Goal: Information Seeking & Learning: Learn about a topic

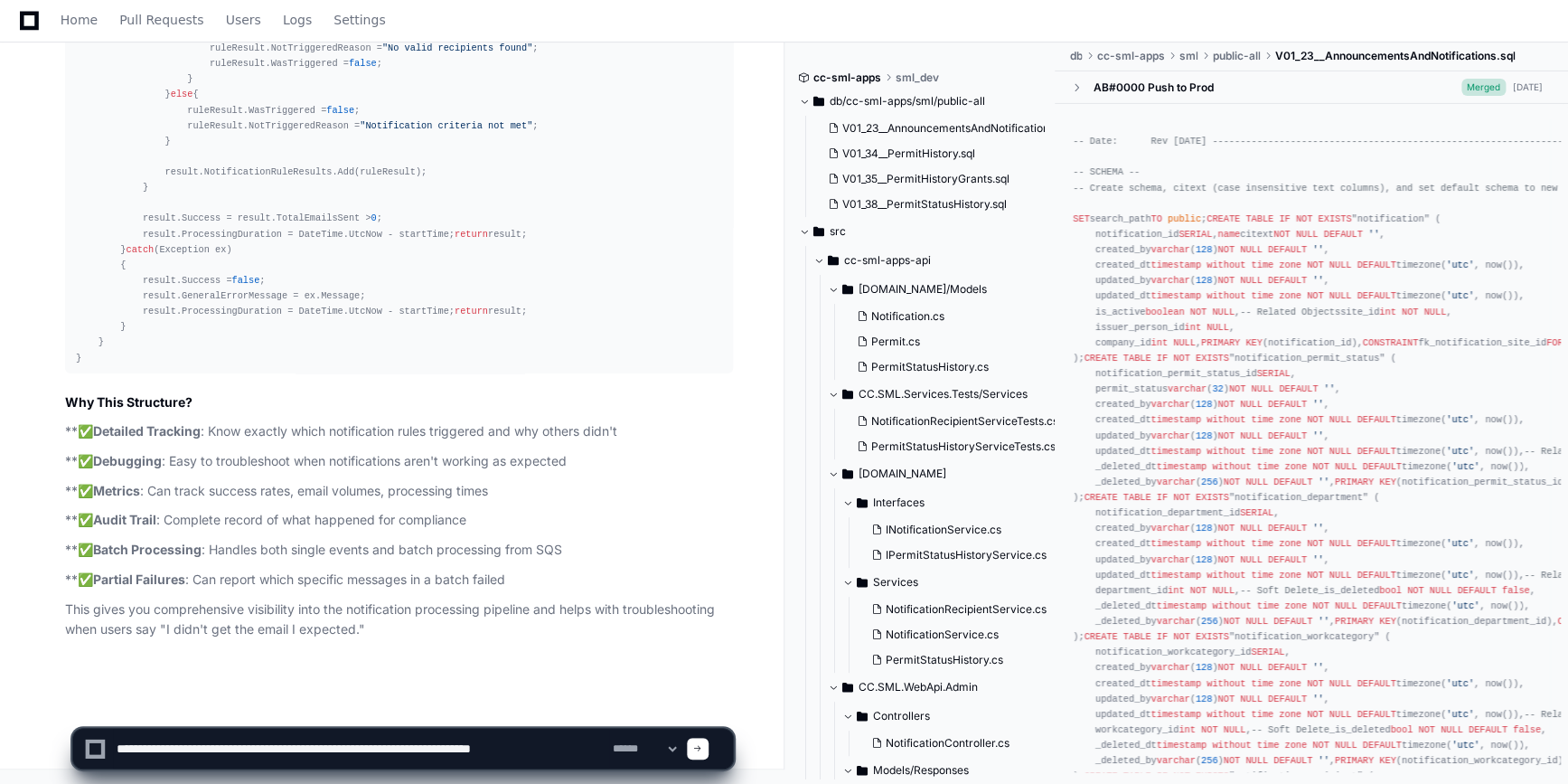
scroll to position [46716, 0]
drag, startPoint x: 599, startPoint y: 738, endPoint x: 92, endPoint y: 717, distance: 507.4
click at [92, 717] on app-app-chat-input "**********" at bounding box center [402, 732] width 662 height 72
type textarea "**********"
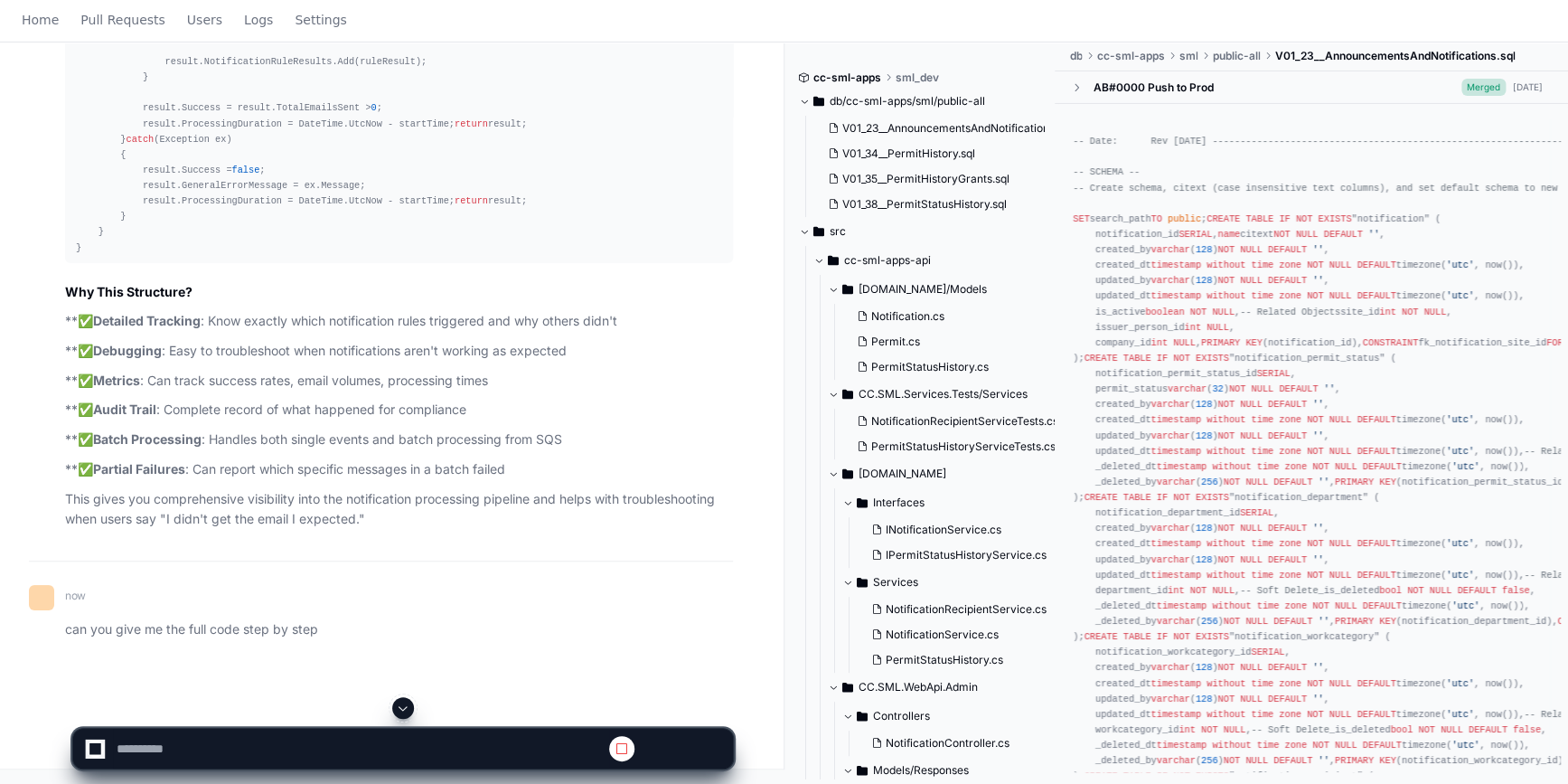
scroll to position [0, 0]
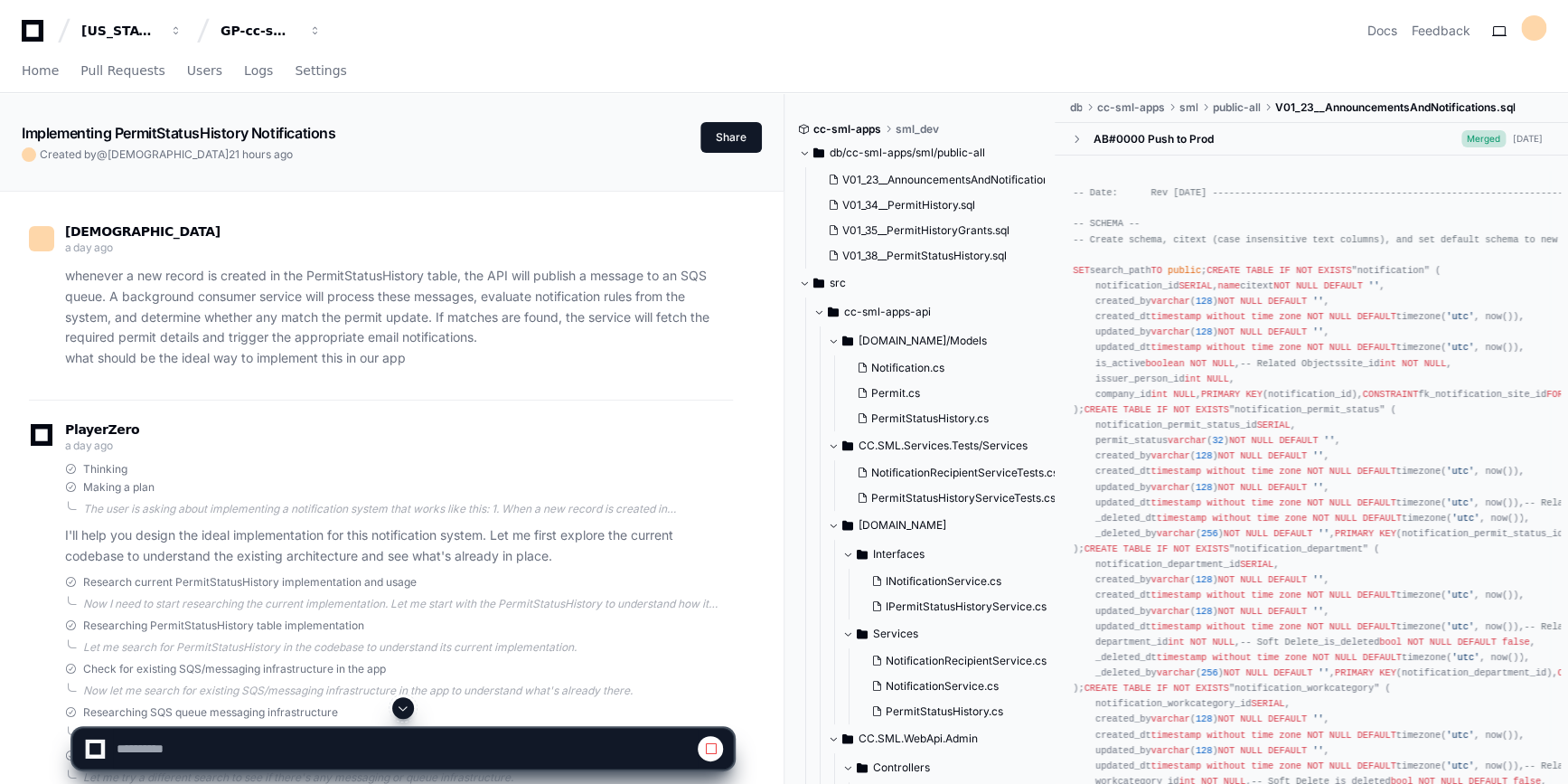
click at [410, 717] on div at bounding box center [402, 707] width 662 height 22
click at [409, 710] on span at bounding box center [402, 707] width 14 height 14
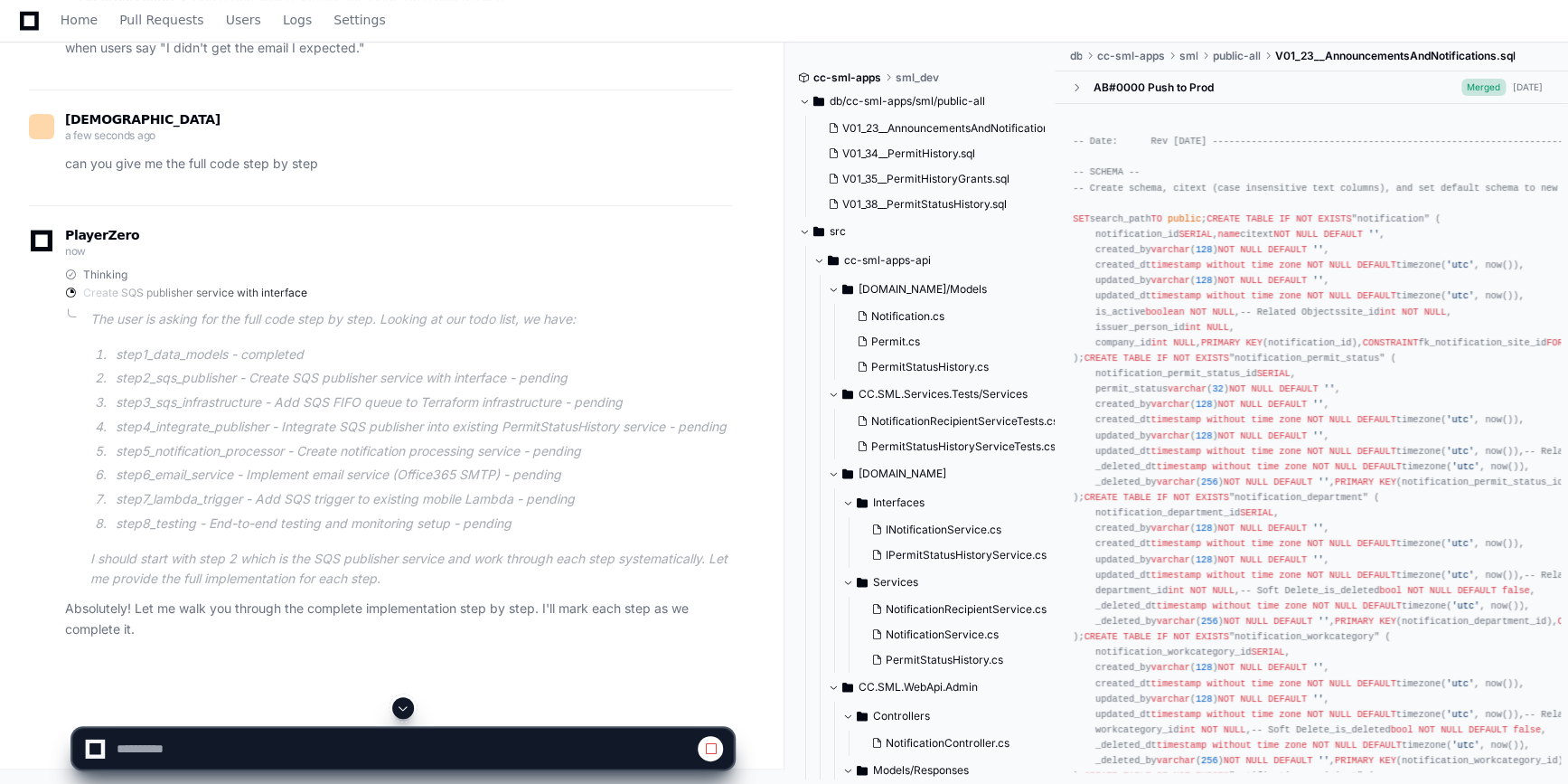
scroll to position [47297, 0]
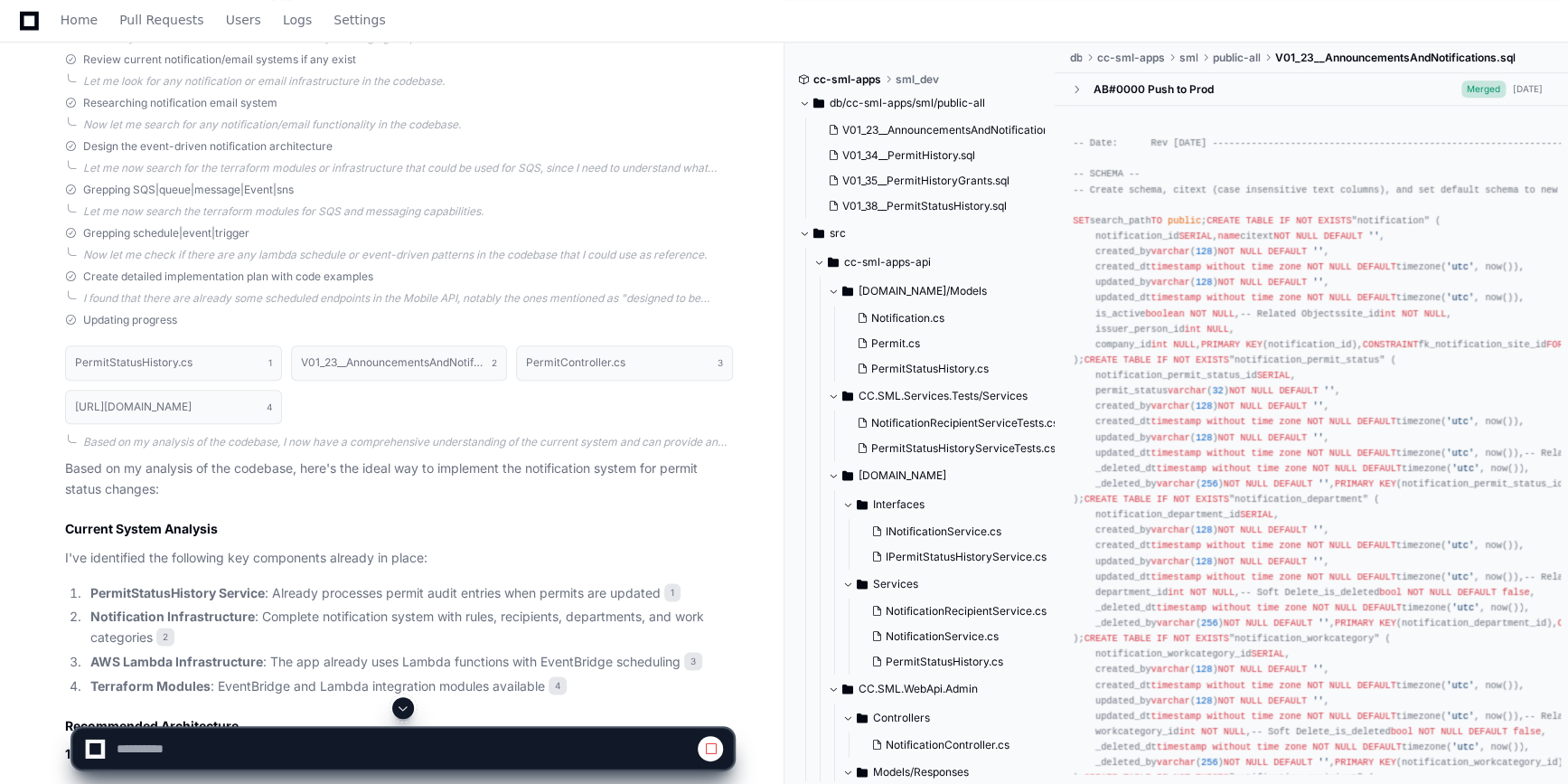
click at [402, 701] on span at bounding box center [402, 707] width 14 height 14
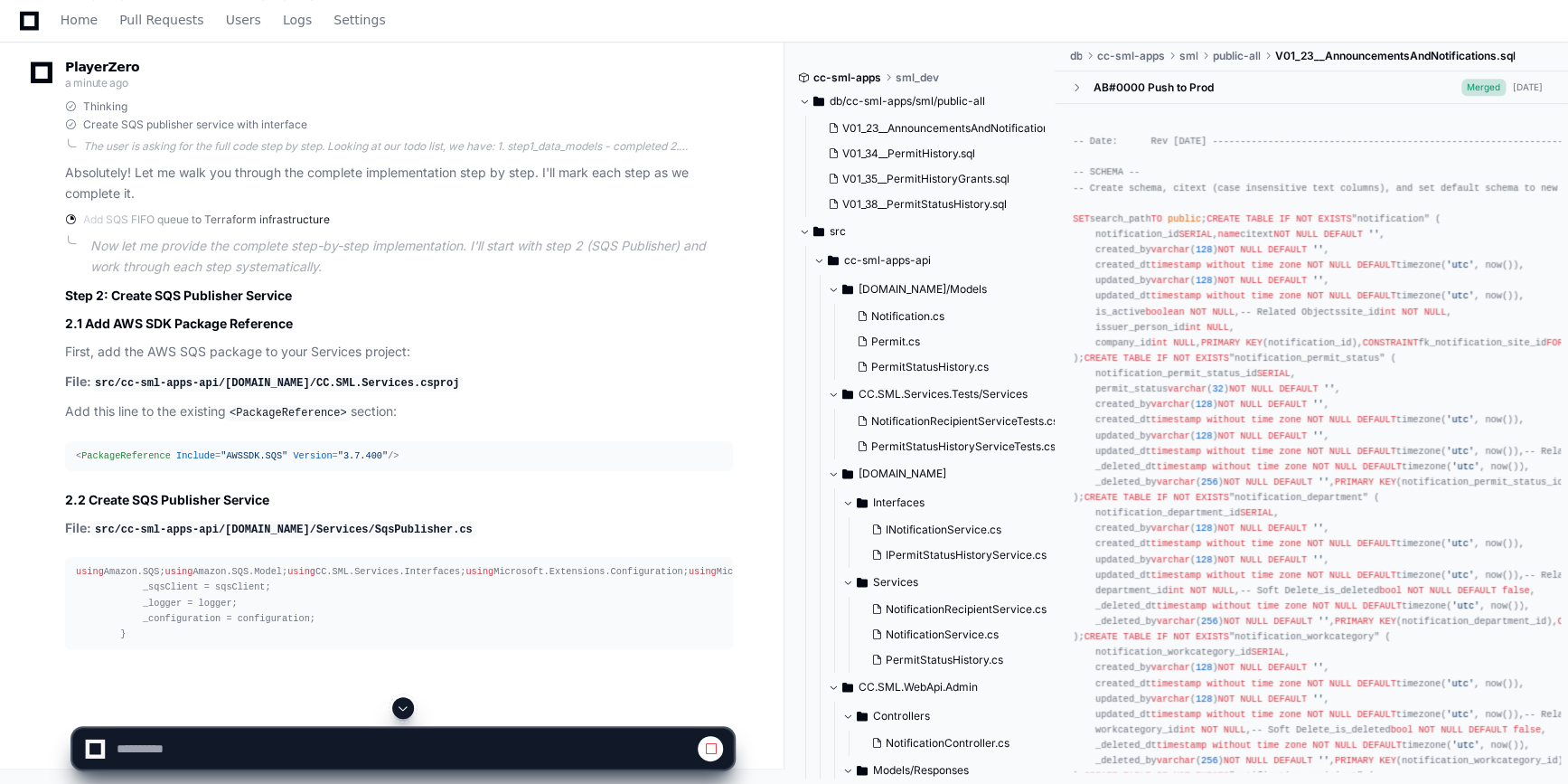
scroll to position [47570, 0]
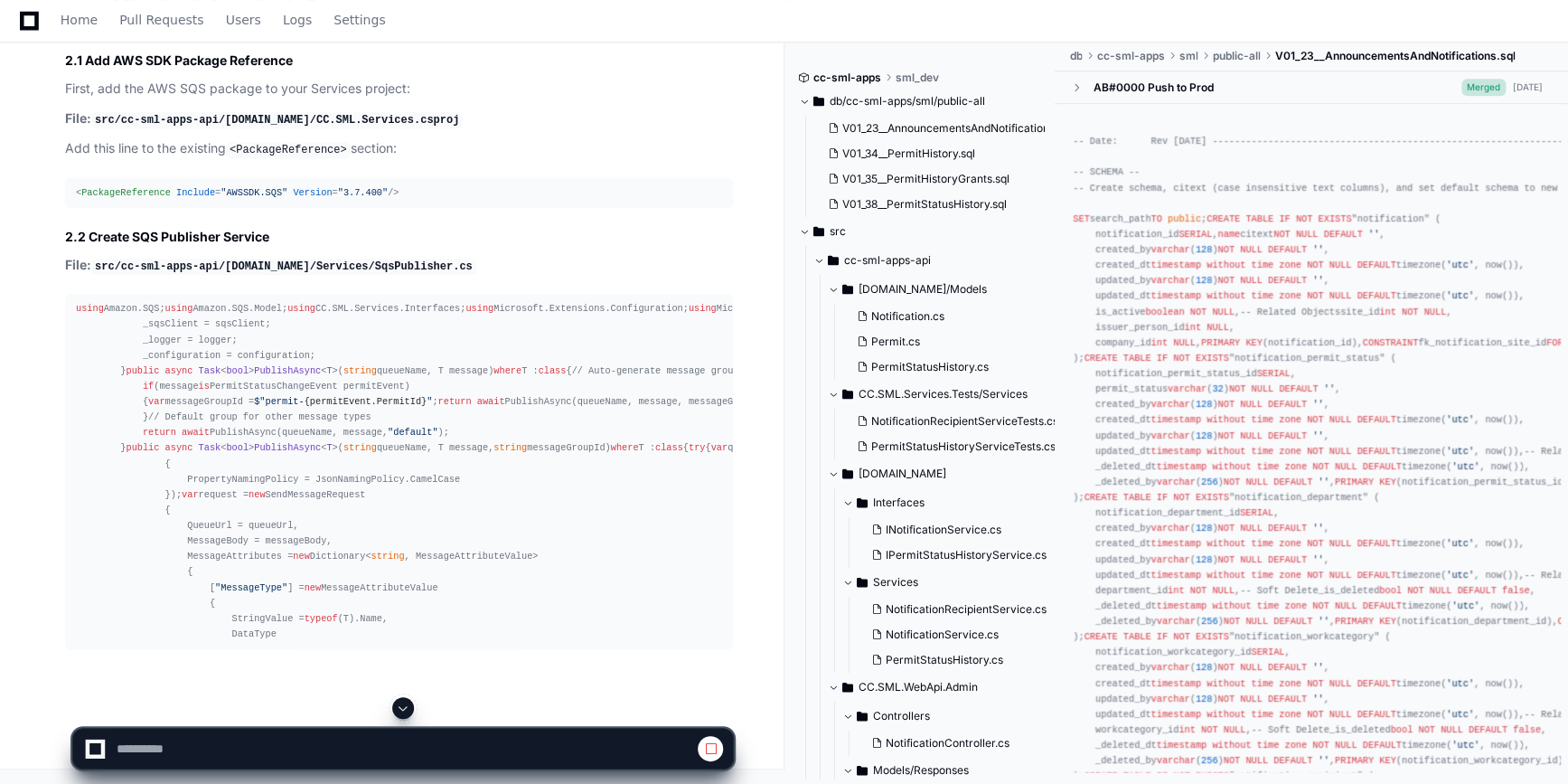
click at [54, 358] on div "Add SQS FIFO queue to Terraform infrastructure Now let me provide the complete …" at bounding box center [380, 299] width 704 height 700
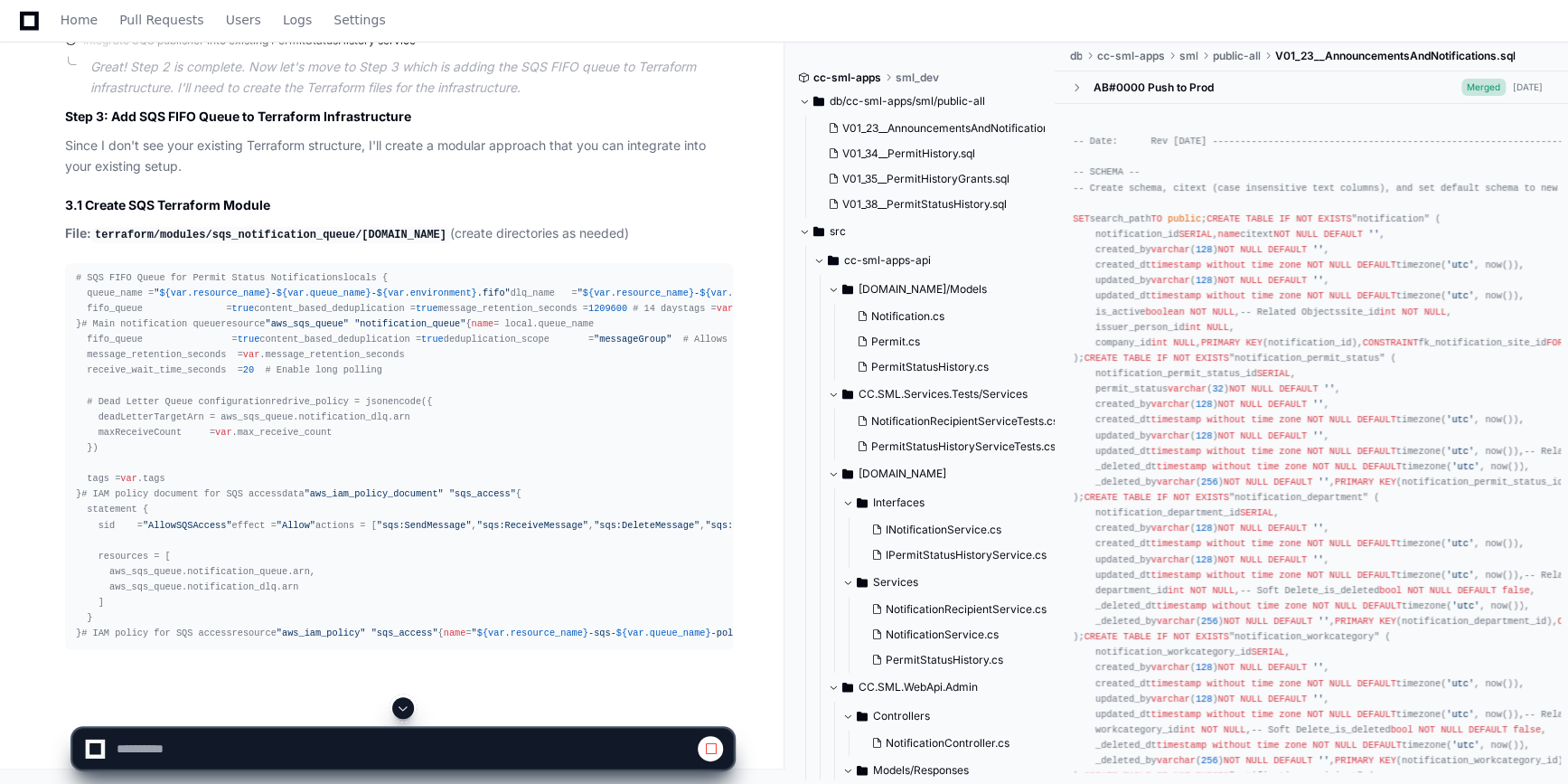
scroll to position [47324, 0]
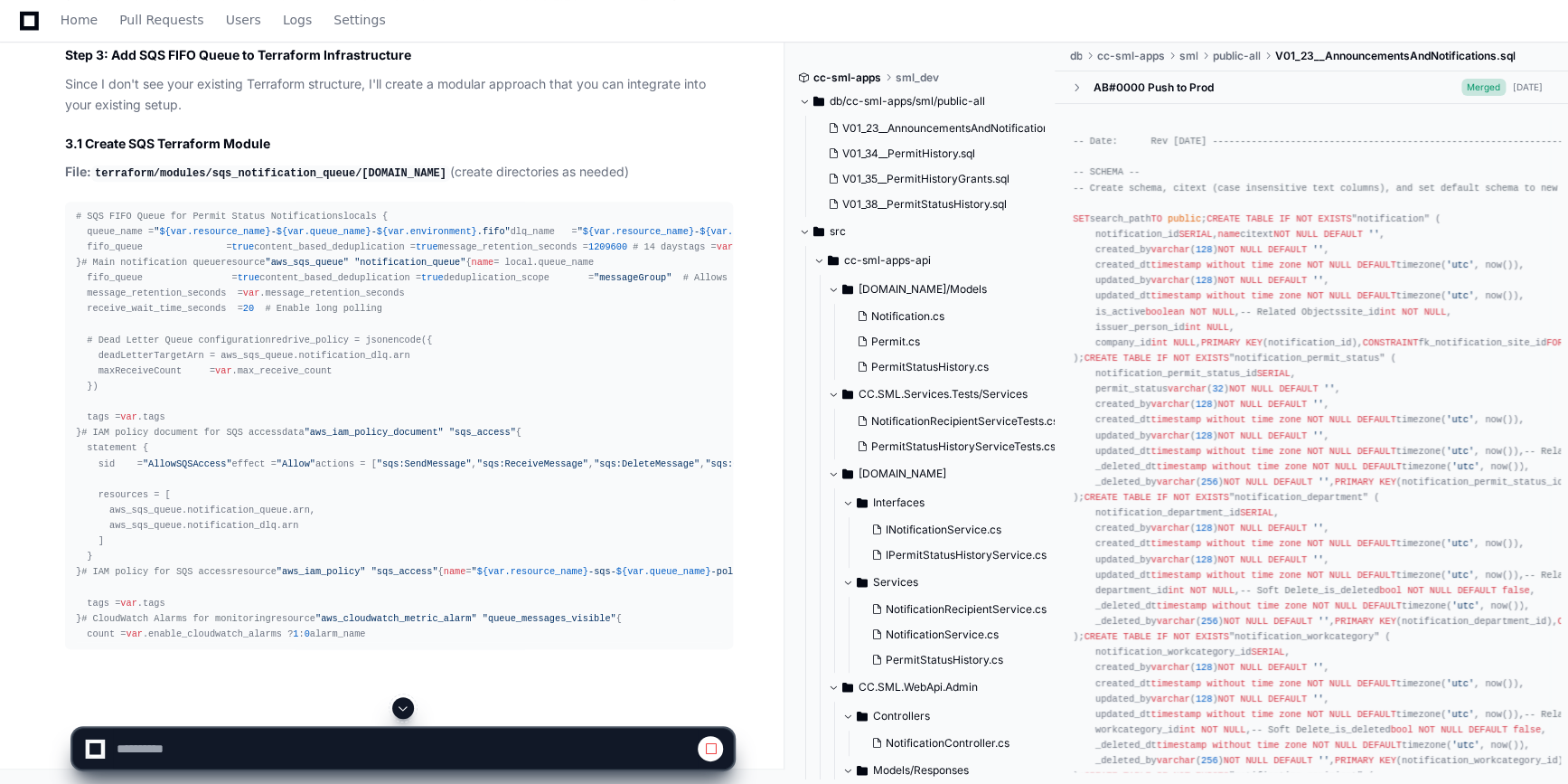
click at [407, 714] on span at bounding box center [402, 707] width 14 height 14
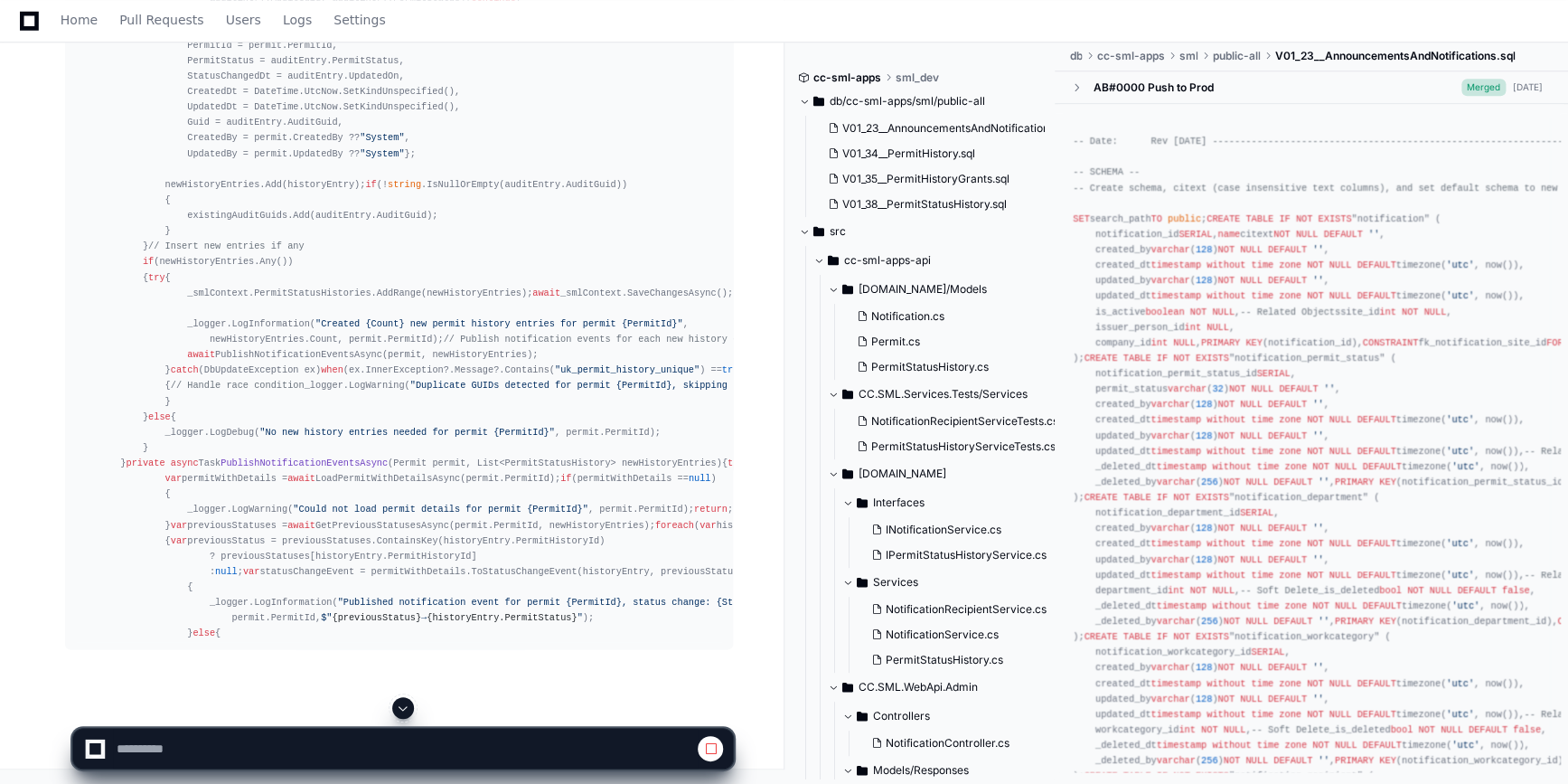
scroll to position [61322, 0]
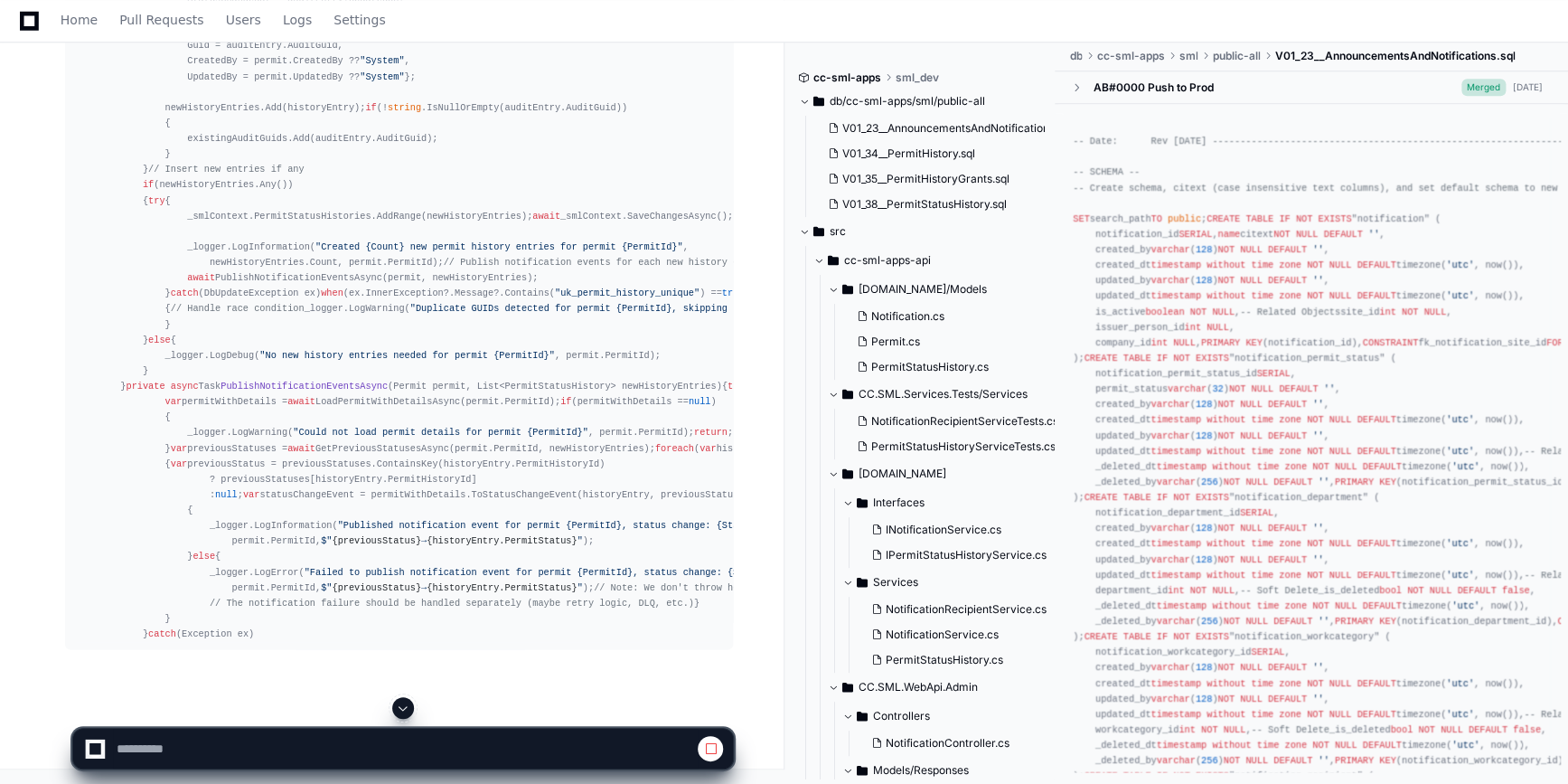
click at [407, 705] on span at bounding box center [402, 707] width 14 height 14
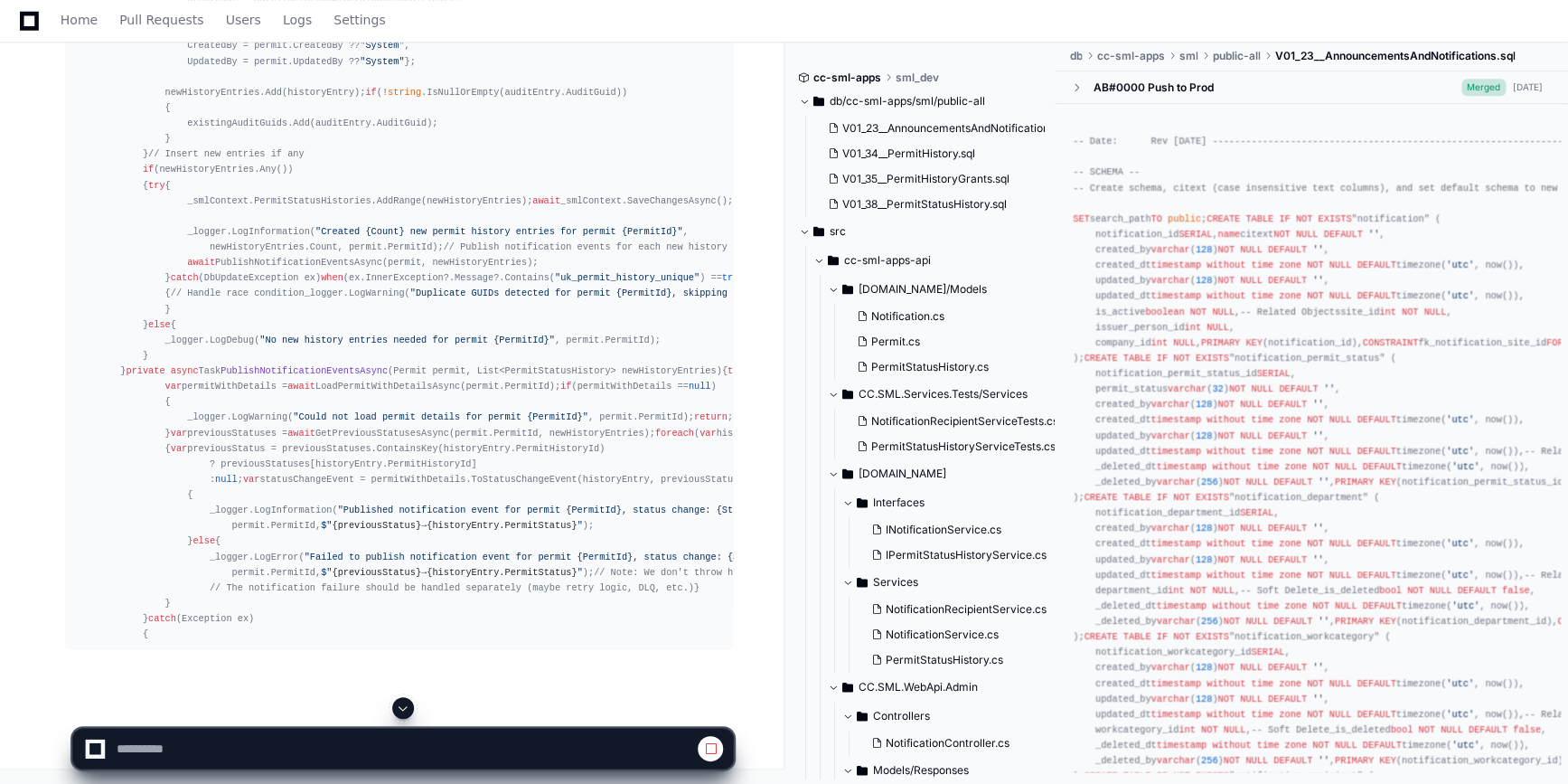
scroll to position [61461, 0]
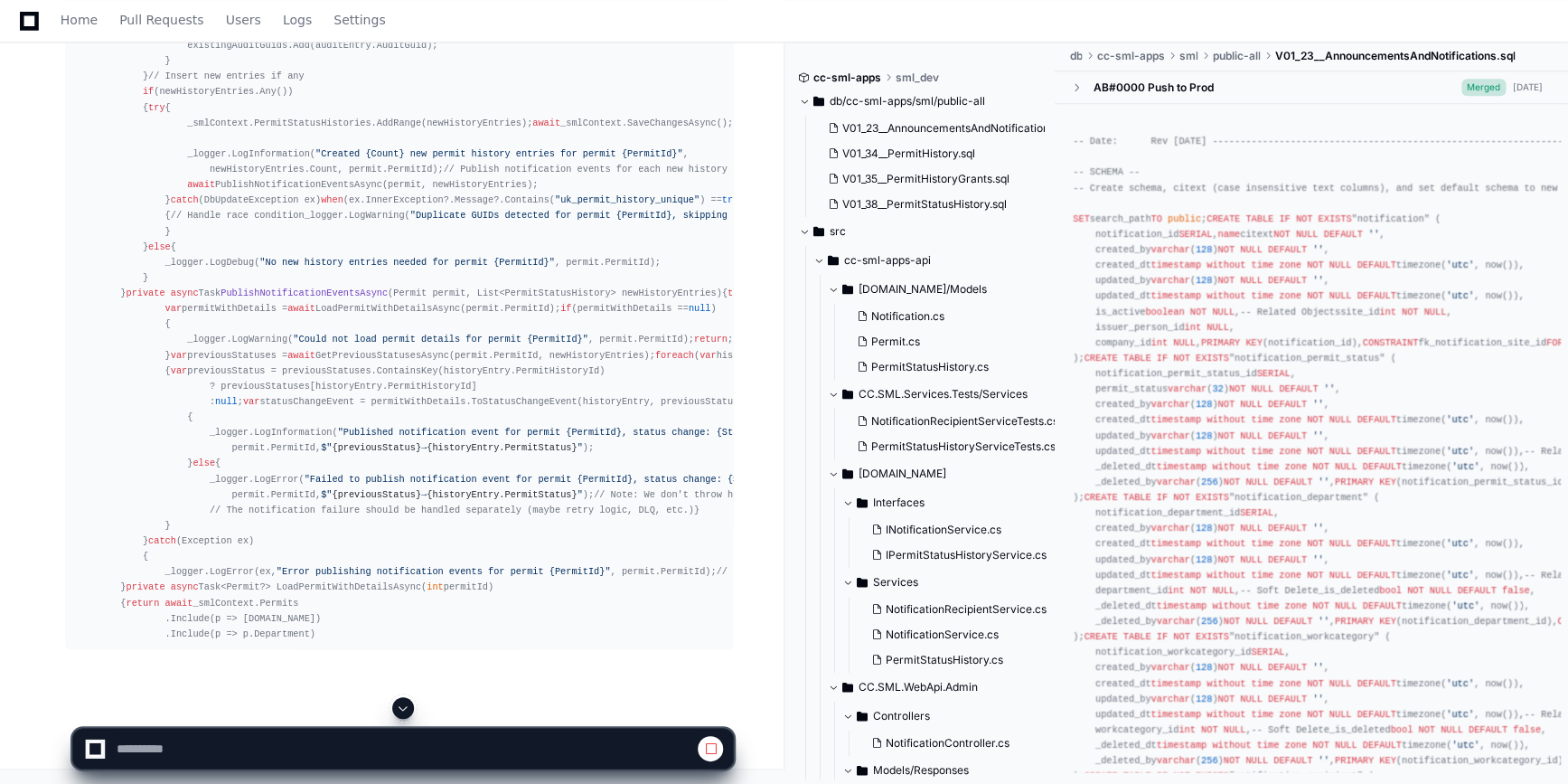
click at [404, 701] on span at bounding box center [402, 707] width 14 height 14
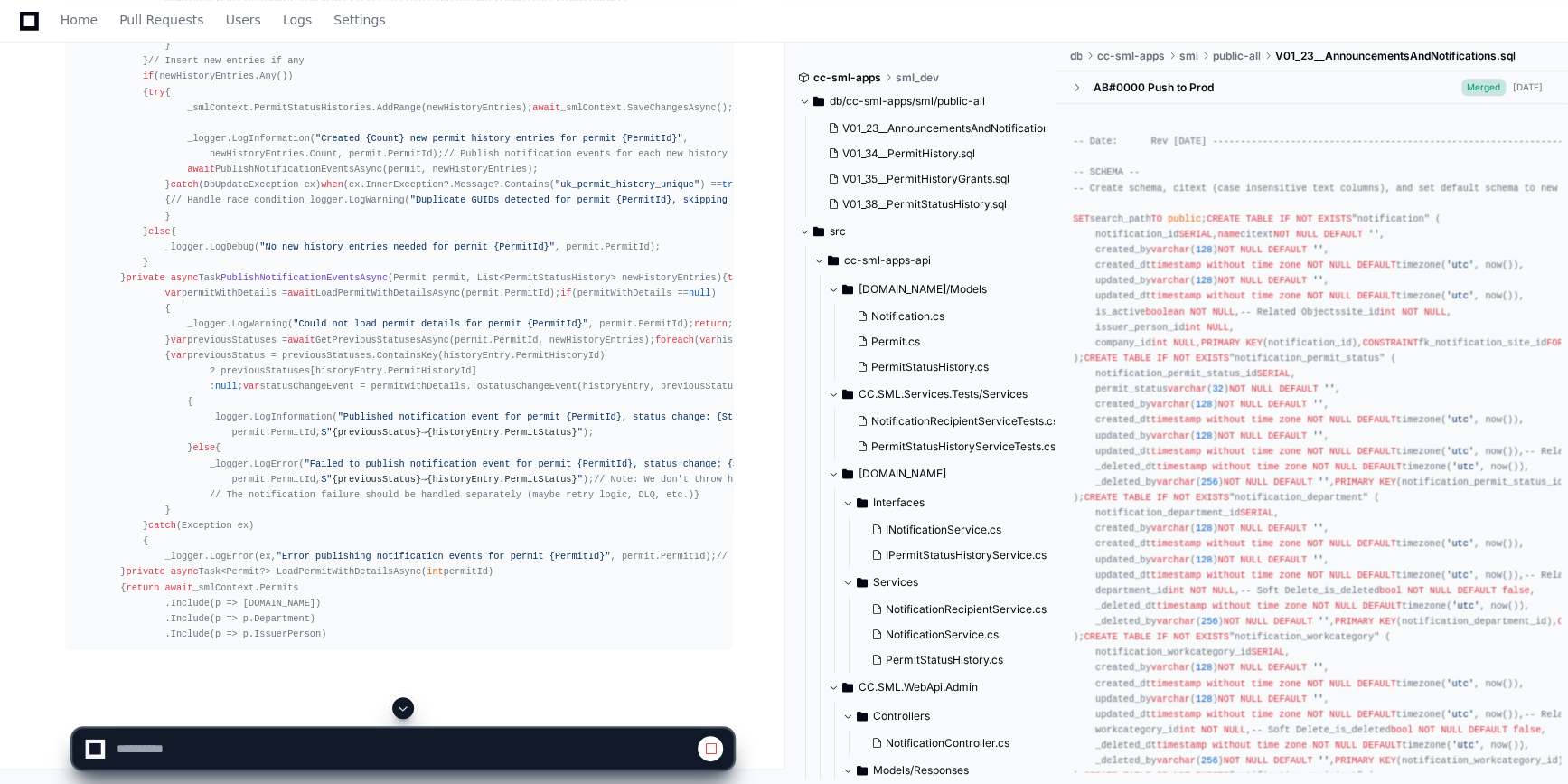
scroll to position [61648, 0]
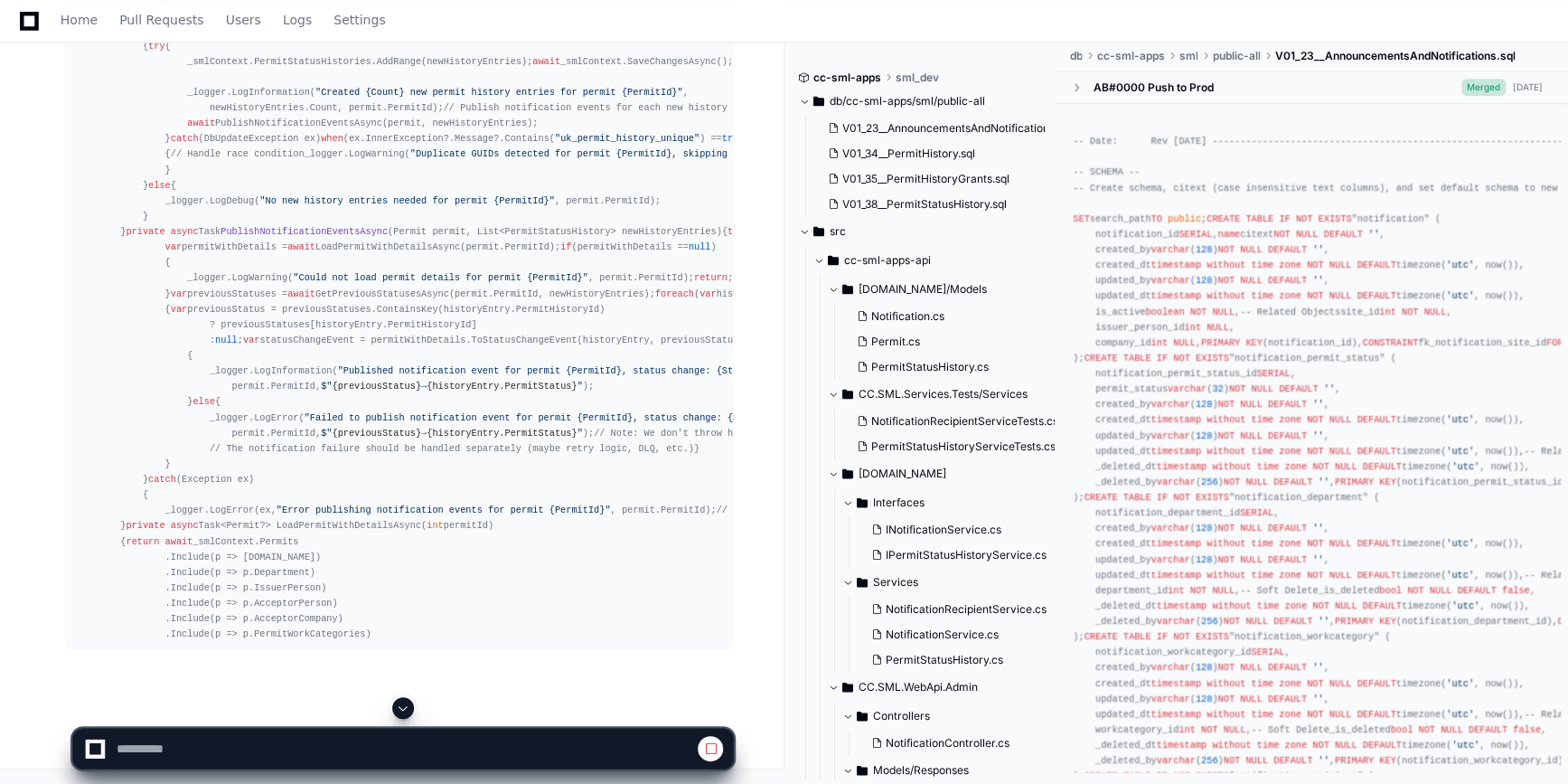
click at [404, 701] on span at bounding box center [402, 707] width 14 height 14
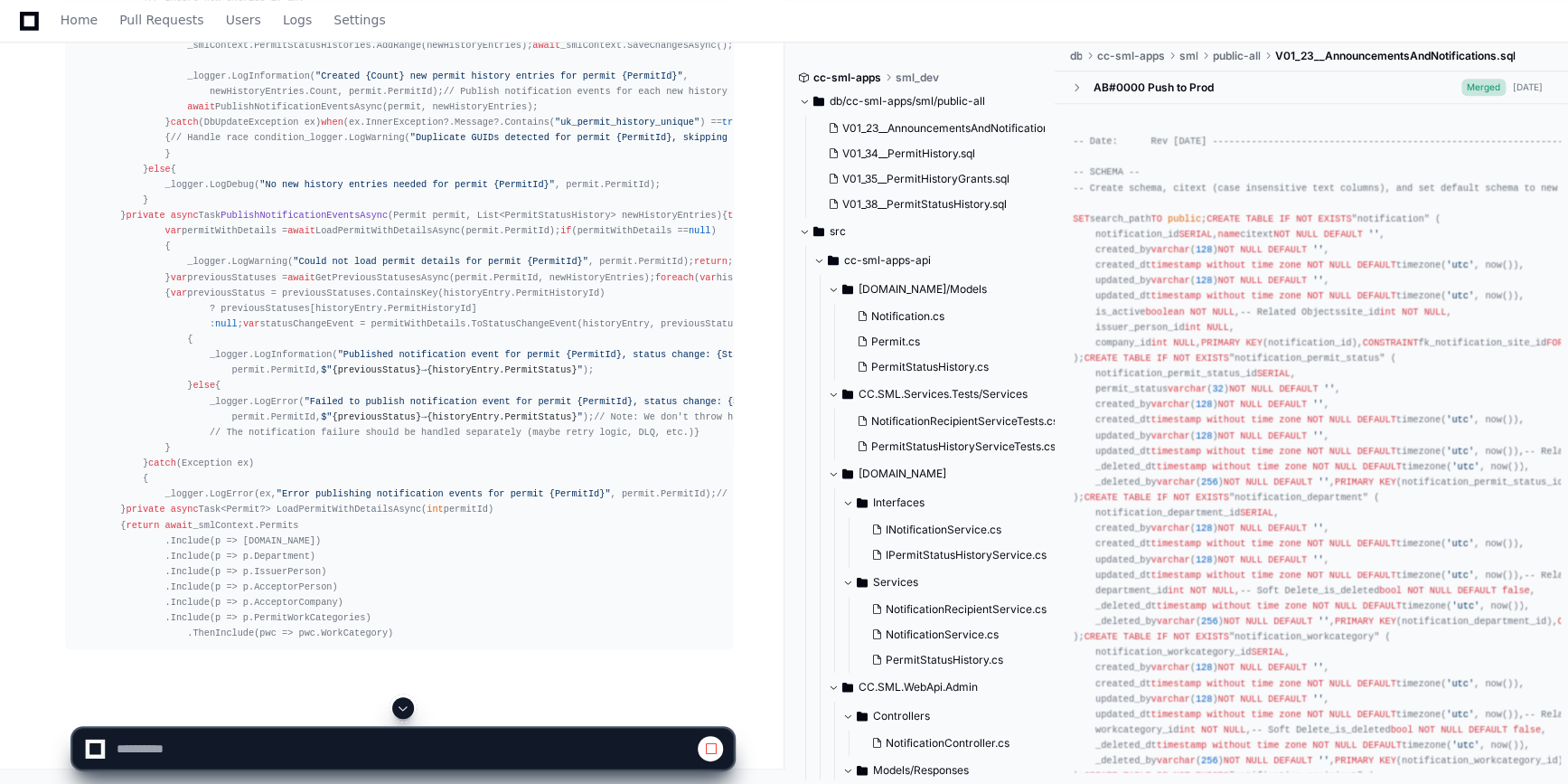
scroll to position [61710, 0]
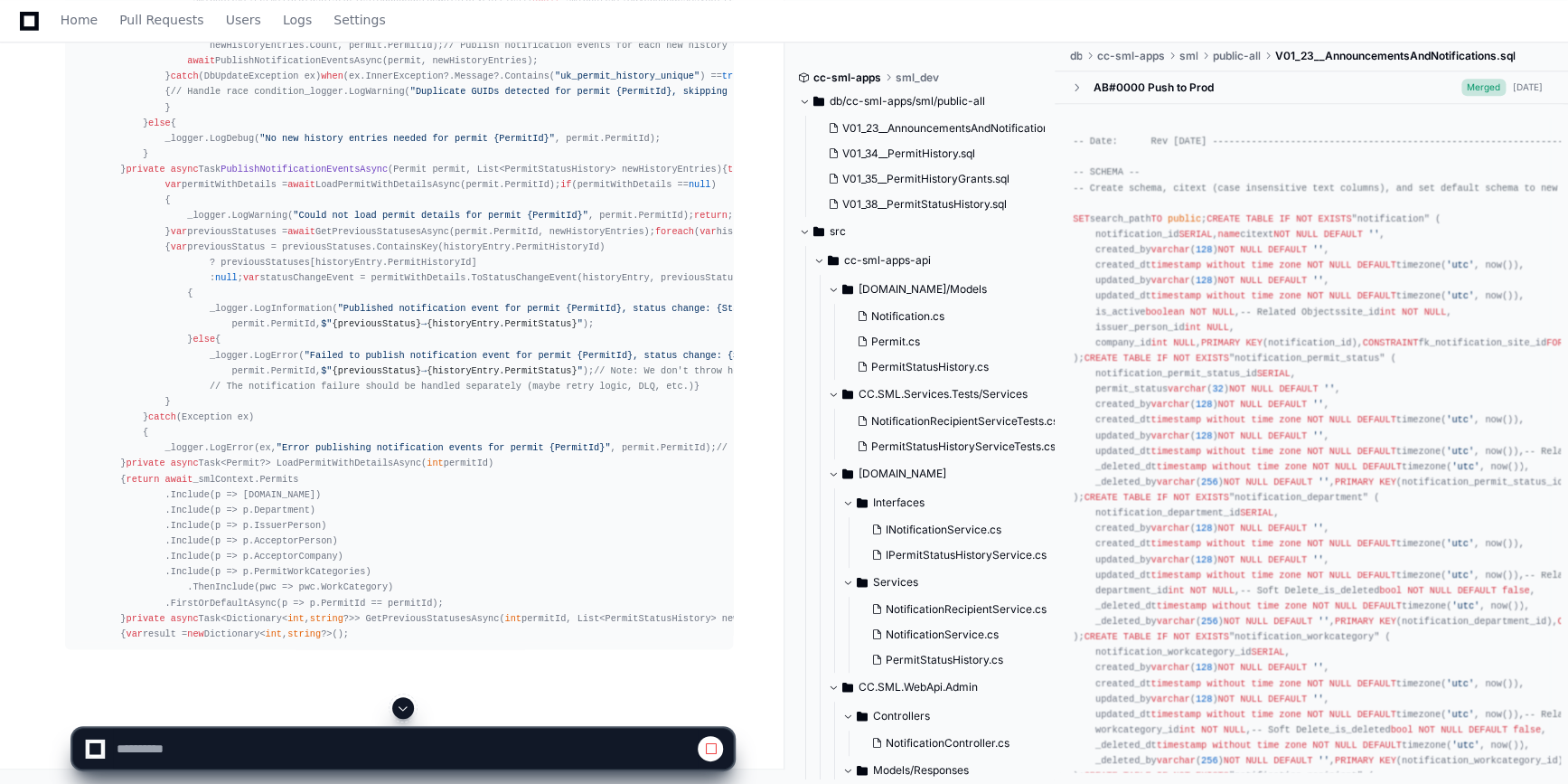
click at [405, 712] on span at bounding box center [402, 707] width 14 height 14
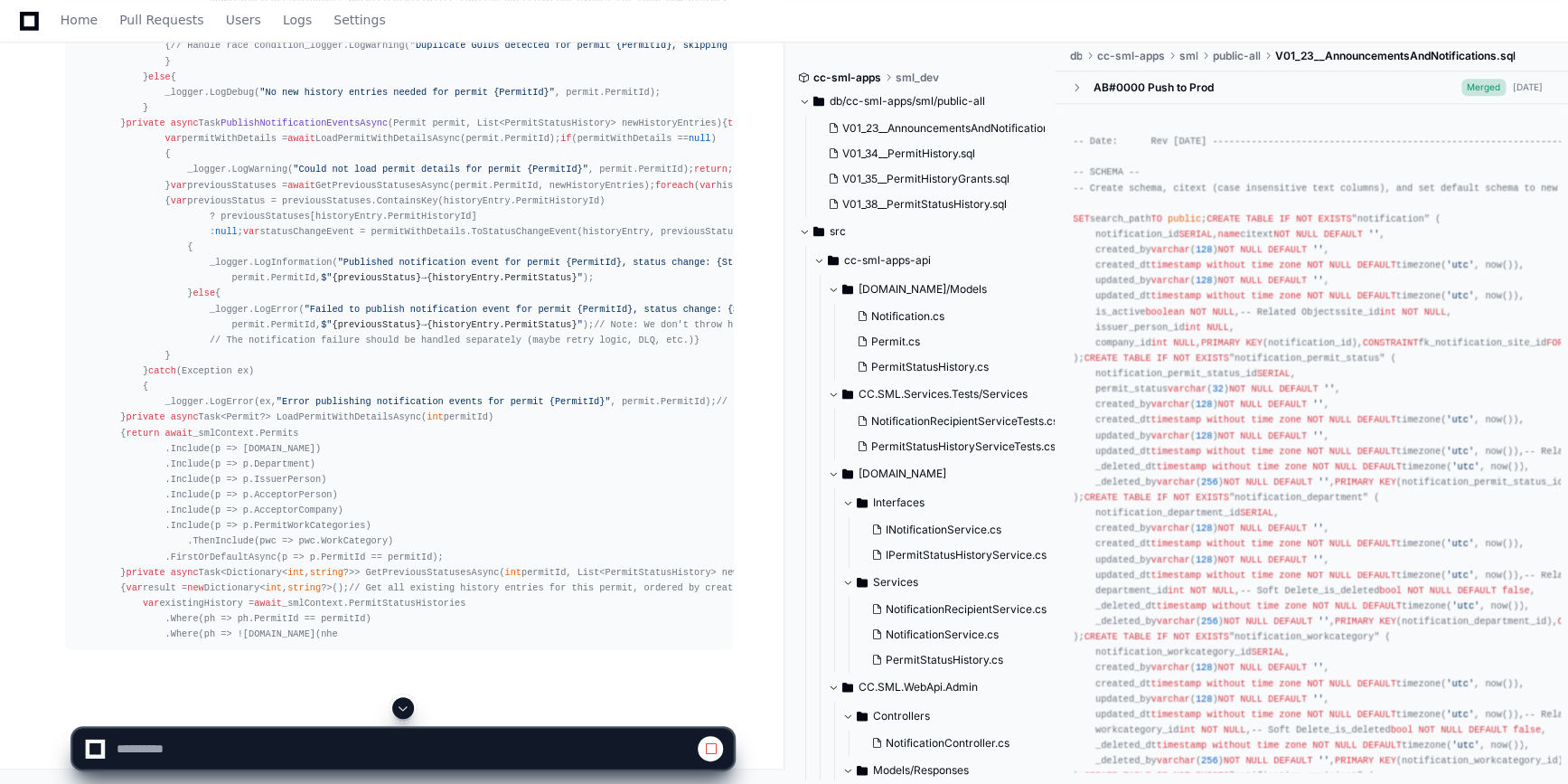
click at [407, 701] on span at bounding box center [402, 707] width 14 height 14
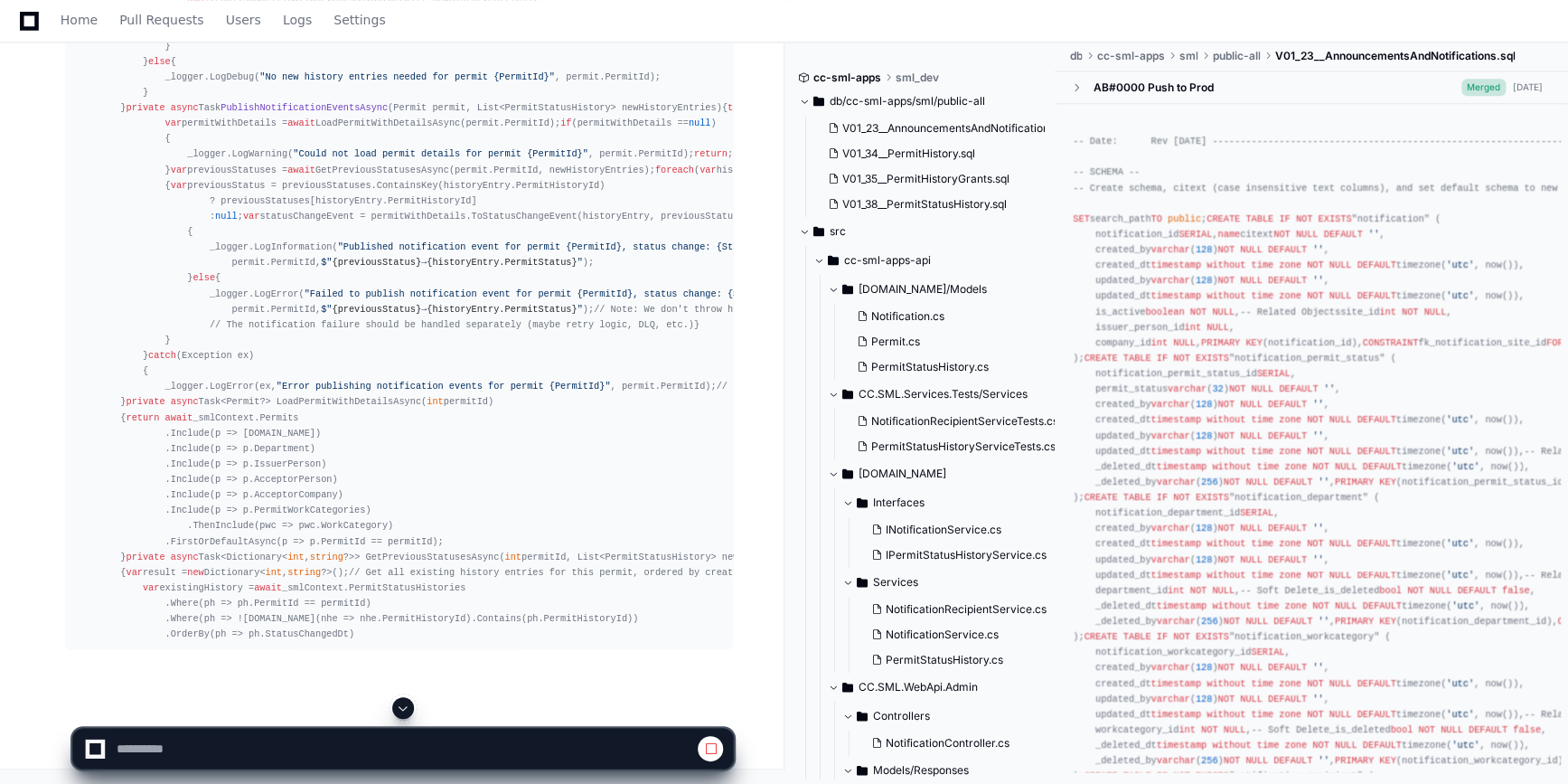
click at [405, 705] on span at bounding box center [402, 707] width 14 height 14
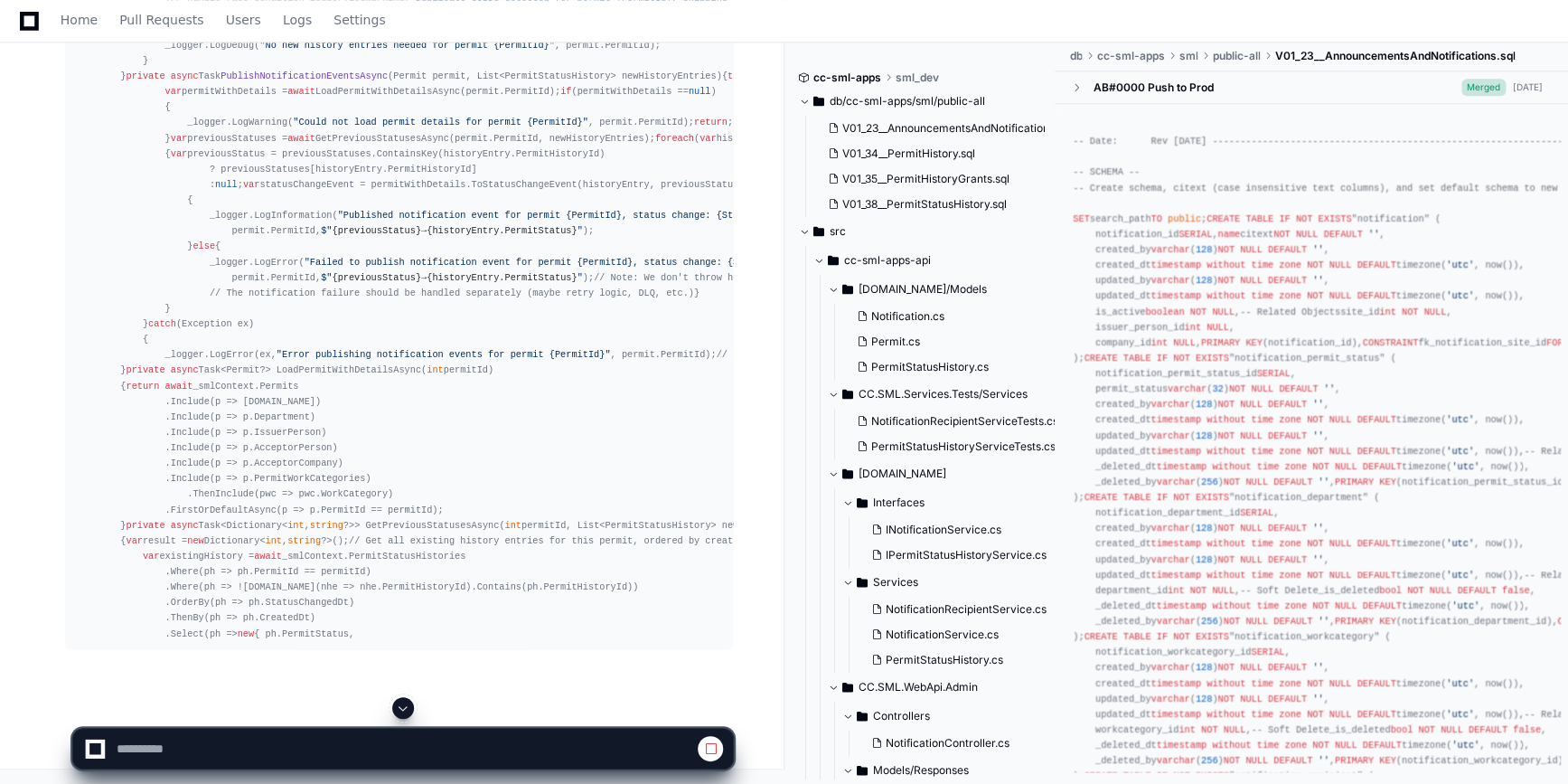
click at [402, 707] on span at bounding box center [402, 707] width 14 height 14
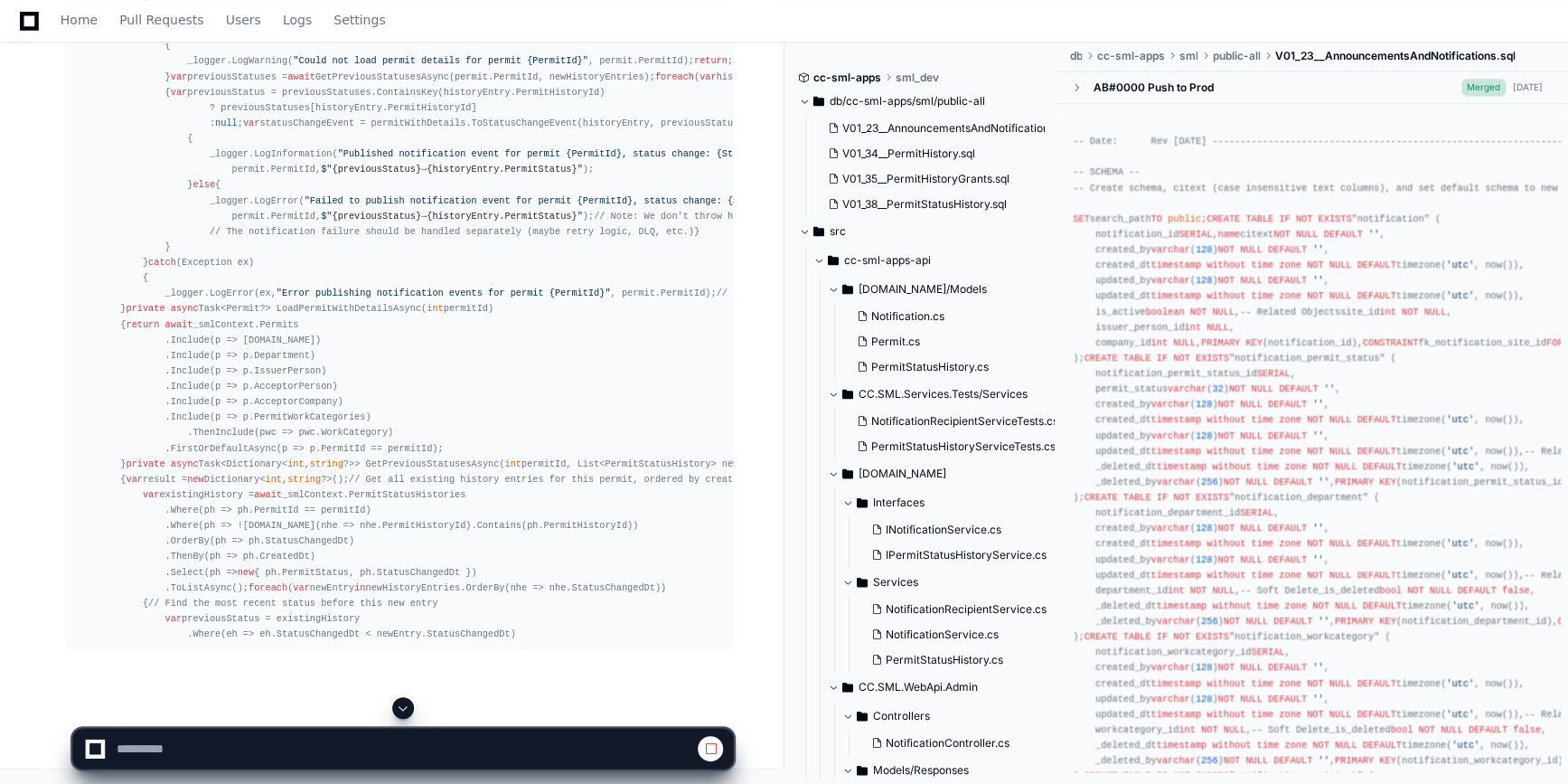
click at [397, 702] on span at bounding box center [402, 707] width 14 height 14
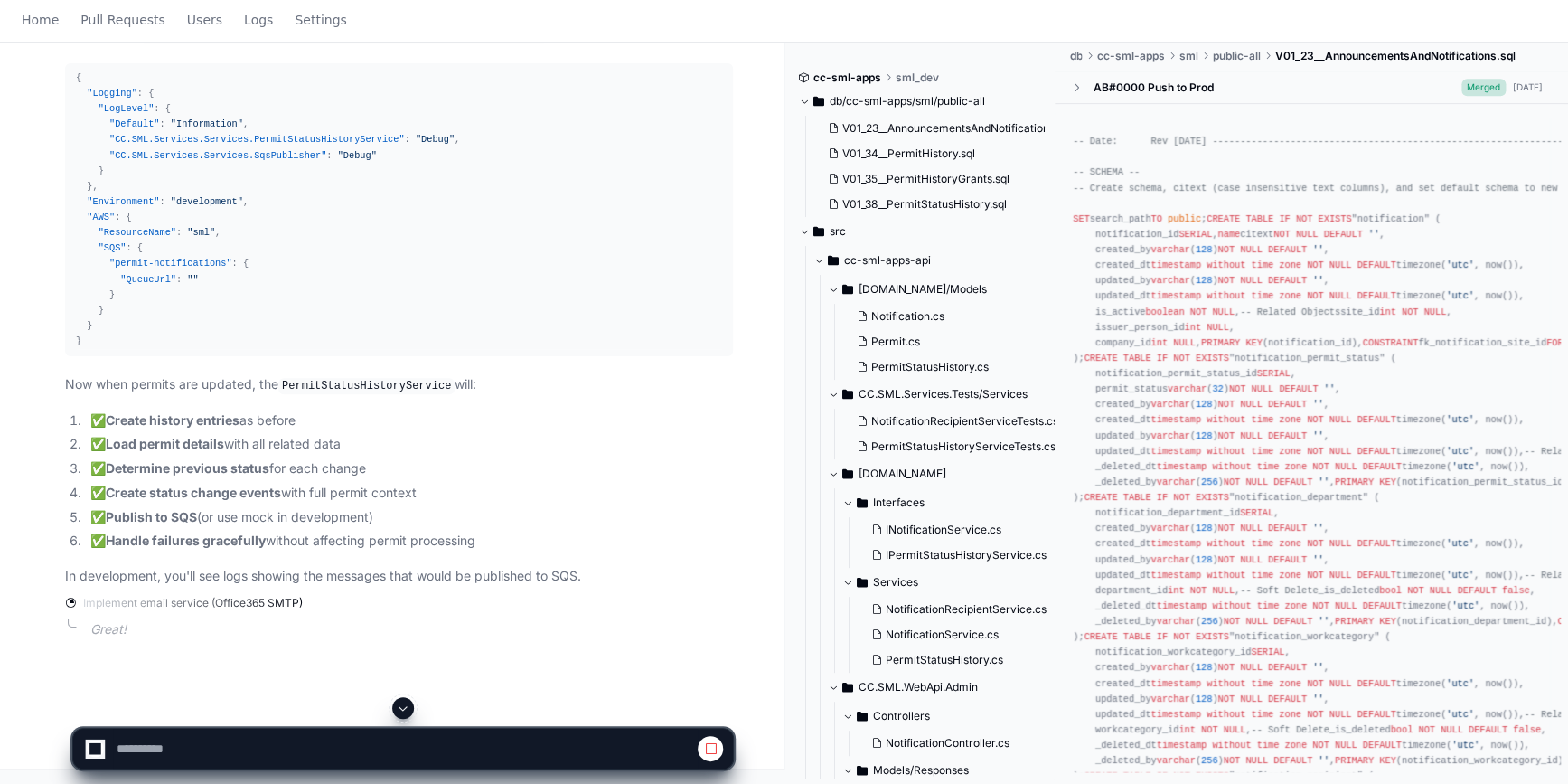
scroll to position [0, 0]
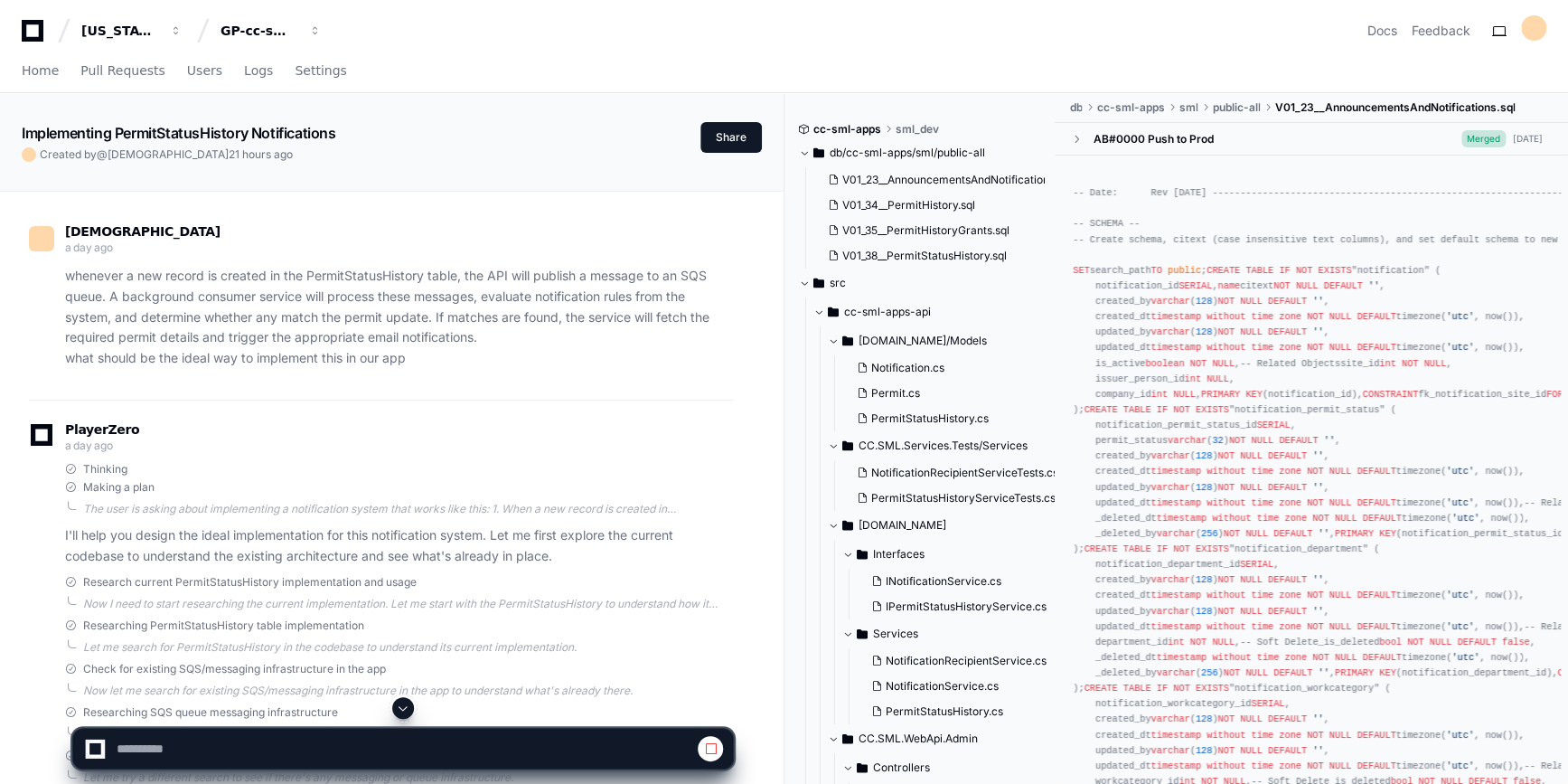
click at [411, 714] on button at bounding box center [402, 707] width 22 height 22
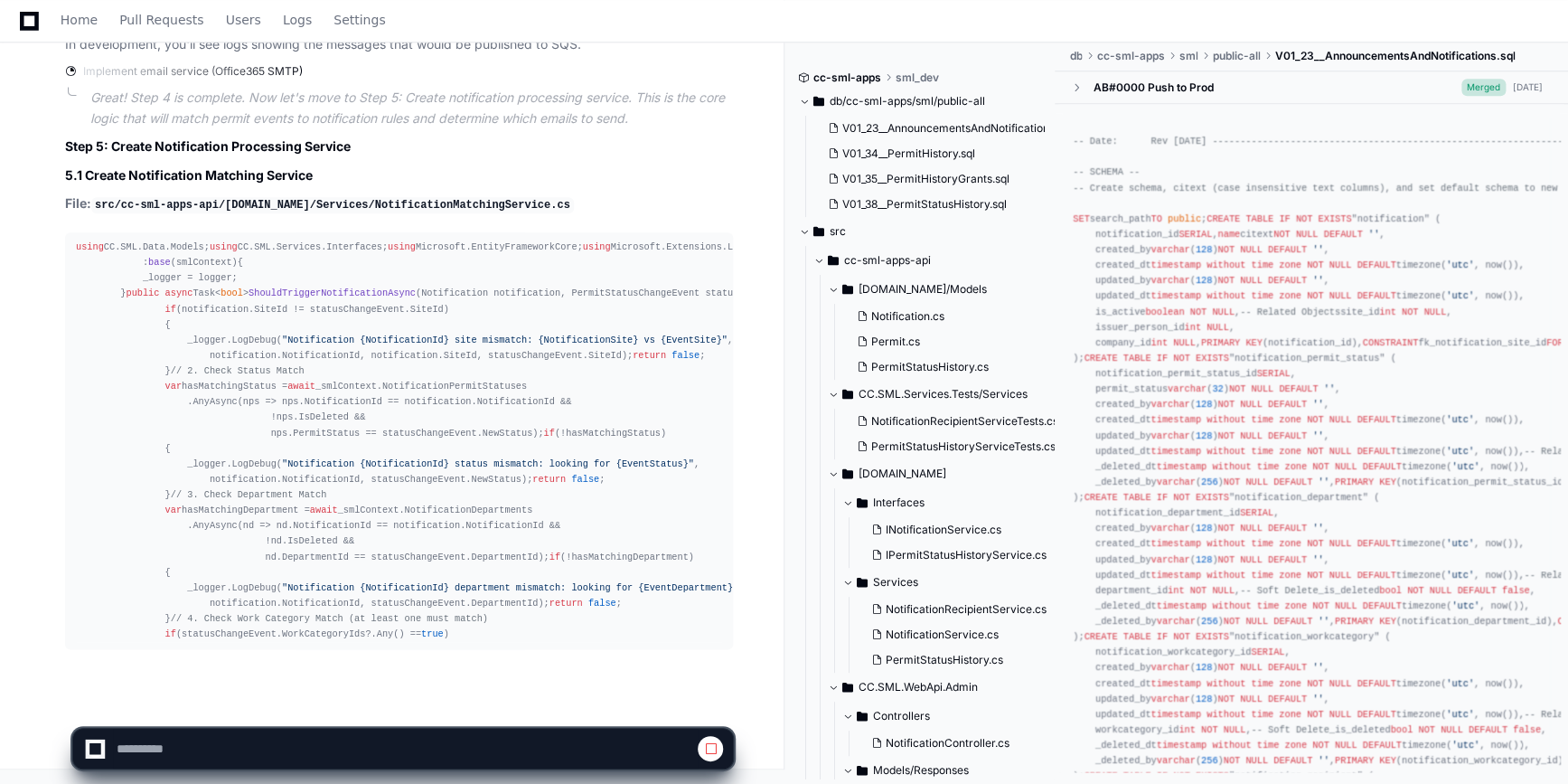
scroll to position [67408, 0]
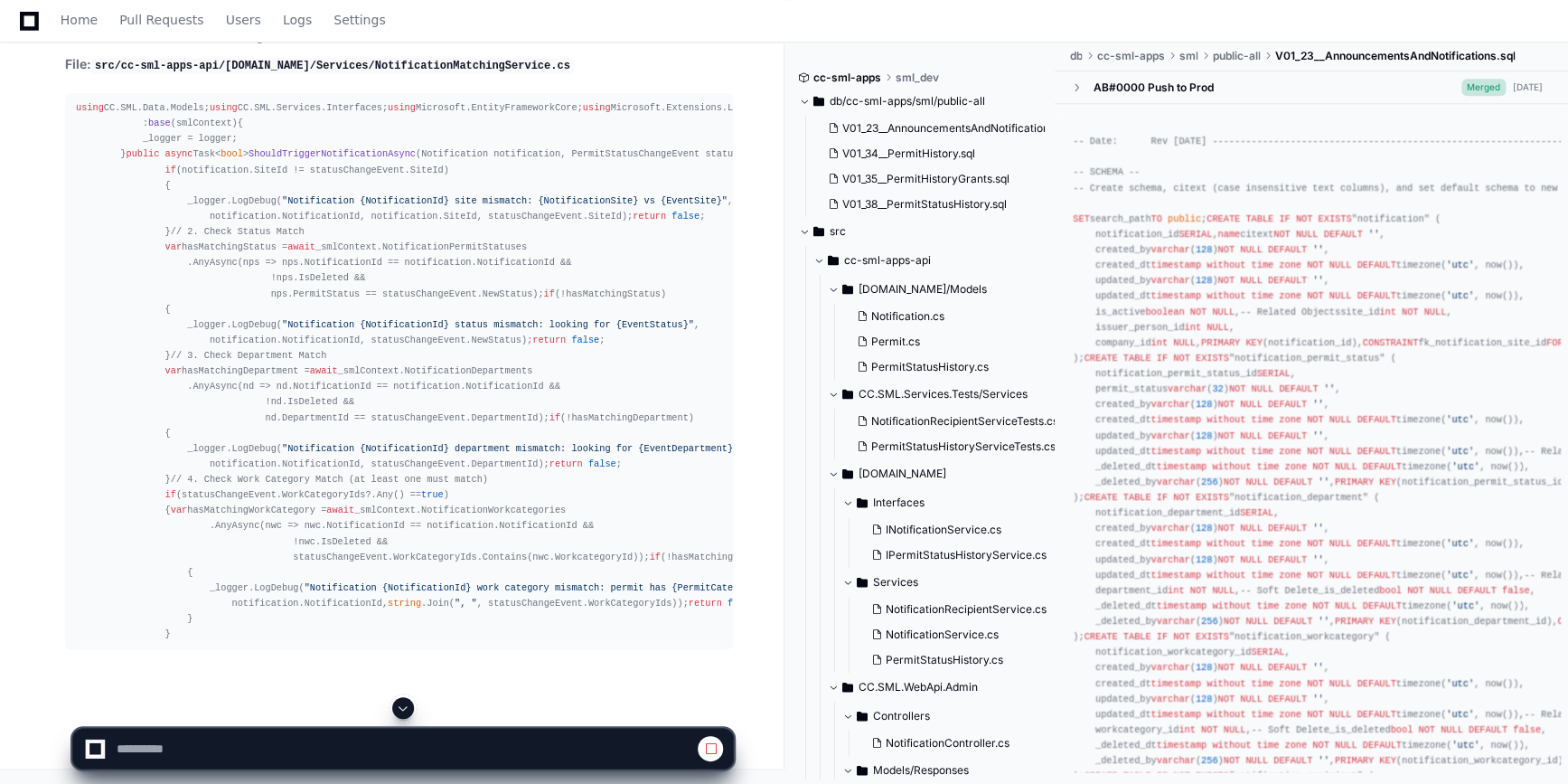
click at [396, 714] on span at bounding box center [402, 707] width 14 height 14
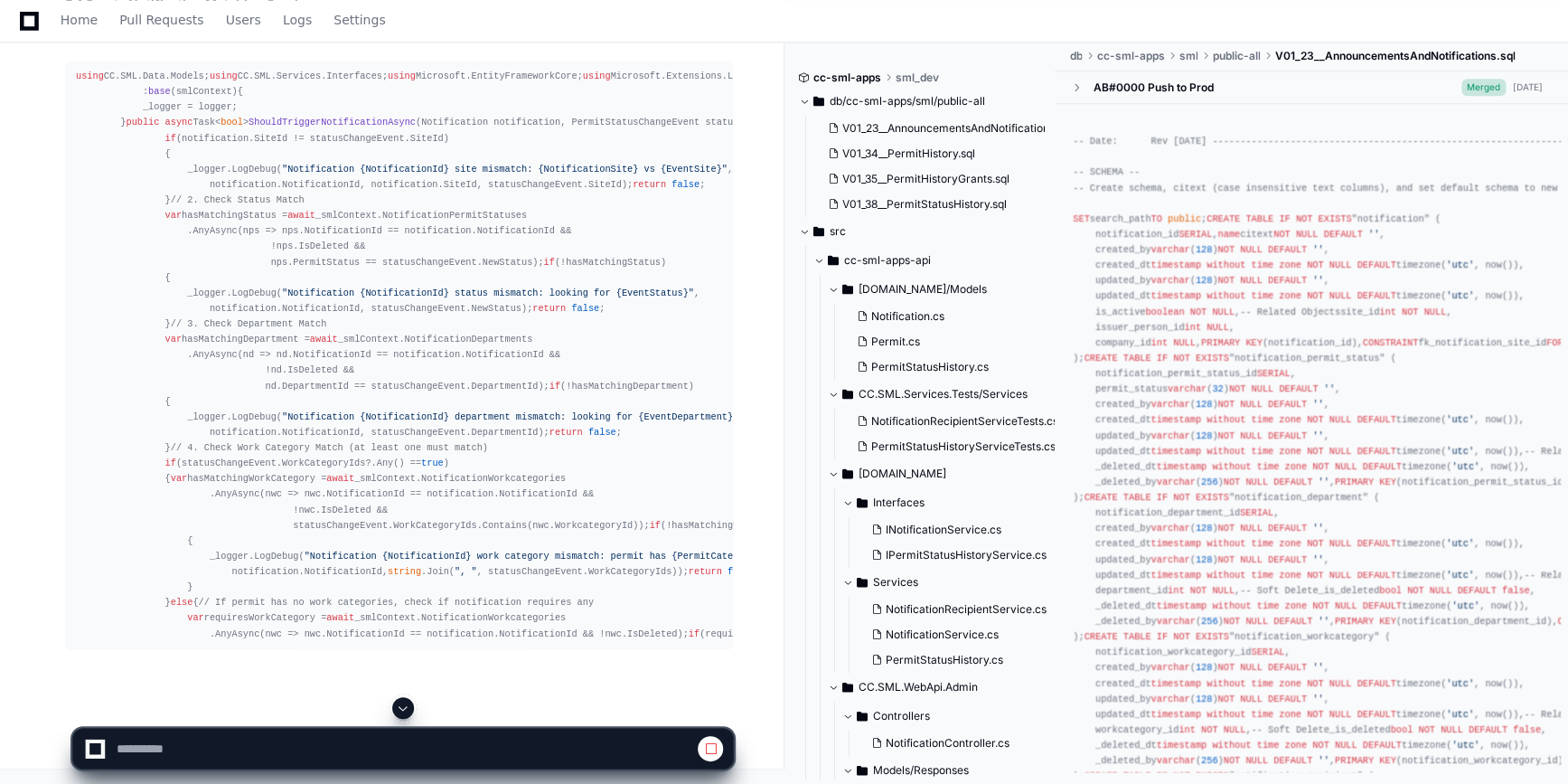
drag, startPoint x: 406, startPoint y: 709, endPoint x: 408, endPoint y: 727, distance: 18.1
click at [407, 721] on app-app-chat-input at bounding box center [402, 732] width 662 height 72
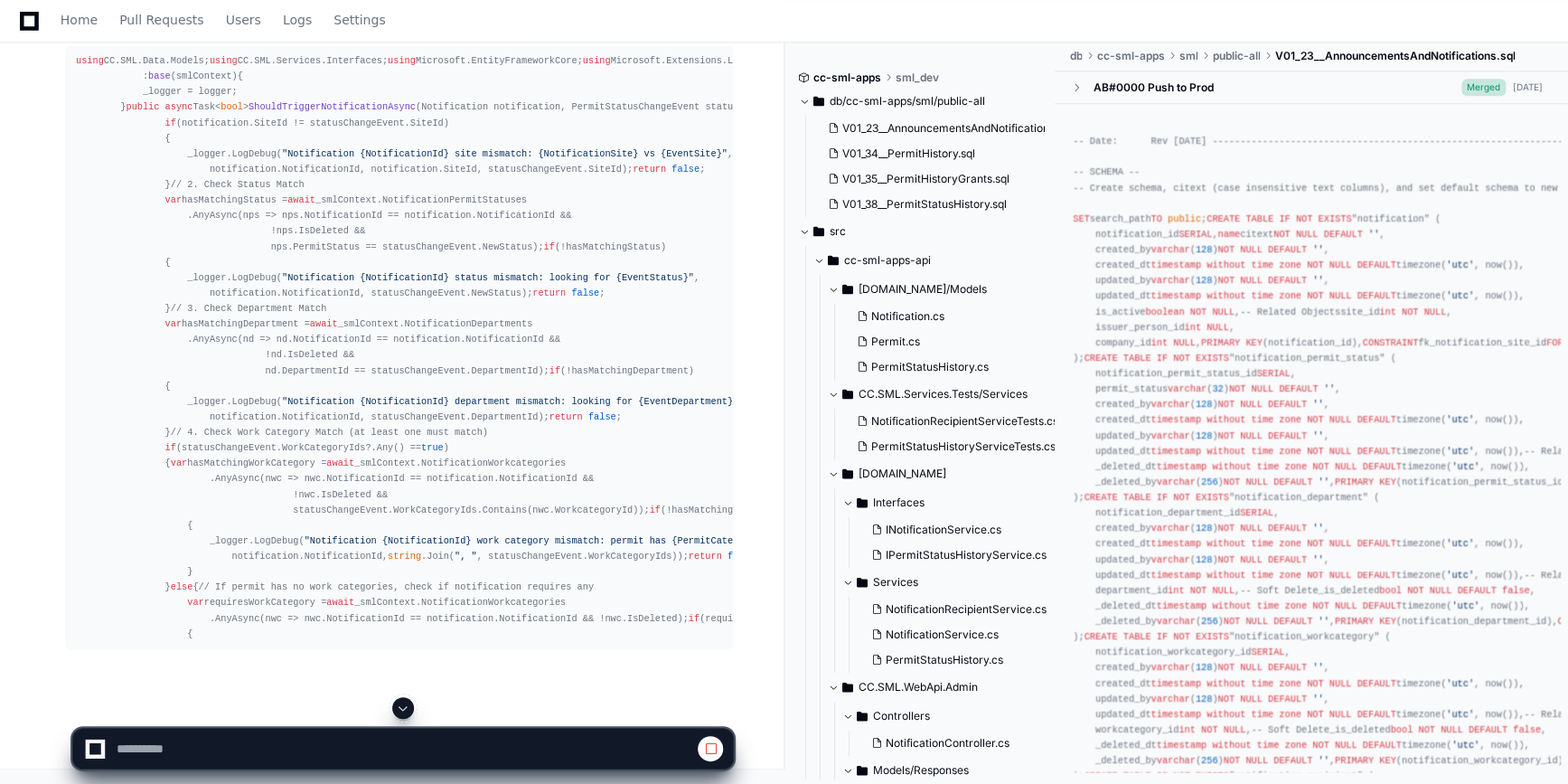
click at [408, 714] on span at bounding box center [402, 707] width 14 height 14
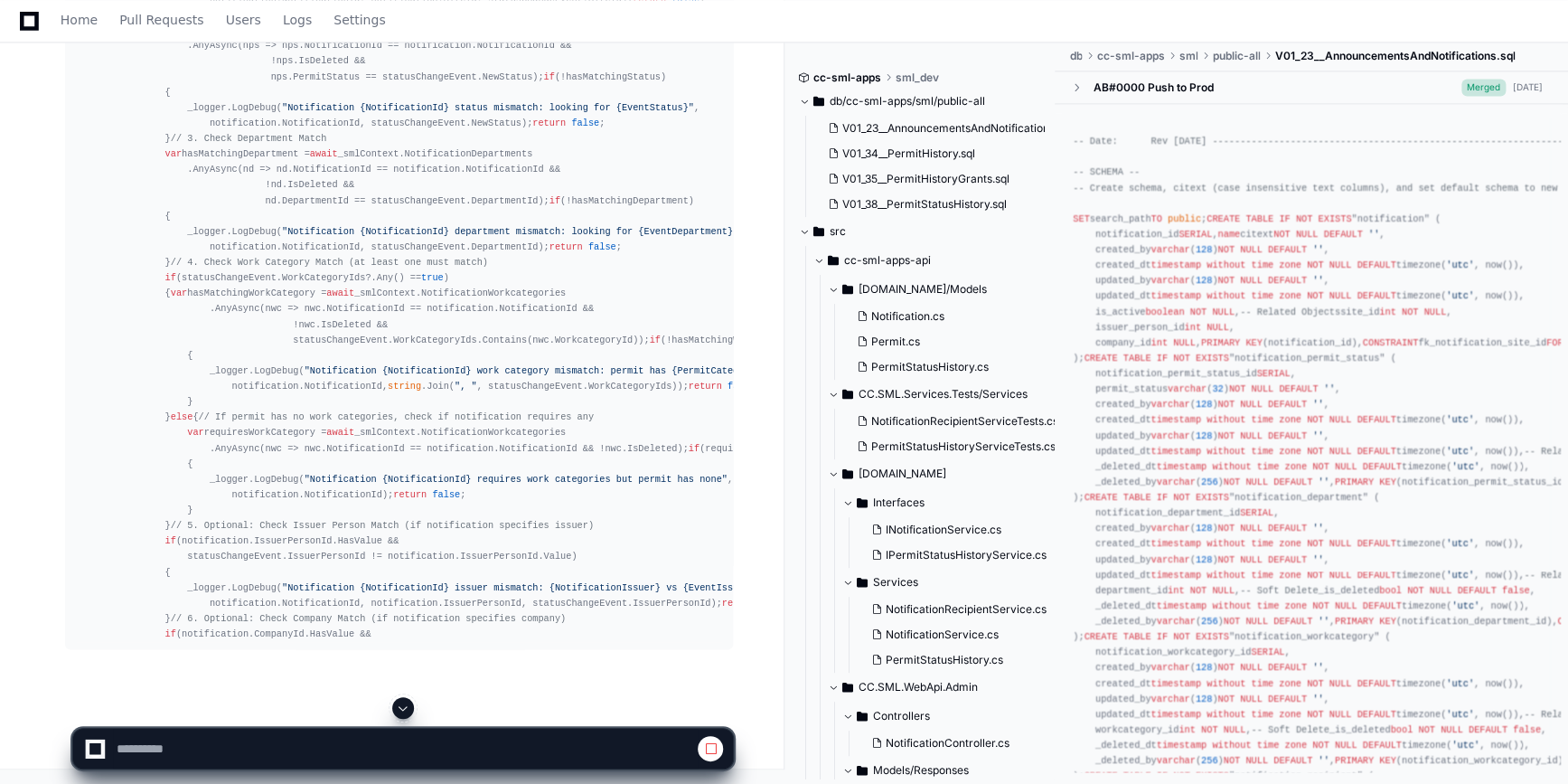
click at [406, 716] on button at bounding box center [402, 707] width 22 height 22
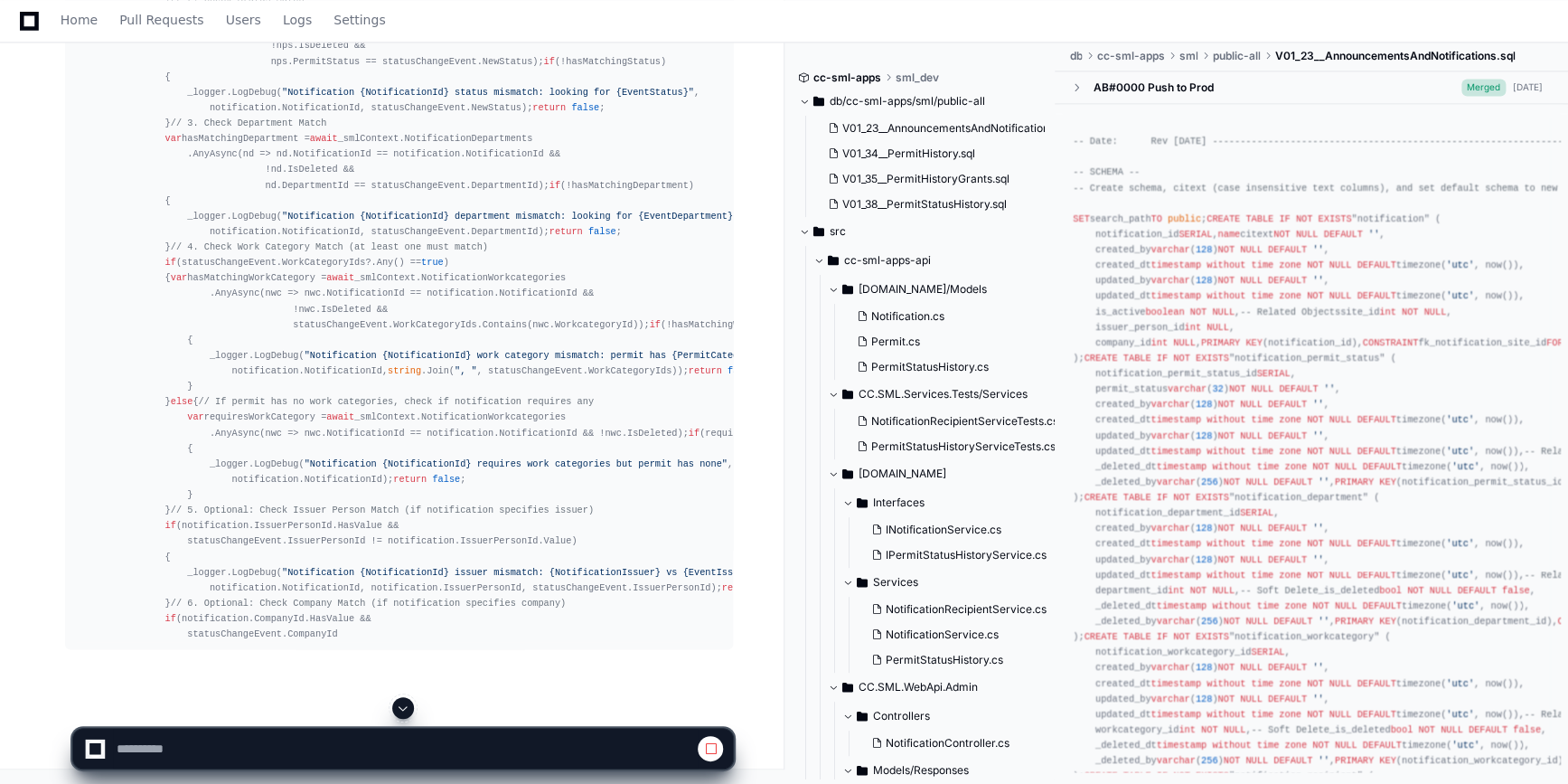
scroll to position [67996, 0]
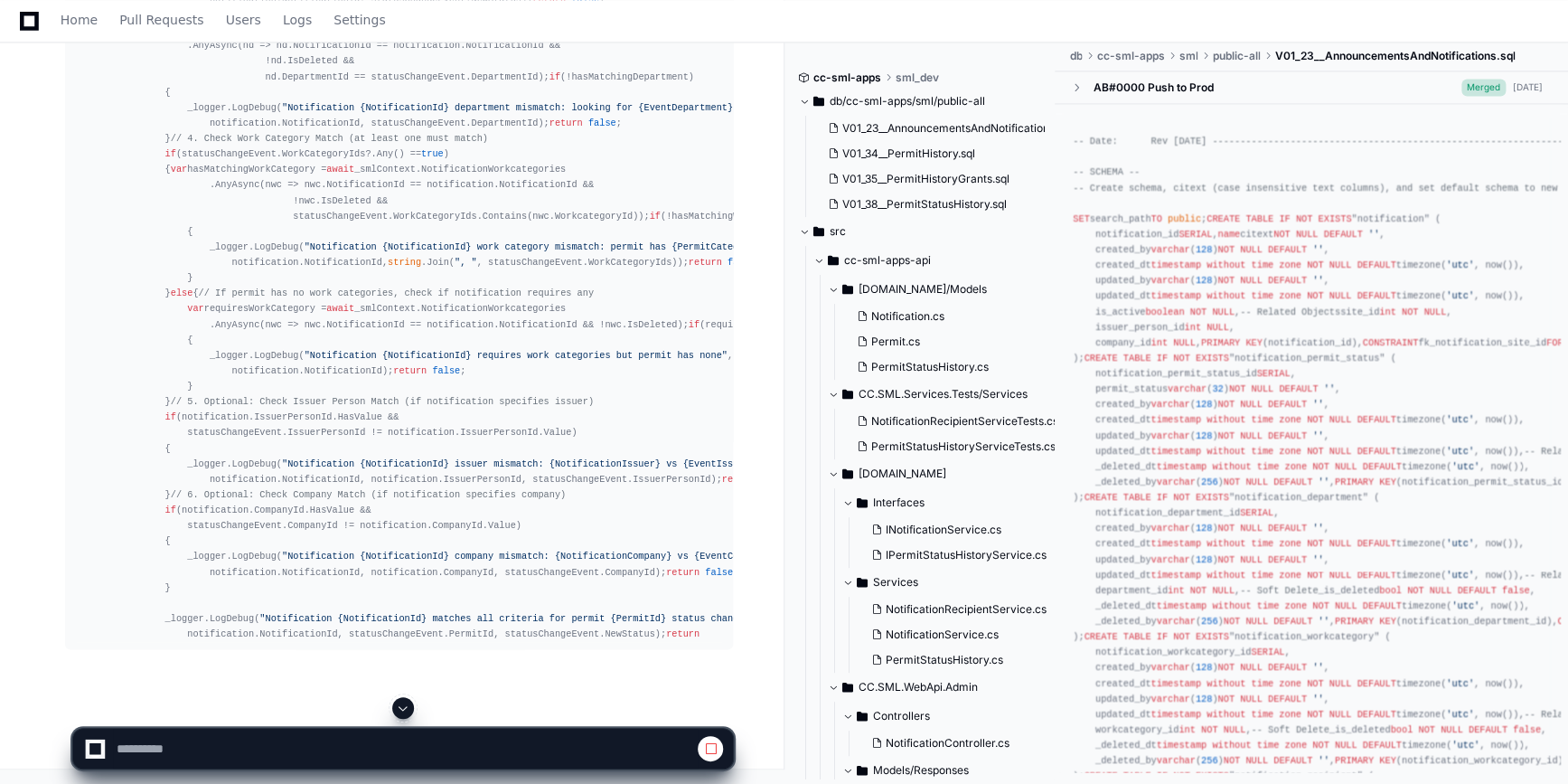
click at [406, 716] on button at bounding box center [402, 707] width 22 height 22
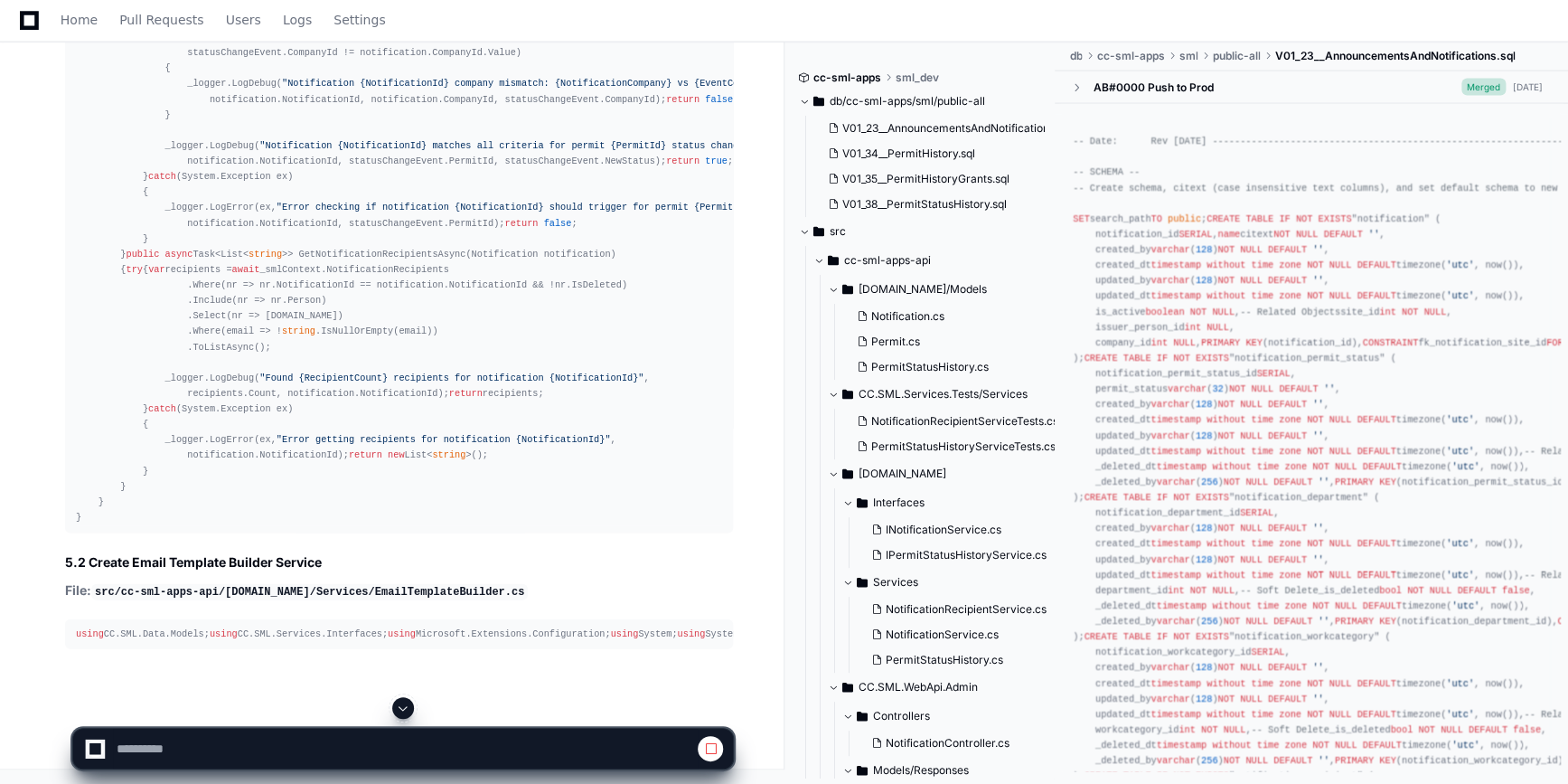
click at [400, 711] on span at bounding box center [402, 707] width 14 height 14
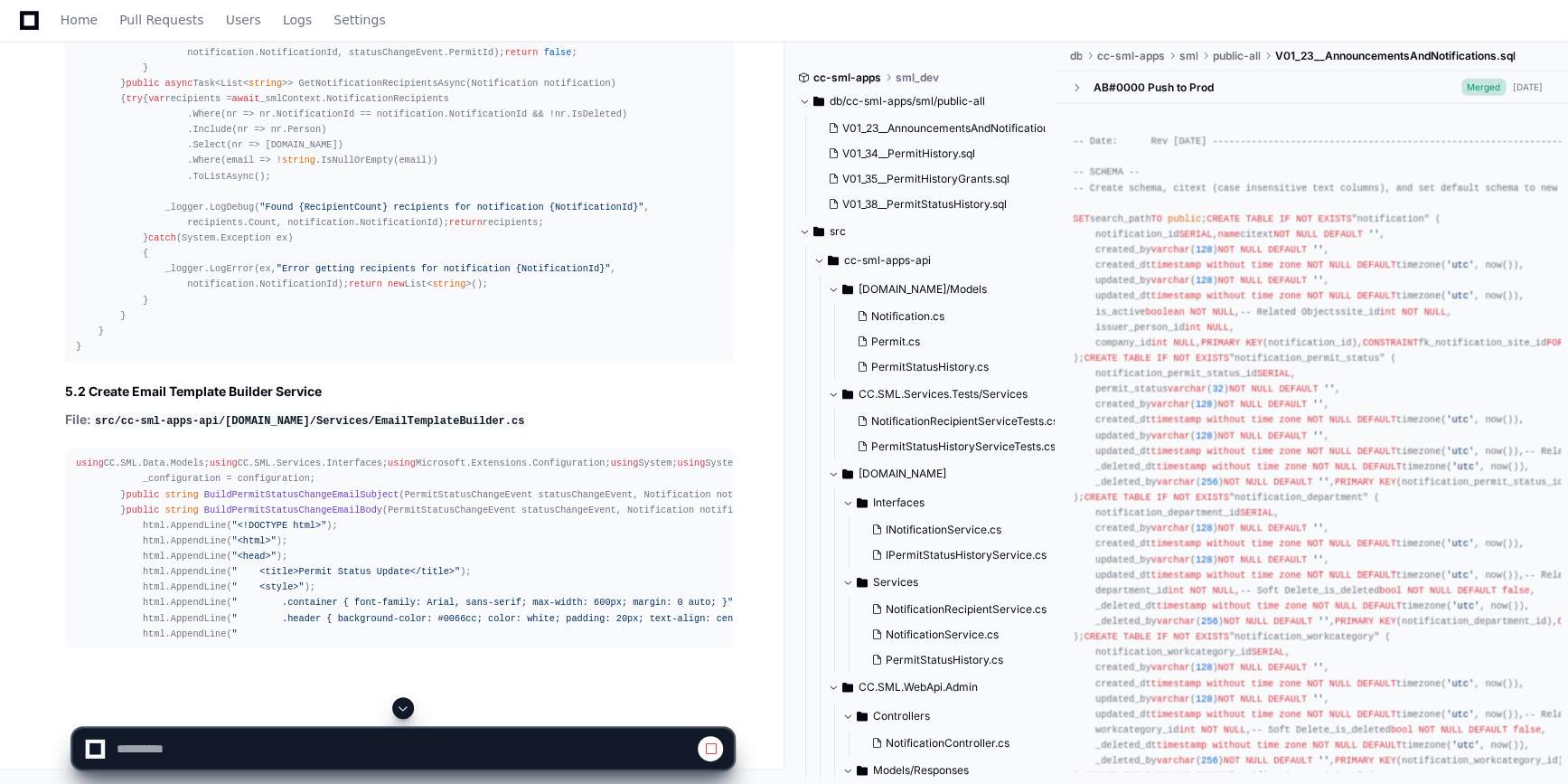
scroll to position [69382, 0]
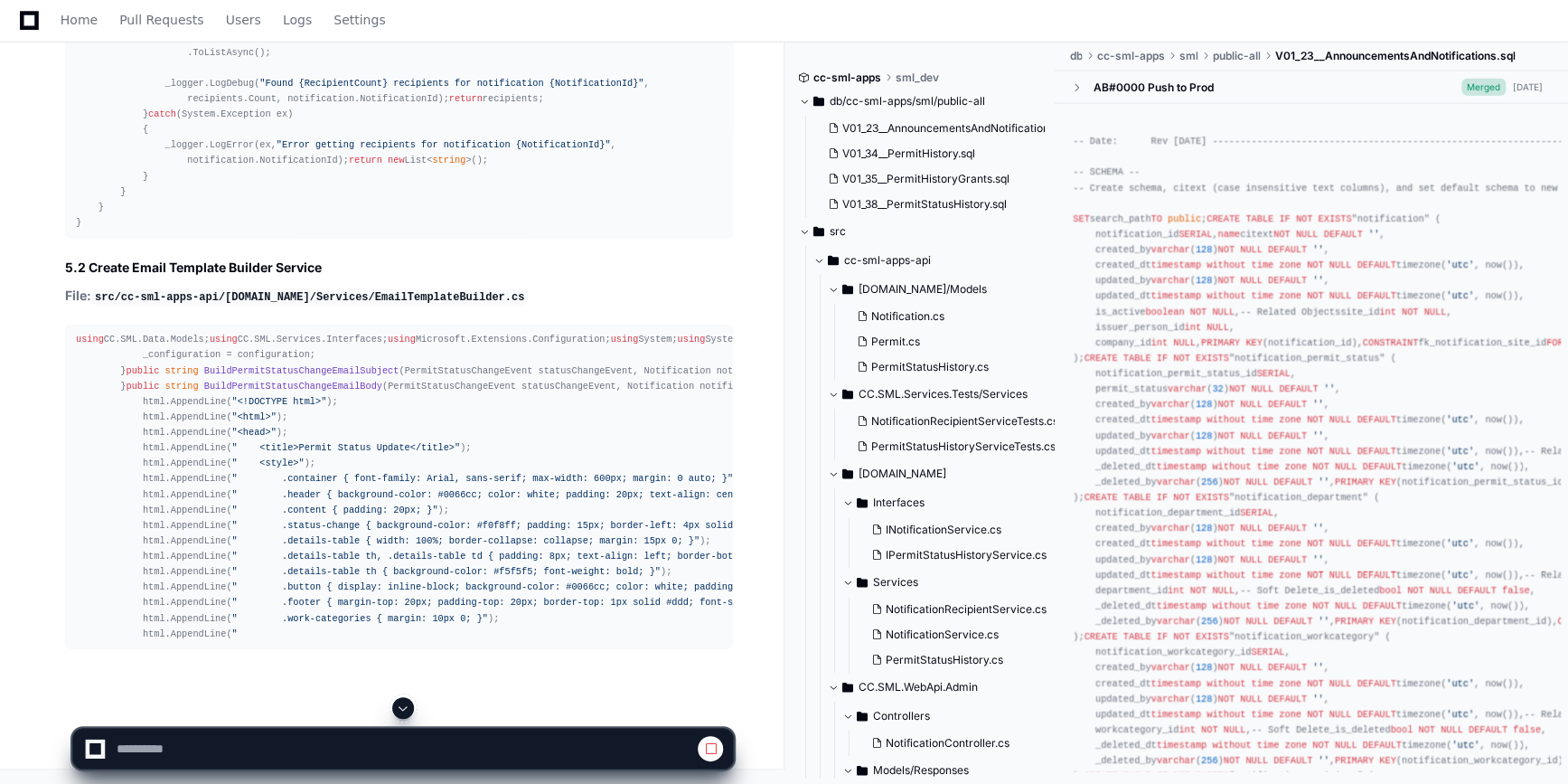
click at [413, 705] on button at bounding box center [402, 707] width 22 height 22
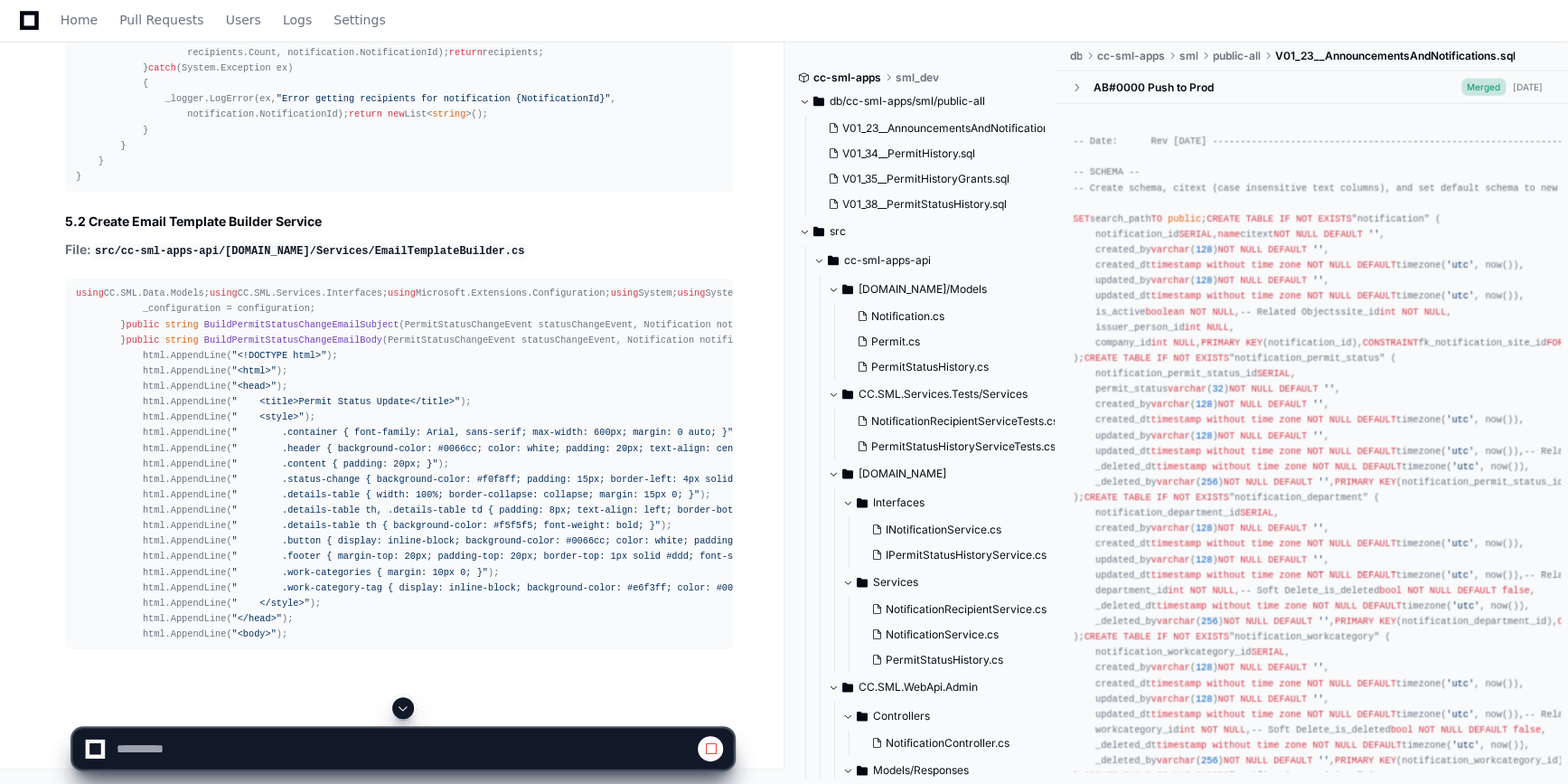
click at [407, 708] on span at bounding box center [402, 707] width 14 height 14
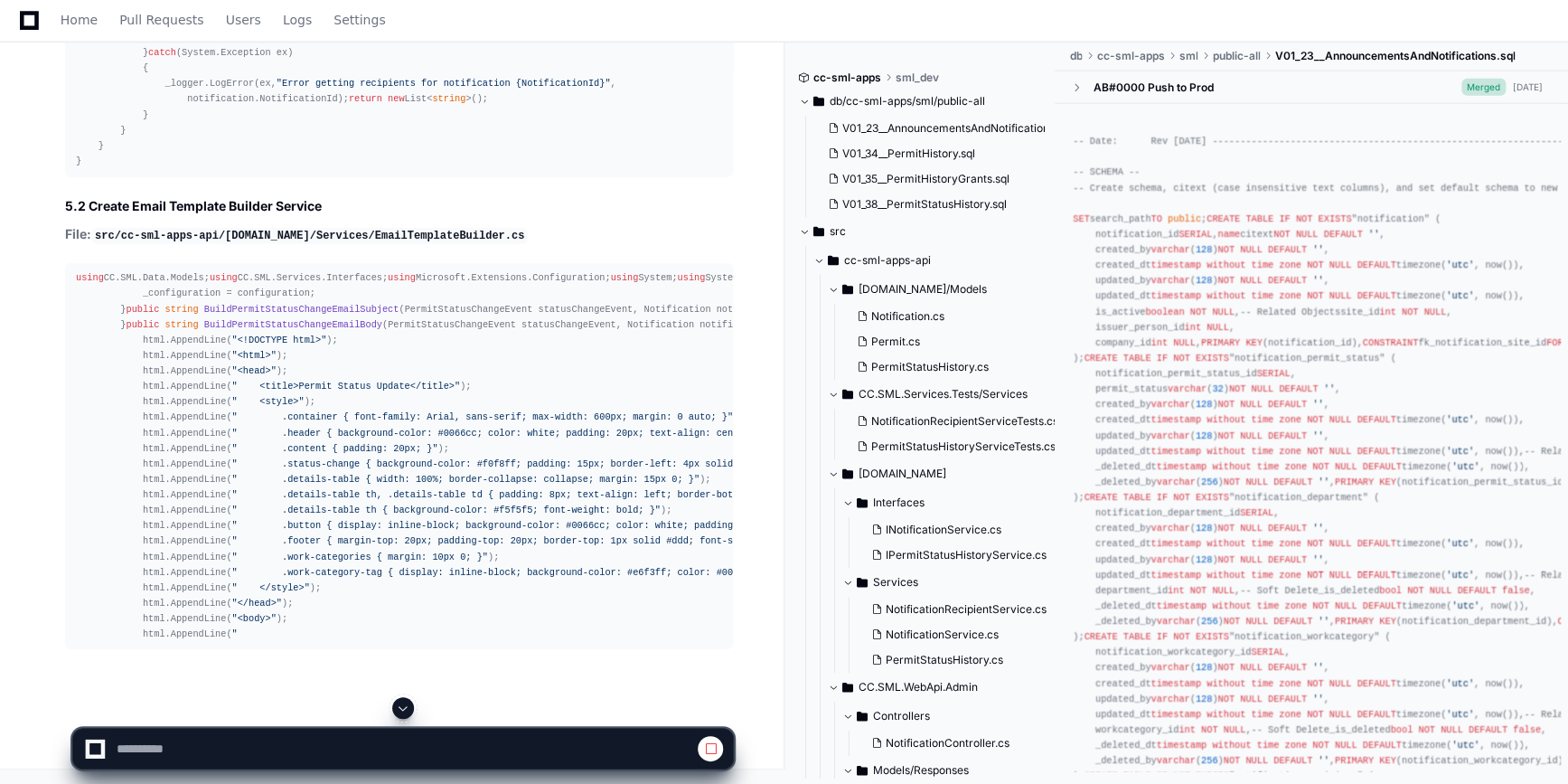
scroll to position [69568, 0]
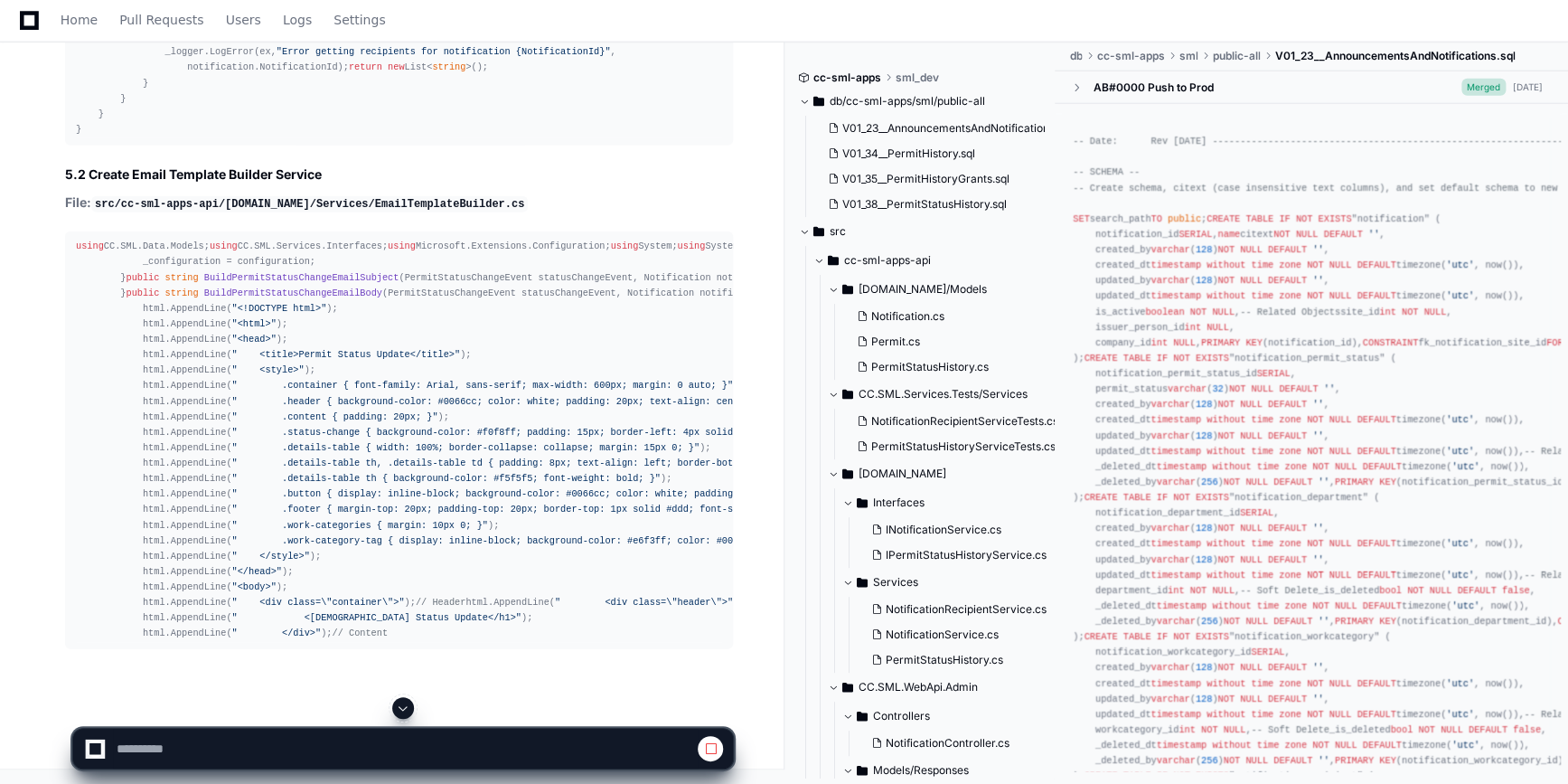
click at [407, 708] on span at bounding box center [402, 707] width 14 height 14
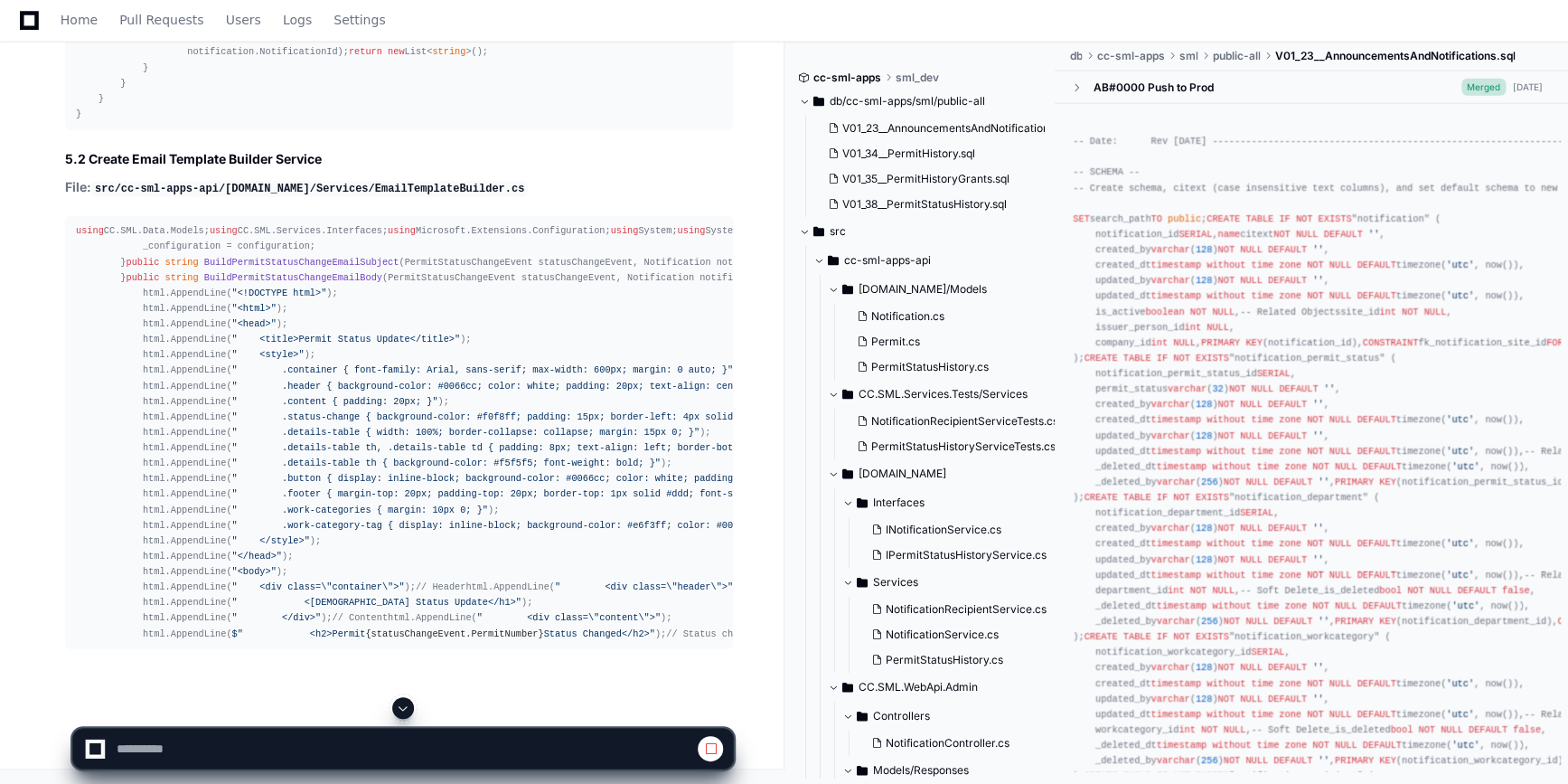
click at [405, 714] on span at bounding box center [402, 707] width 14 height 14
click at [406, 708] on span at bounding box center [402, 707] width 14 height 14
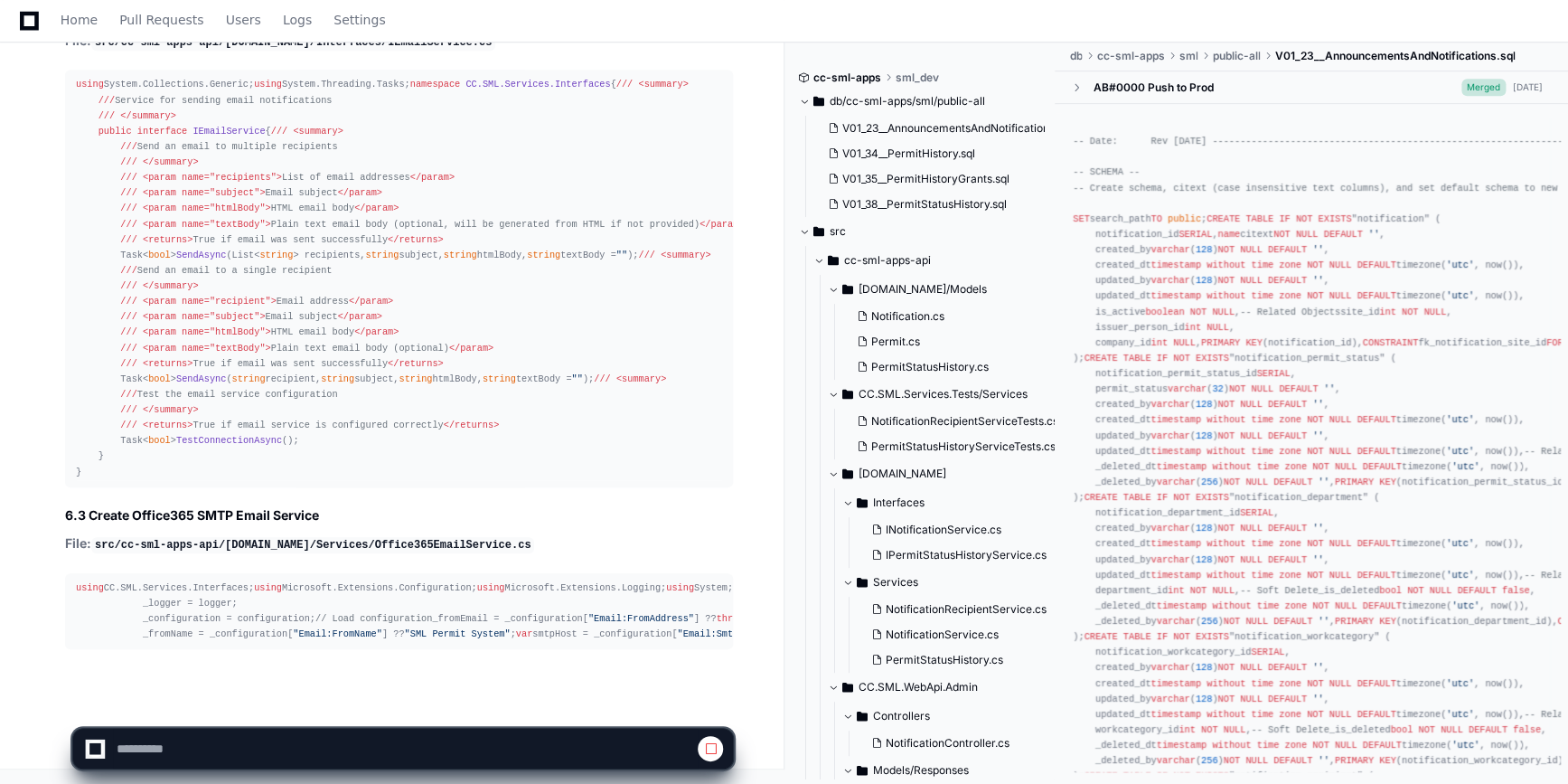
scroll to position [78161, 0]
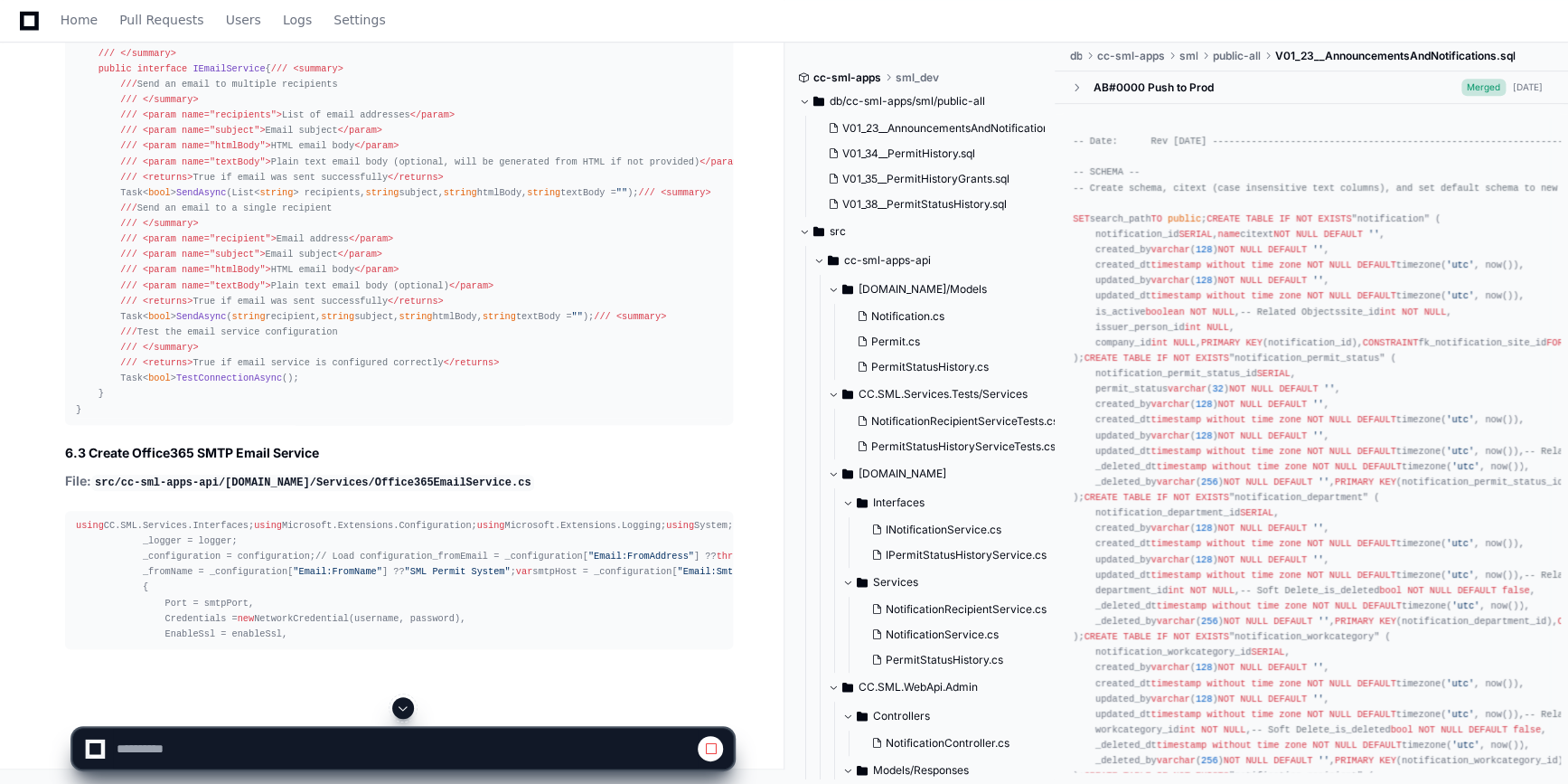
click at [402, 699] on button at bounding box center [402, 707] width 22 height 22
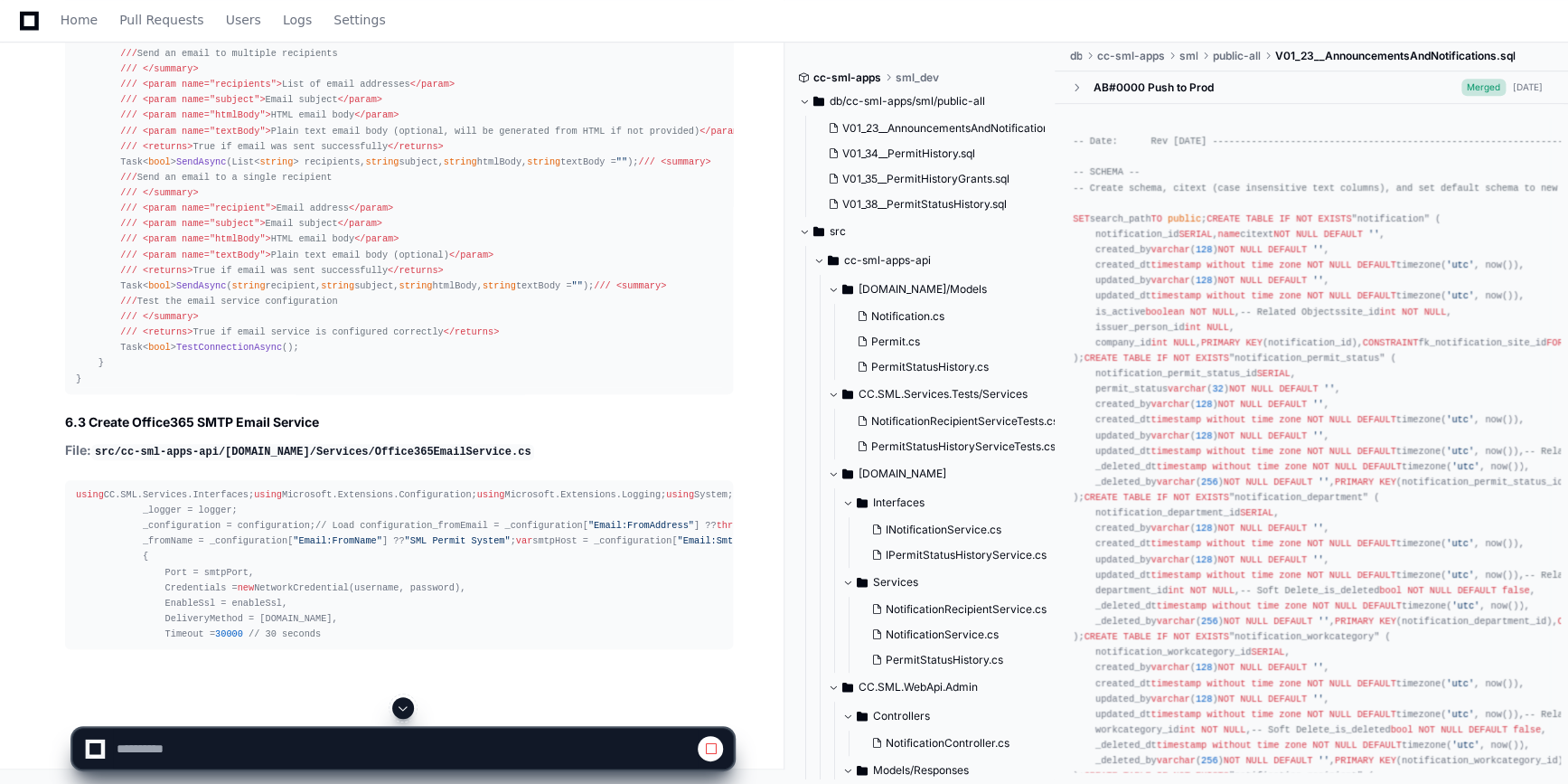
click at [404, 713] on span at bounding box center [402, 707] width 14 height 14
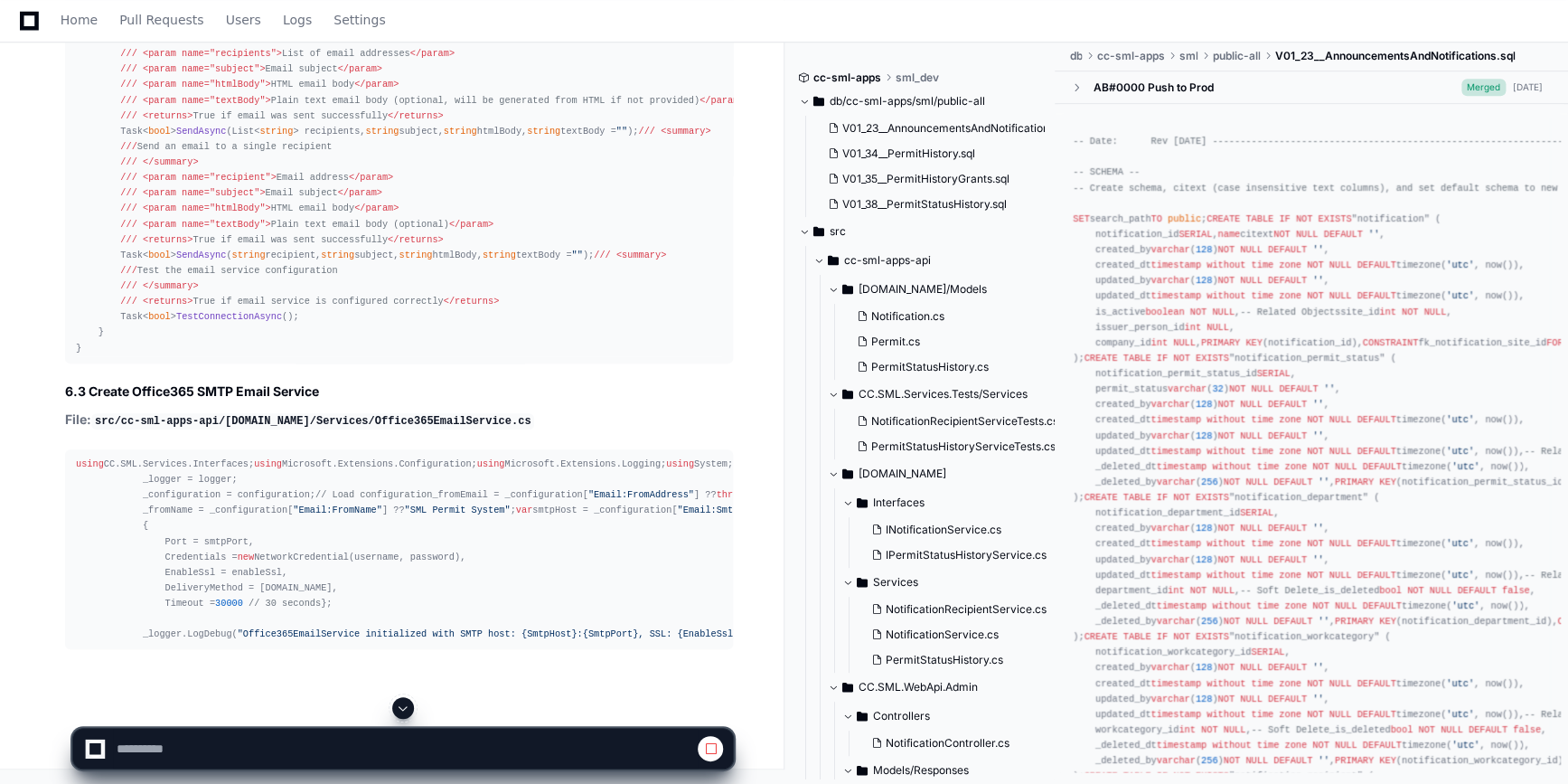
click at [402, 711] on span at bounding box center [402, 707] width 14 height 14
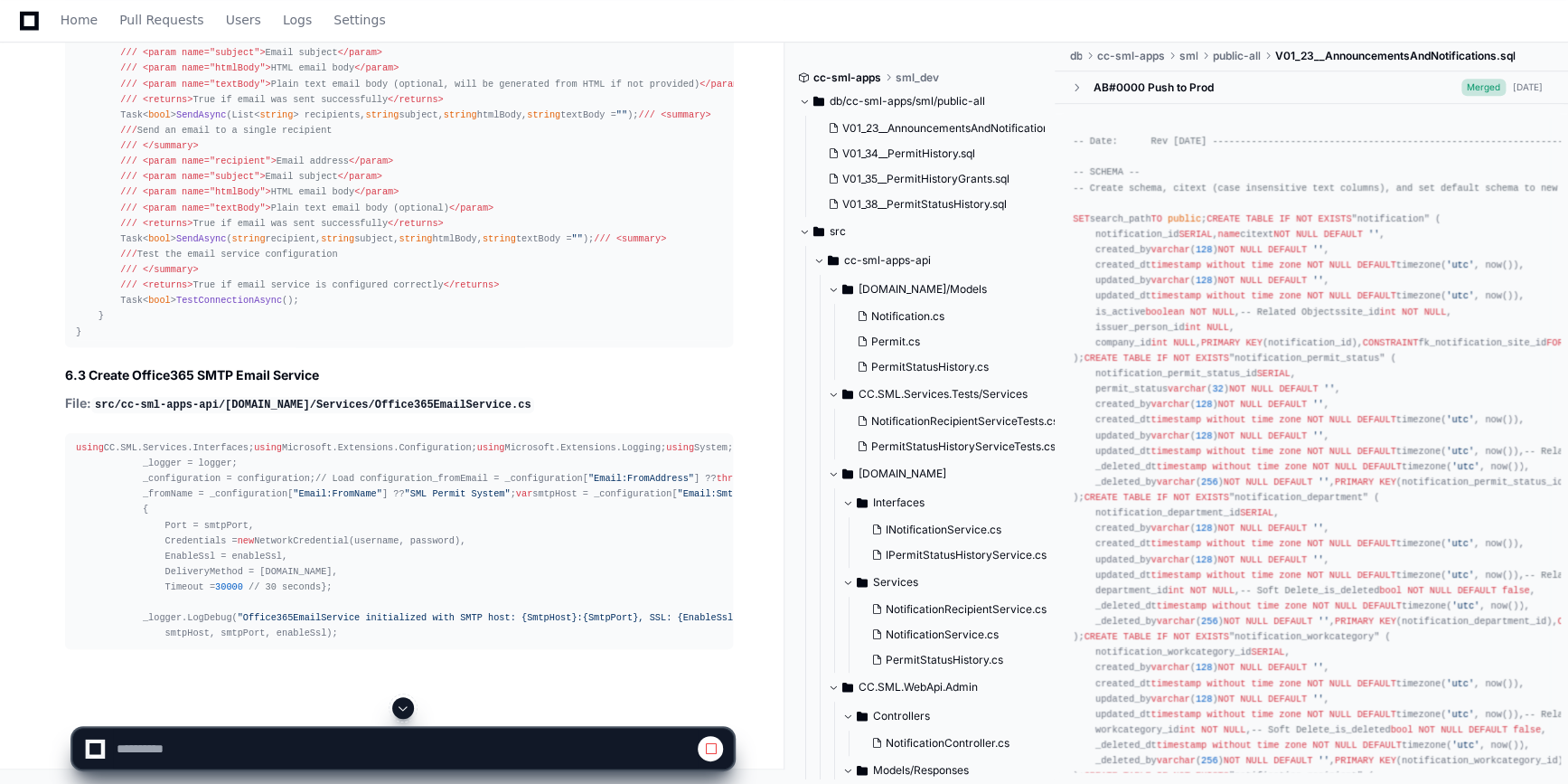
scroll to position [78319, 0]
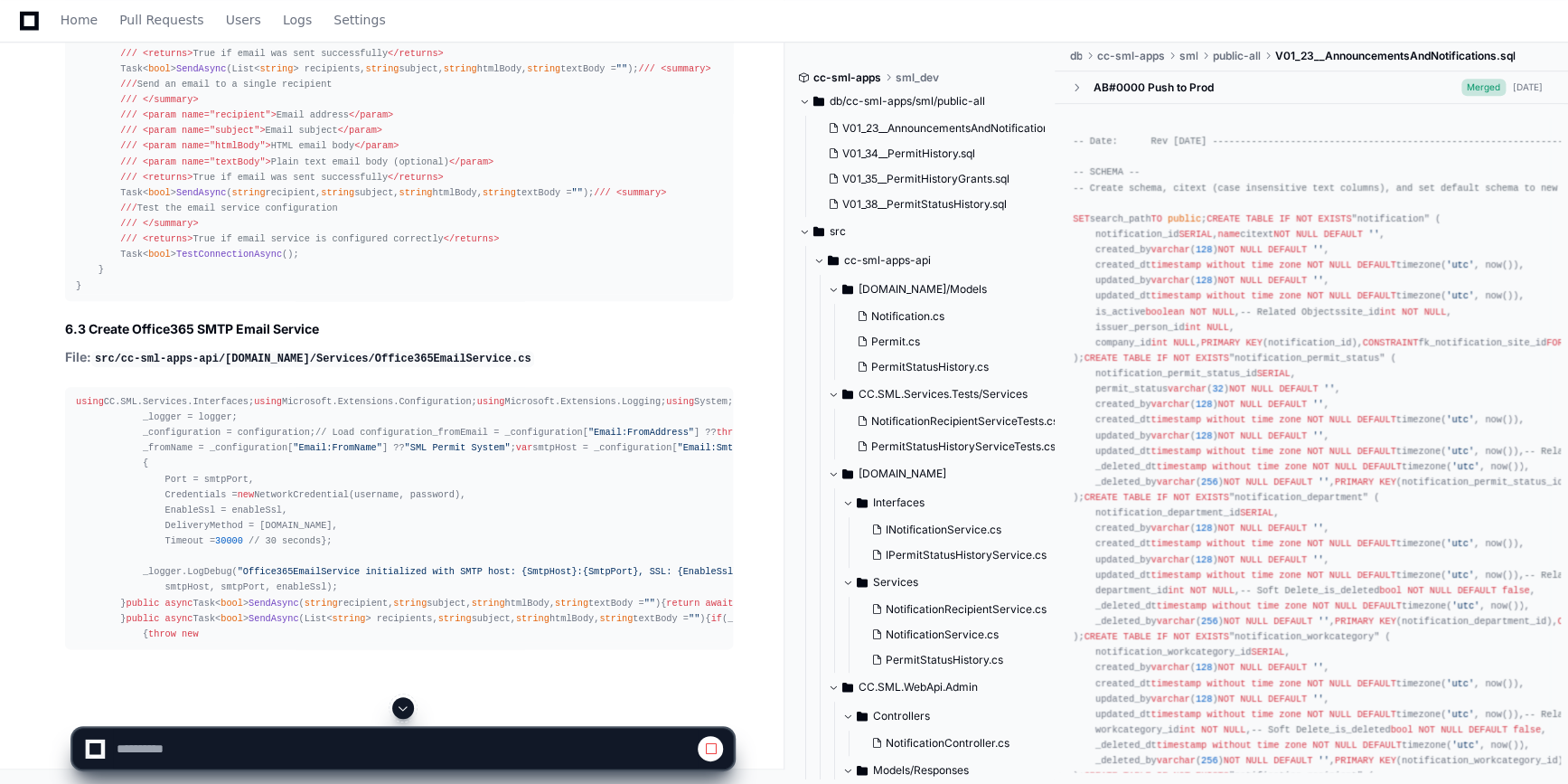
click at [392, 709] on div at bounding box center [402, 707] width 662 height 22
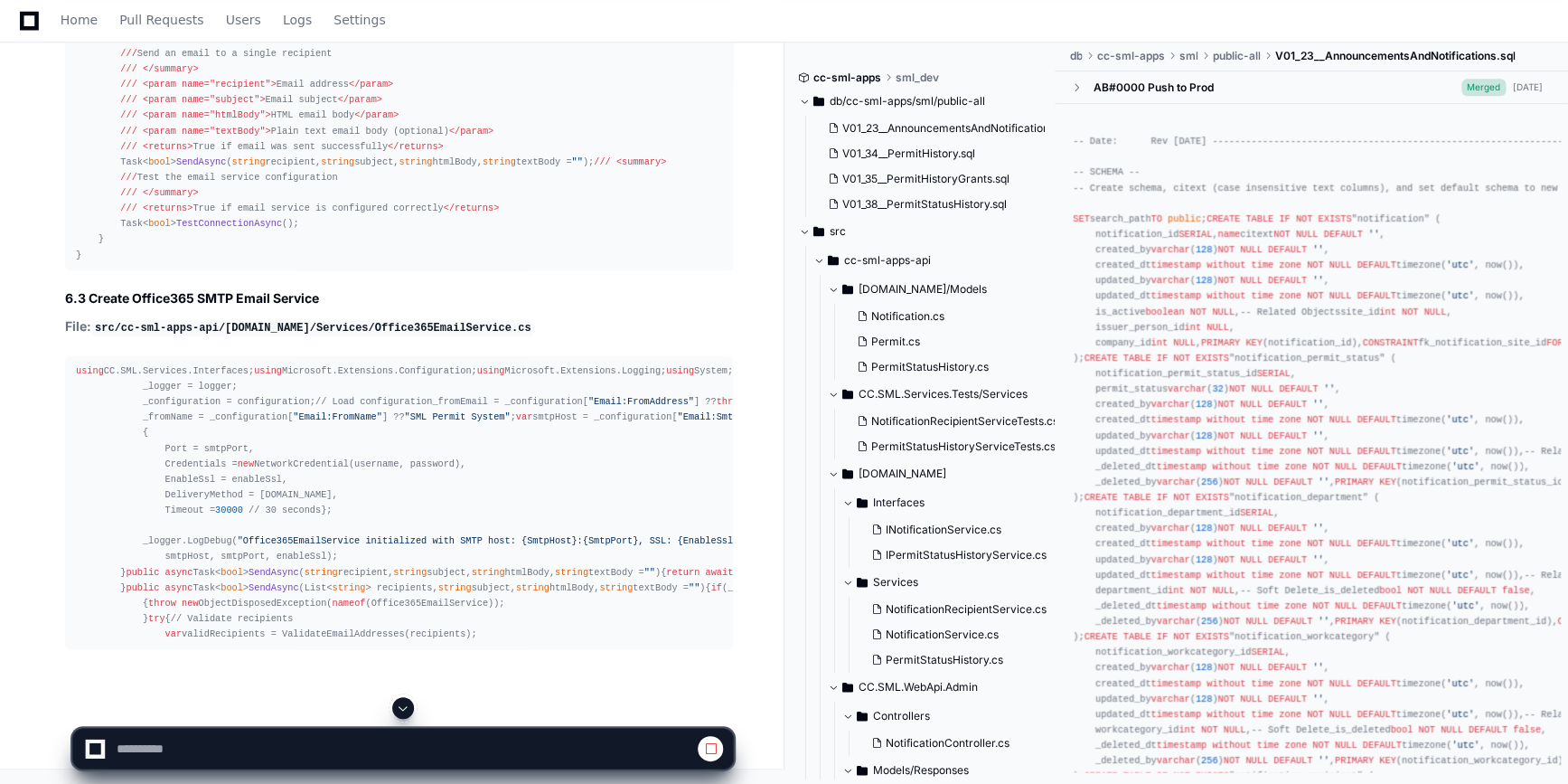
click at [392, 707] on button at bounding box center [402, 707] width 22 height 22
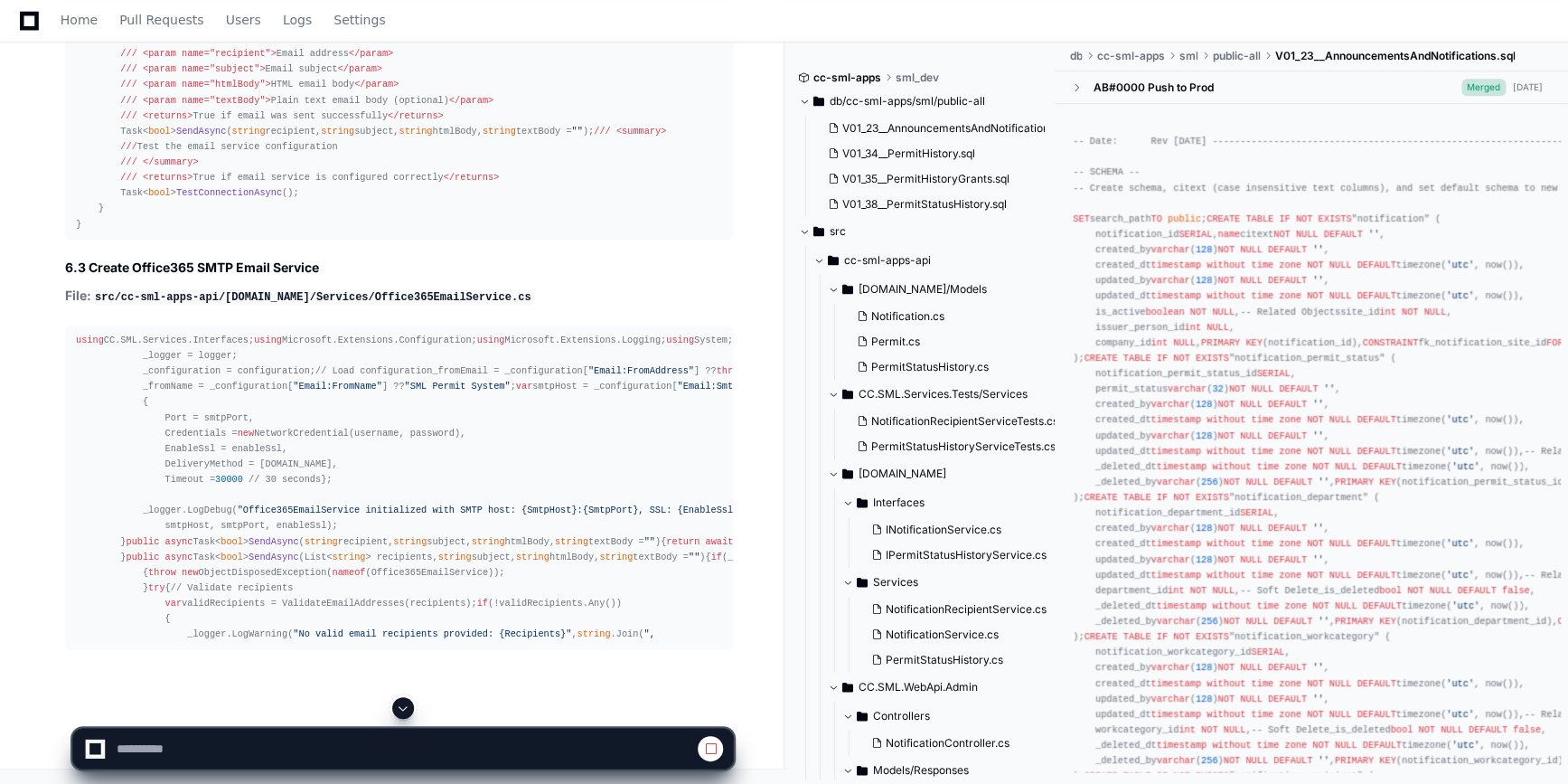
click at [399, 703] on span at bounding box center [402, 707] width 14 height 14
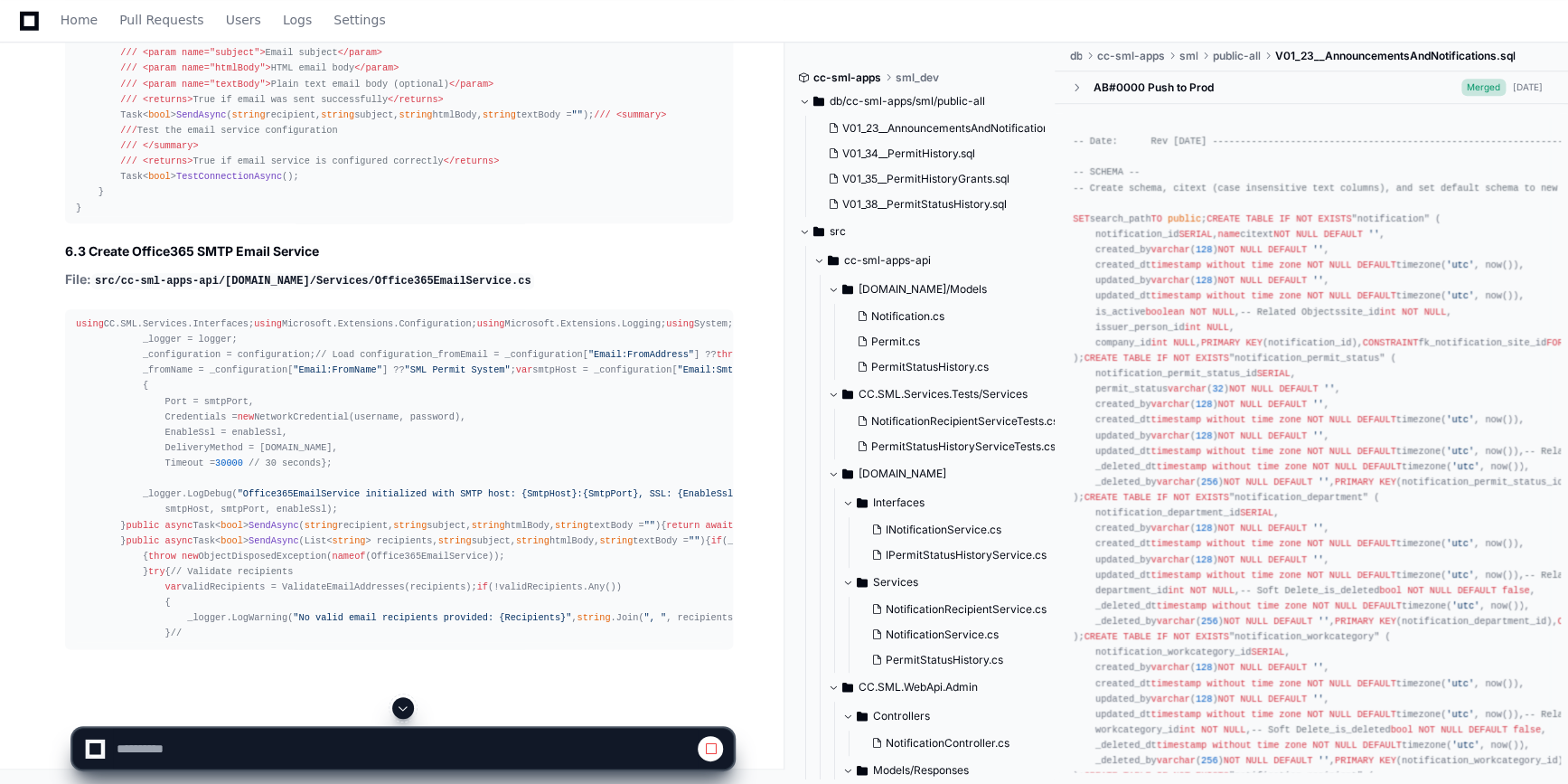
click at [399, 703] on span at bounding box center [402, 707] width 14 height 14
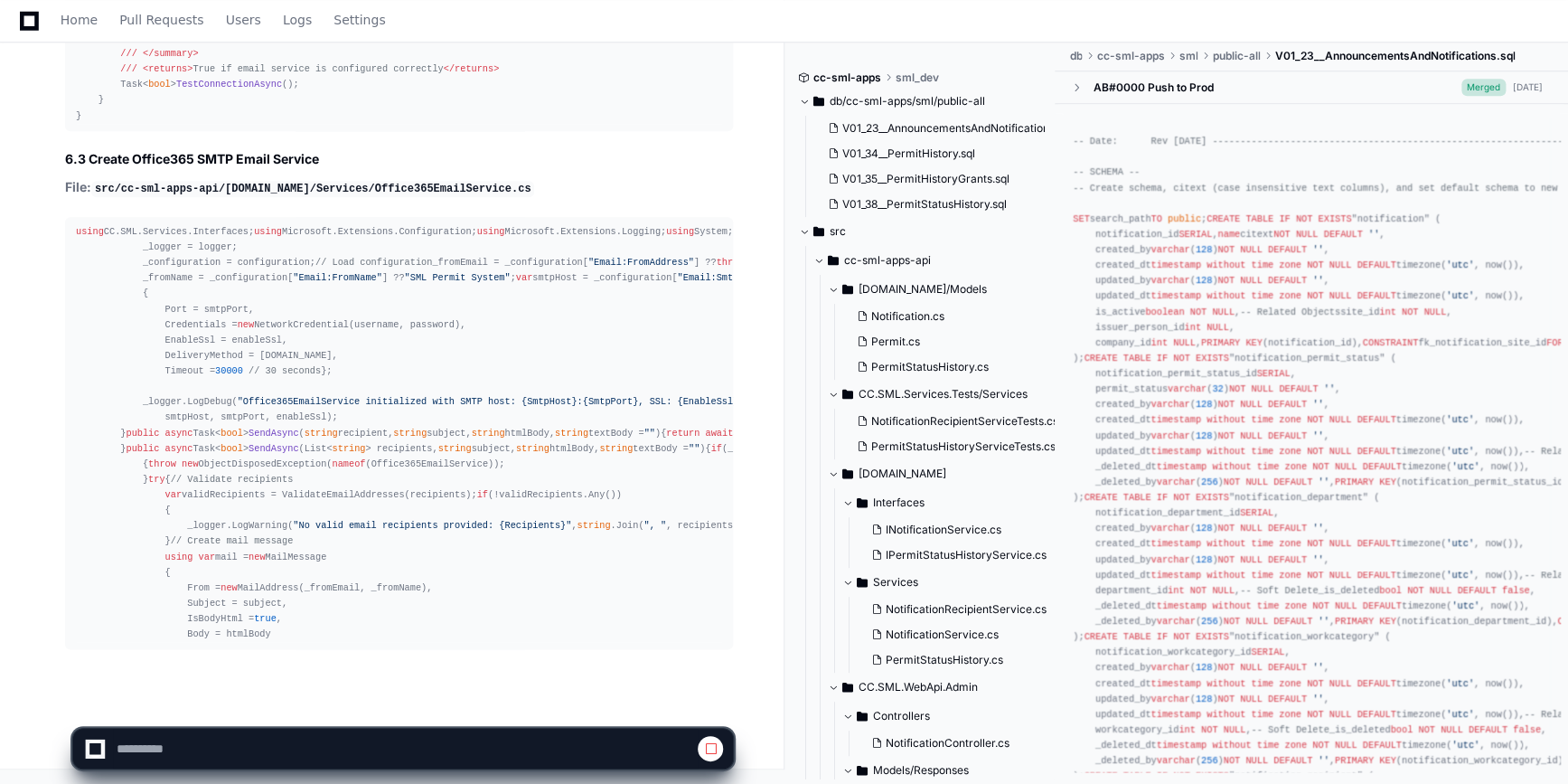
scroll to position [78801, 0]
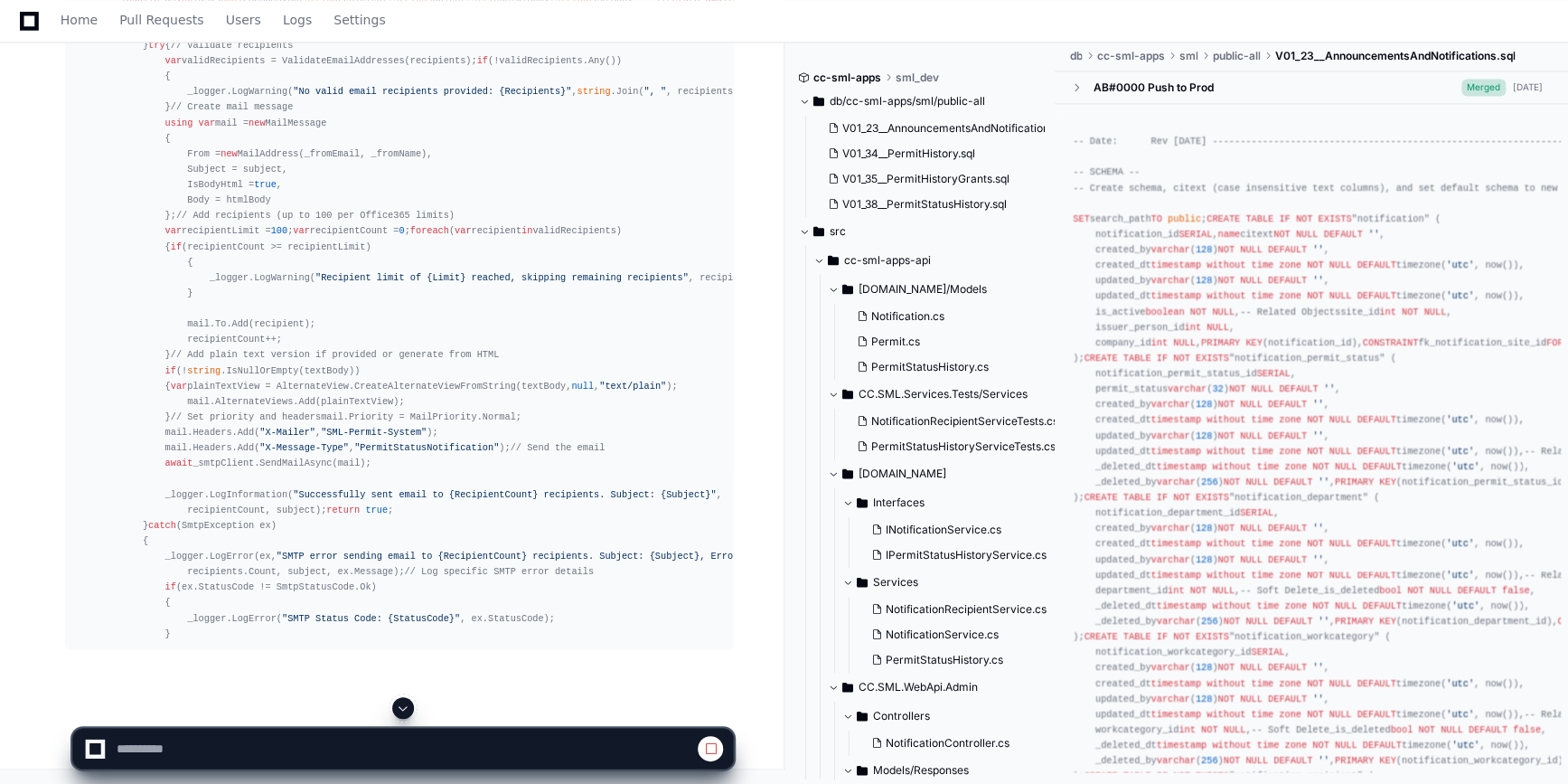
click at [397, 706] on span at bounding box center [402, 707] width 14 height 14
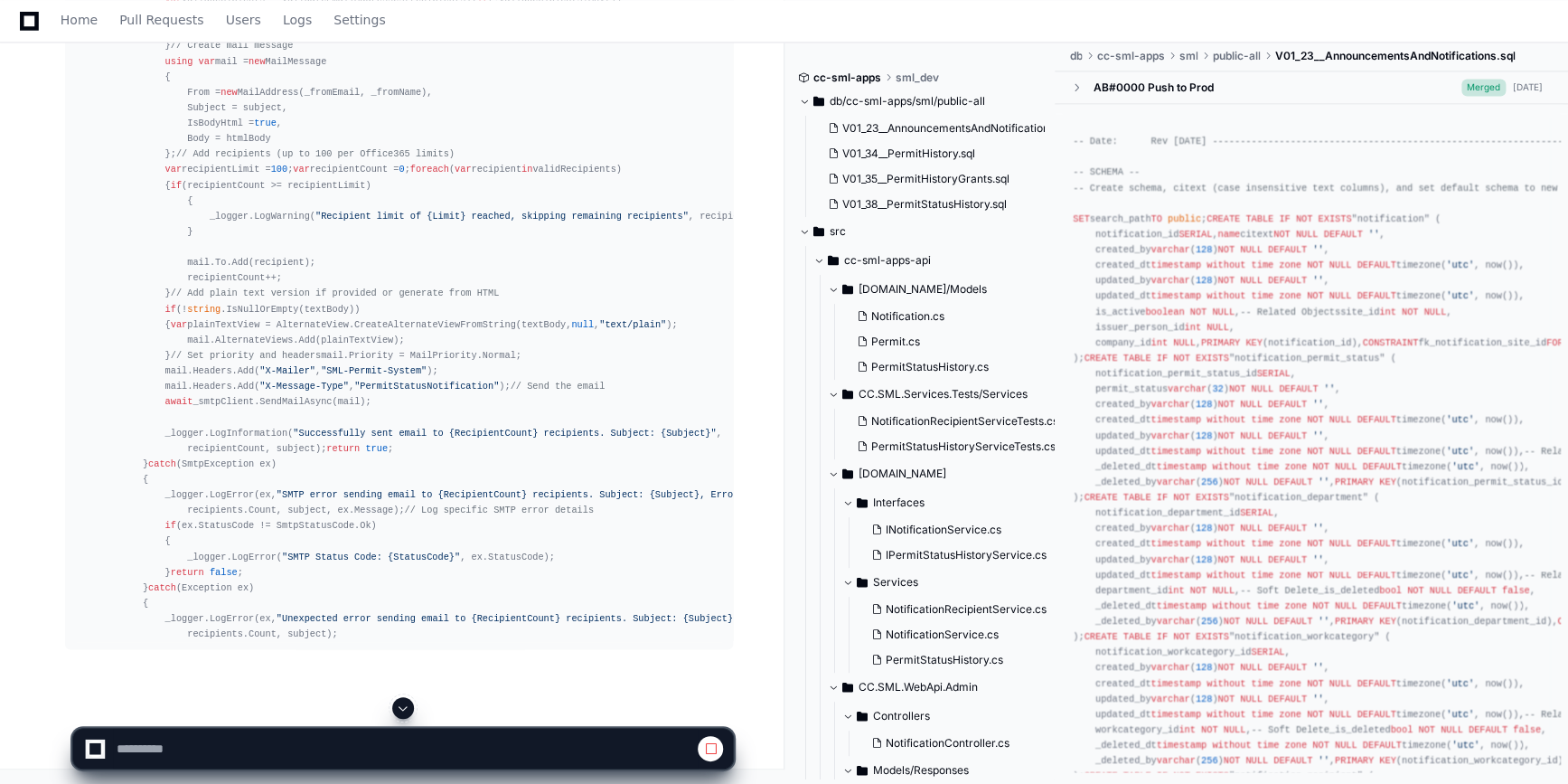
click at [392, 706] on div at bounding box center [402, 707] width 662 height 22
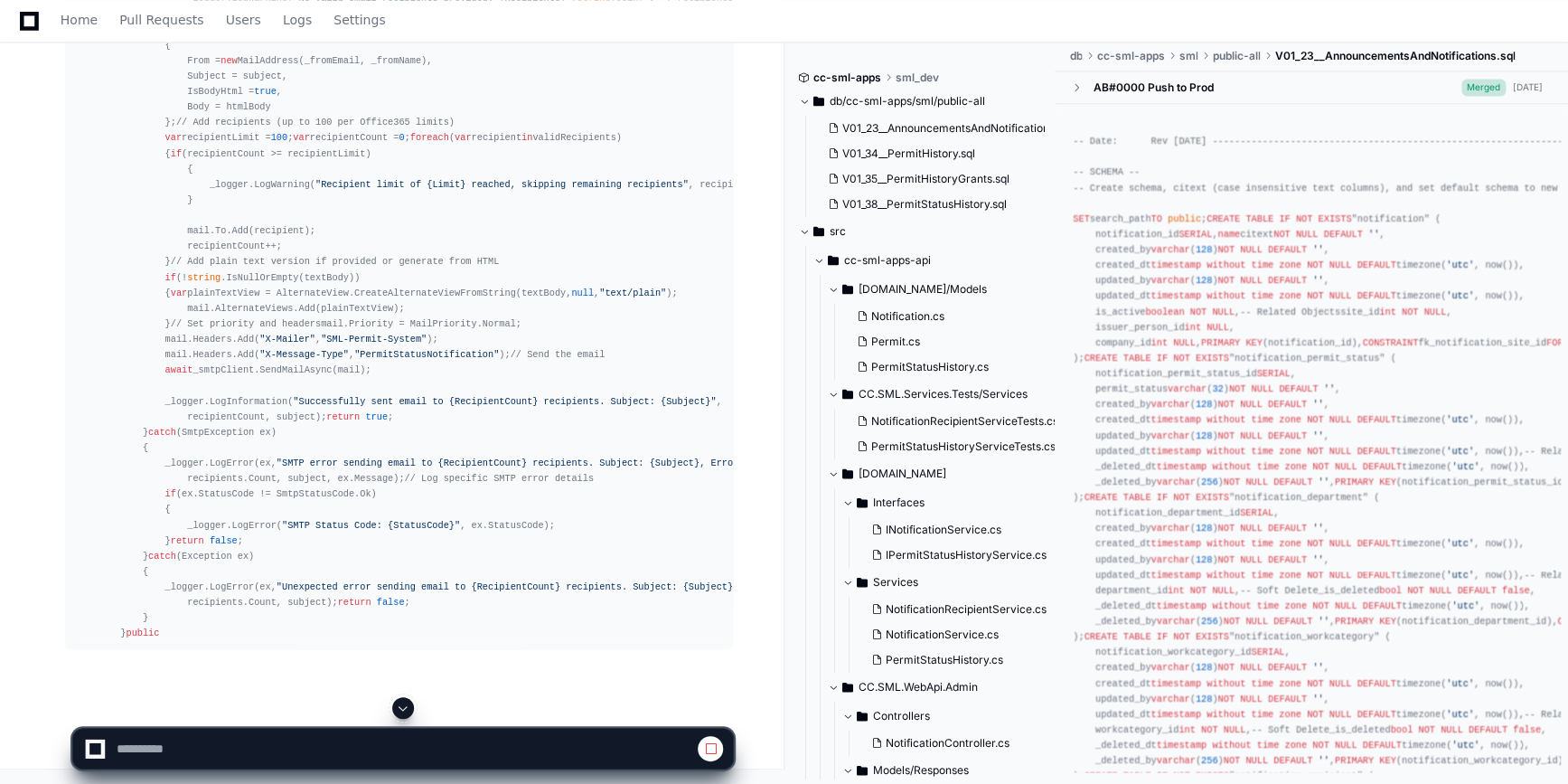
click at [407, 703] on span at bounding box center [402, 707] width 14 height 14
click at [409, 704] on span at bounding box center [402, 707] width 14 height 14
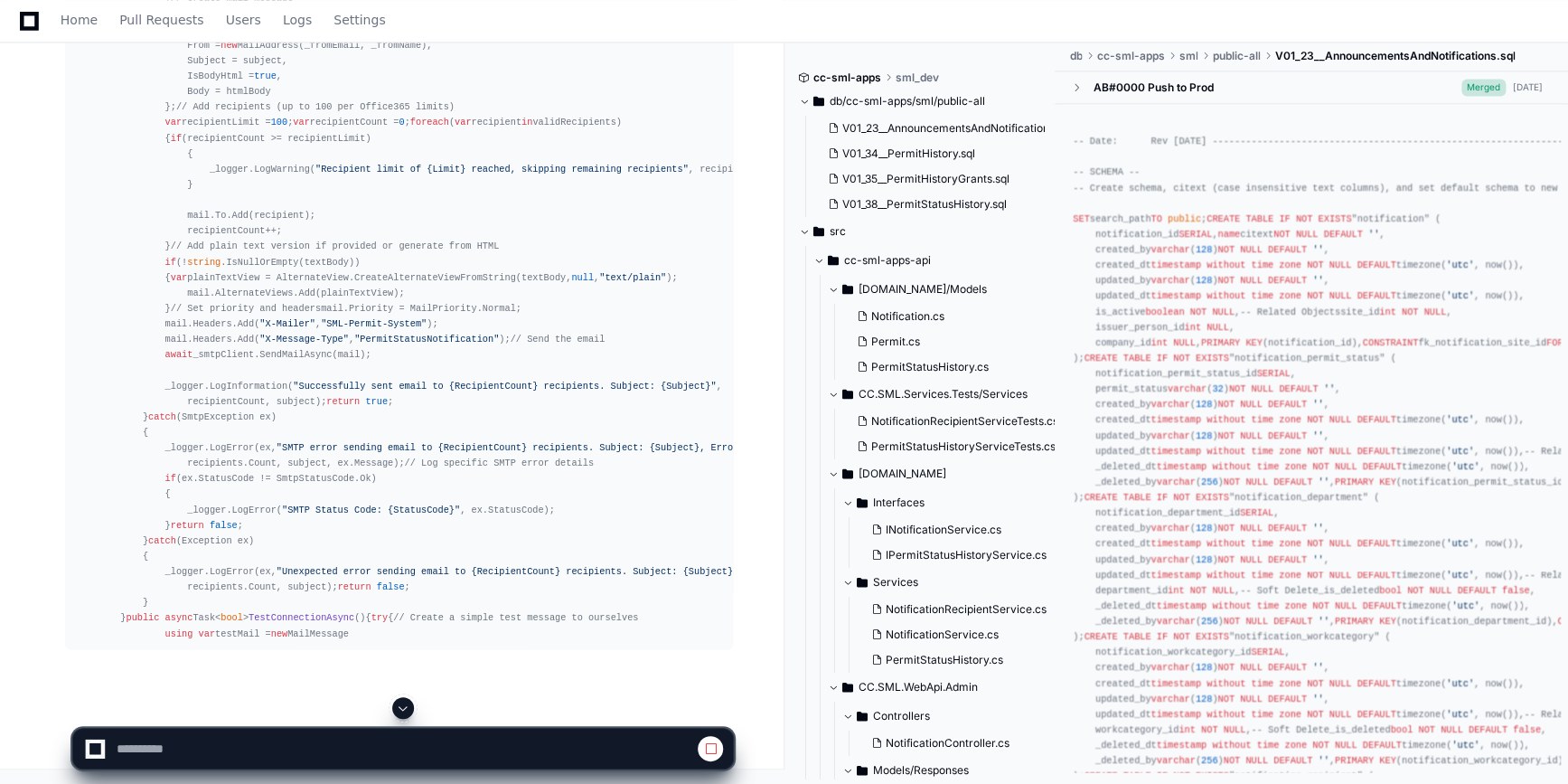
scroll to position [79806, 0]
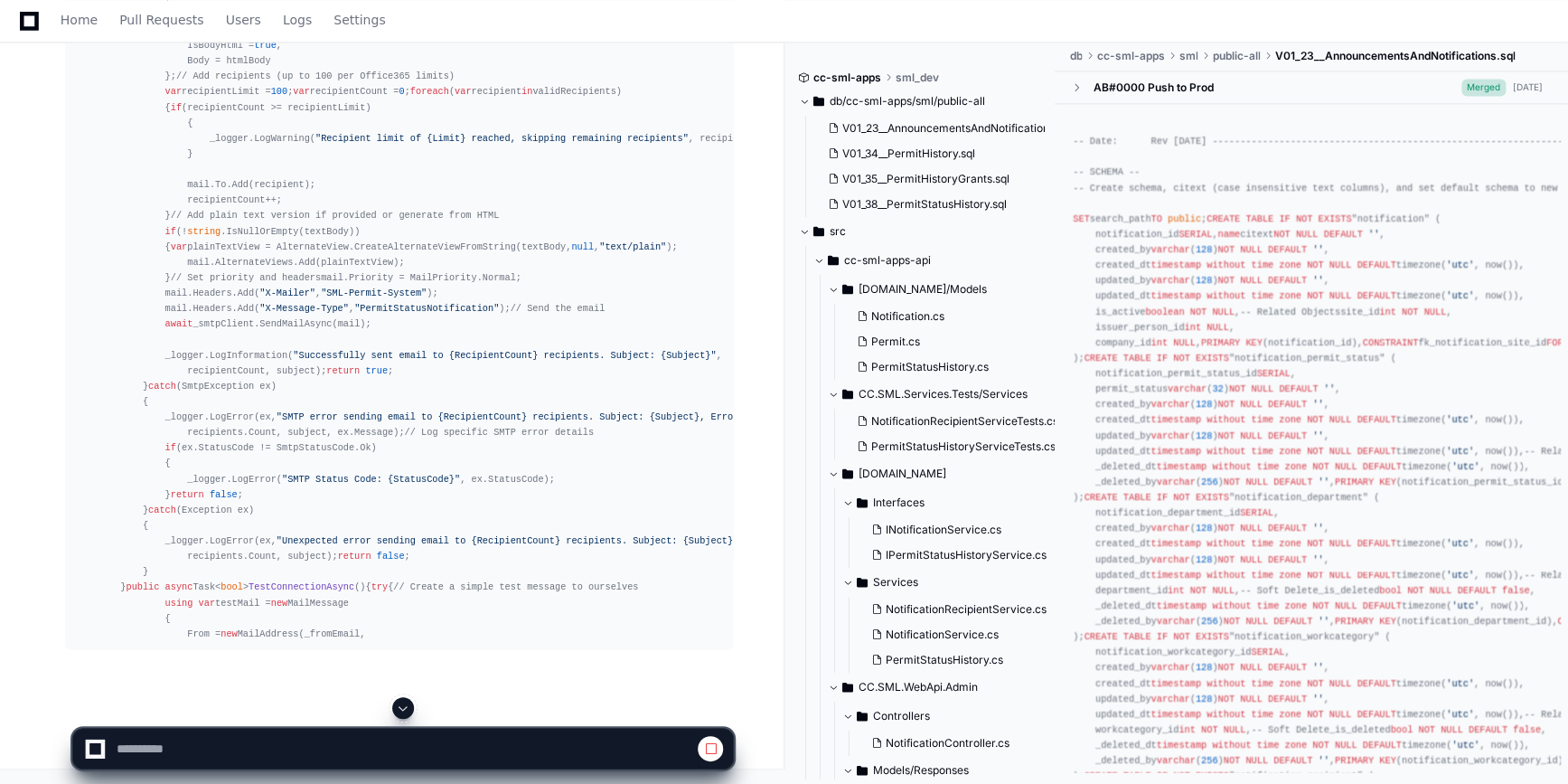
click at [409, 704] on span at bounding box center [402, 707] width 14 height 14
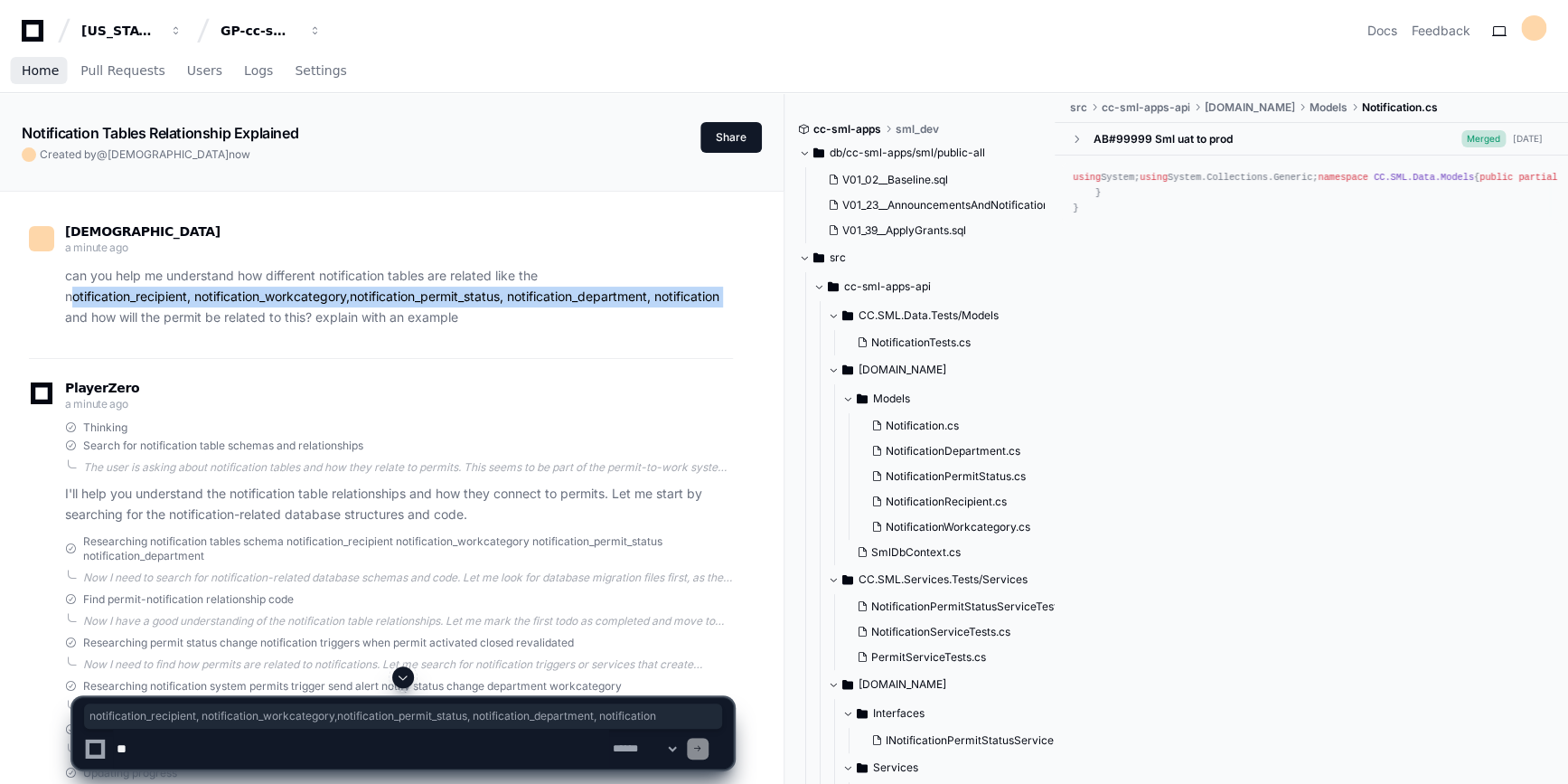
click at [37, 81] on link "Home" at bounding box center [40, 71] width 37 height 41
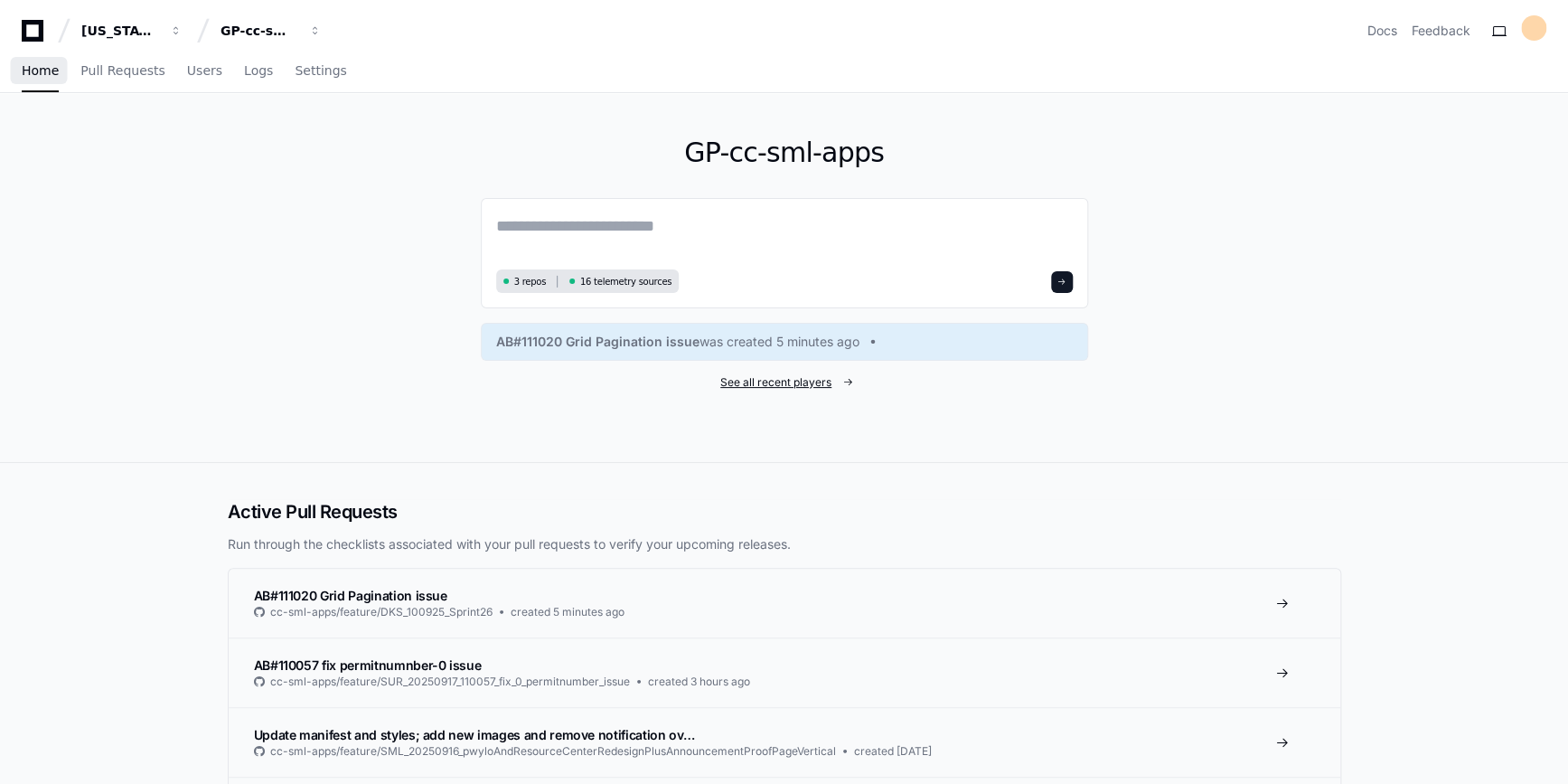
click at [799, 383] on span "See all recent players" at bounding box center [776, 382] width 111 height 14
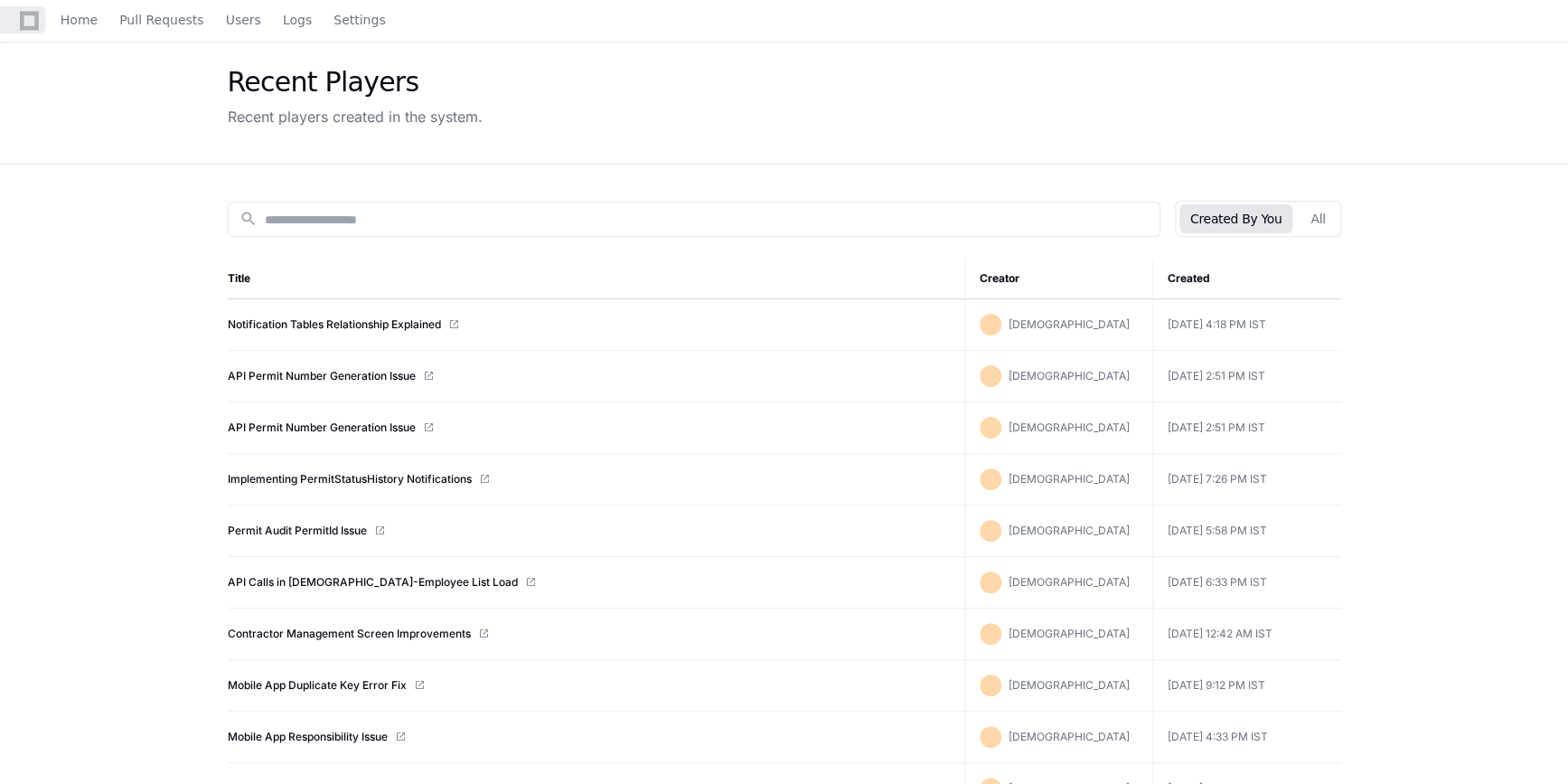
scroll to position [164, 0]
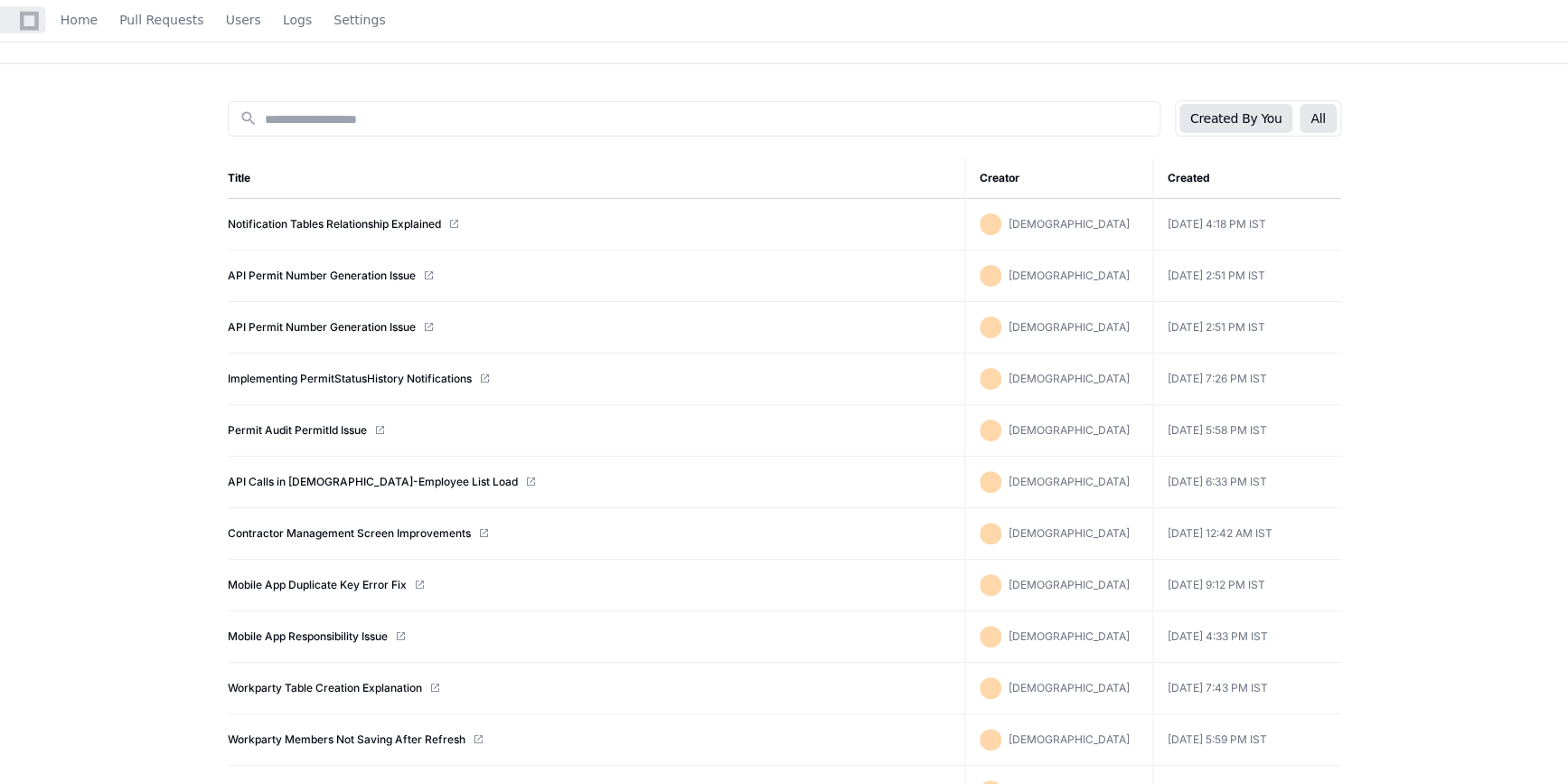
click at [1314, 119] on button "All" at bounding box center [1318, 118] width 36 height 29
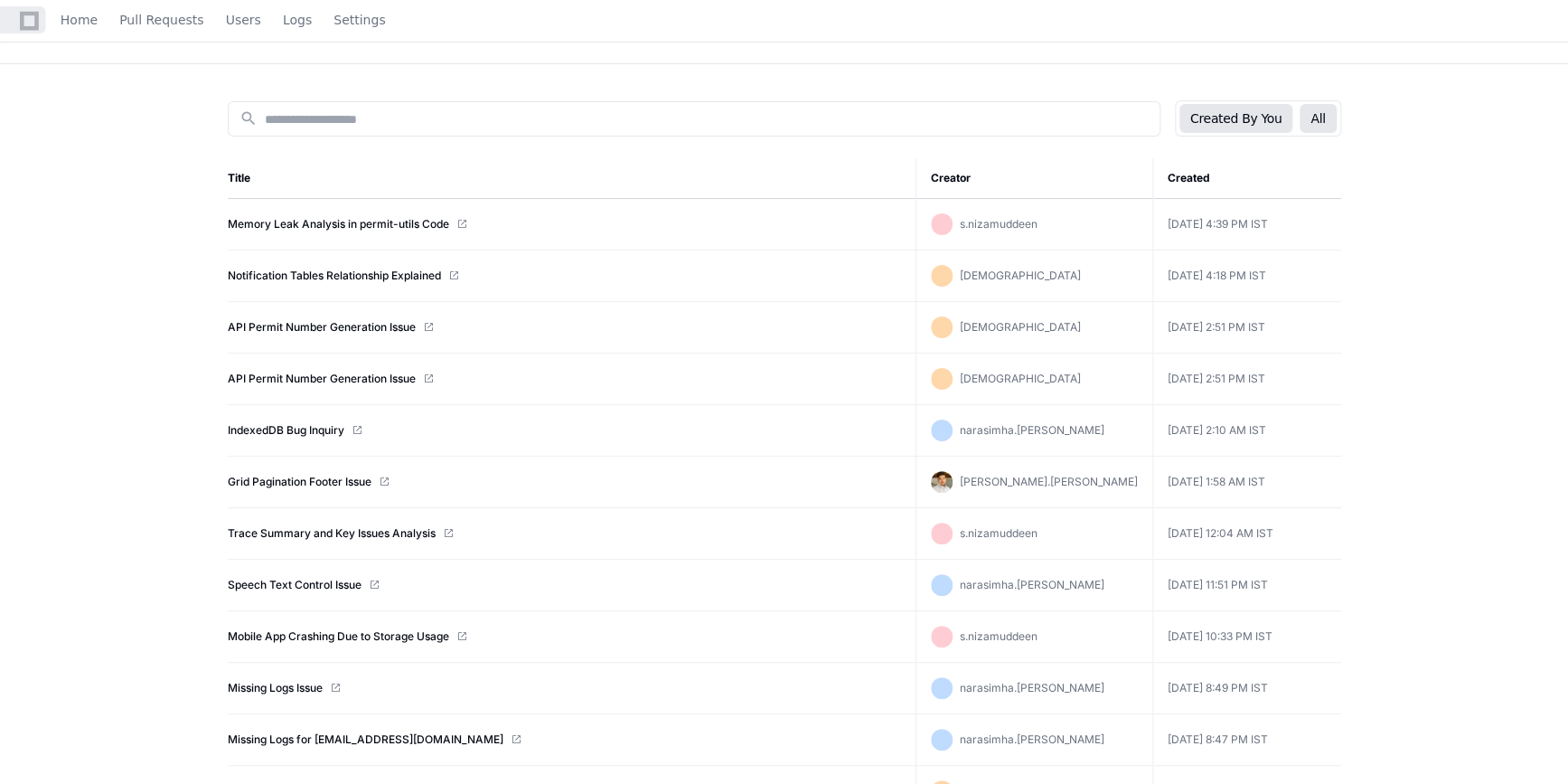
click at [1254, 120] on button "Created By You" at bounding box center [1236, 118] width 113 height 29
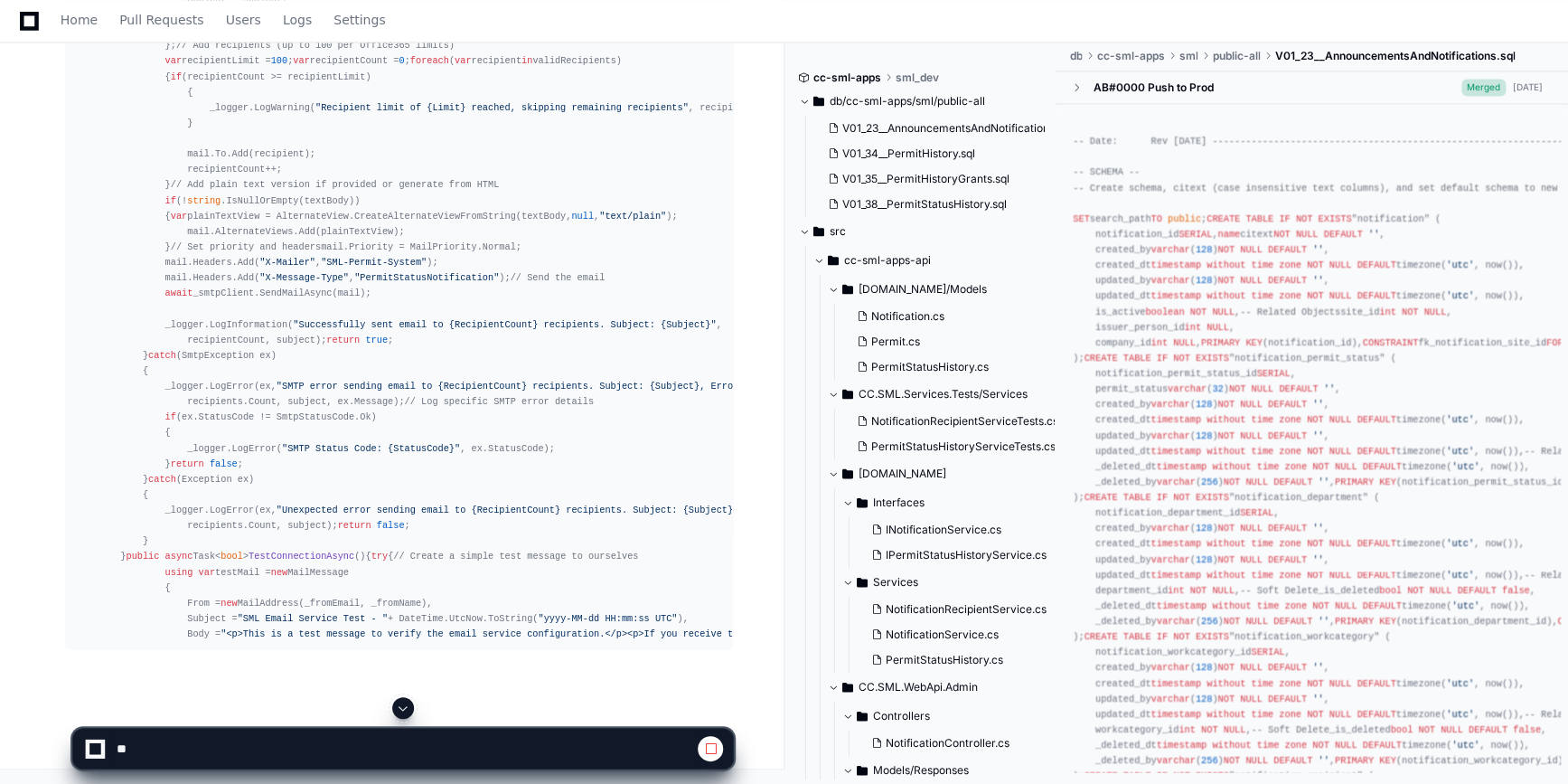
click at [406, 705] on span at bounding box center [402, 707] width 14 height 14
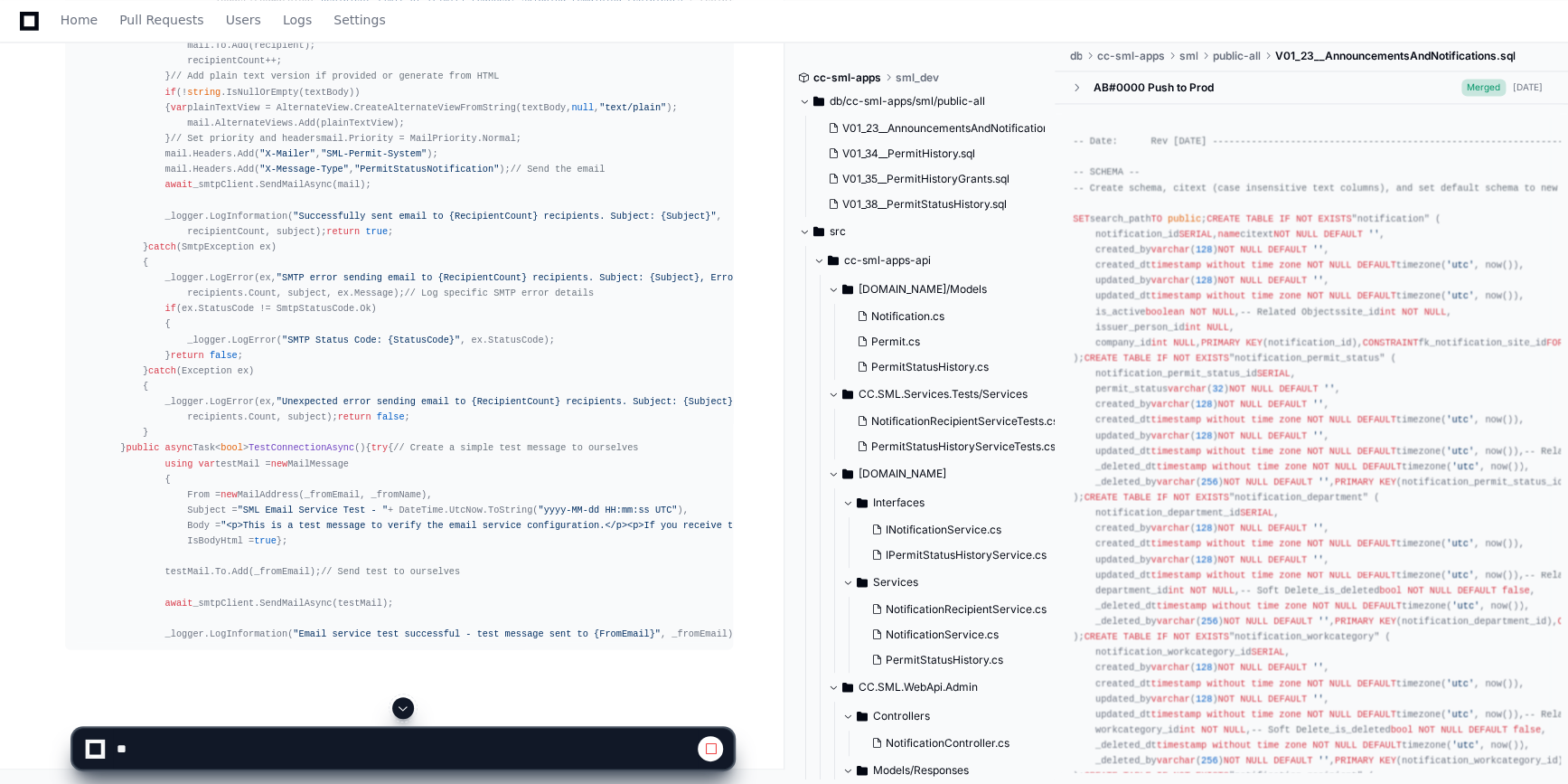
click at [407, 706] on span at bounding box center [402, 707] width 14 height 14
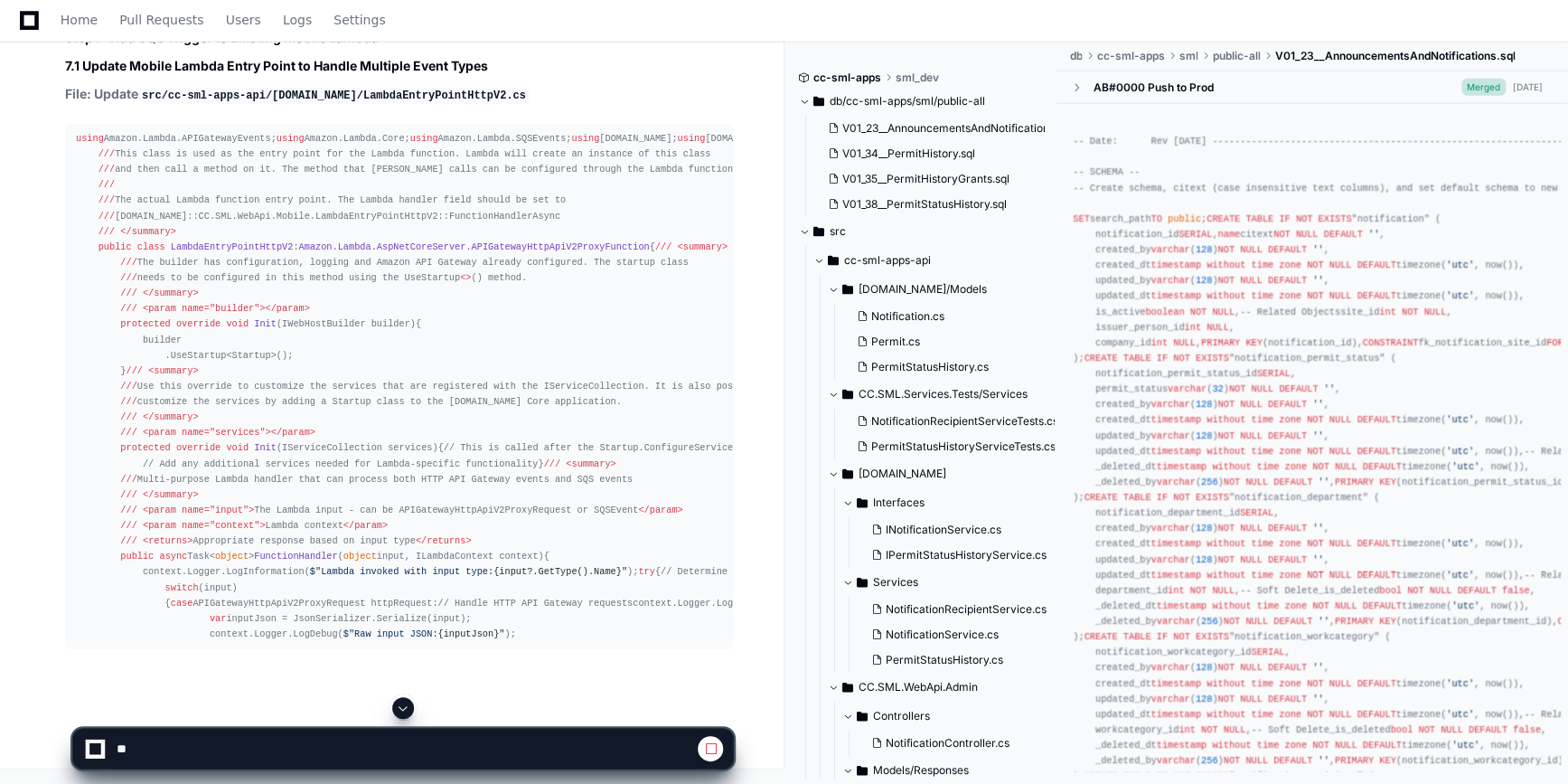
scroll to position [87460, 0]
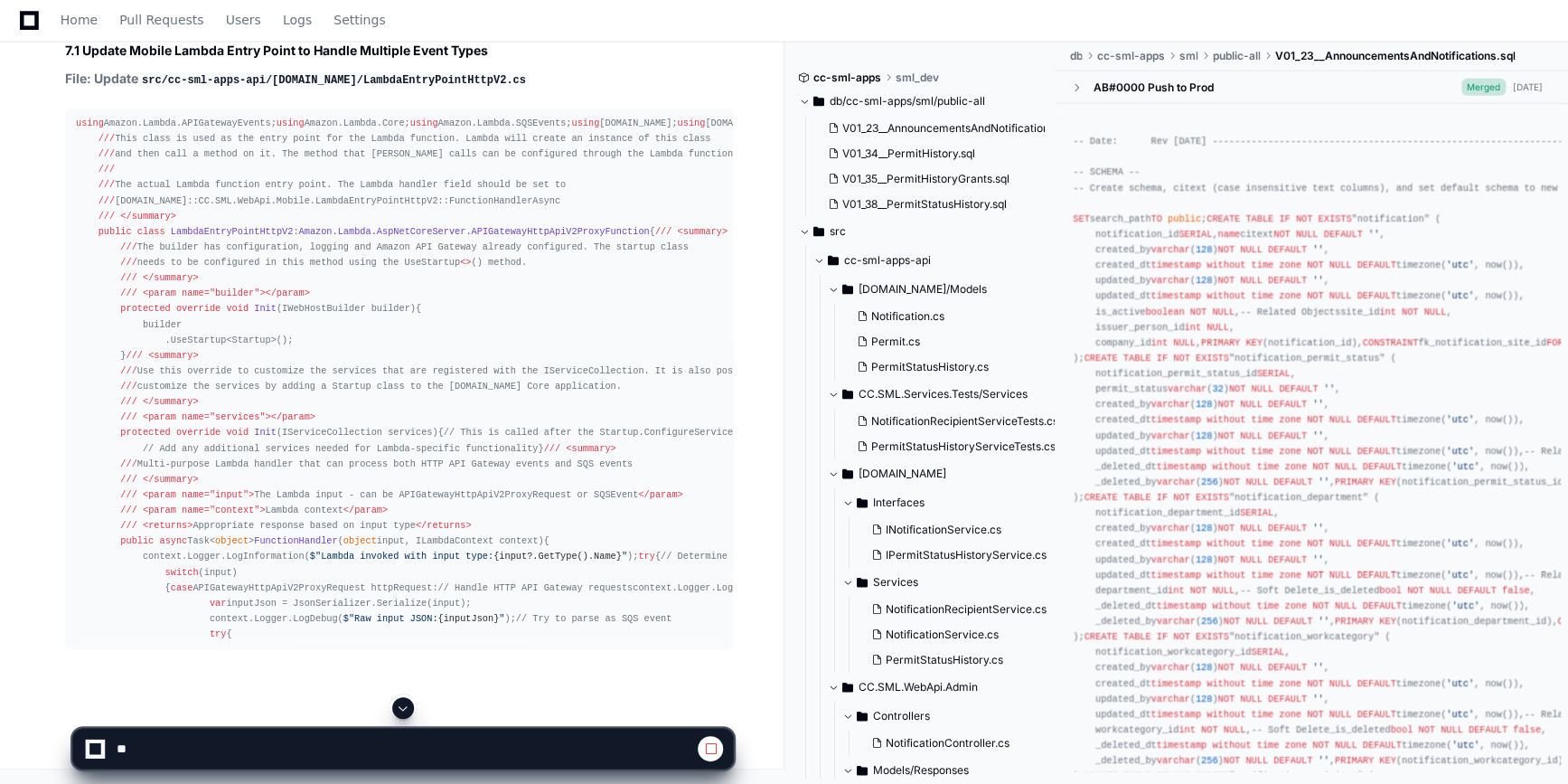
click at [398, 710] on span at bounding box center [402, 707] width 14 height 14
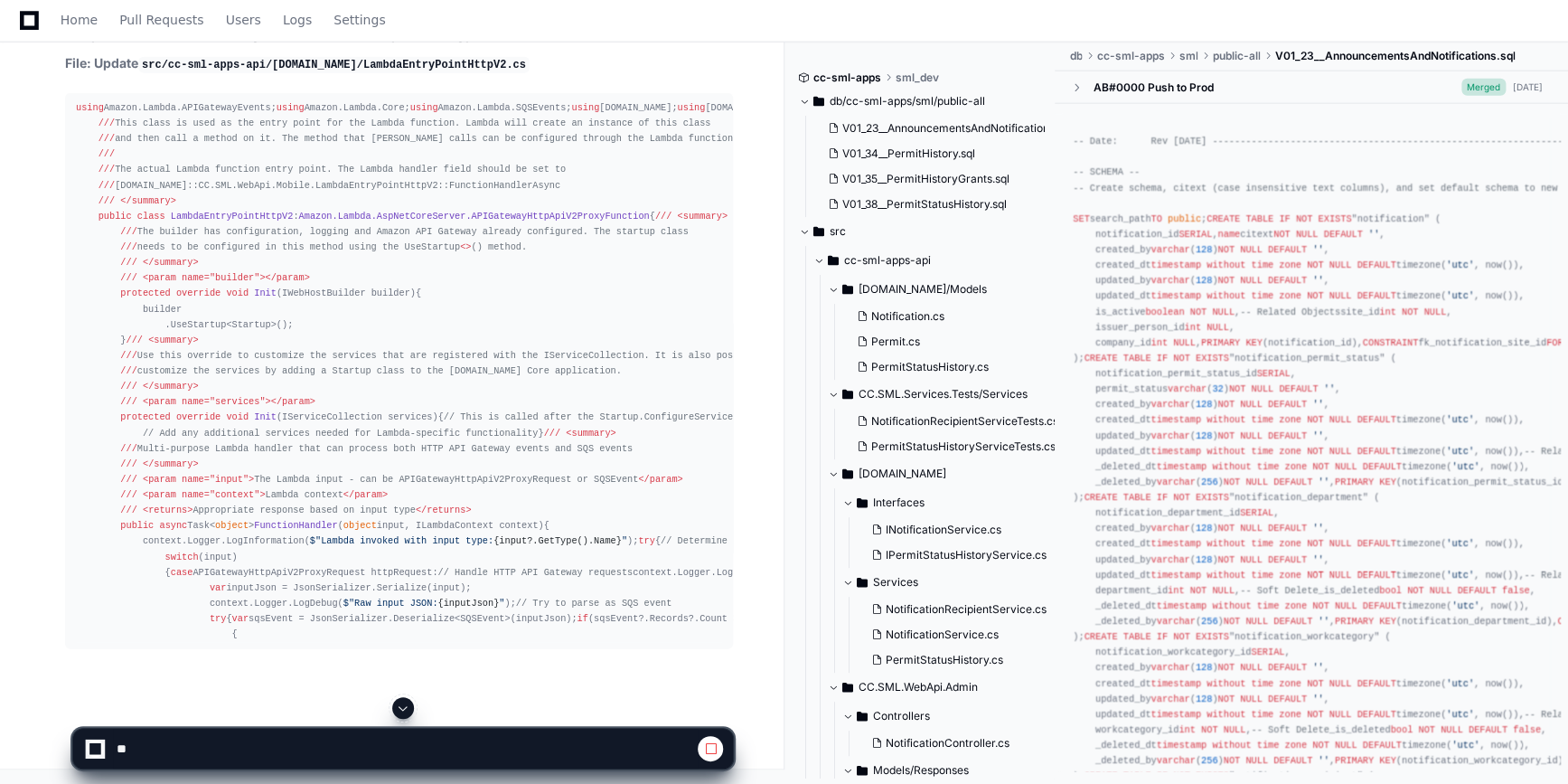
click at [398, 710] on span at bounding box center [402, 707] width 14 height 14
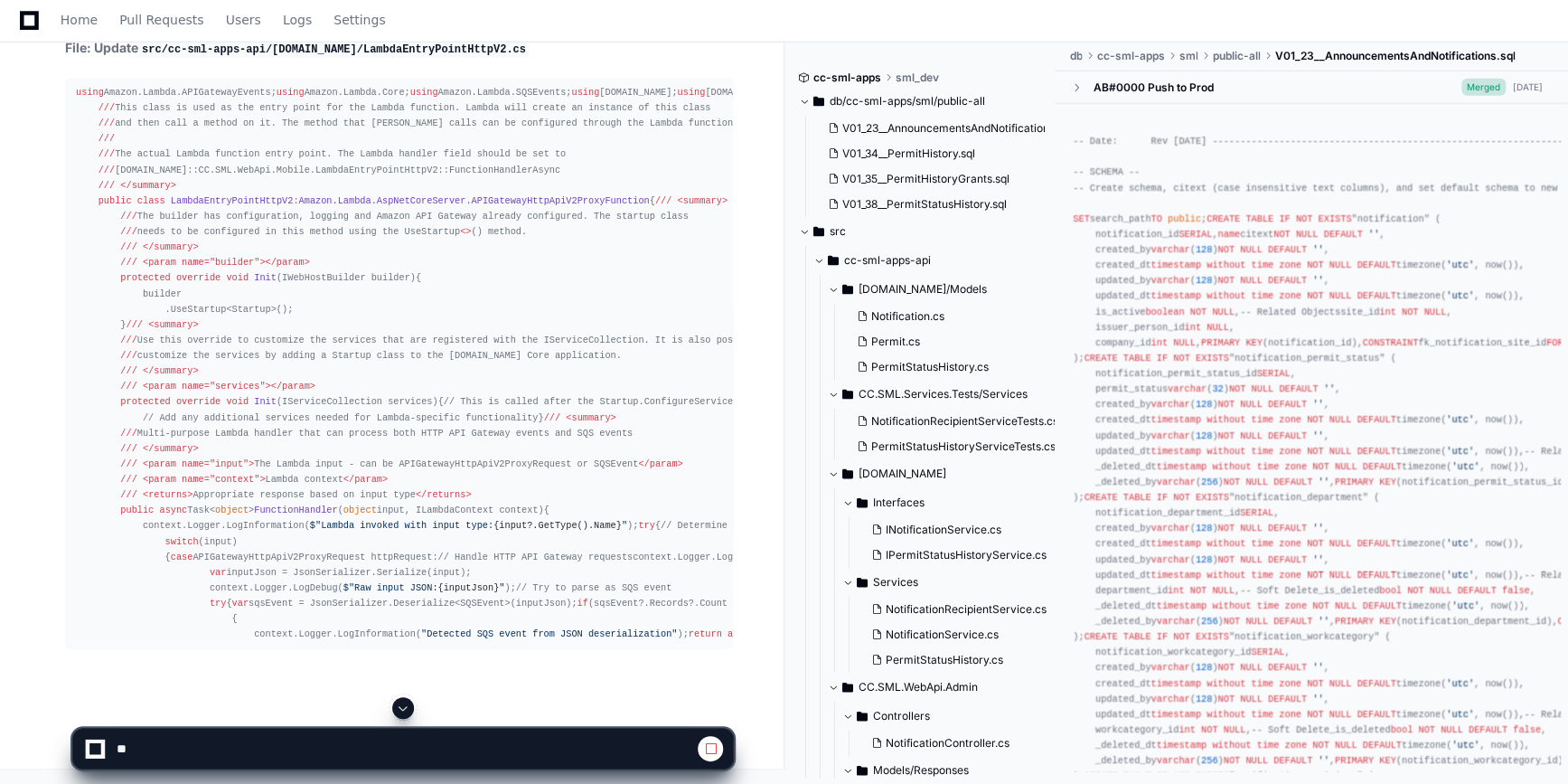
click at [398, 710] on span at bounding box center [402, 707] width 14 height 14
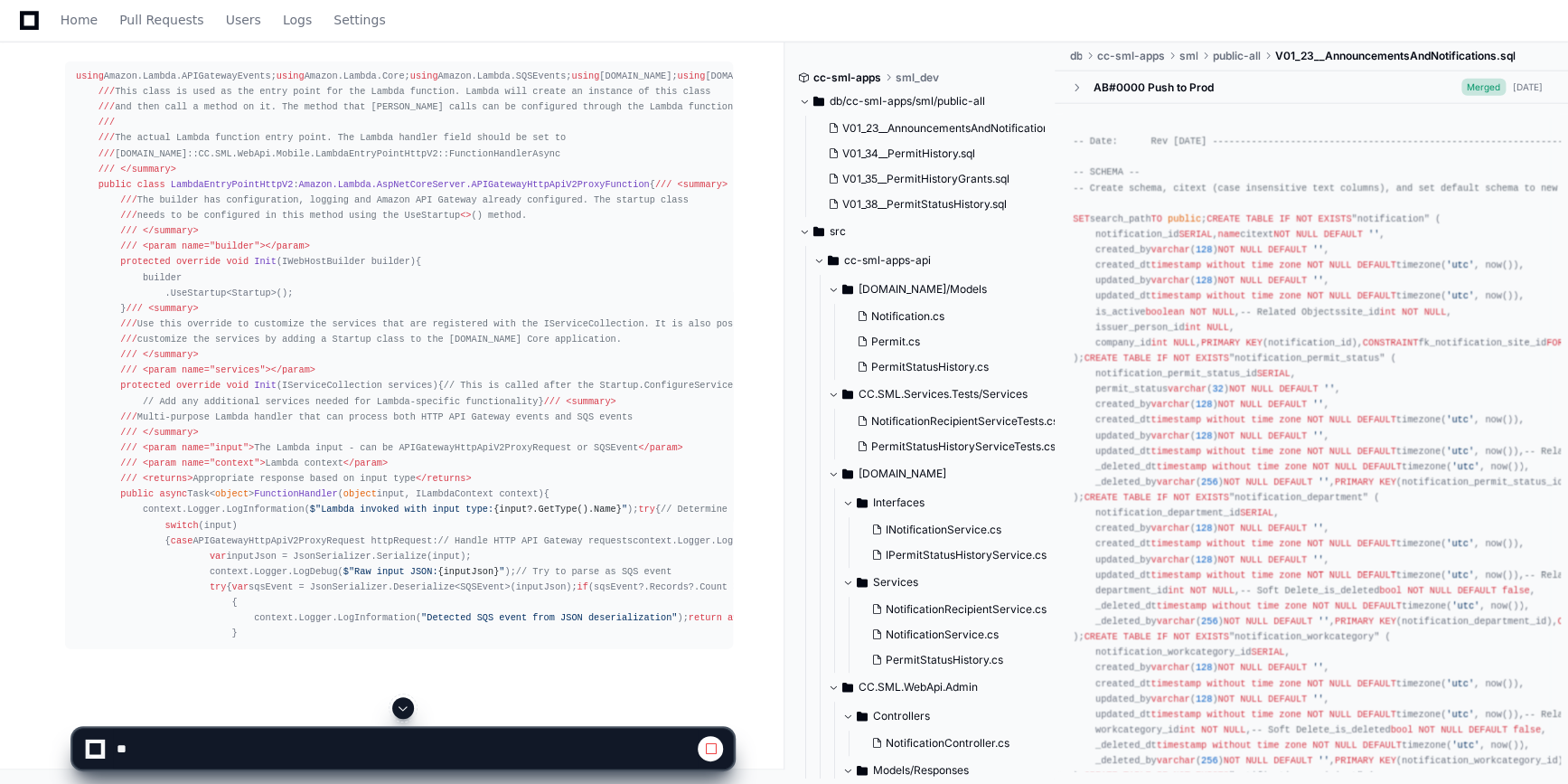
scroll to position [87619, 0]
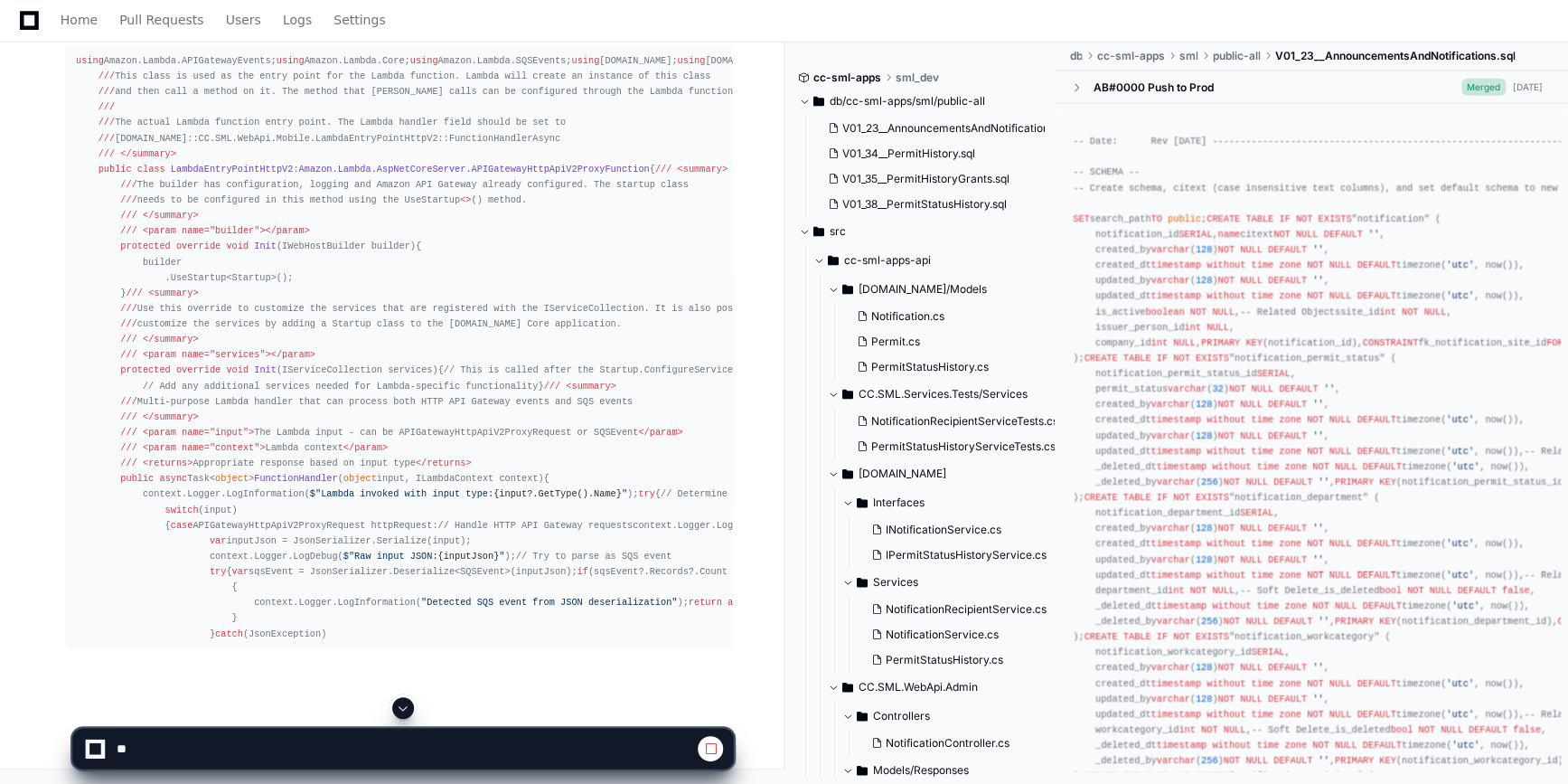
click at [402, 711] on span at bounding box center [402, 707] width 14 height 14
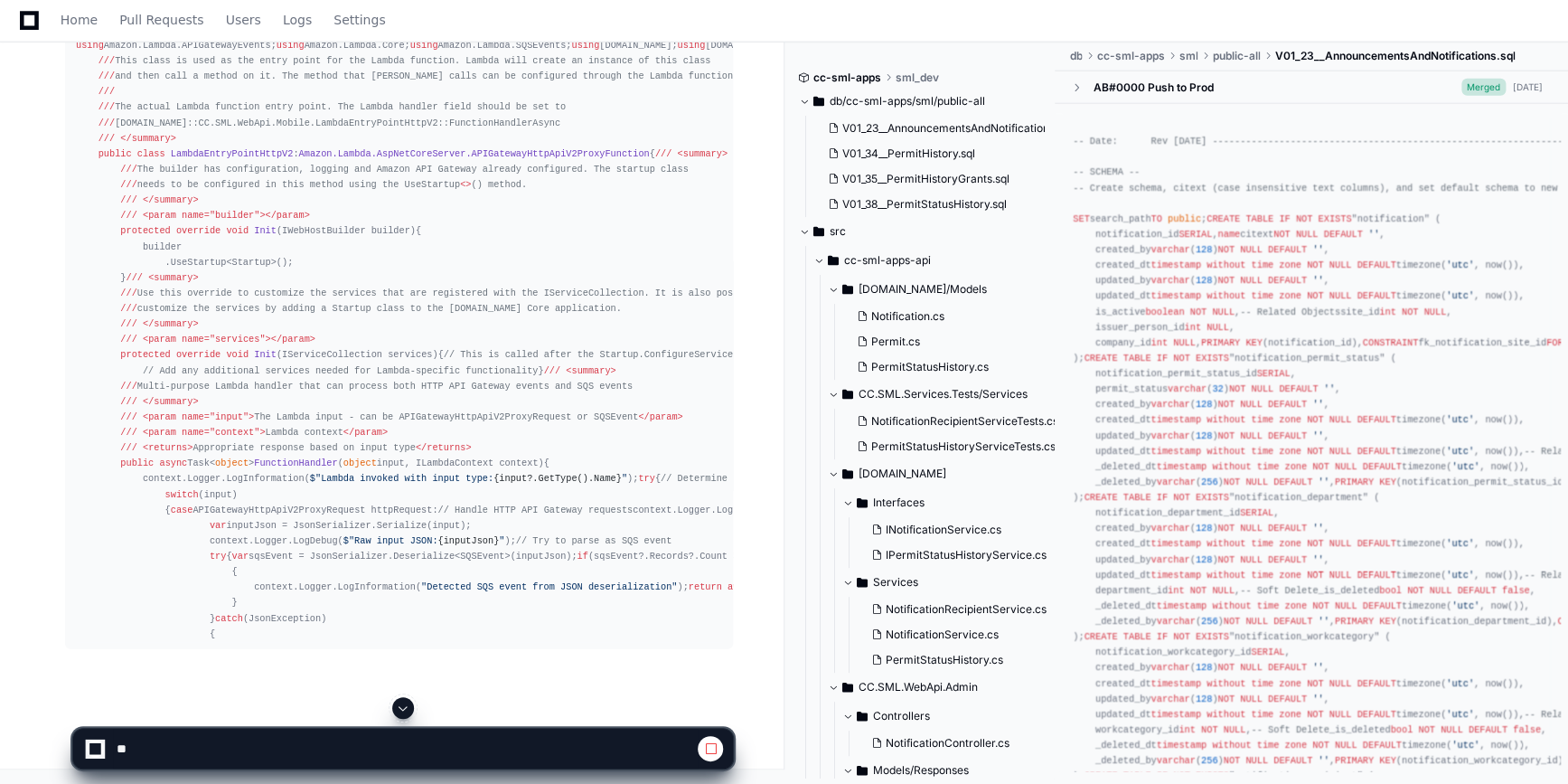
click at [405, 707] on span at bounding box center [402, 707] width 14 height 14
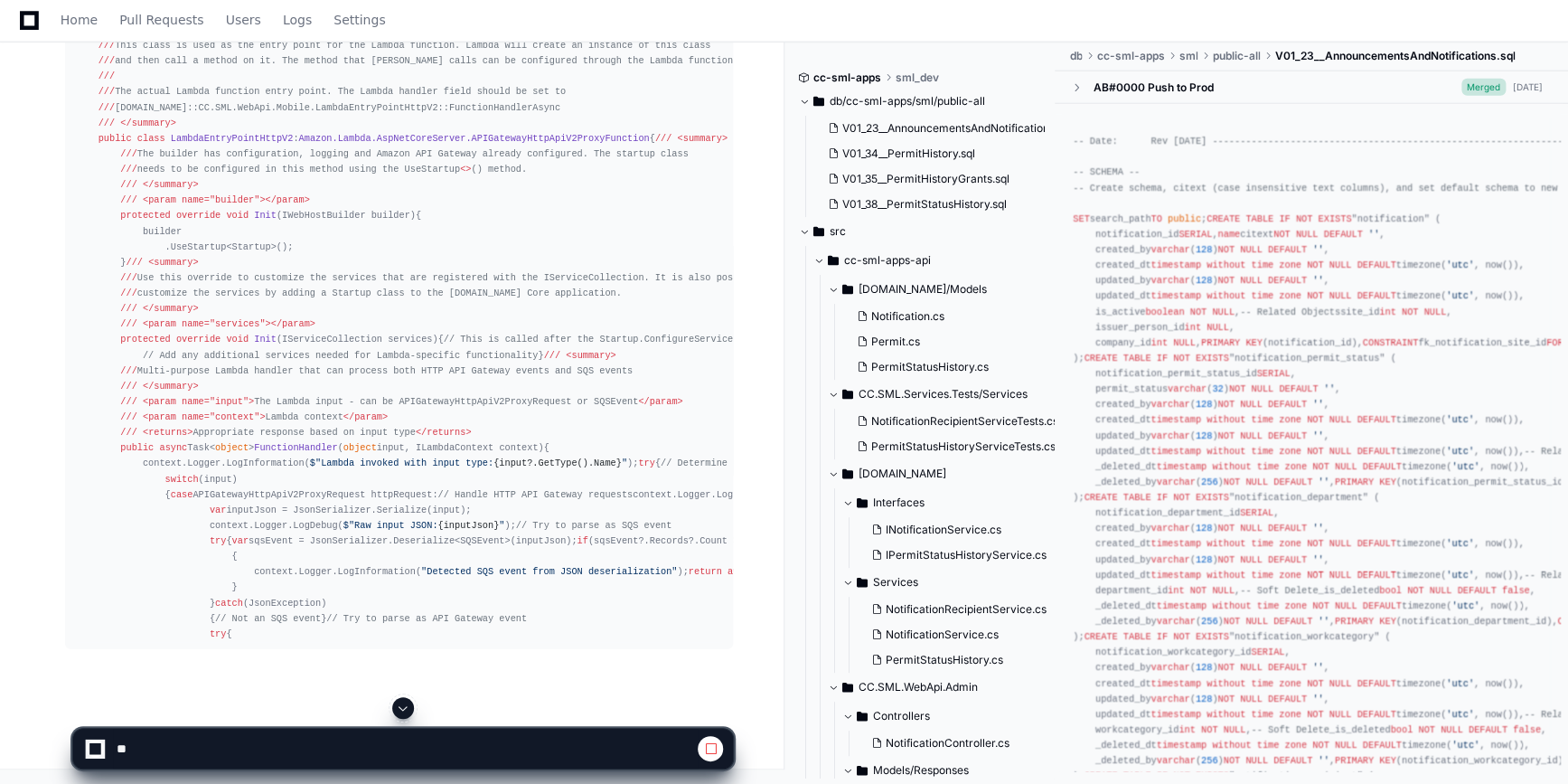
click at [410, 700] on button at bounding box center [402, 707] width 22 height 22
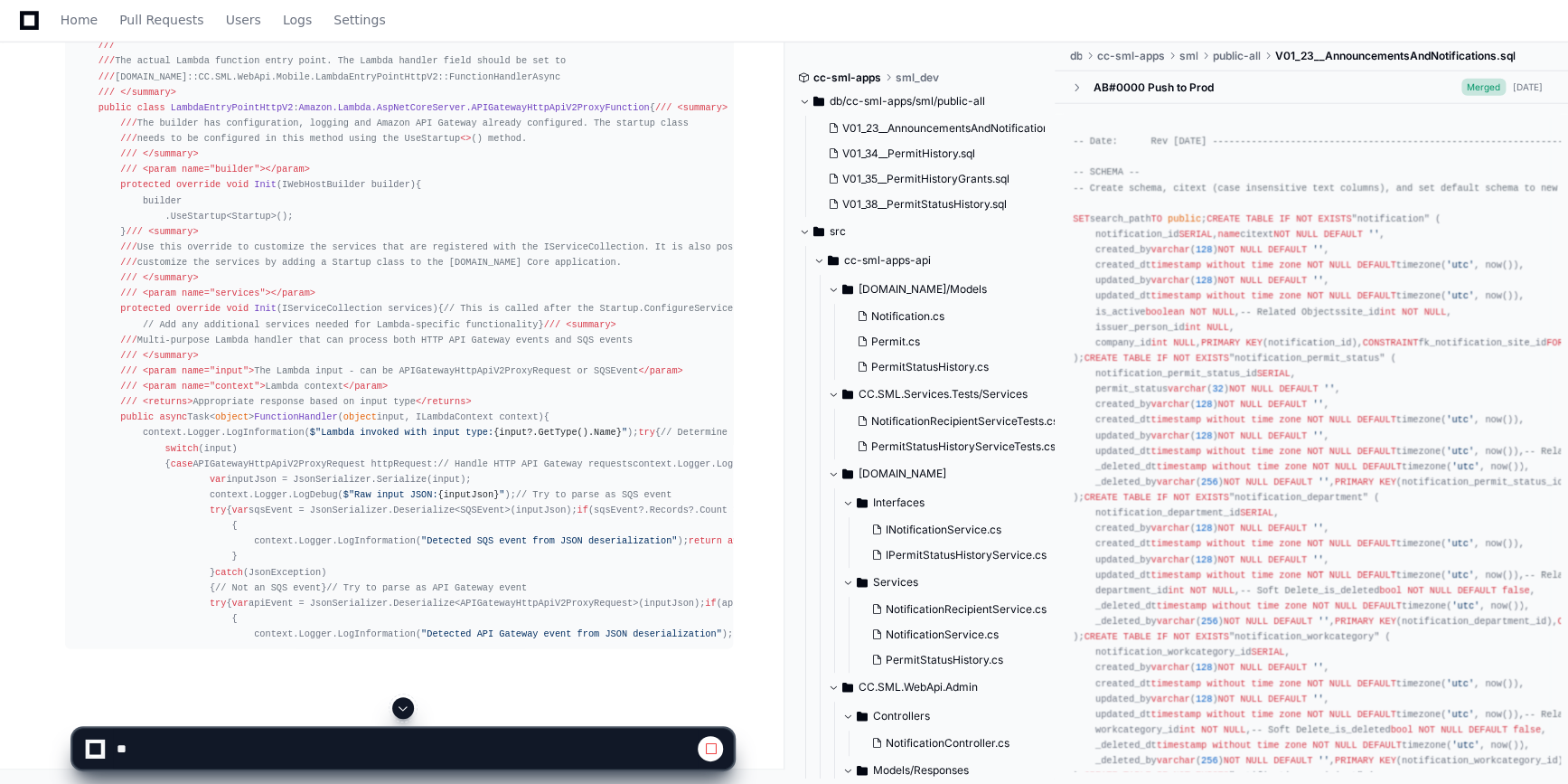
click at [410, 700] on button at bounding box center [402, 707] width 22 height 22
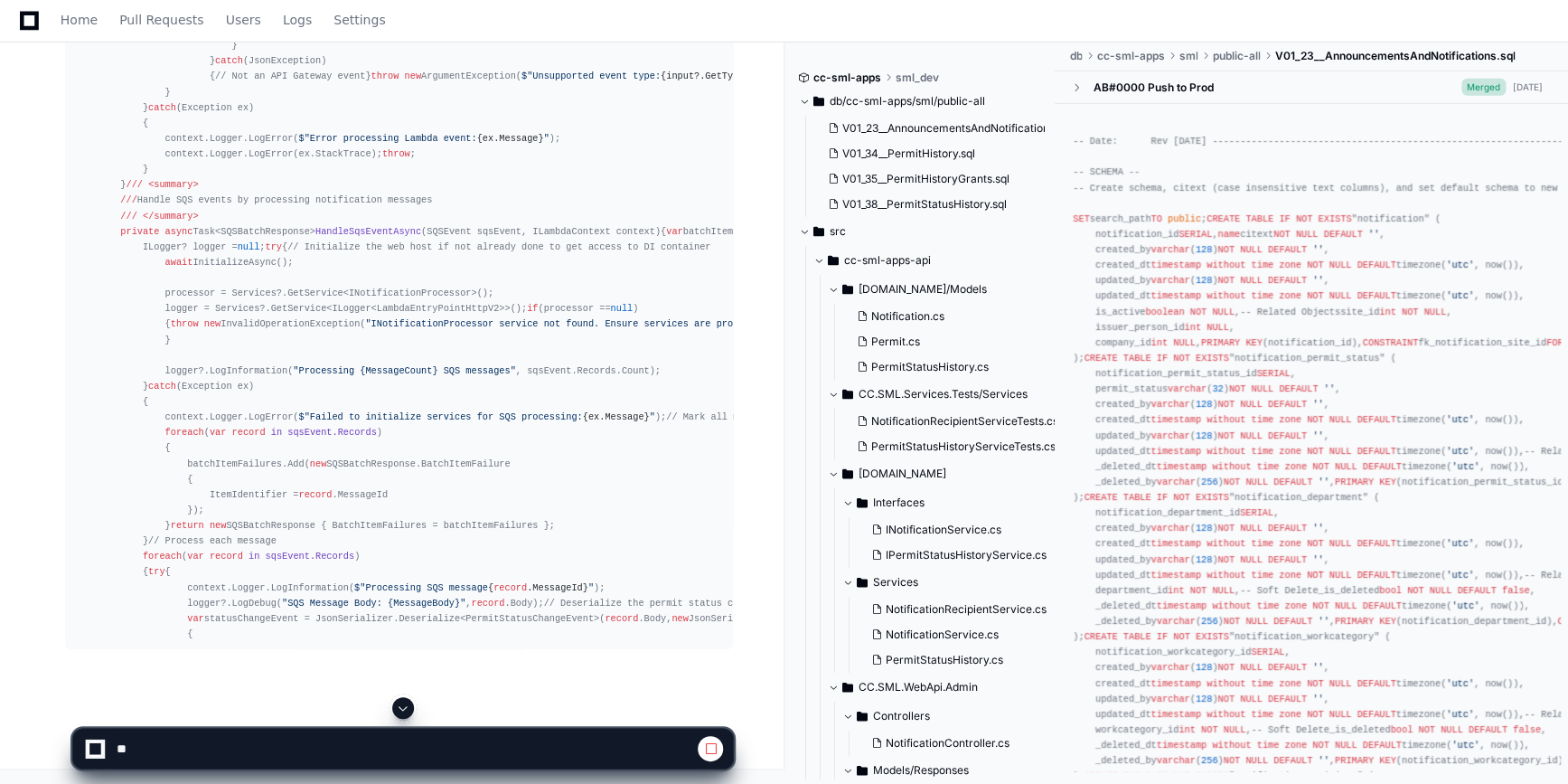
scroll to position [88412, 0]
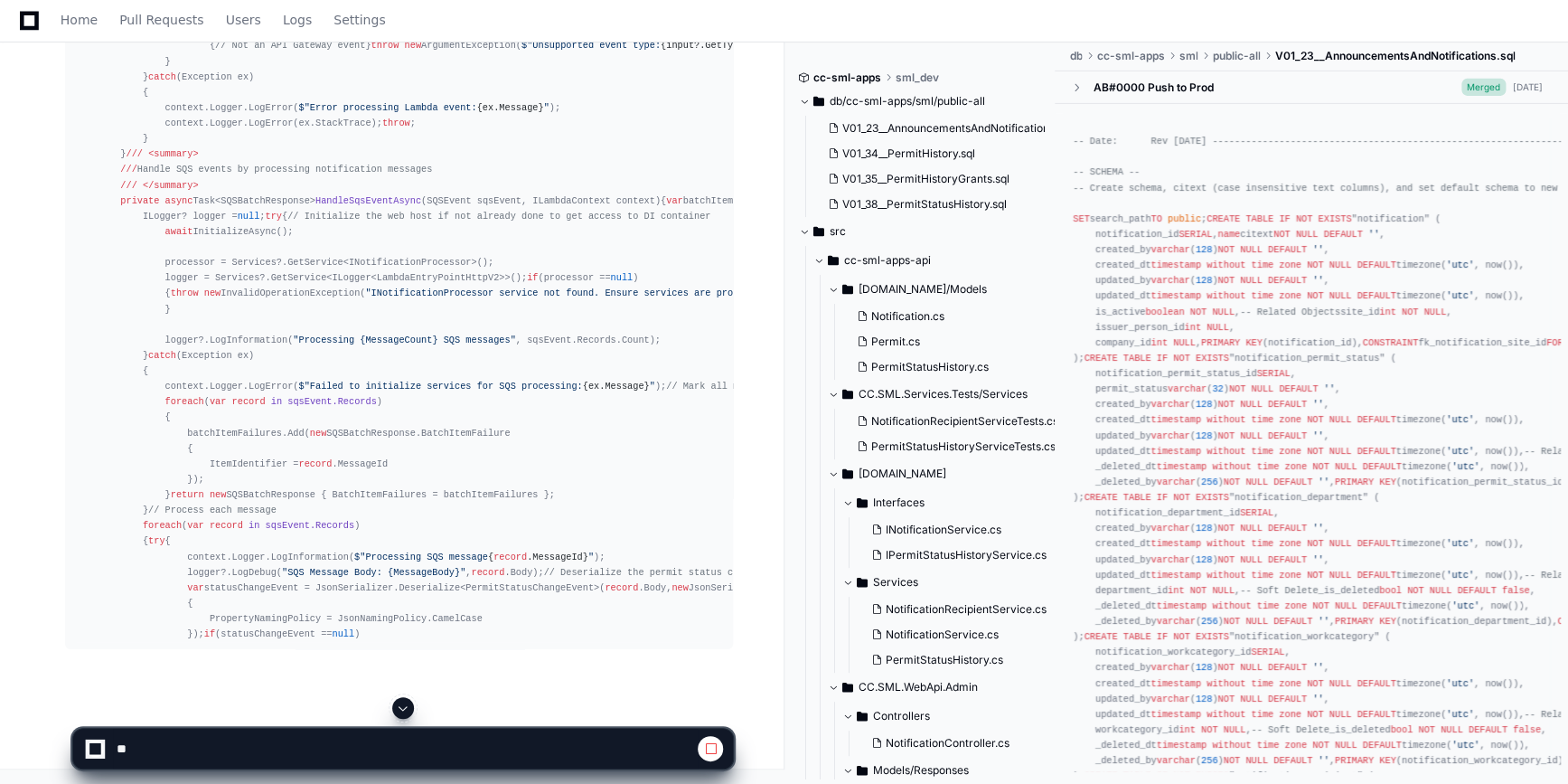
drag, startPoint x: 408, startPoint y: 706, endPoint x: 412, endPoint y: 696, distance: 10.8
click at [409, 707] on span at bounding box center [402, 707] width 14 height 14
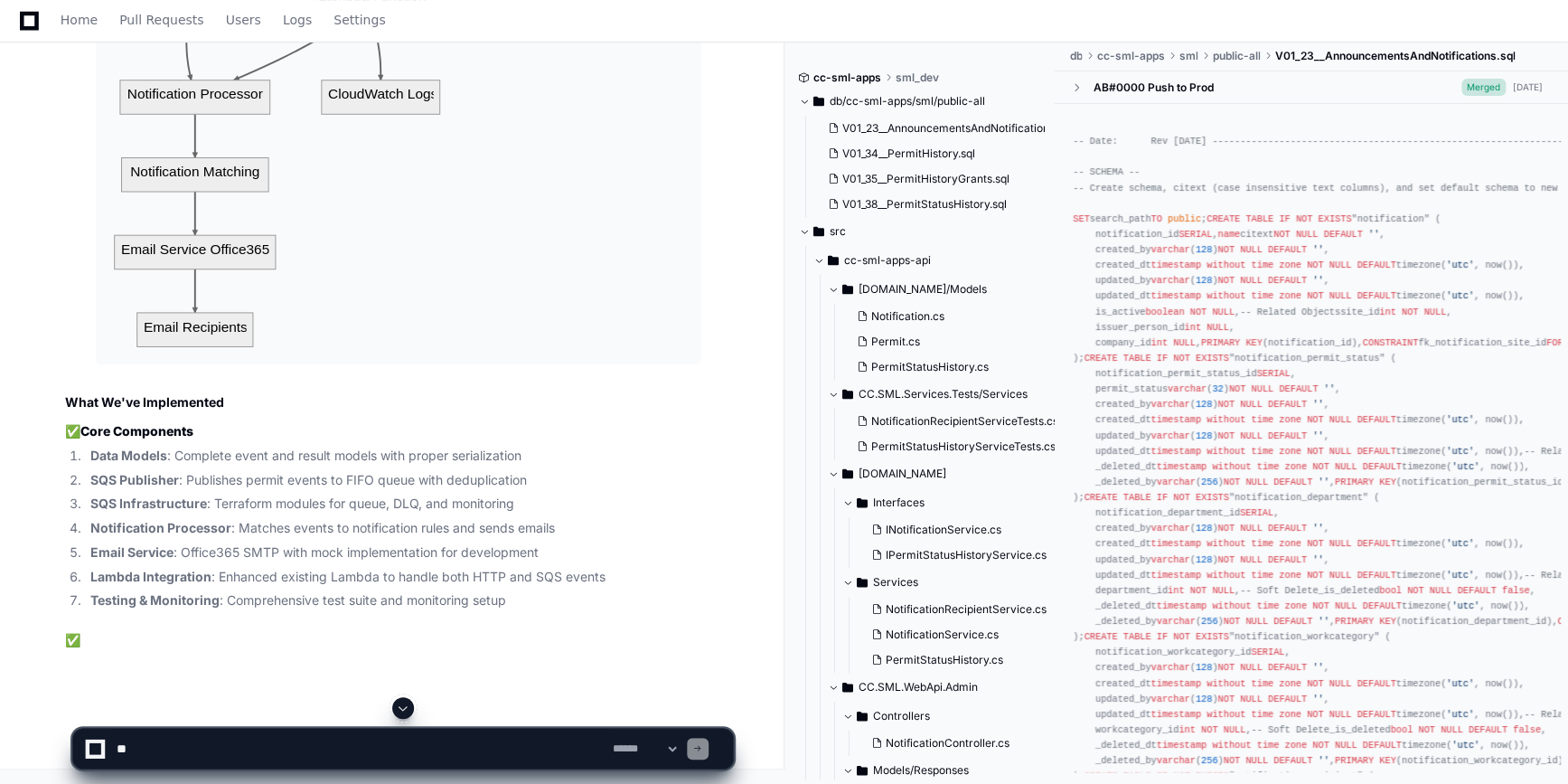
scroll to position [99438, 0]
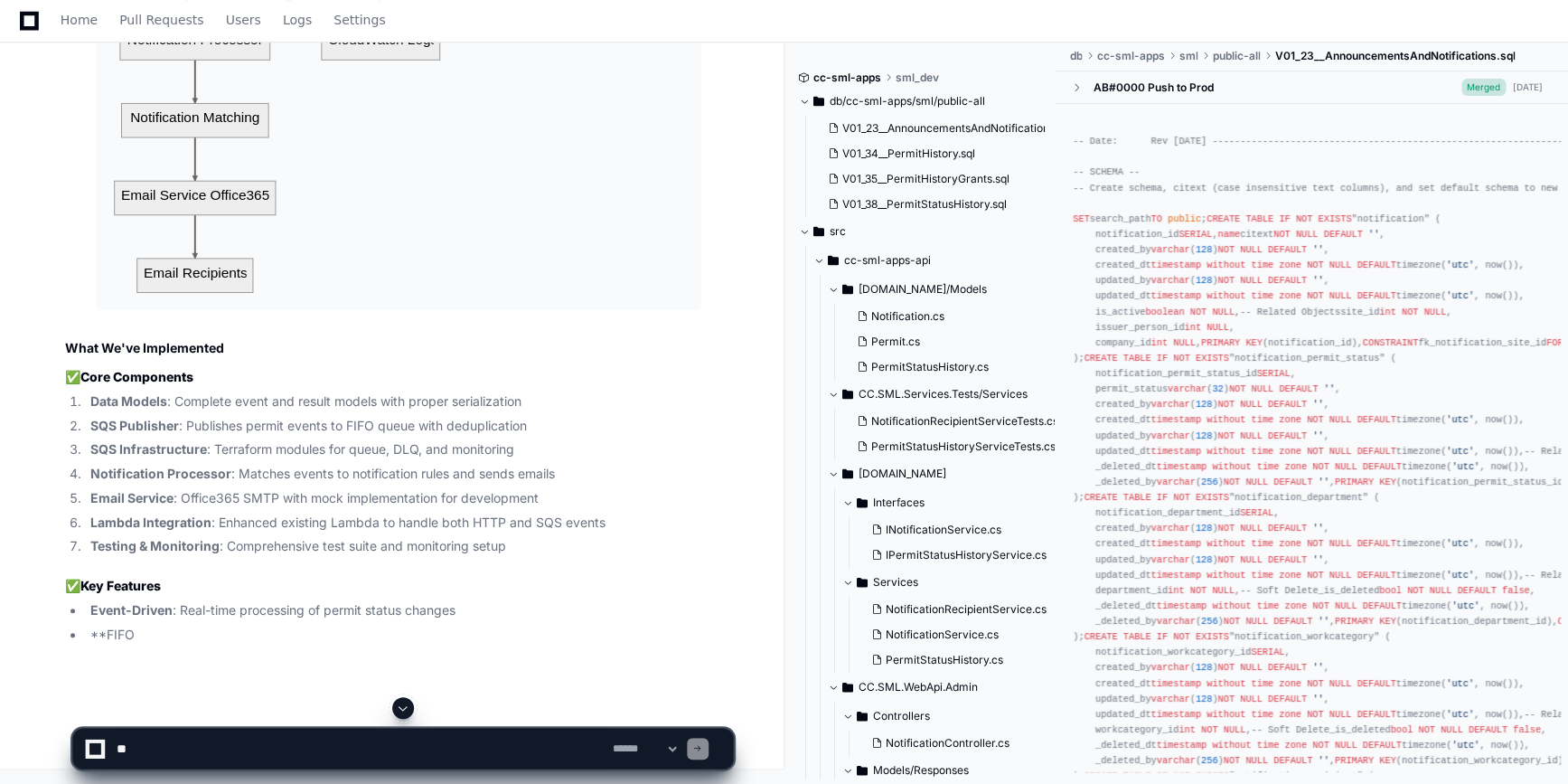
click at [407, 714] on span at bounding box center [402, 707] width 14 height 14
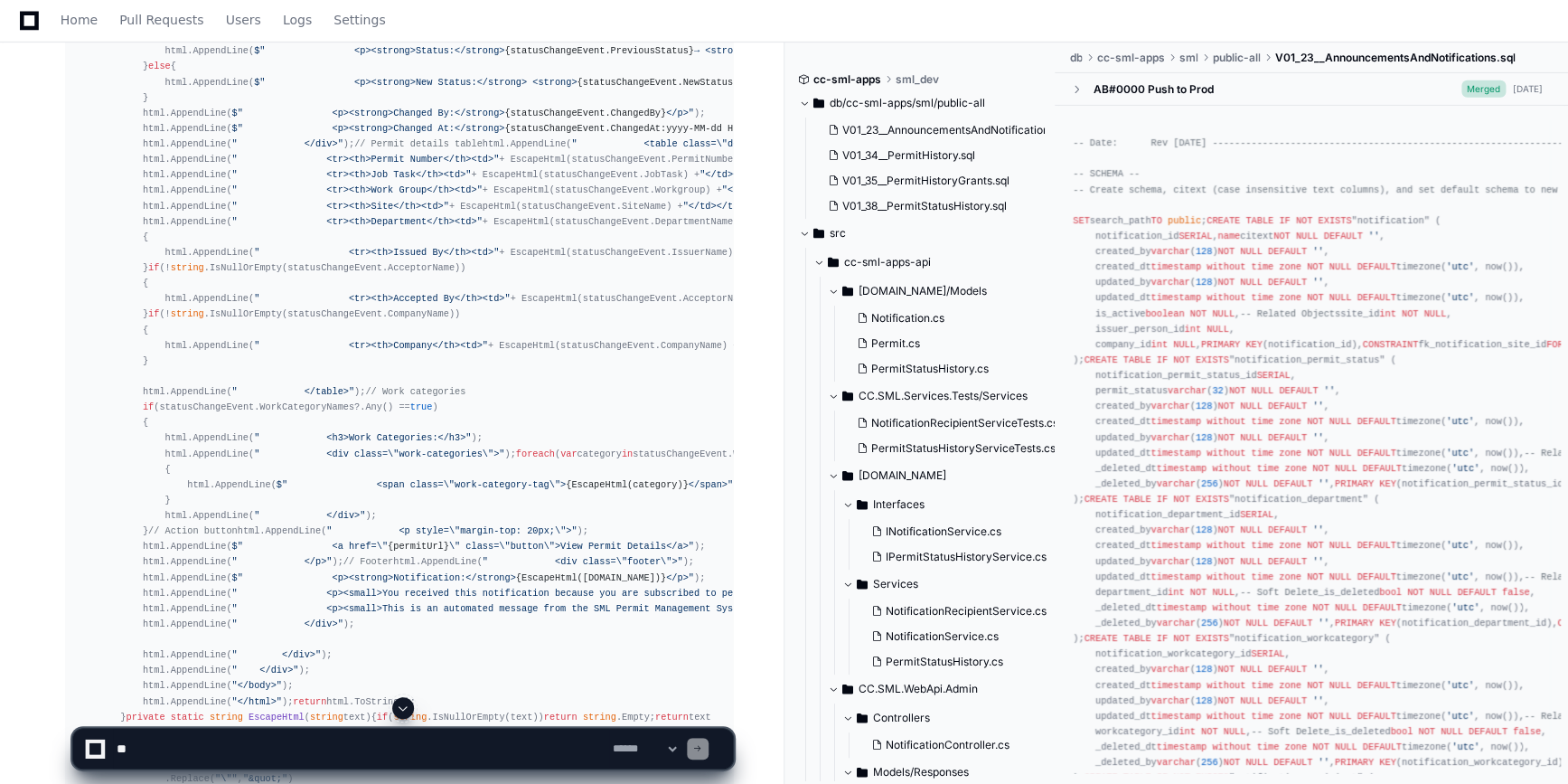
scroll to position [47641, 0]
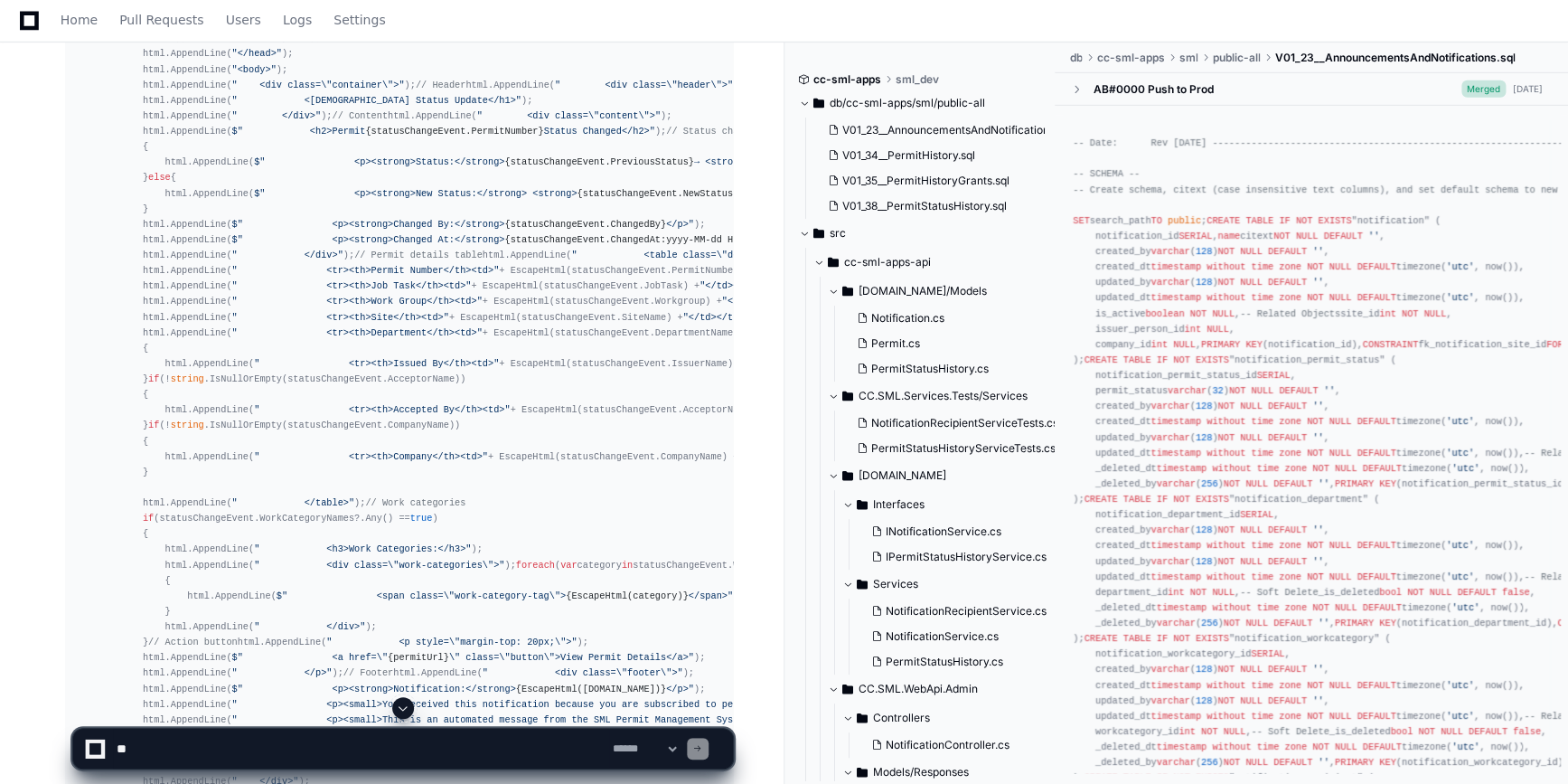
drag, startPoint x: 406, startPoint y: 305, endPoint x: 396, endPoint y: 330, distance: 26.9
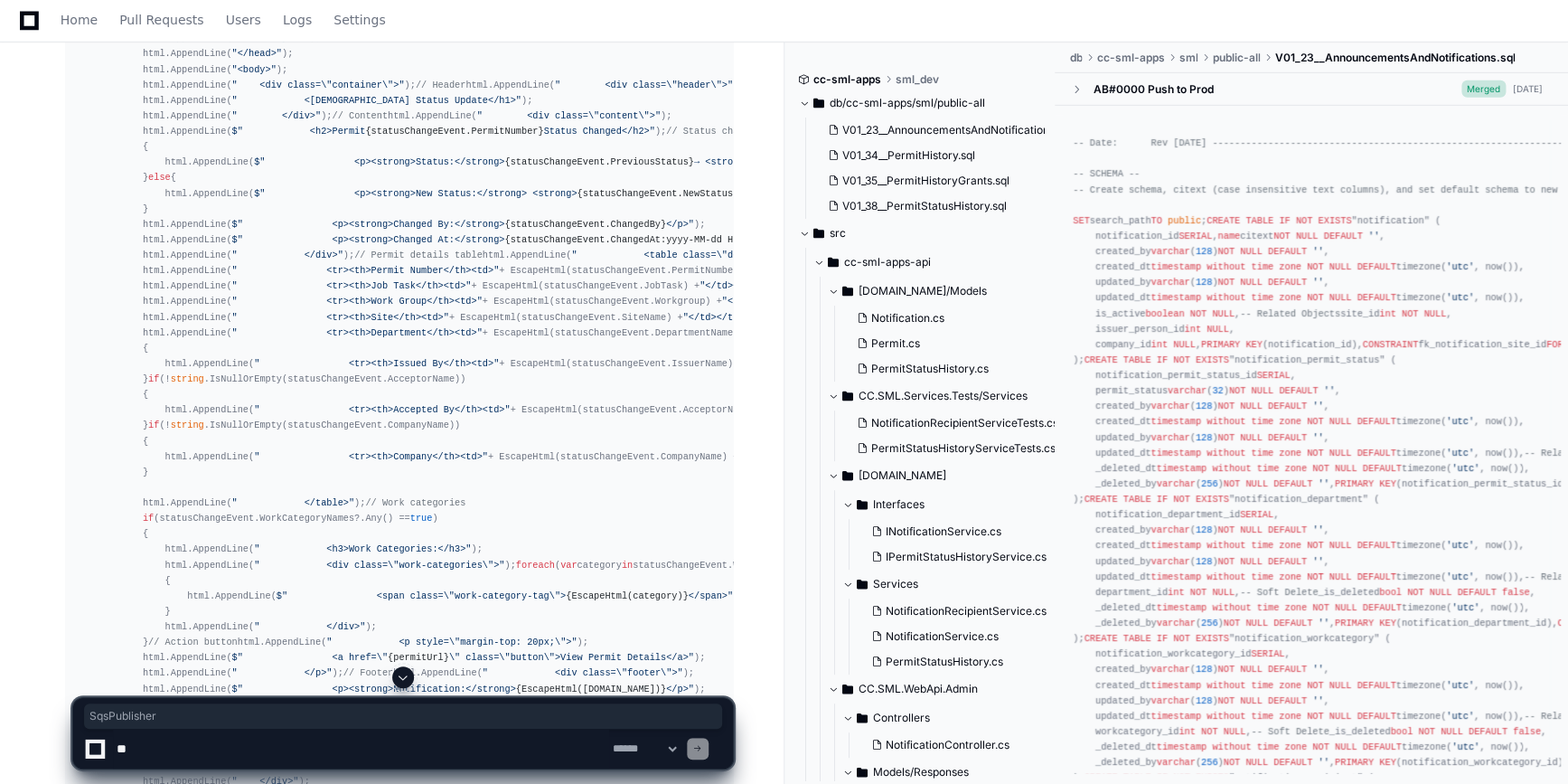
copy code "SqsPublisher"
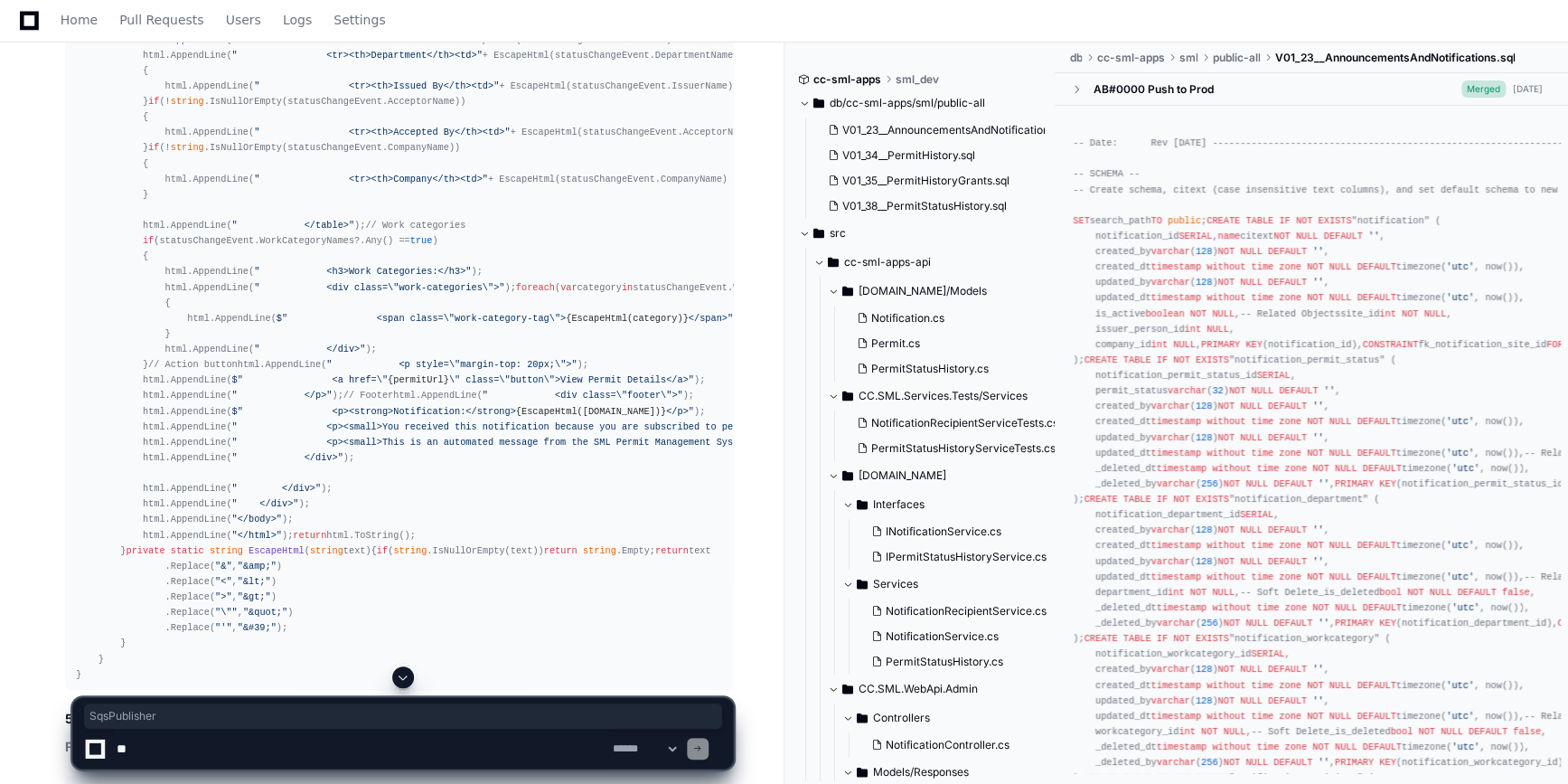
scroll to position [47969, 0]
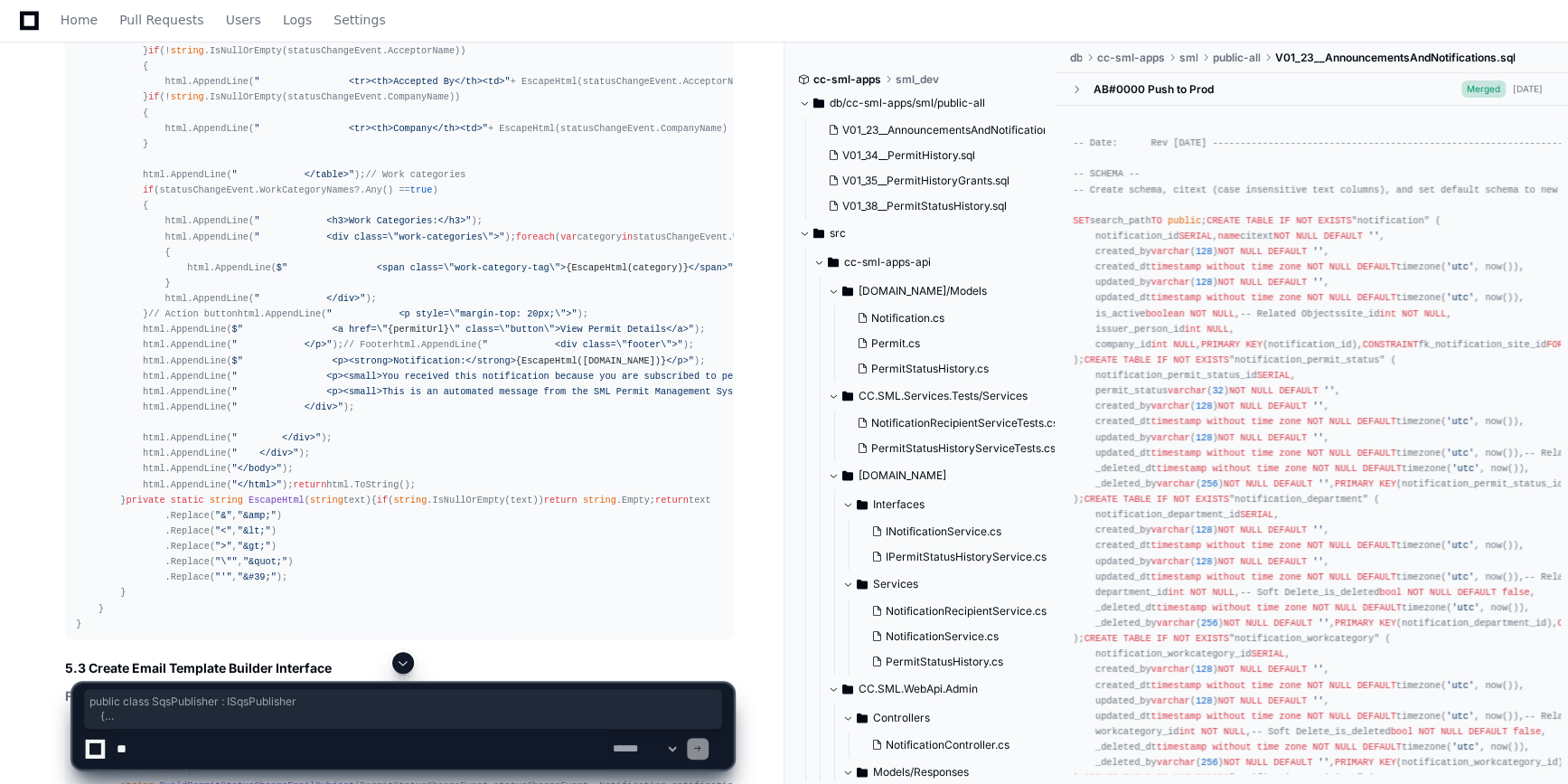
drag, startPoint x: 94, startPoint y: 244, endPoint x: 215, endPoint y: 489, distance: 273.3
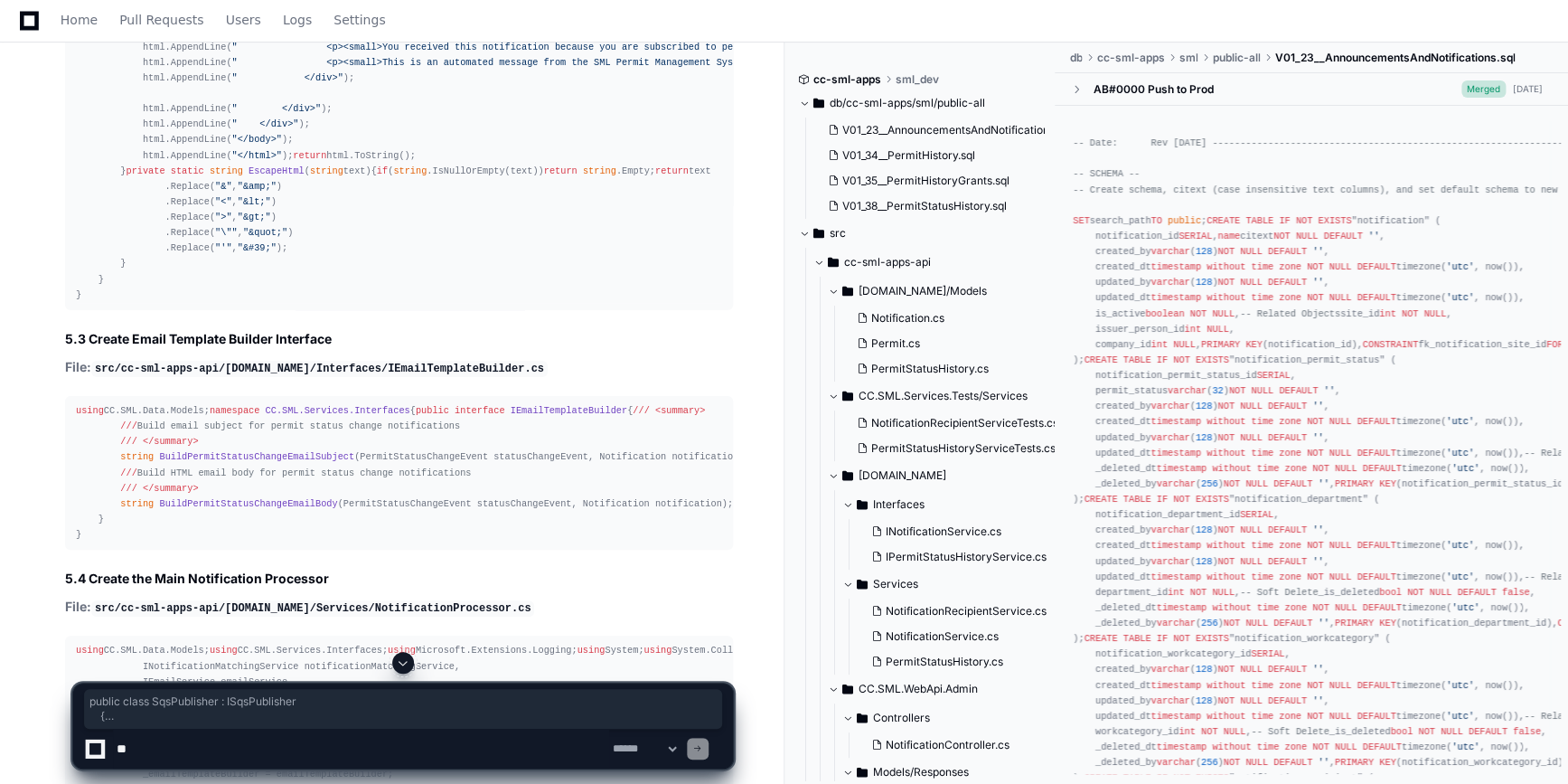
scroll to position [48216, 0]
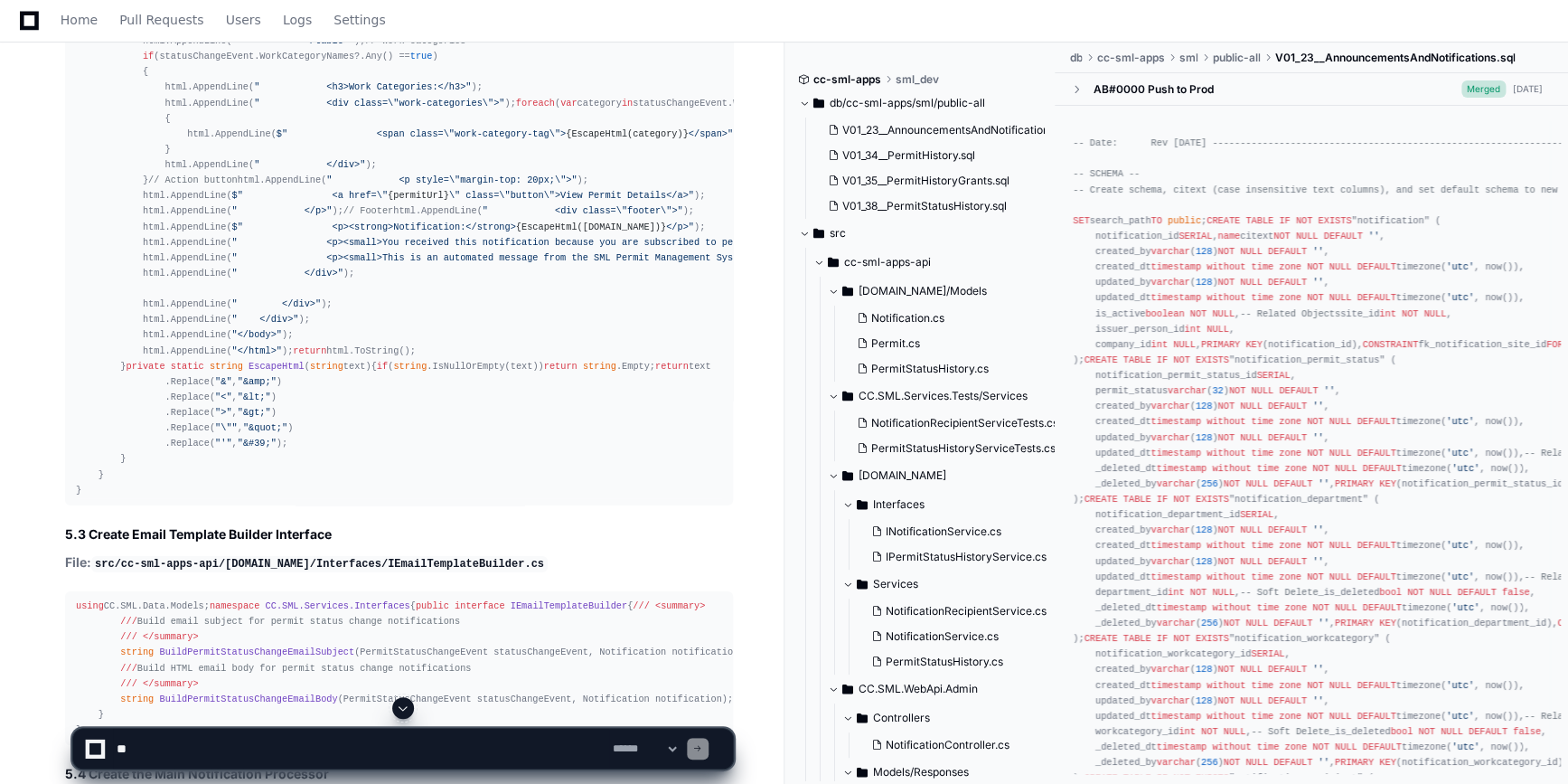
scroll to position [47969, 0]
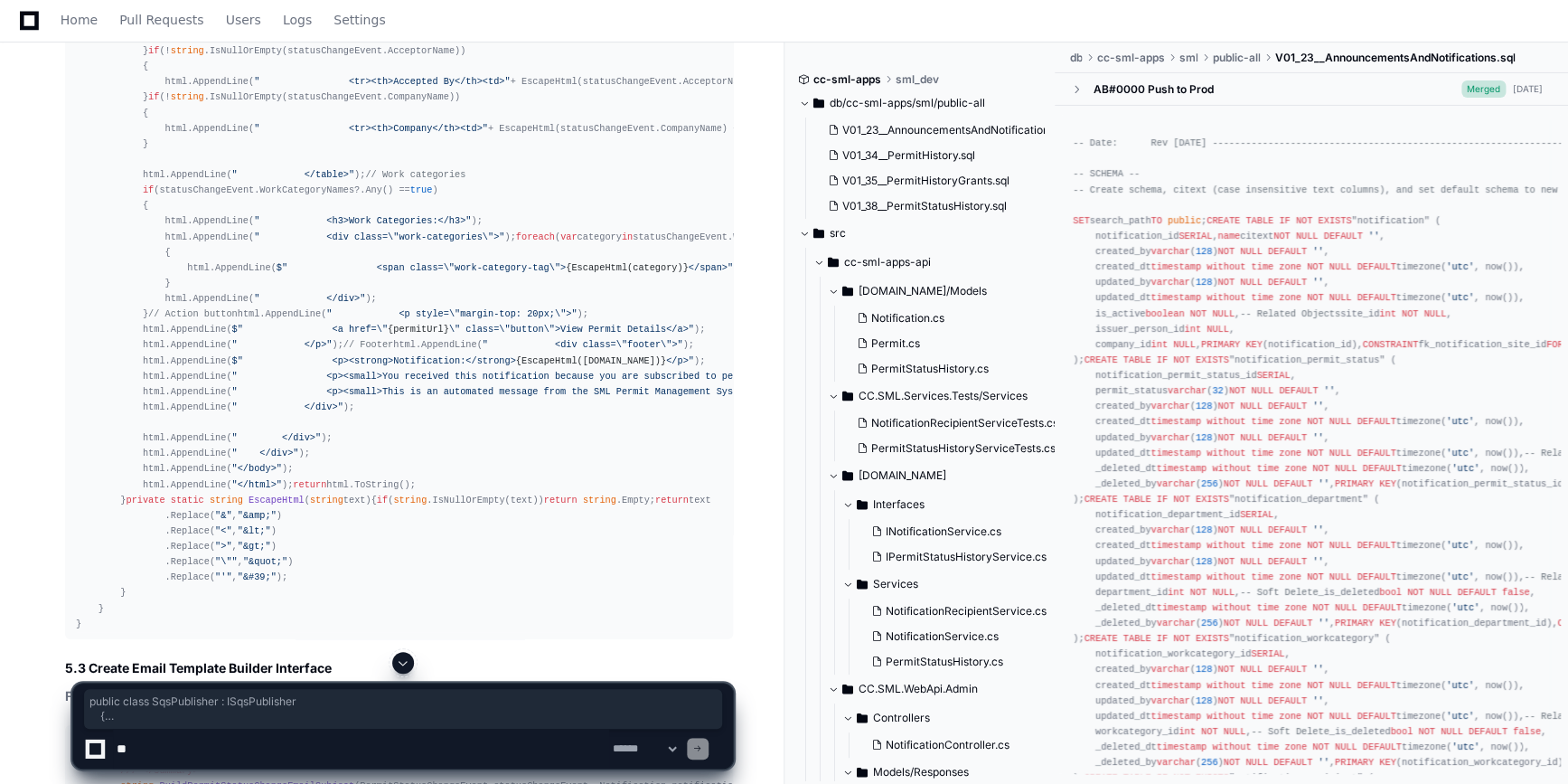
drag, startPoint x: 95, startPoint y: 246, endPoint x: 225, endPoint y: 626, distance: 401.6
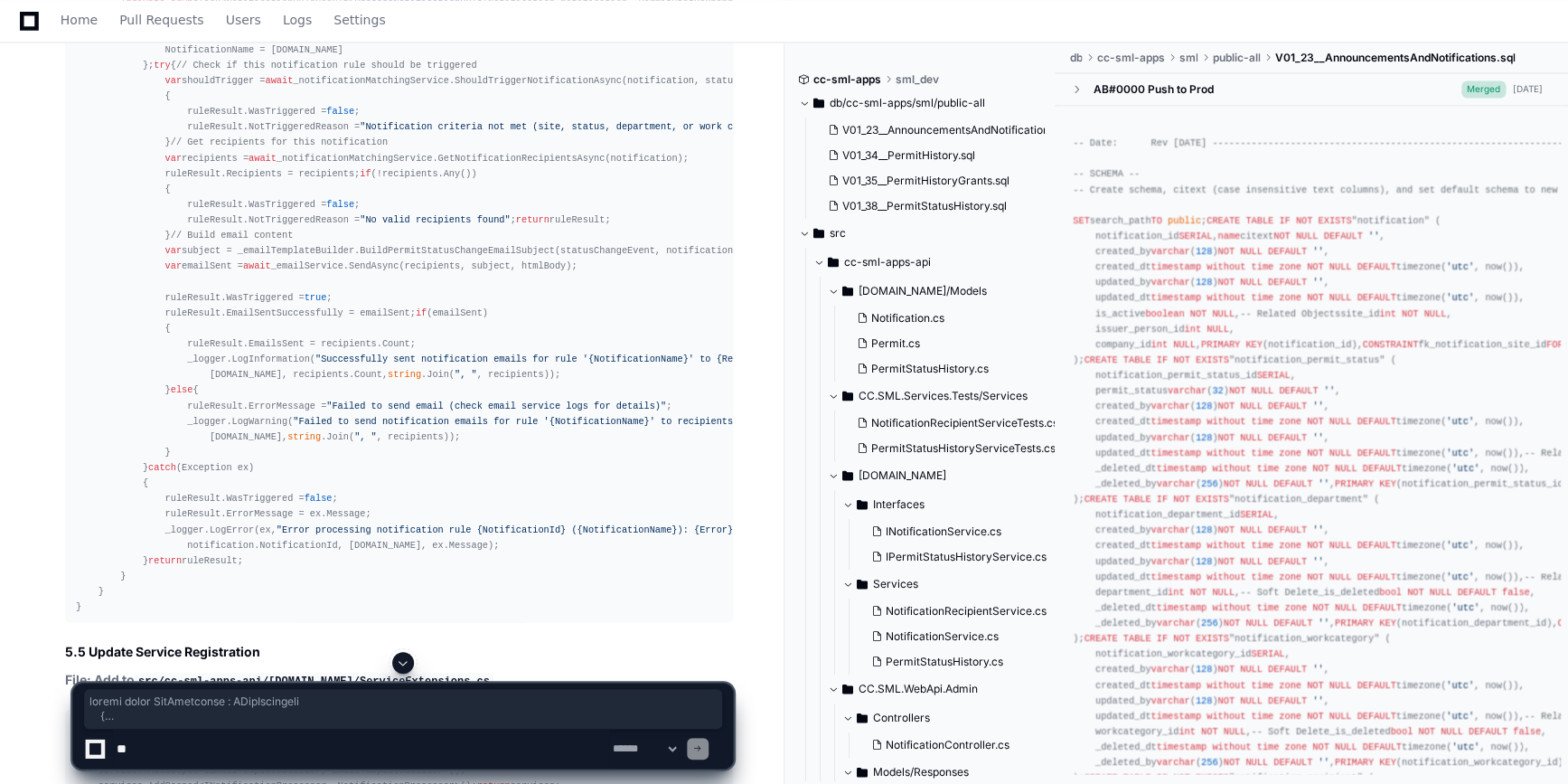
scroll to position [49704, 0]
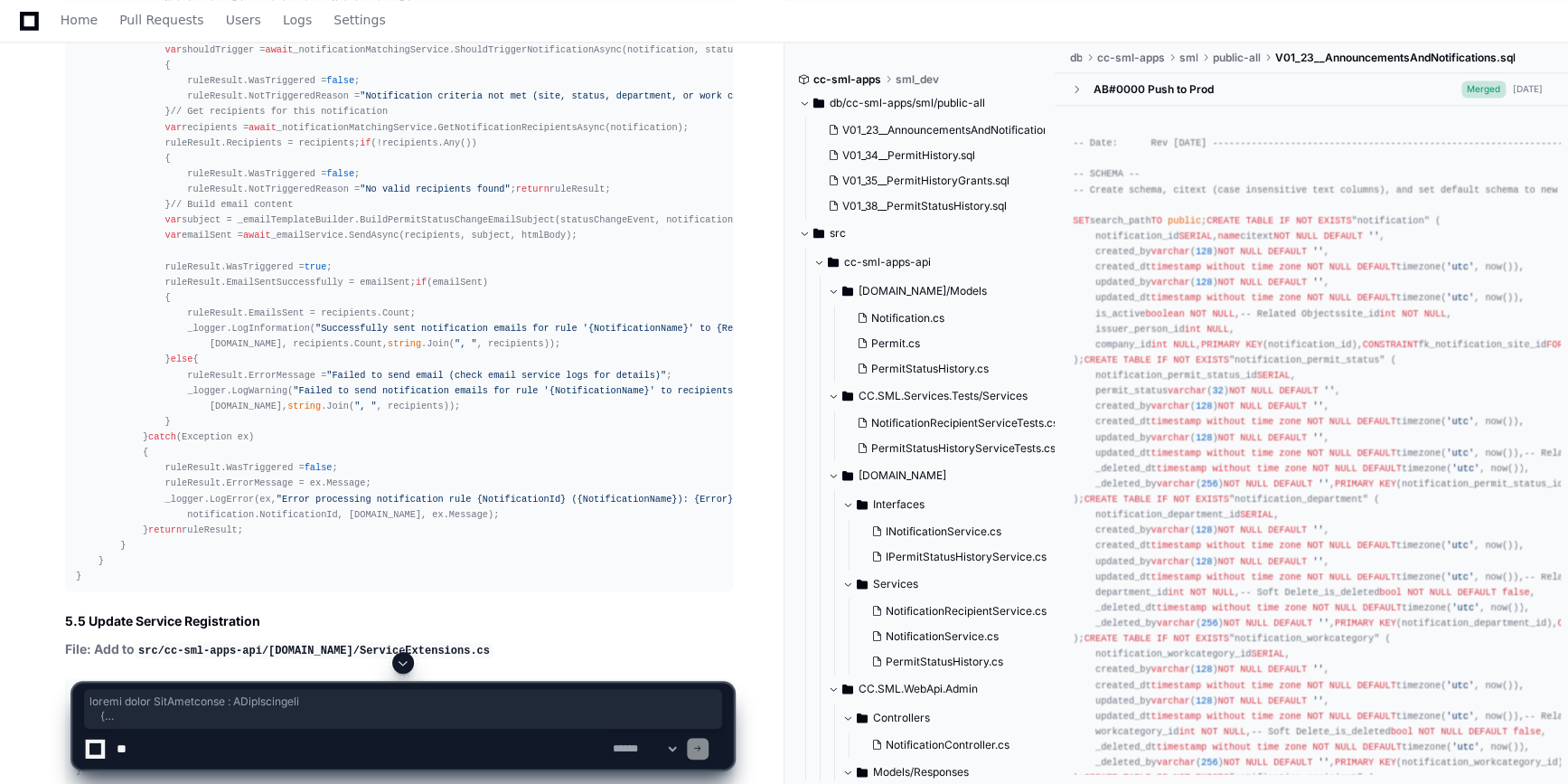
copy div "public class SqsPublisher : ISqsPublisher { private readonly IAmazonSQS _sqsCli…"
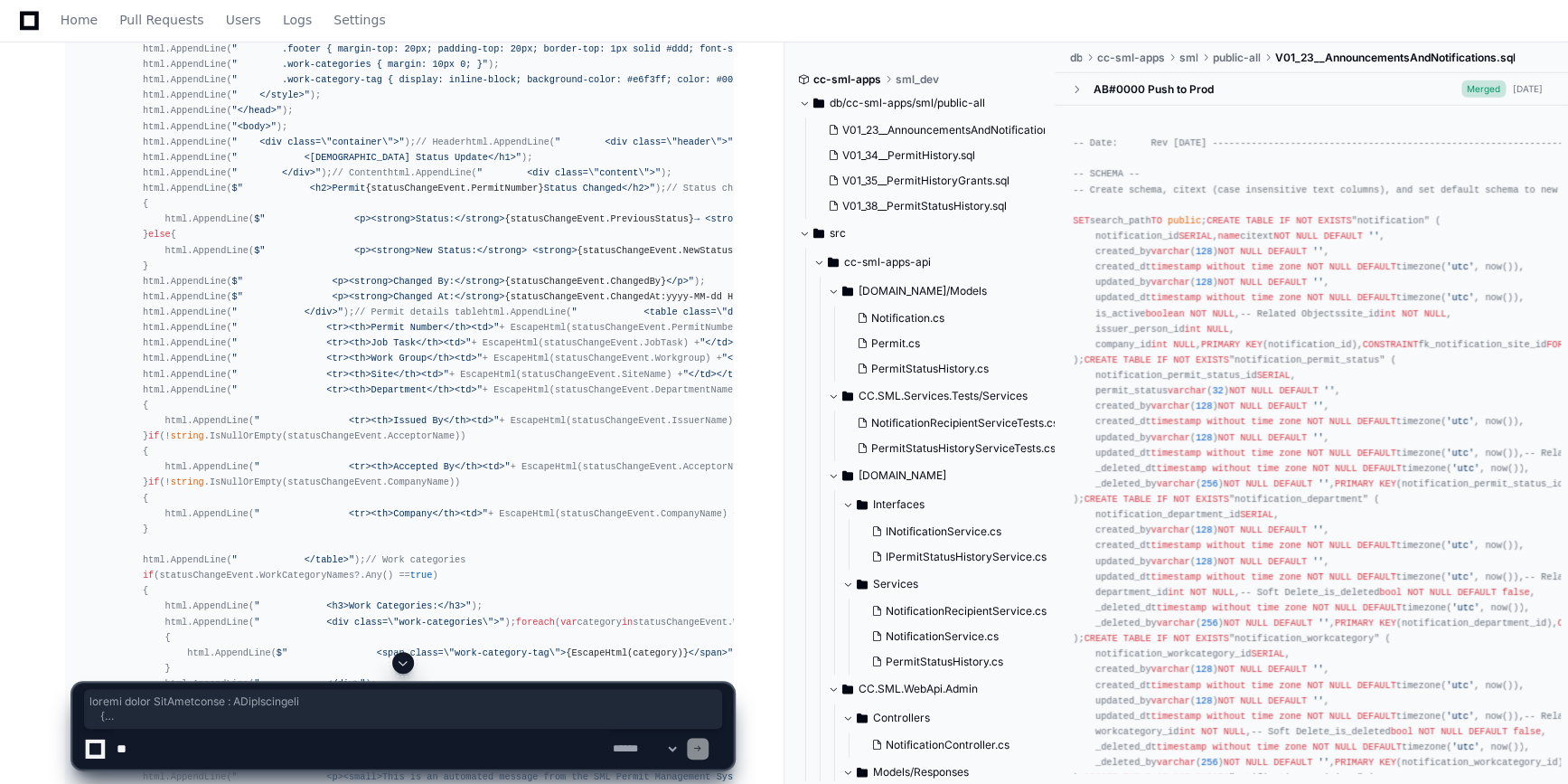
scroll to position [47568, 0]
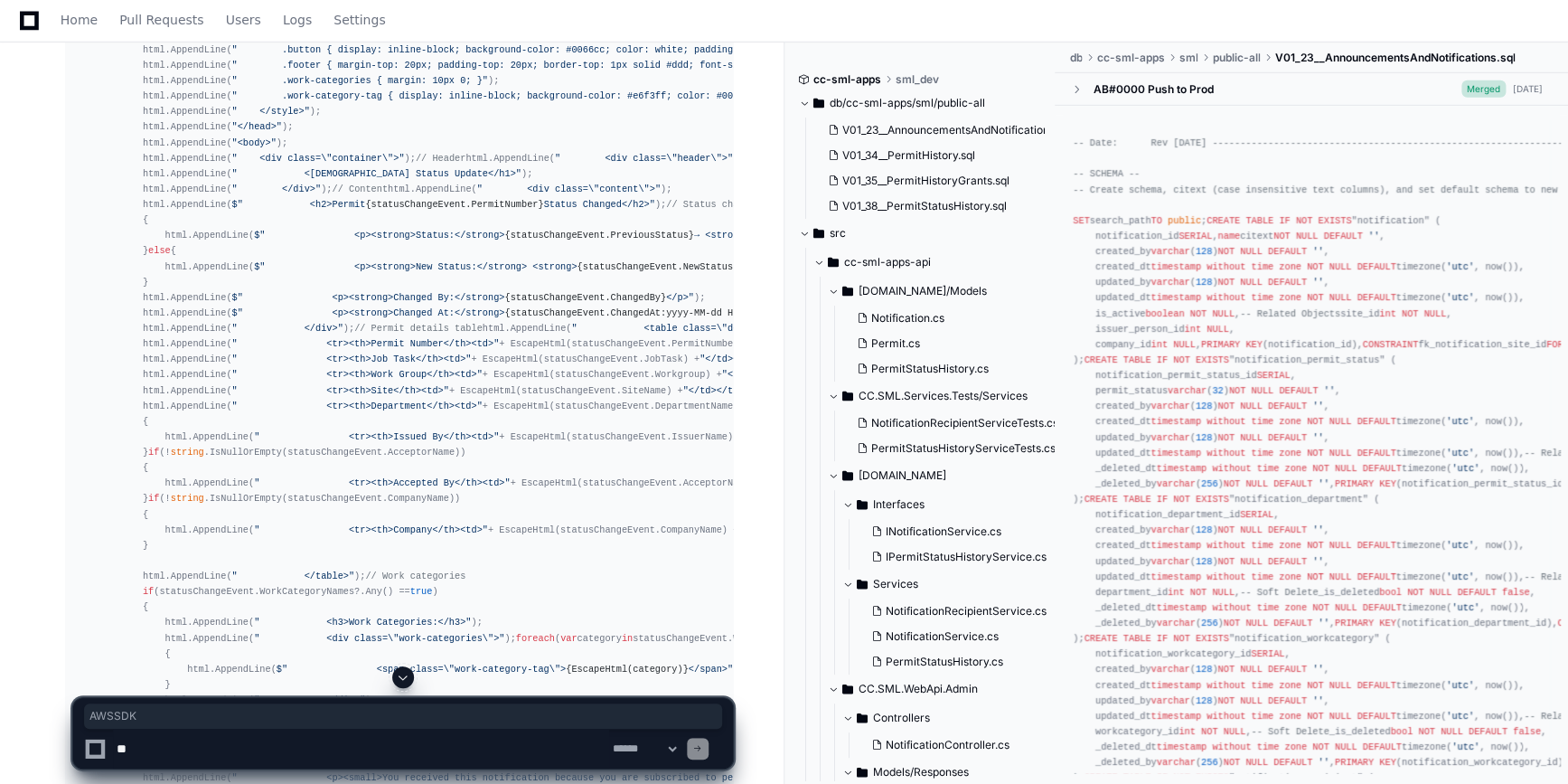
copy article "< PackageReference Include = "AWSSDK.SQS" Version = "3.7.400" />"
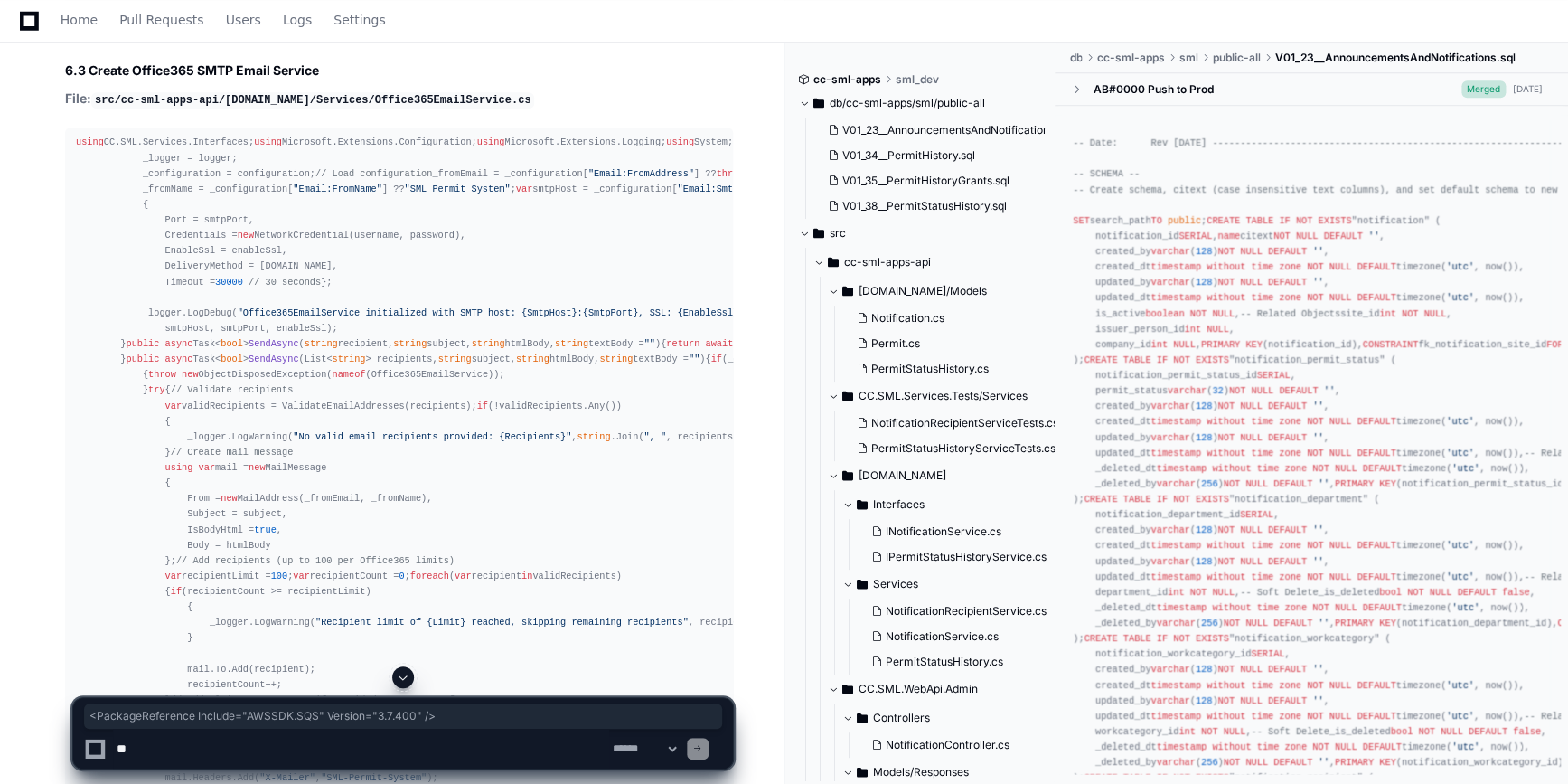
scroll to position [52747, 0]
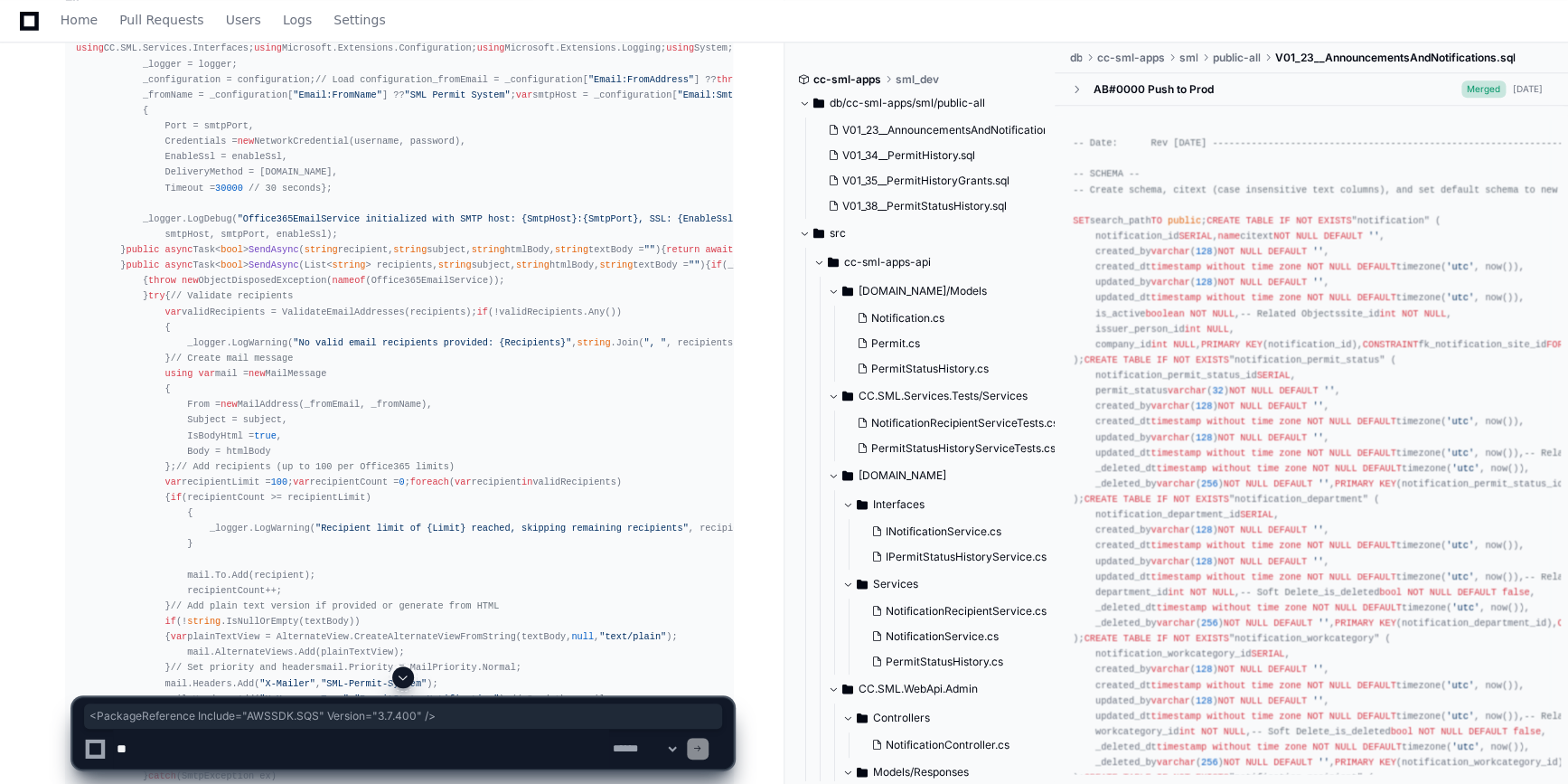
copy div "services.AddAWSService<IAmazonSQS>();"
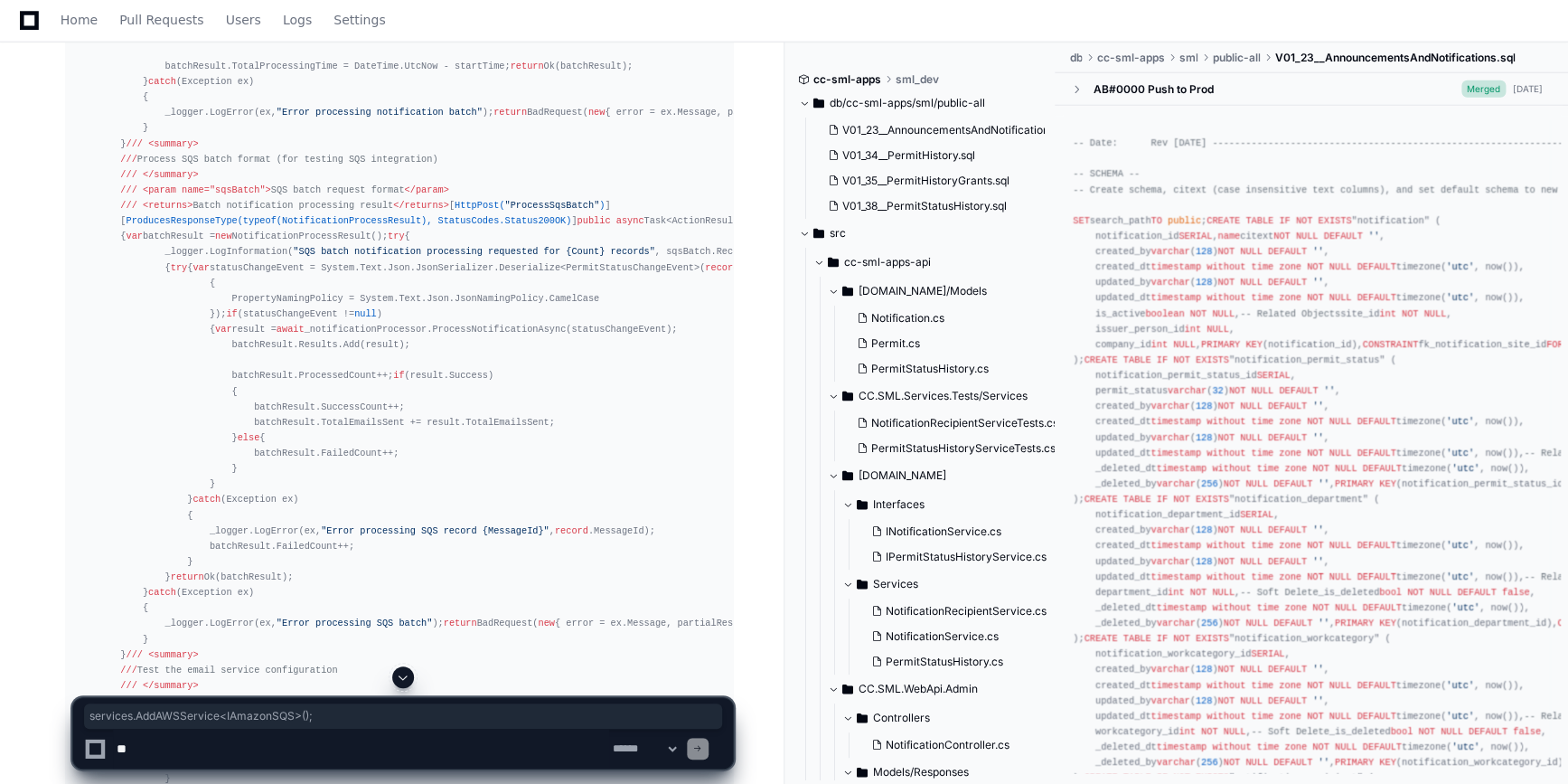
scroll to position [60884, 0]
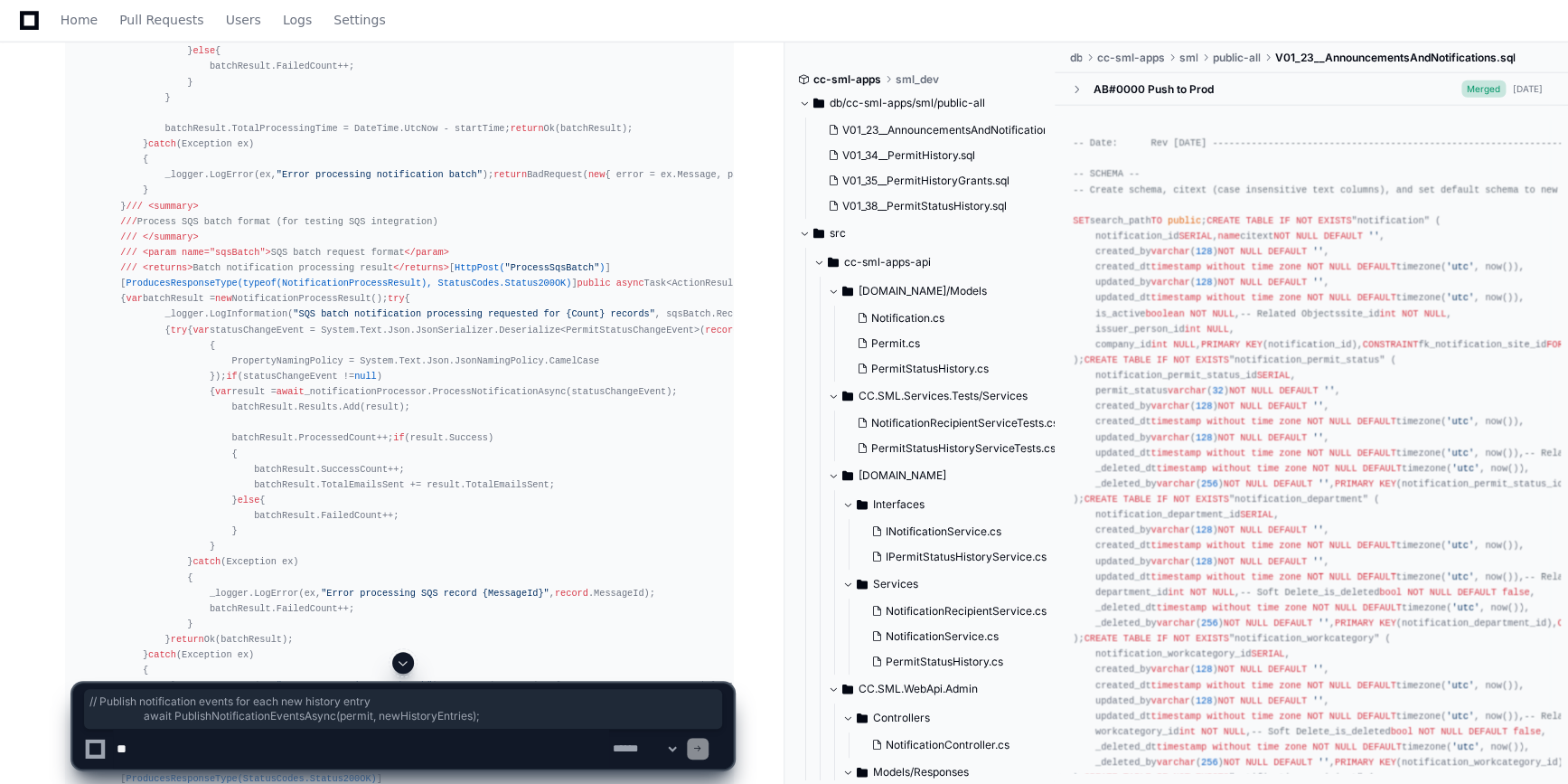
drag, startPoint x: 177, startPoint y: 322, endPoint x: 519, endPoint y: 334, distance: 342.2
copy div "// Publish notification events for each new history entry await PublishNotifica…"
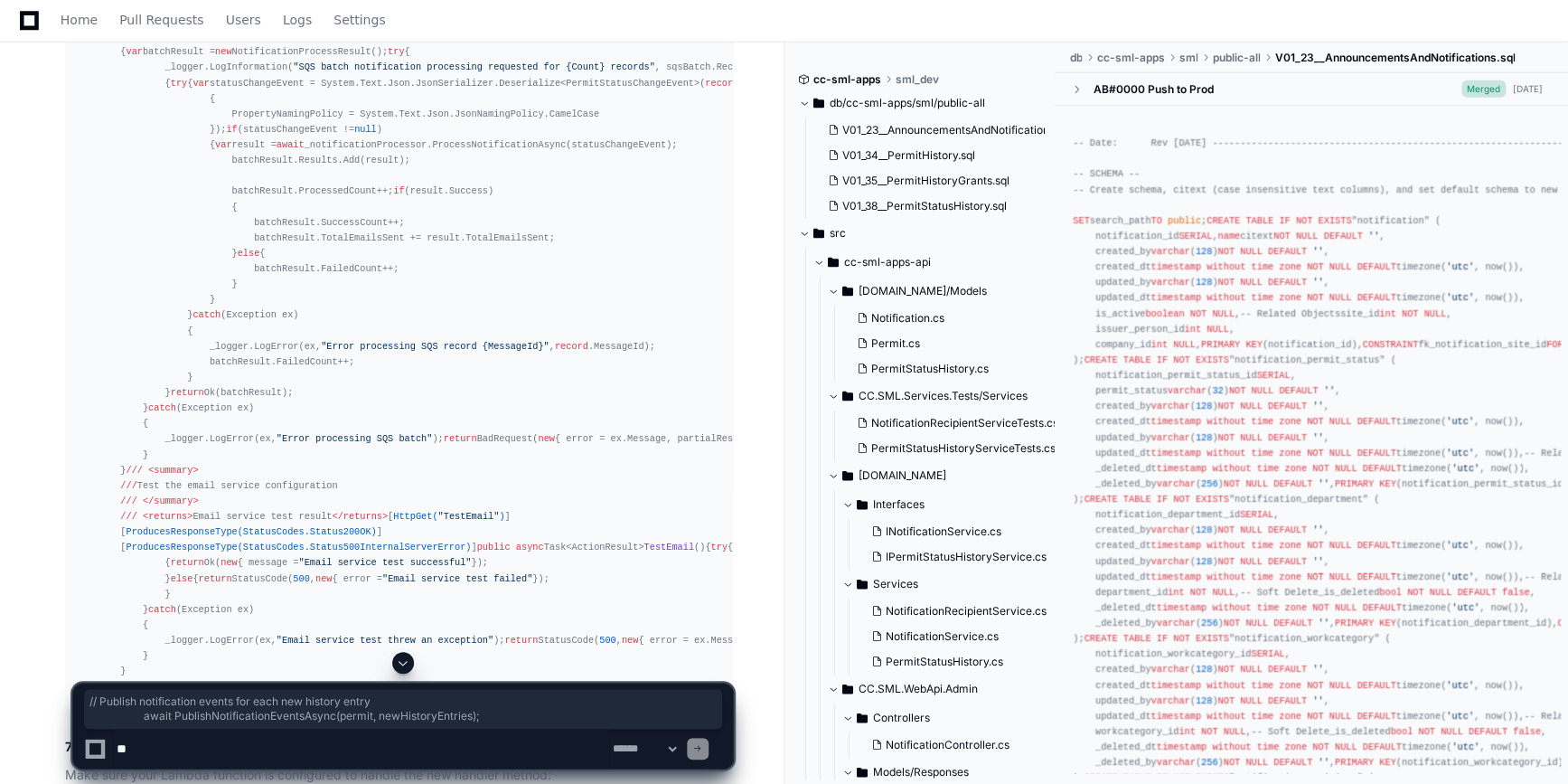
scroll to position [61296, 0]
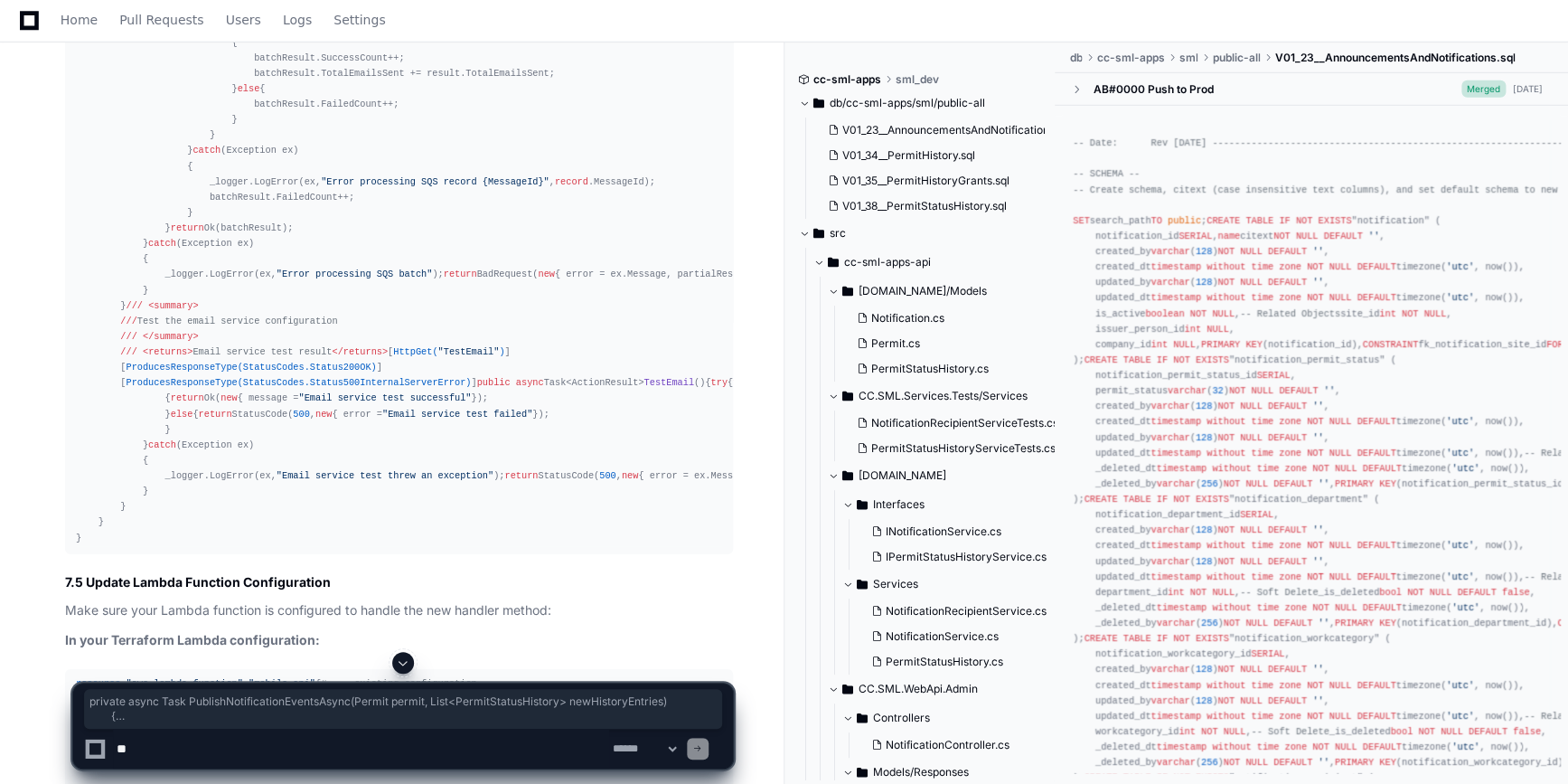
drag, startPoint x: 114, startPoint y: 143, endPoint x: 180, endPoint y: 437, distance: 301.3
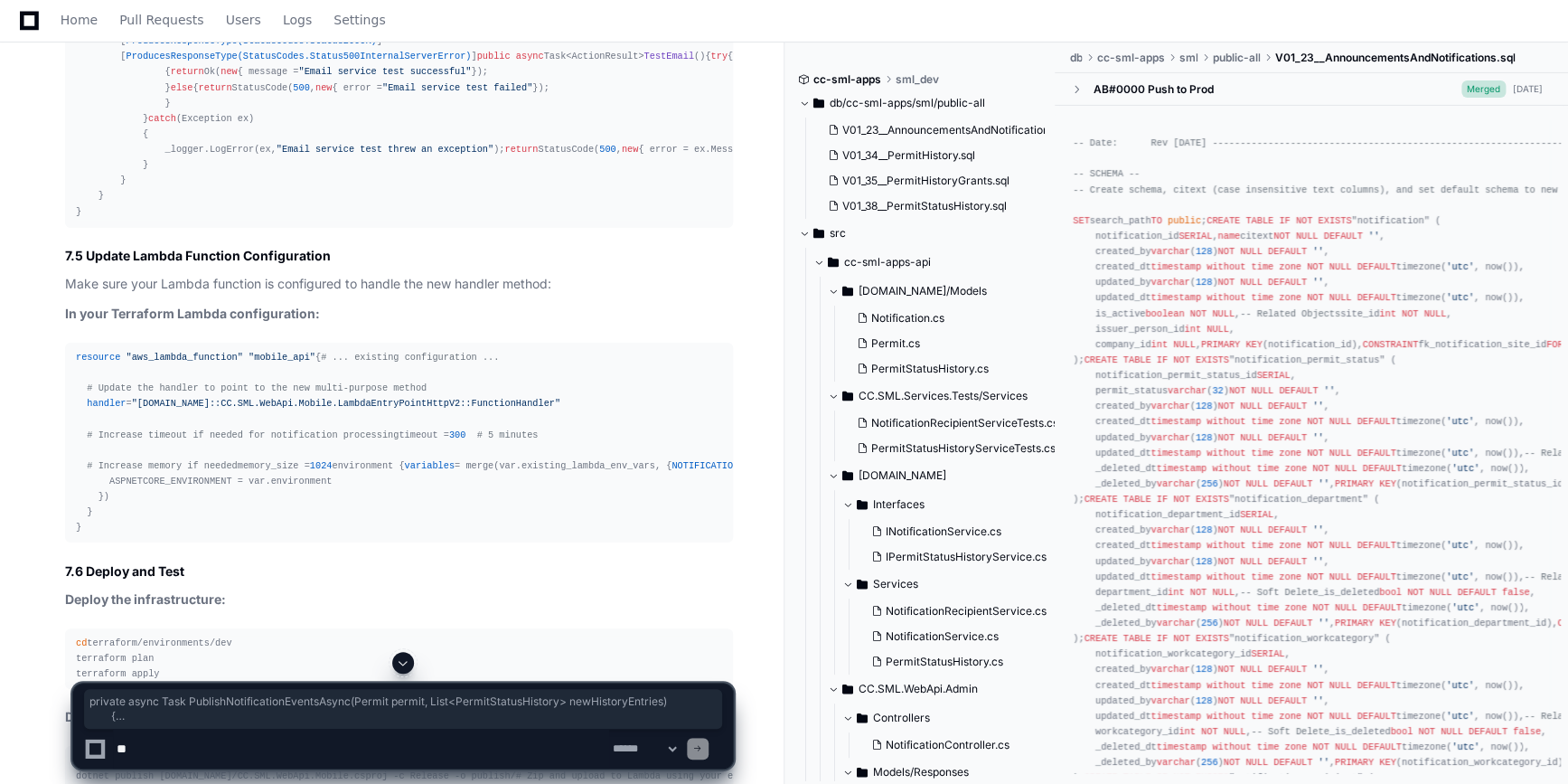
scroll to position [61624, 0]
copy div "private async Task PublishNotificationEventsAsync ( Permit permit, List<PermitS…"
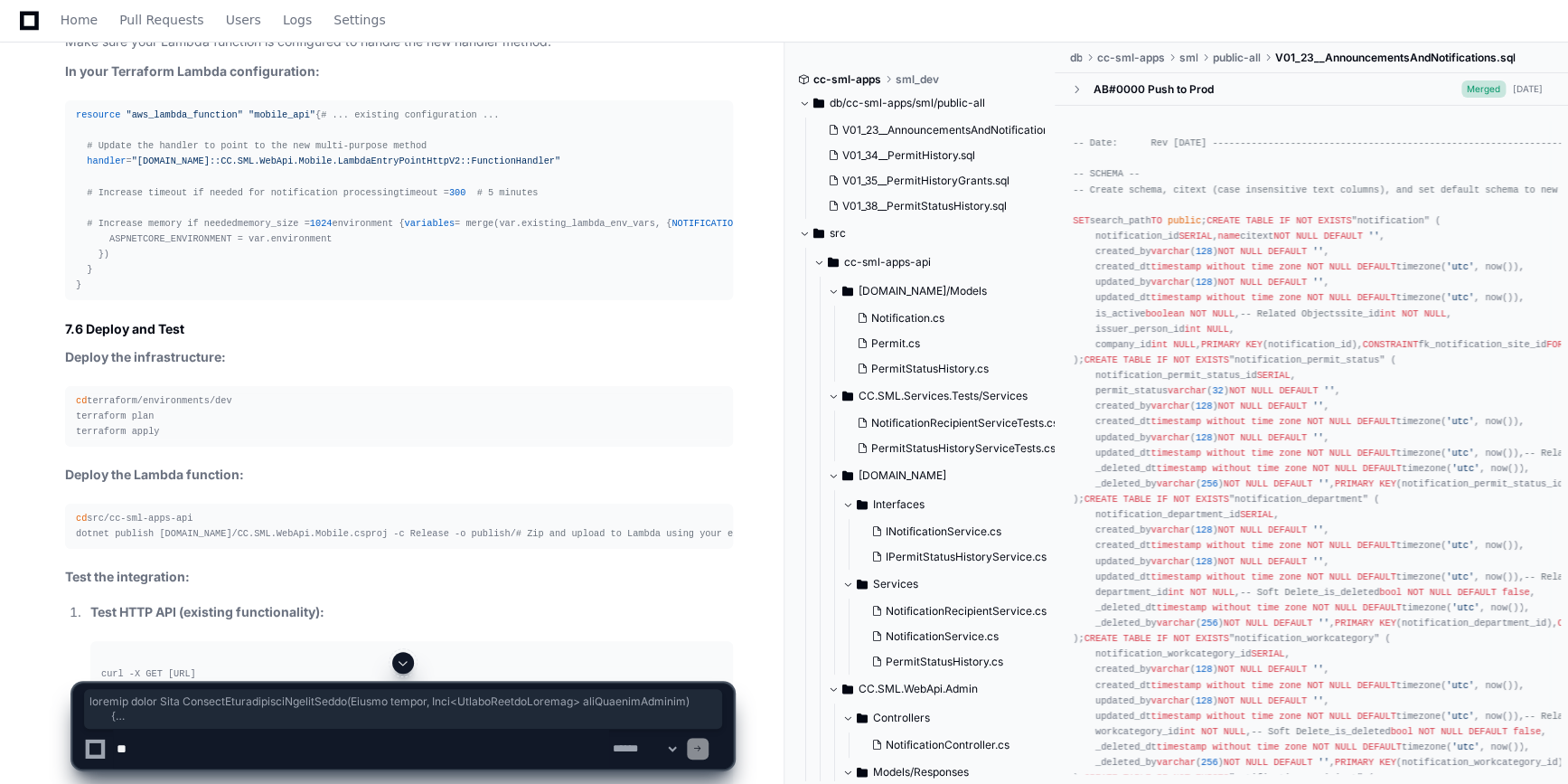
scroll to position [61952, 0]
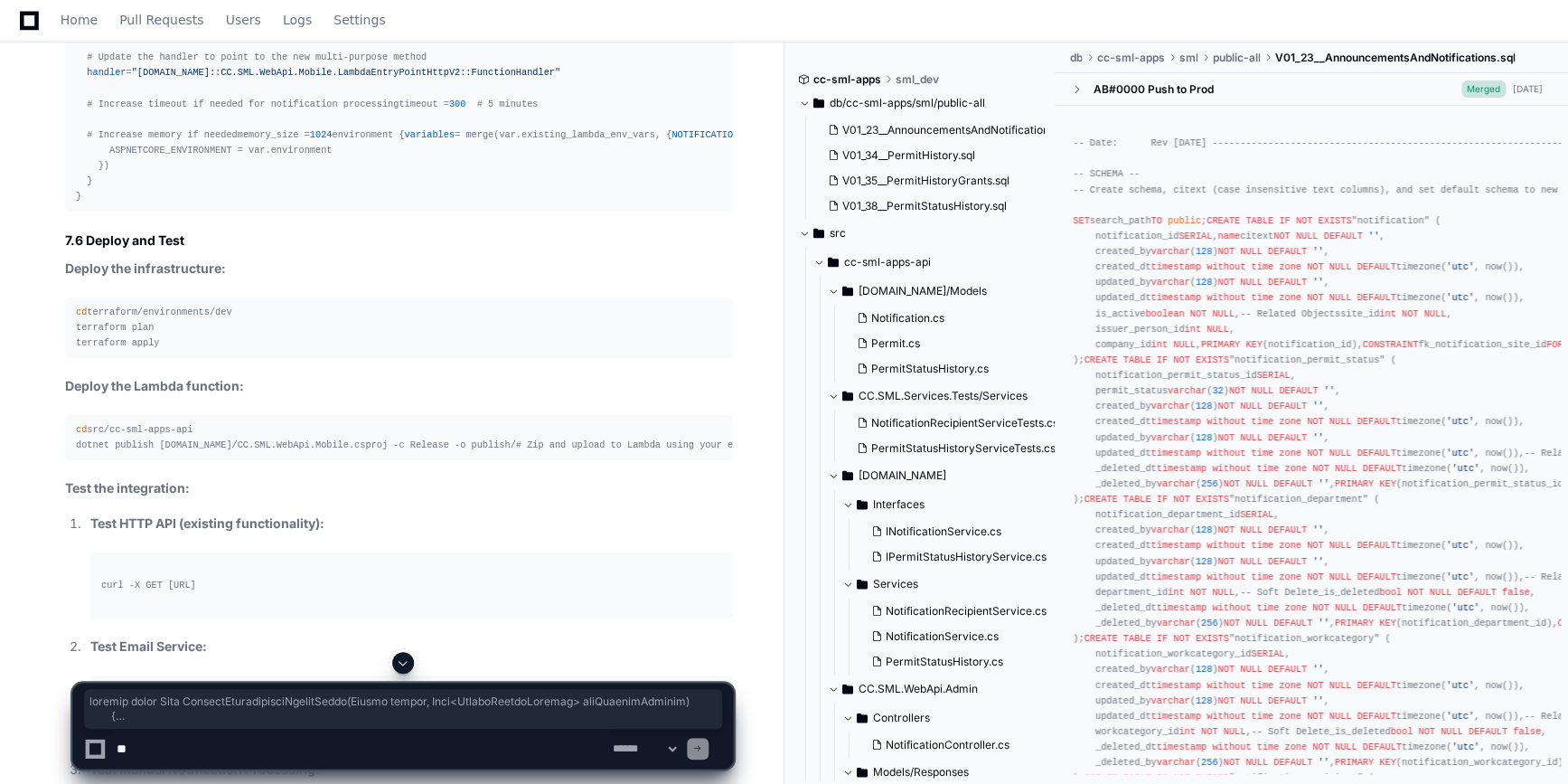
drag, startPoint x: 351, startPoint y: 334, endPoint x: 117, endPoint y: 242, distance: 251.4
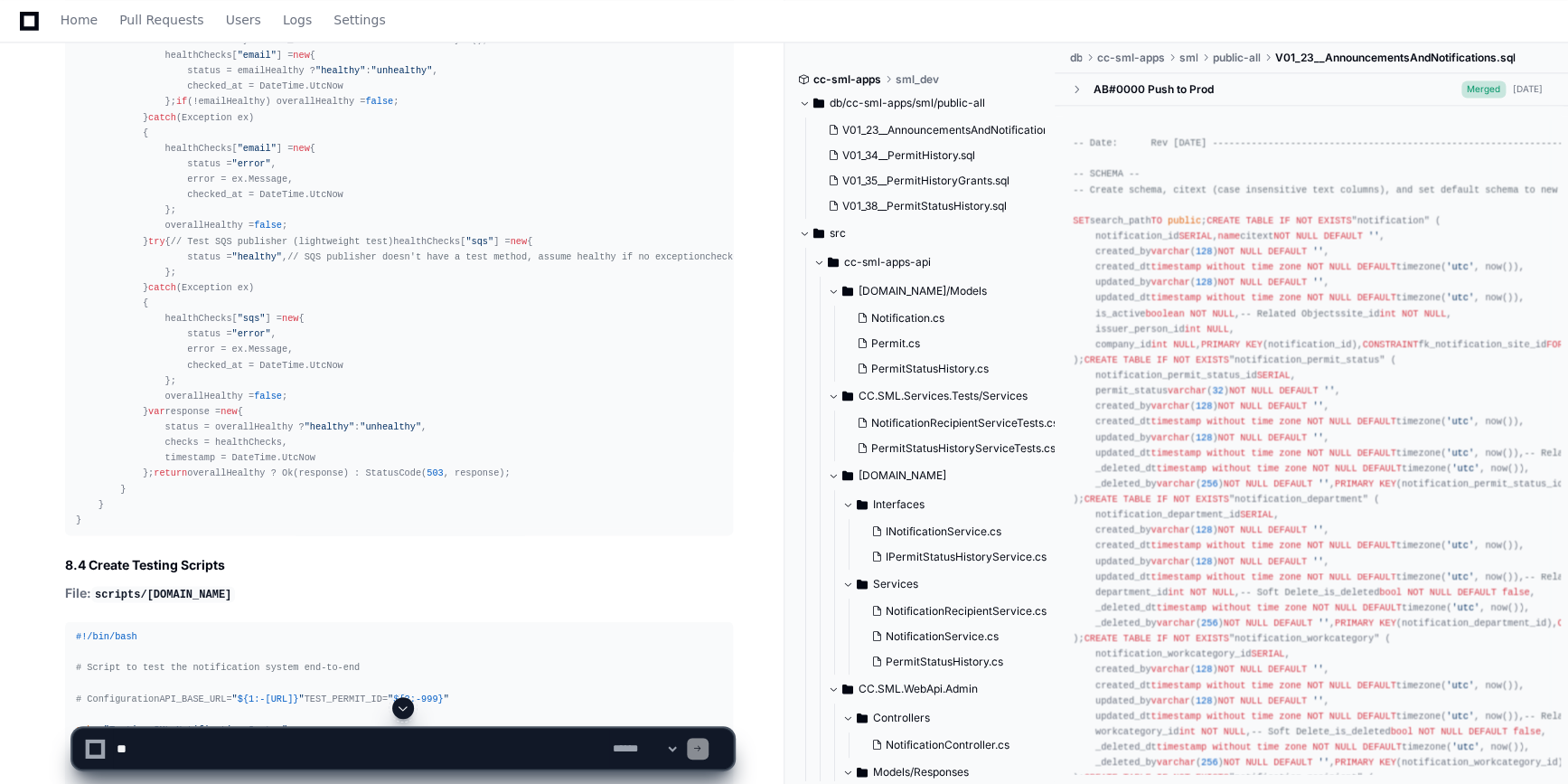
scroll to position [66884, 0]
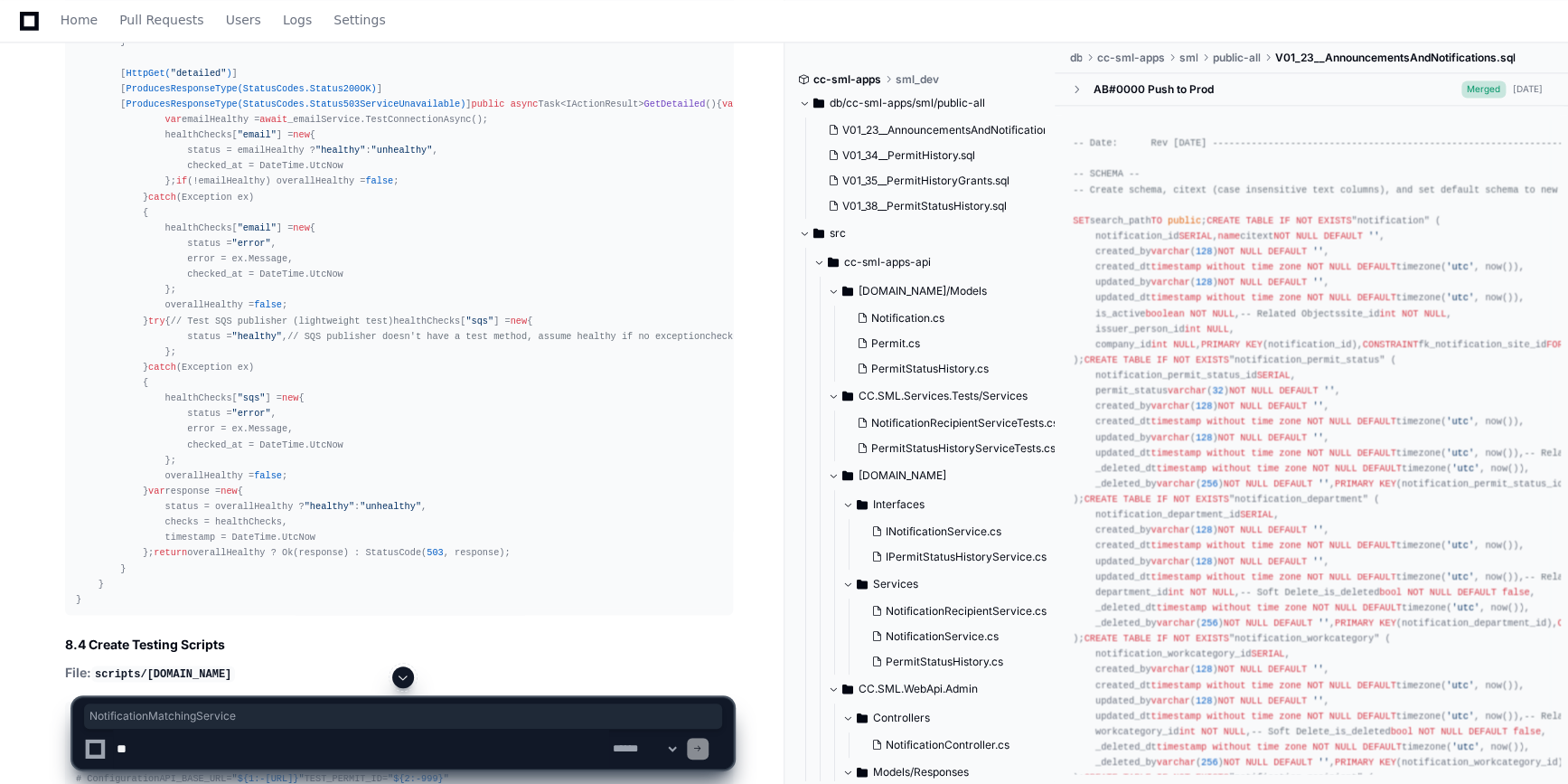
copy code "NotificationMatchingService"
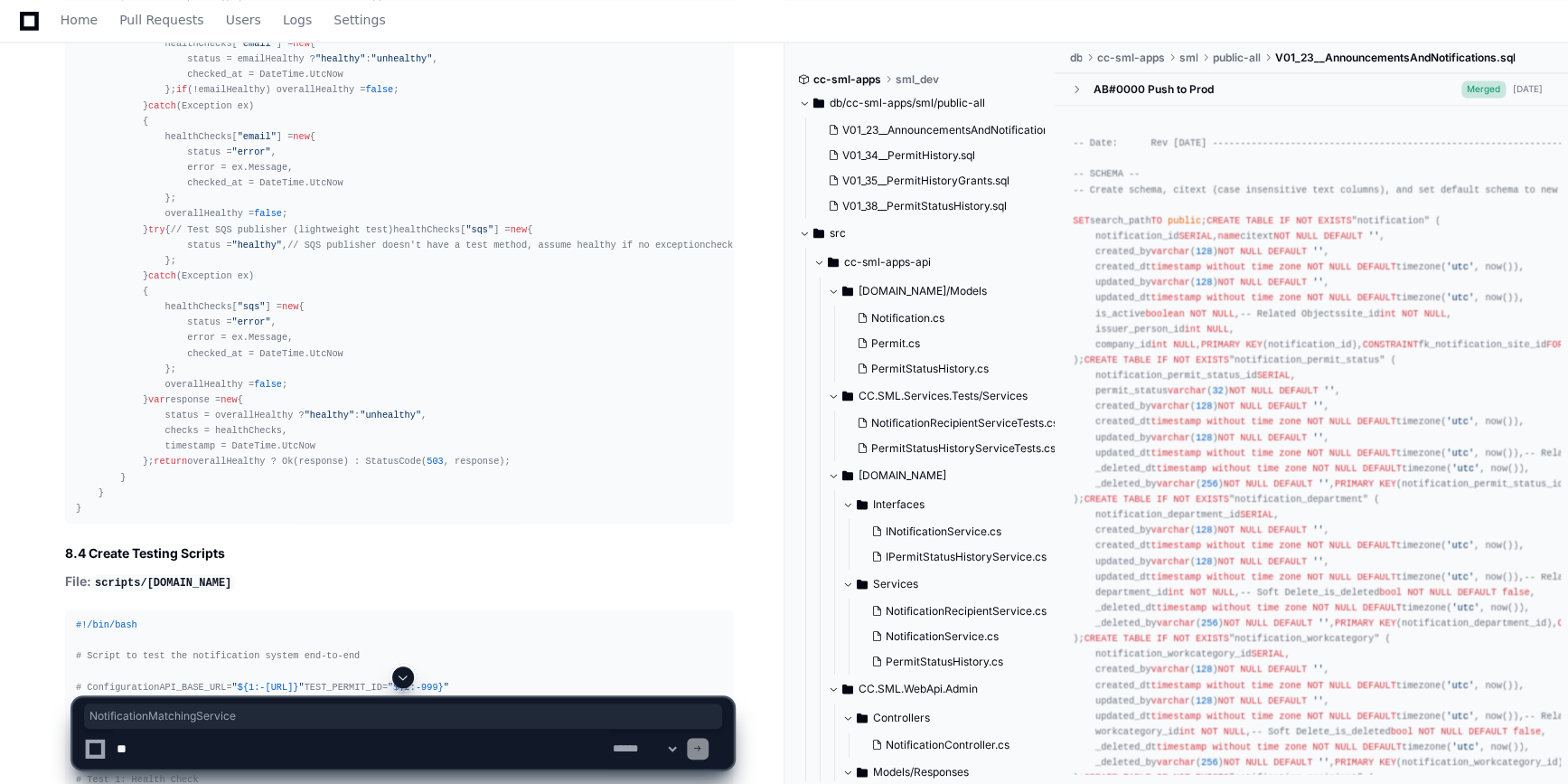
scroll to position [67049, 0]
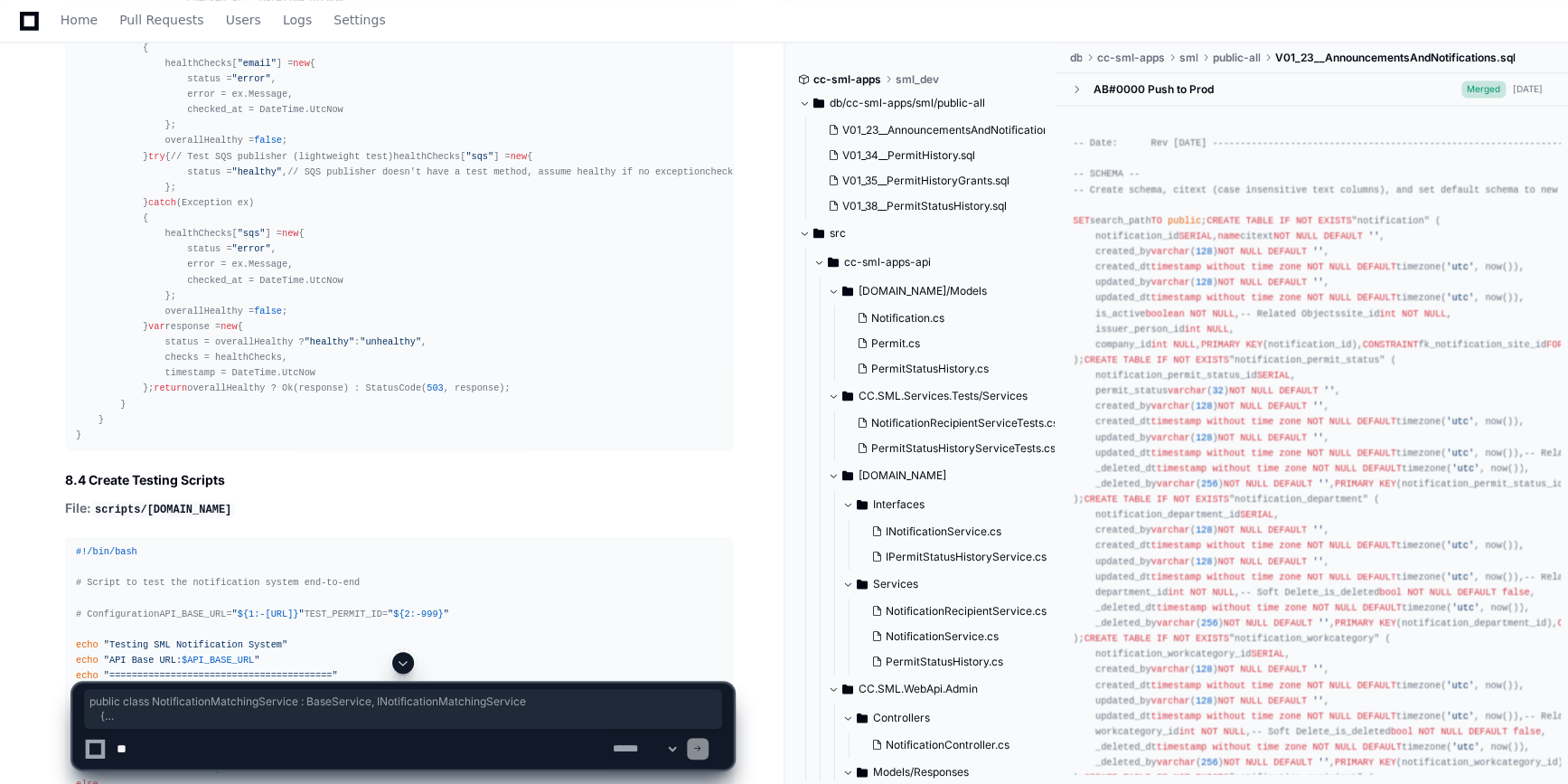
drag, startPoint x: 95, startPoint y: 194, endPoint x: 214, endPoint y: 421, distance: 256.3
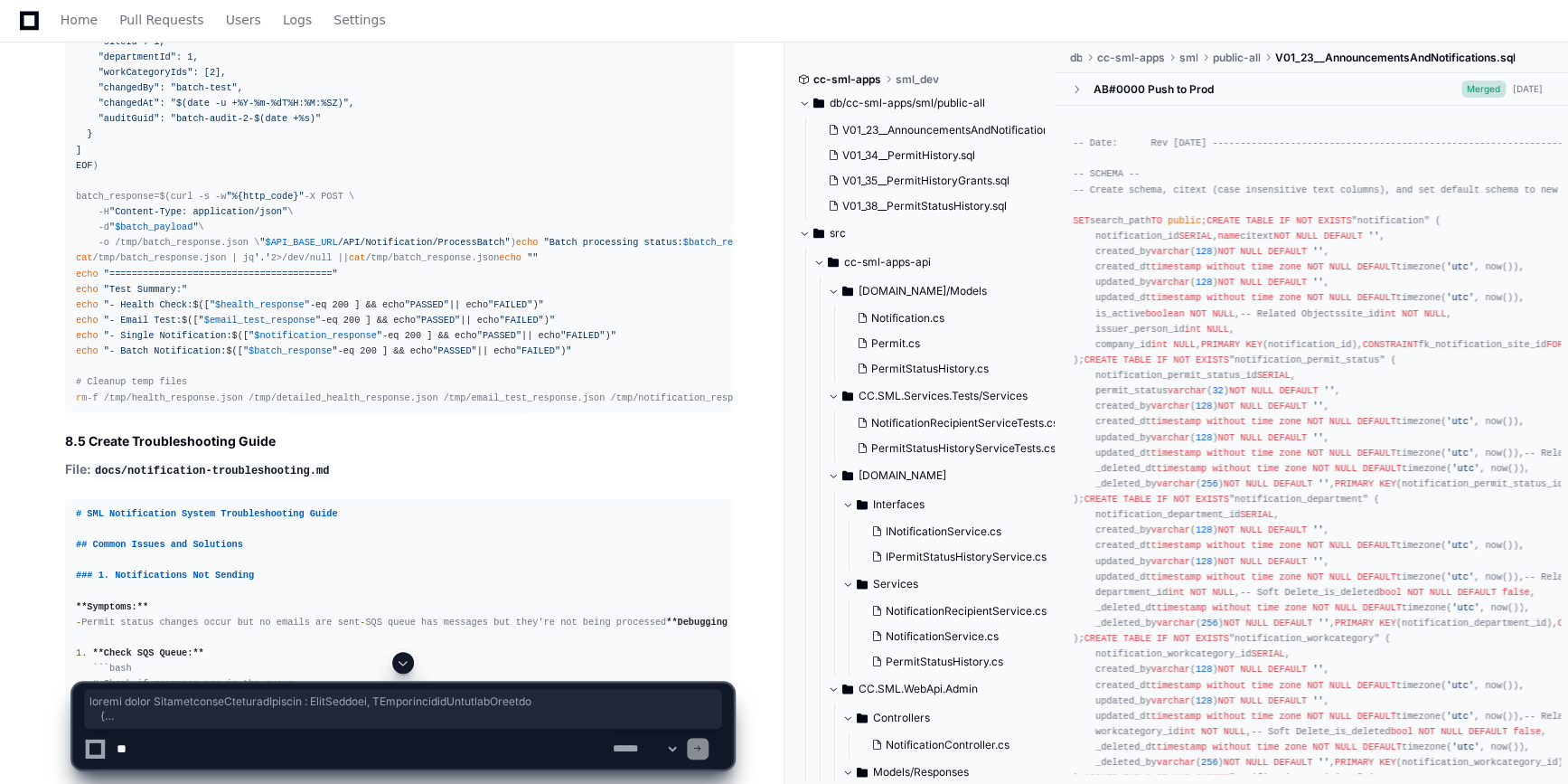
scroll to position [68828, 0]
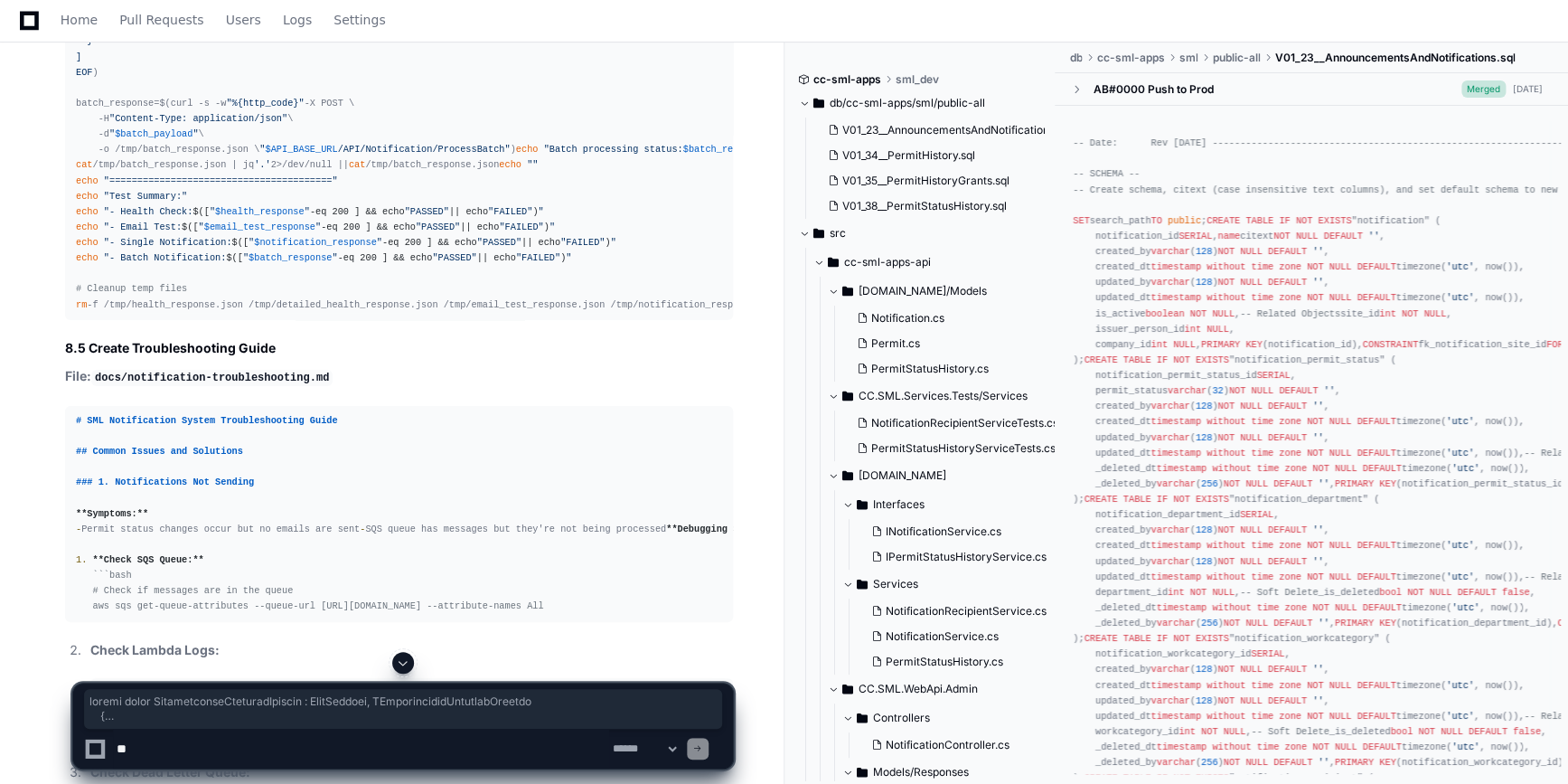
copy div "public class NotificationMatchingService : BaseService , INotificationMatchingS…"
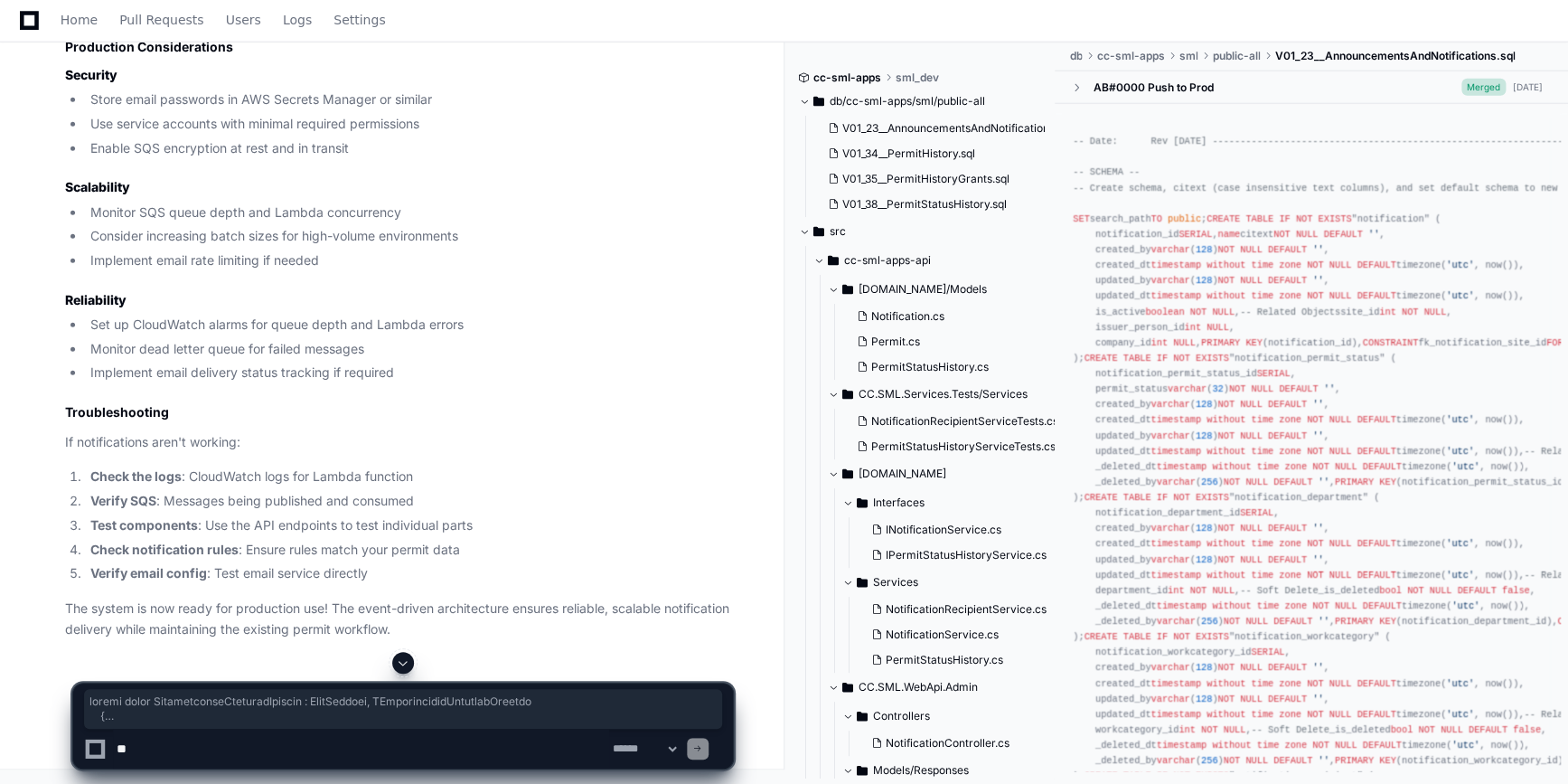
scroll to position [85597, 0]
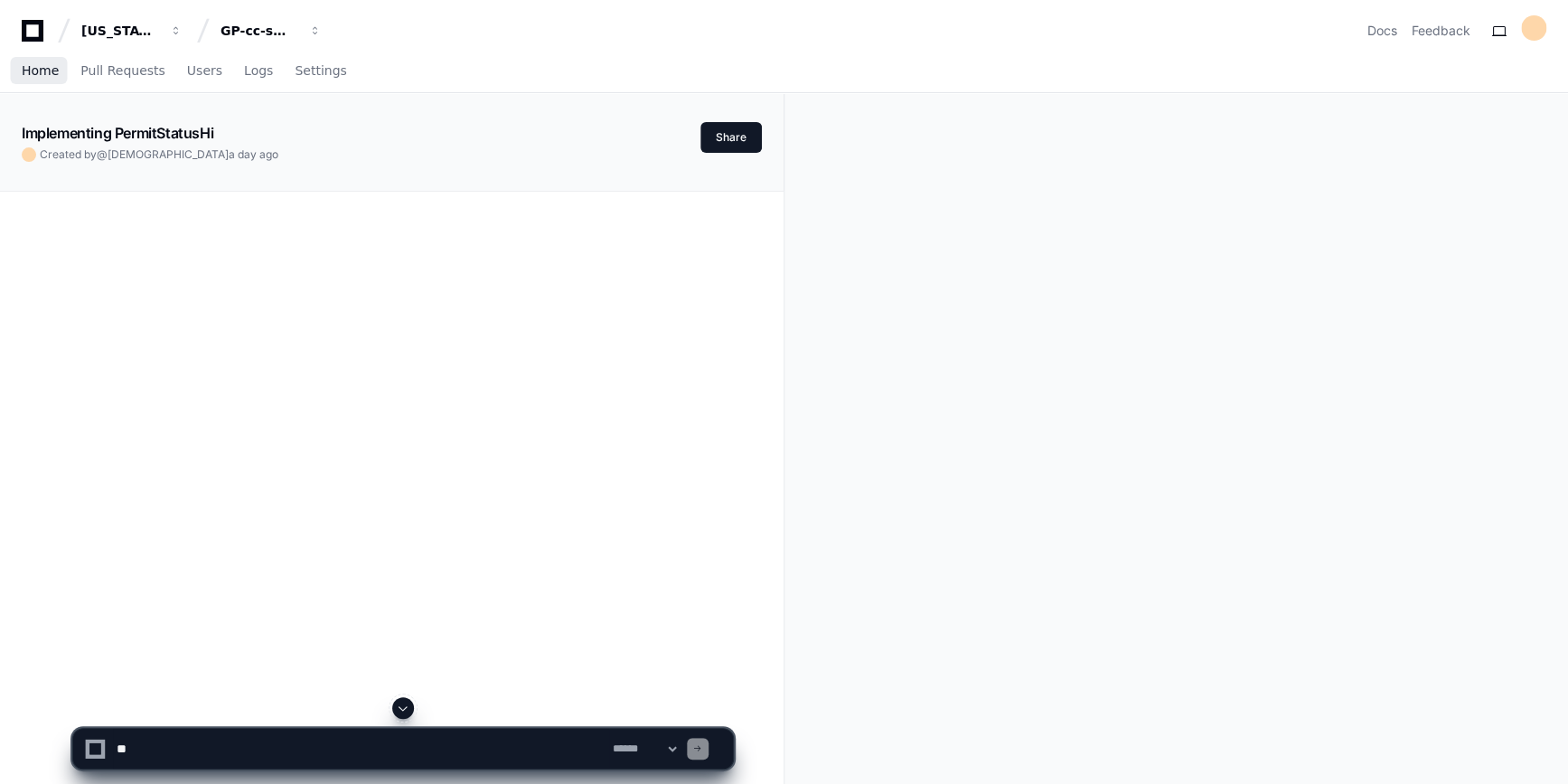
click at [54, 71] on span "Home" at bounding box center [40, 70] width 37 height 11
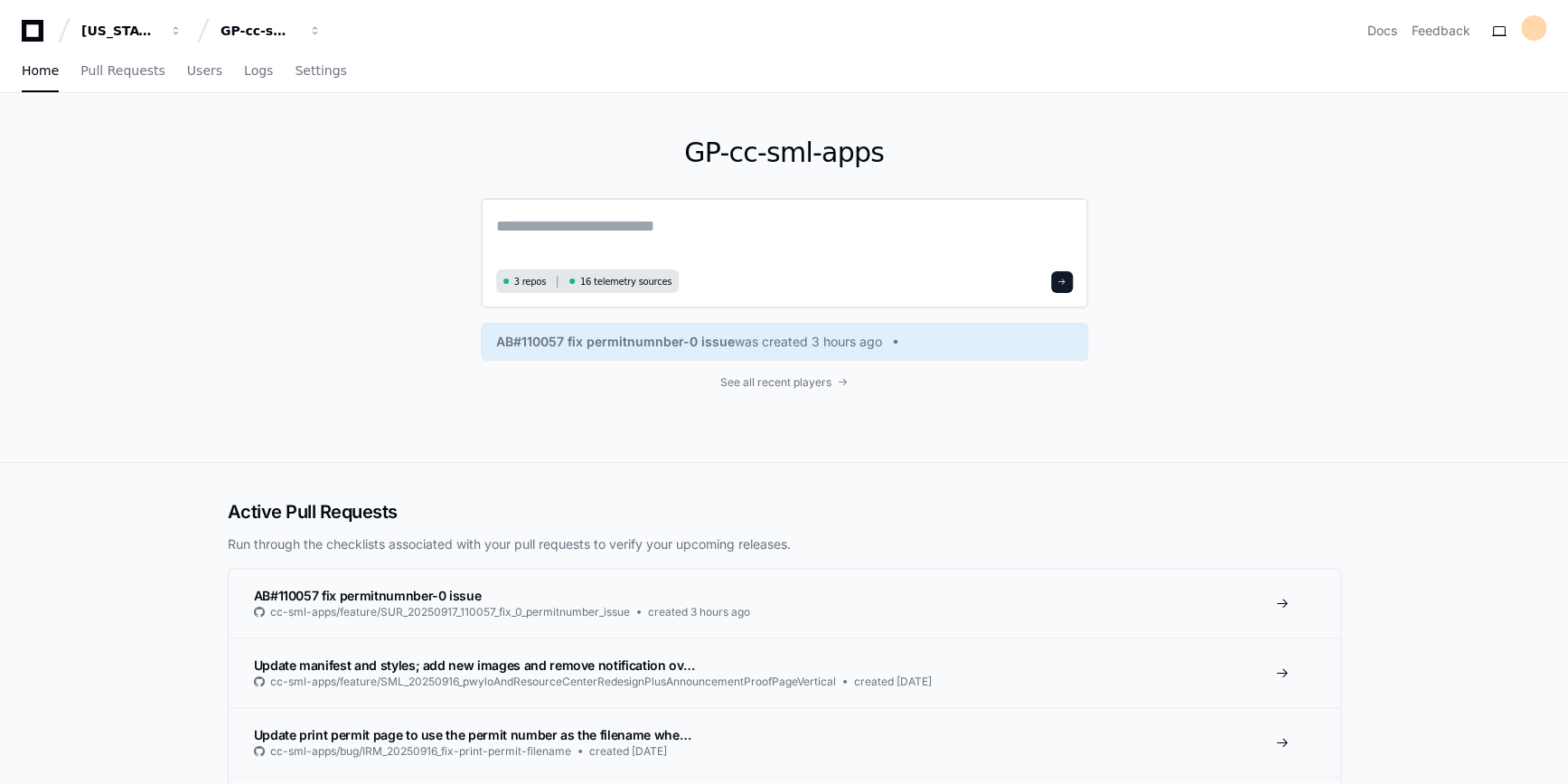
click at [619, 235] on textarea at bounding box center [784, 239] width 577 height 51
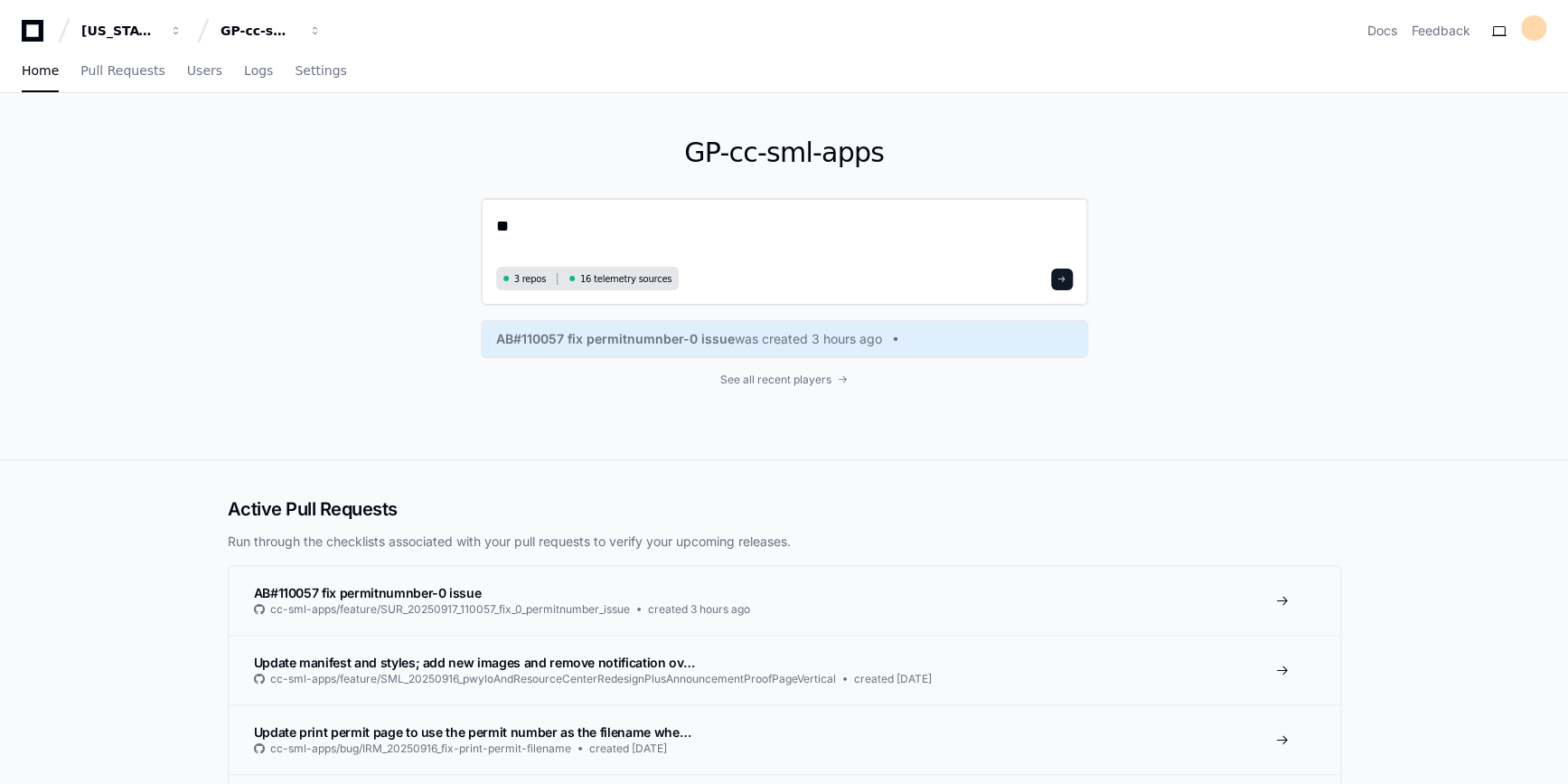
type textarea "*"
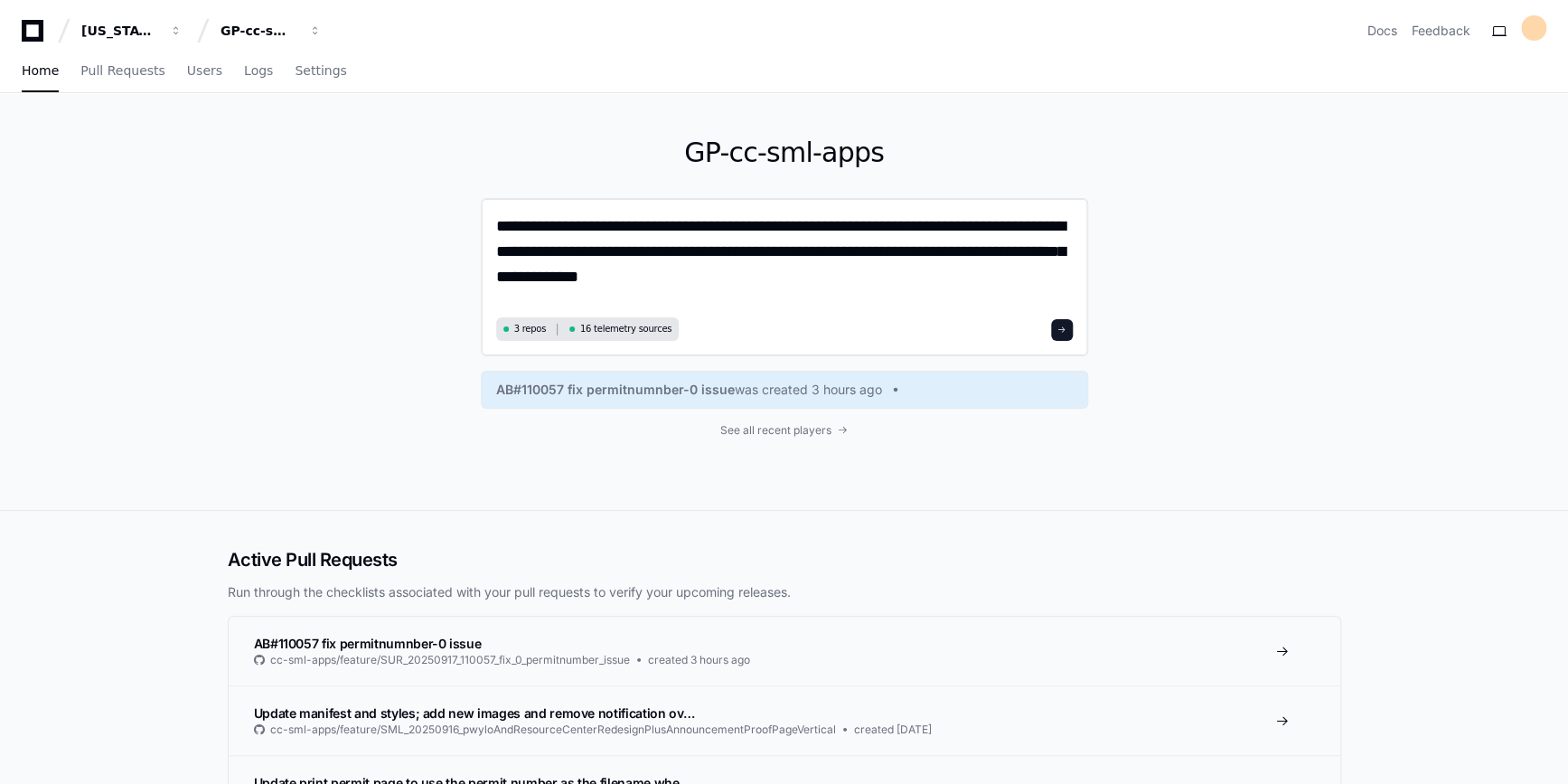
drag, startPoint x: 919, startPoint y: 256, endPoint x: 976, endPoint y: 274, distance: 59.8
click at [976, 274] on textarea "**********" at bounding box center [784, 263] width 577 height 99
click at [615, 280] on textarea "**********" at bounding box center [784, 263] width 577 height 99
click at [989, 278] on textarea "**********" at bounding box center [784, 263] width 577 height 99
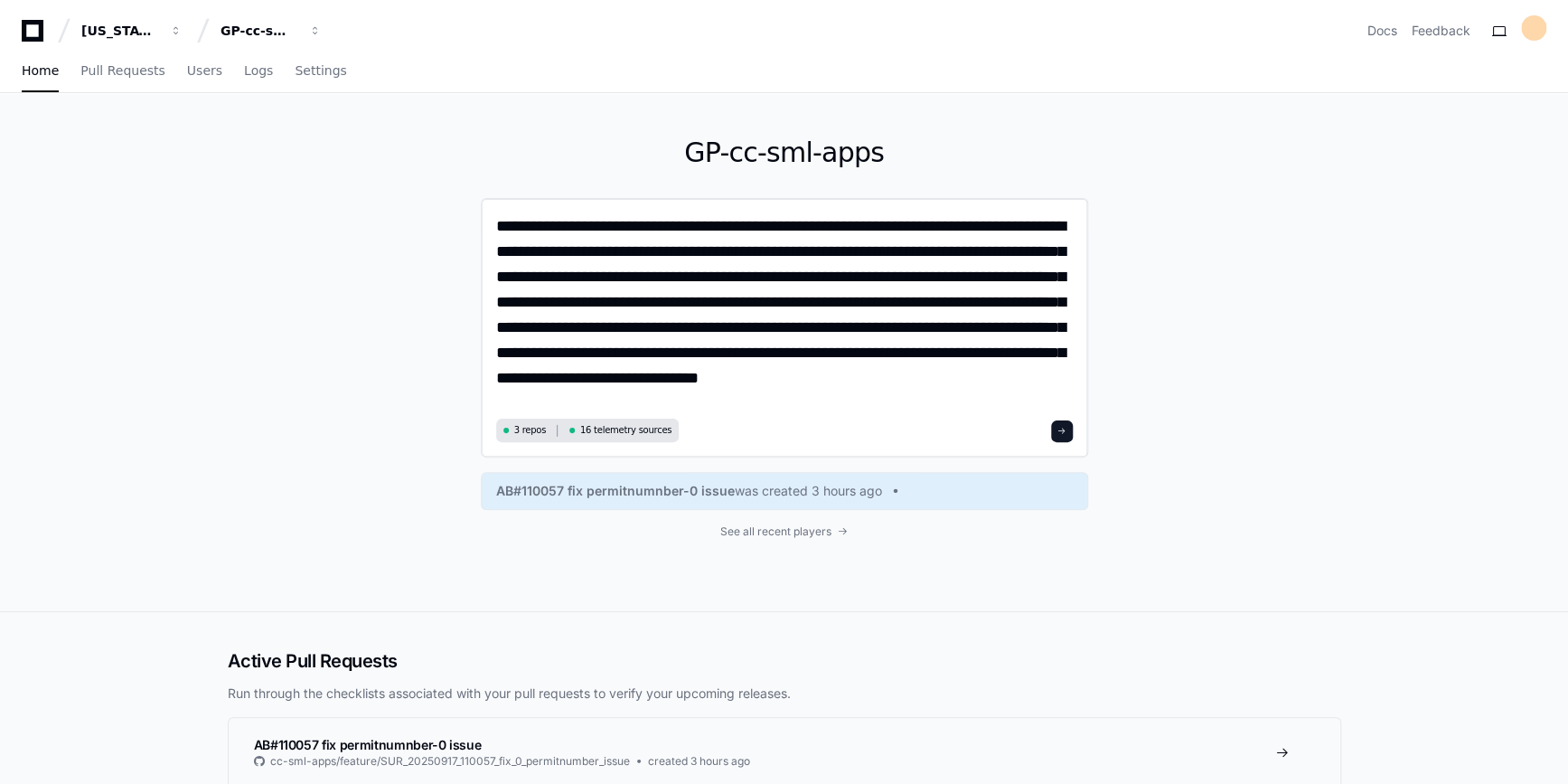
paste textarea
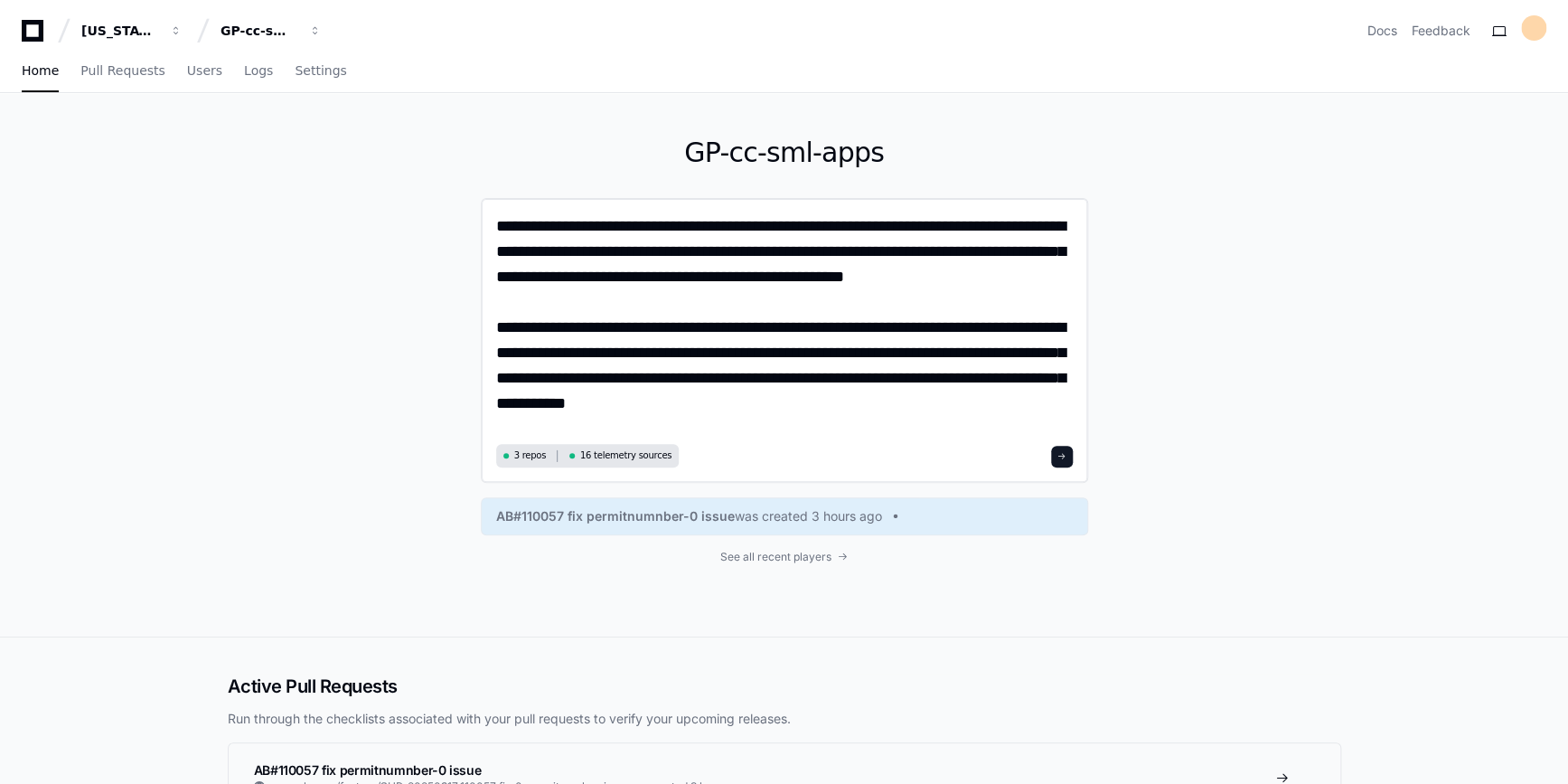
click at [915, 332] on textarea "**********" at bounding box center [784, 326] width 577 height 225
click at [883, 354] on textarea "**********" at bounding box center [784, 326] width 577 height 225
paste textarea "**********"
type textarea "**********"
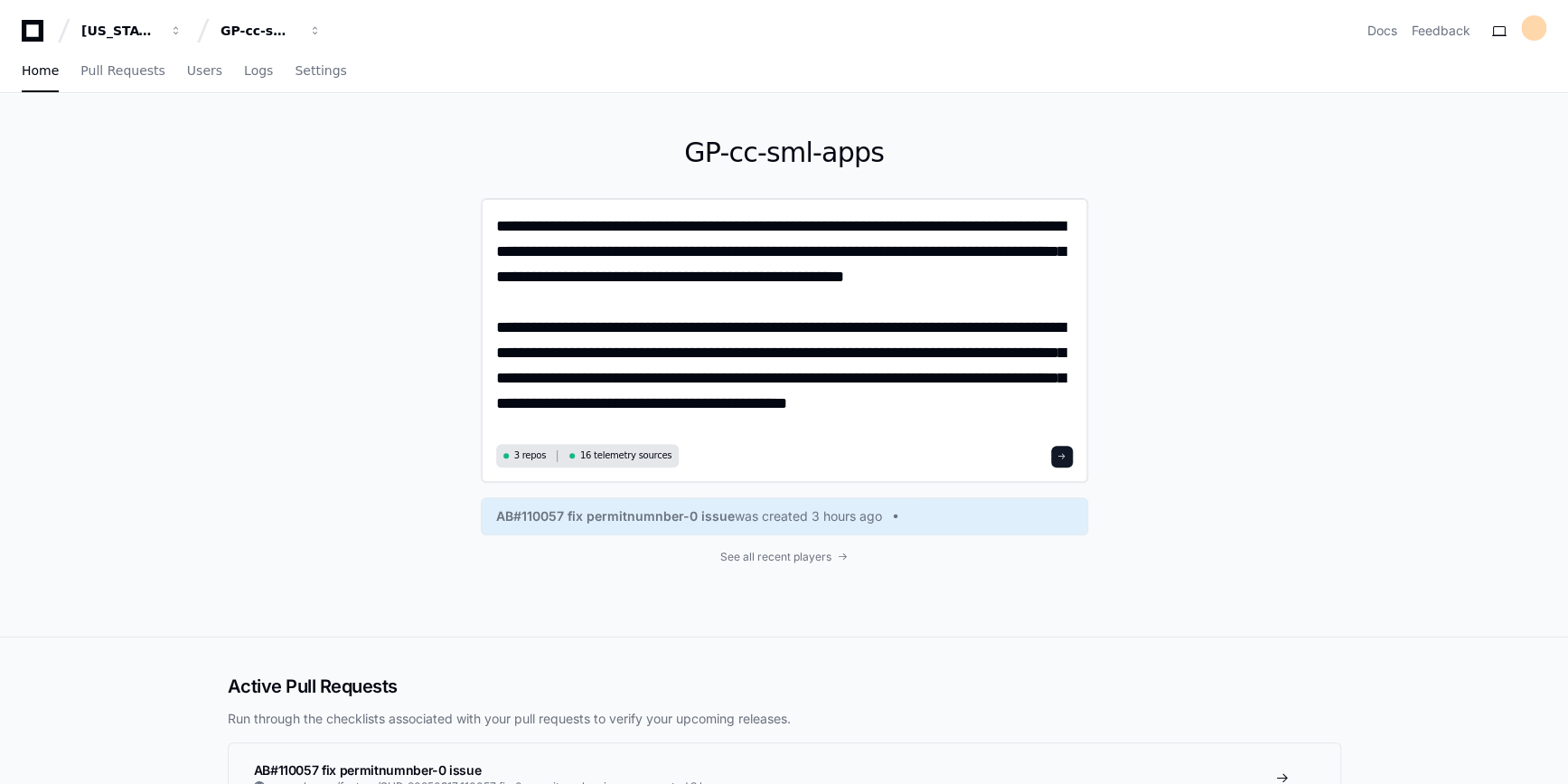
click at [1058, 455] on span at bounding box center [1061, 456] width 9 height 9
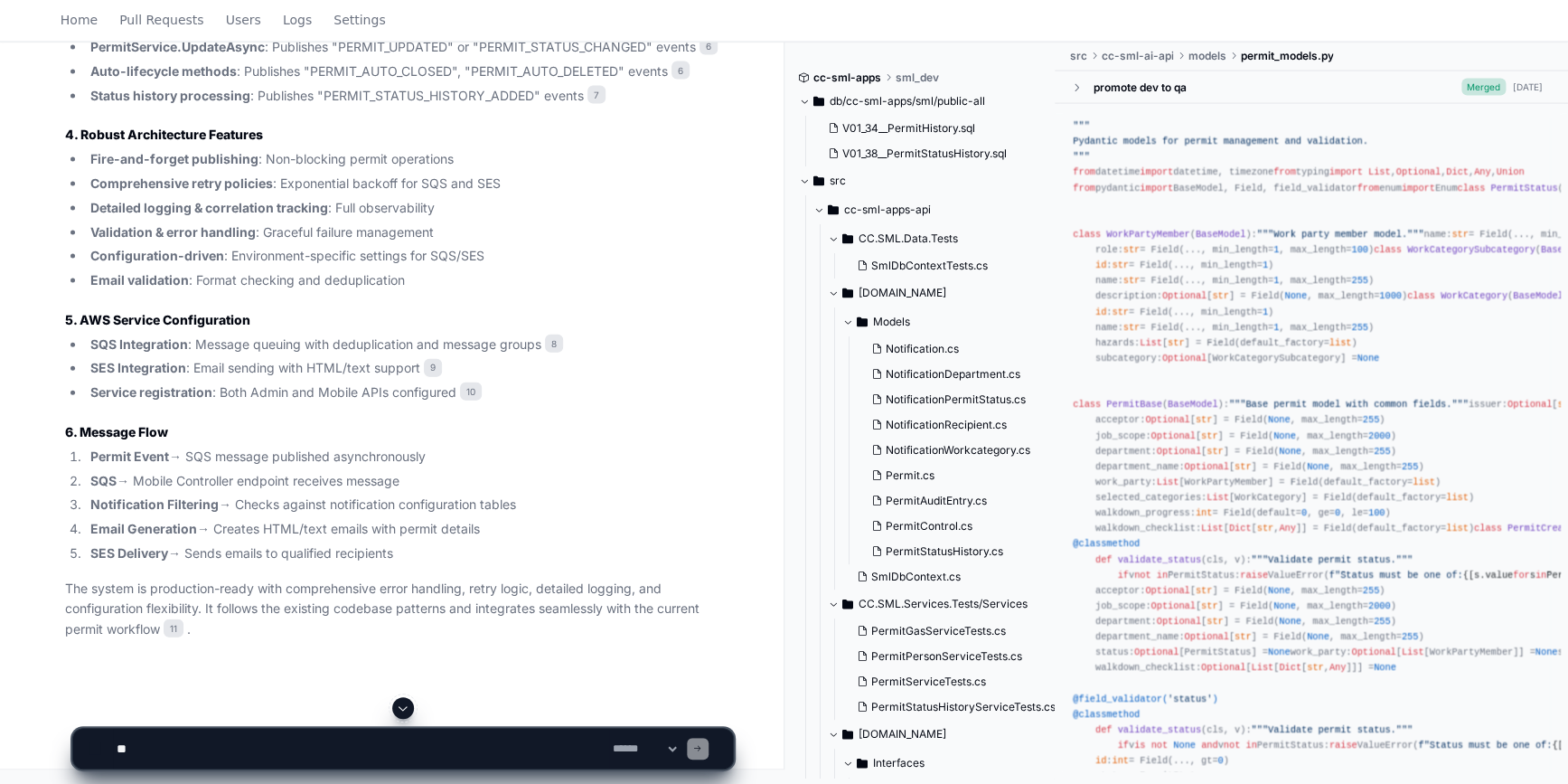
scroll to position [23554, 0]
click at [407, 705] on span at bounding box center [402, 707] width 14 height 14
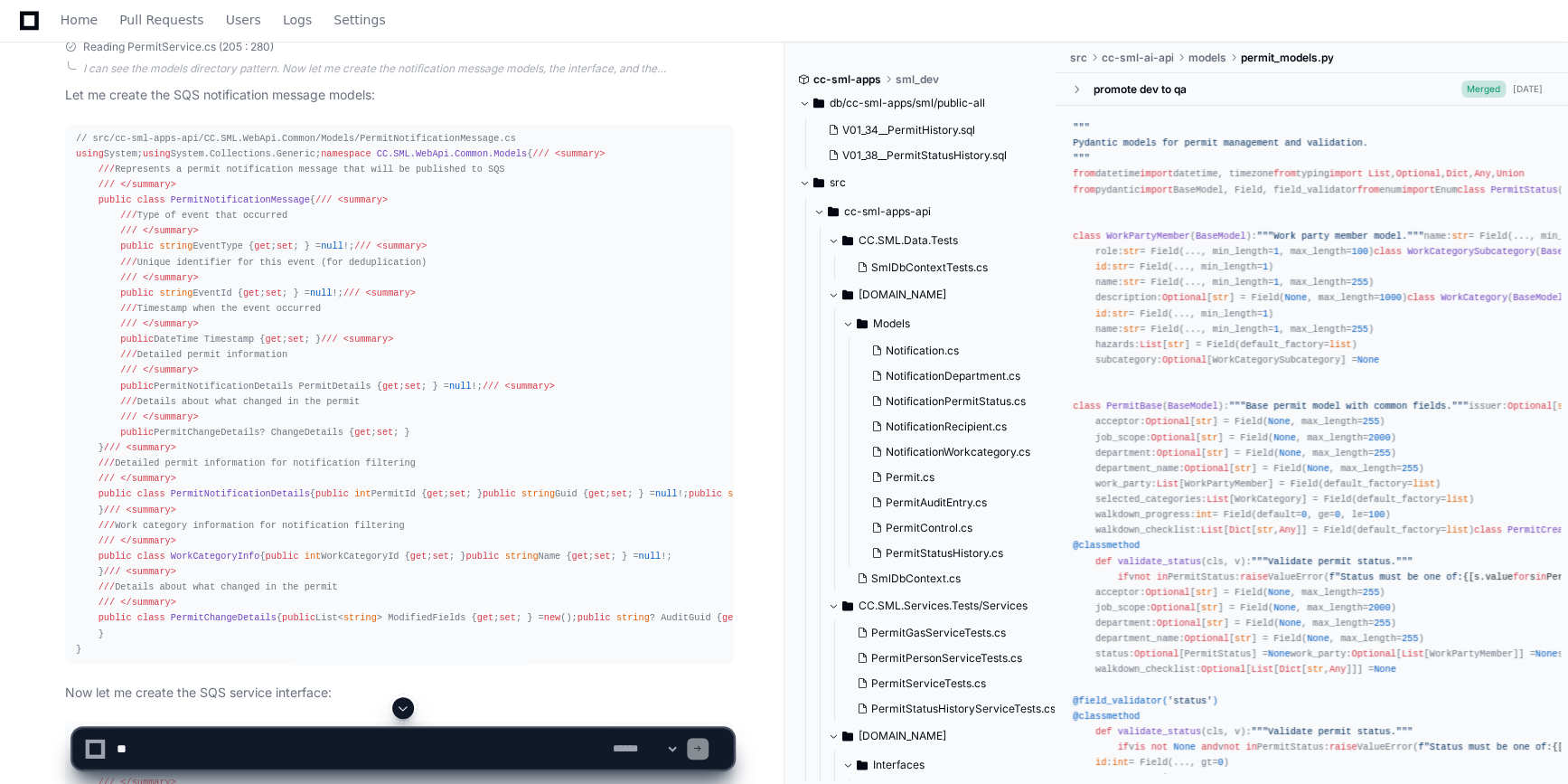
scroll to position [3124, 0]
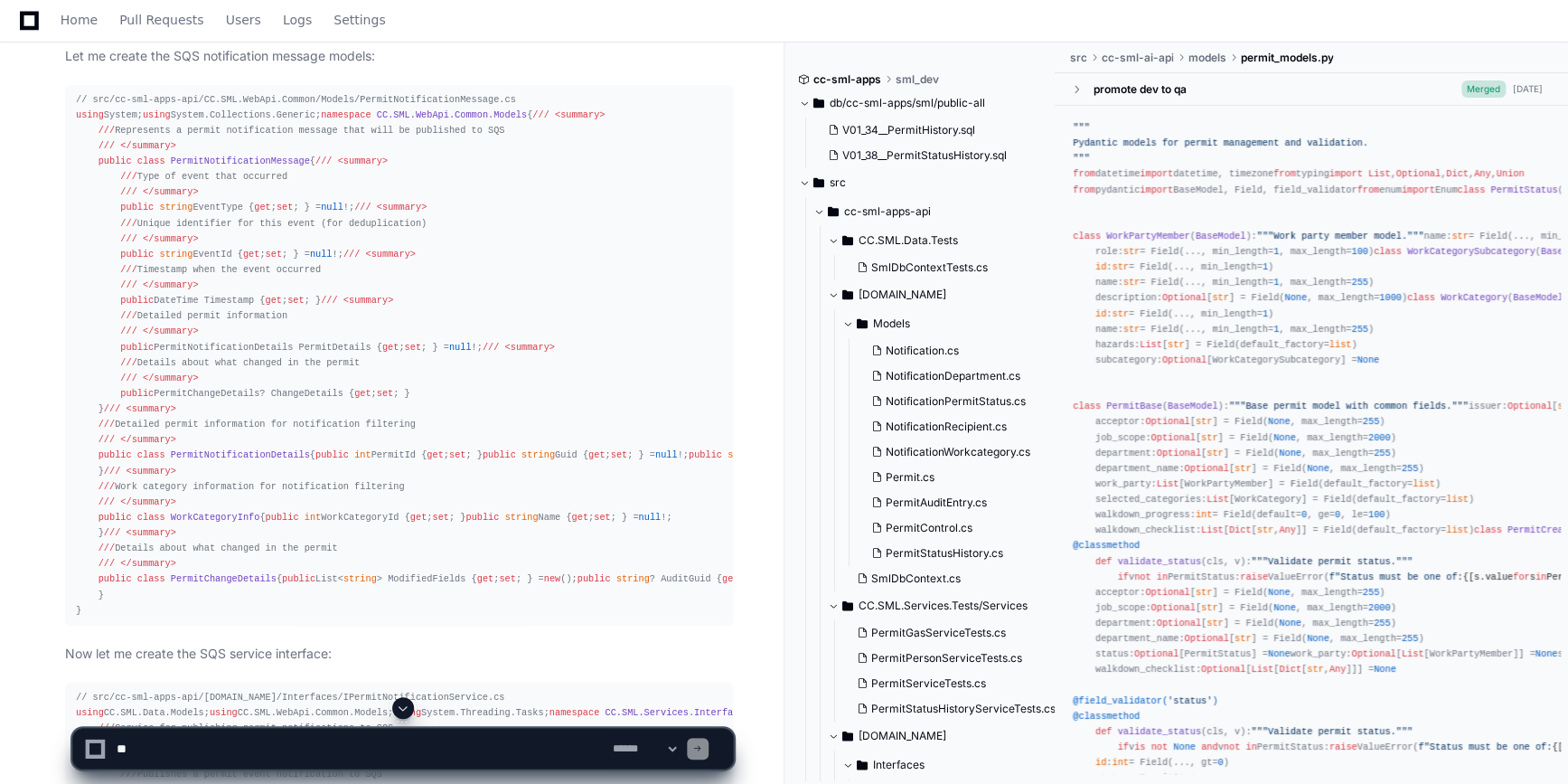
click at [245, 167] on span "PermitNotificationMessage" at bounding box center [239, 160] width 139 height 11
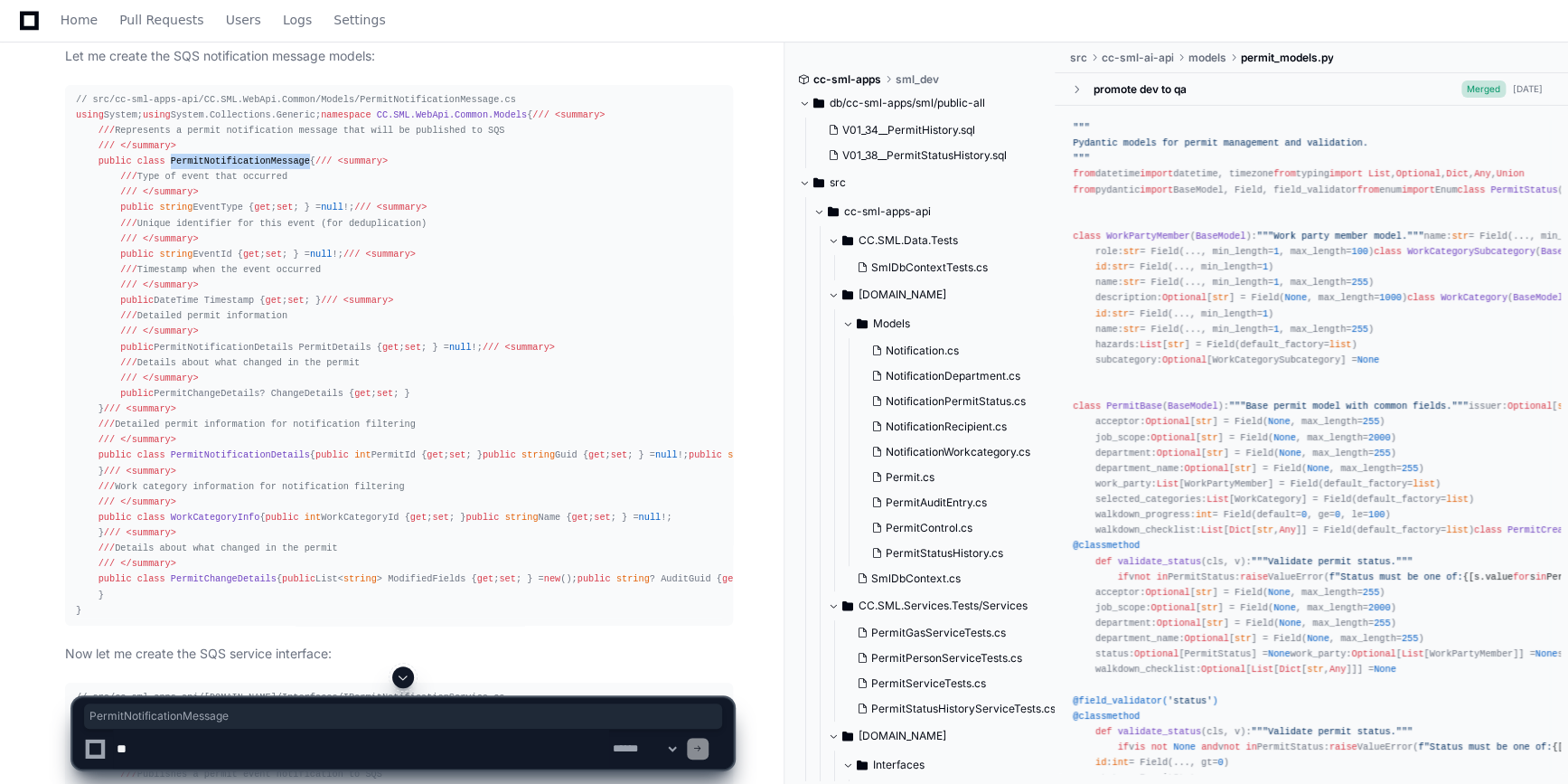
copy span "PermitNotificationMessage"
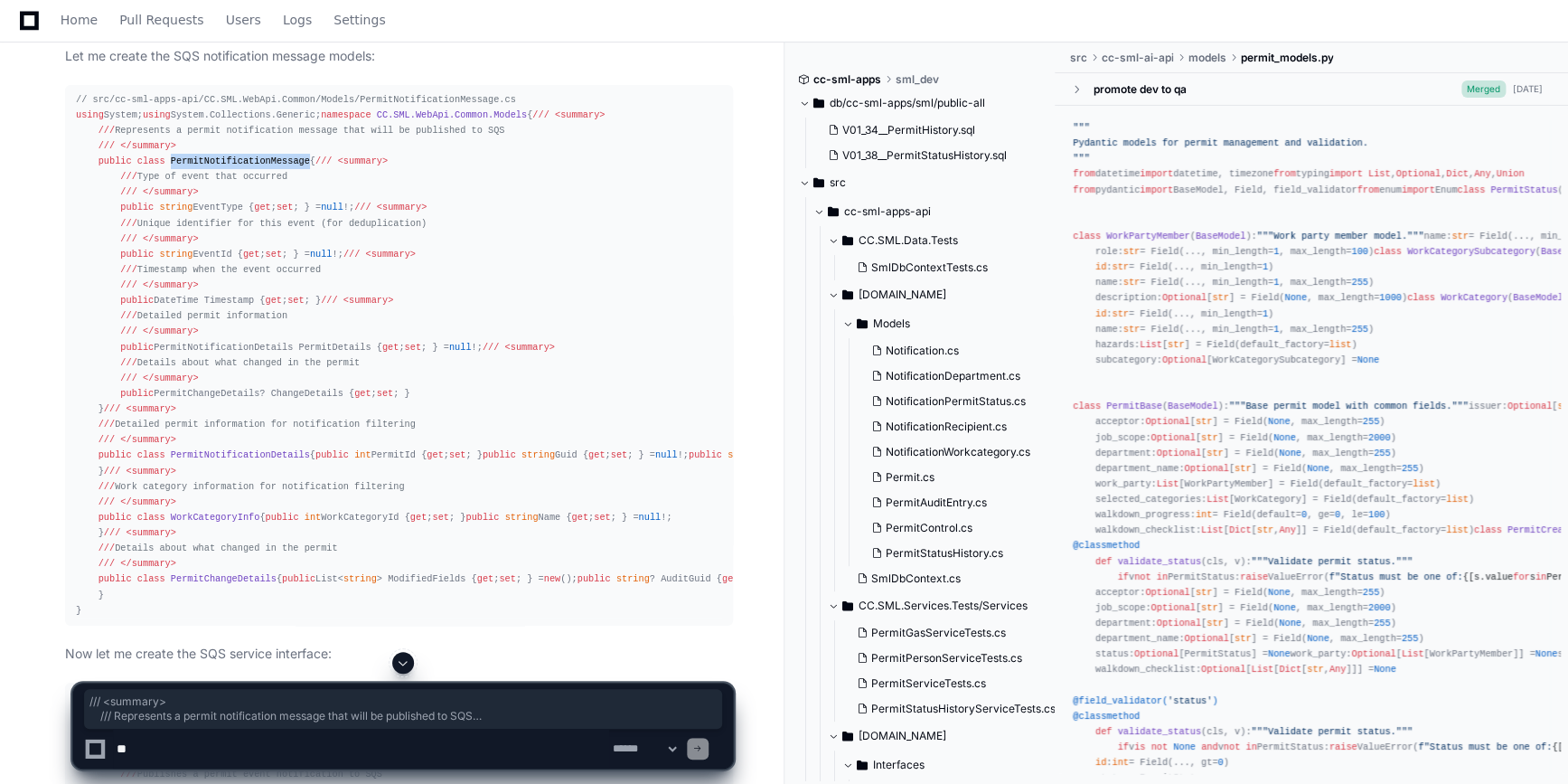
drag, startPoint x: 88, startPoint y: 181, endPoint x: 139, endPoint y: 392, distance: 217.1
click at [139, 392] on div "// src/cc-sml-apps-api/CC.SML.WebApi.Common/Models/PermitNotificationMessage.cs…" at bounding box center [398, 355] width 647 height 526
drag, startPoint x: 139, startPoint y: 392, endPoint x: 402, endPoint y: 273, distance: 288.7
click at [402, 273] on div "// src/cc-sml-apps-api/CC.SML.WebApi.Common/Models/PermitNotificationMessage.cs…" at bounding box center [398, 355] width 647 height 526
drag, startPoint x: 93, startPoint y: 190, endPoint x: 105, endPoint y: 220, distance: 32.3
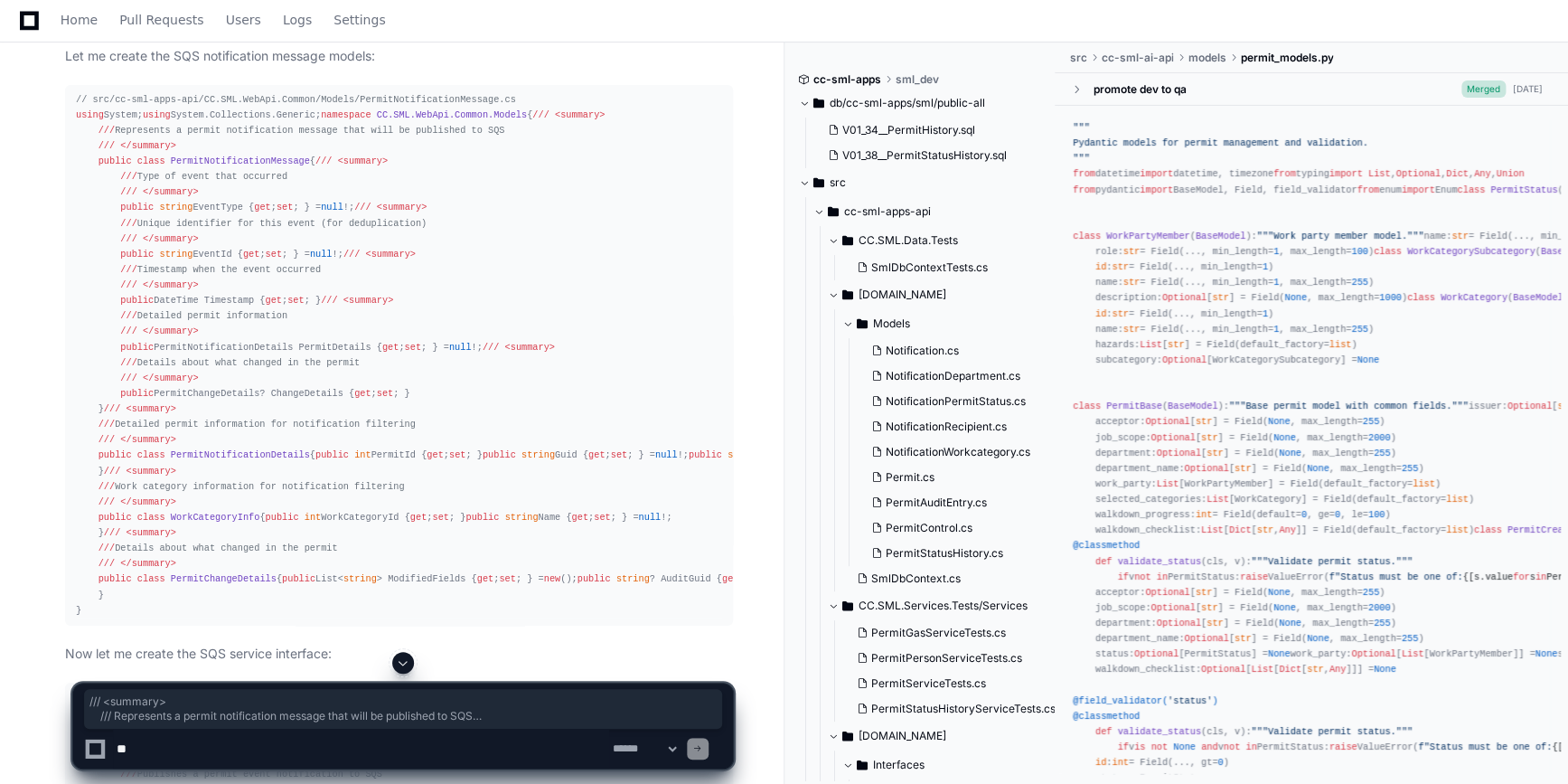
click at [105, 220] on div "// src/cc-sml-apps-api/CC.SML.WebApi.Common/Models/PermitNotificationMessage.cs…" at bounding box center [398, 355] width 647 height 526
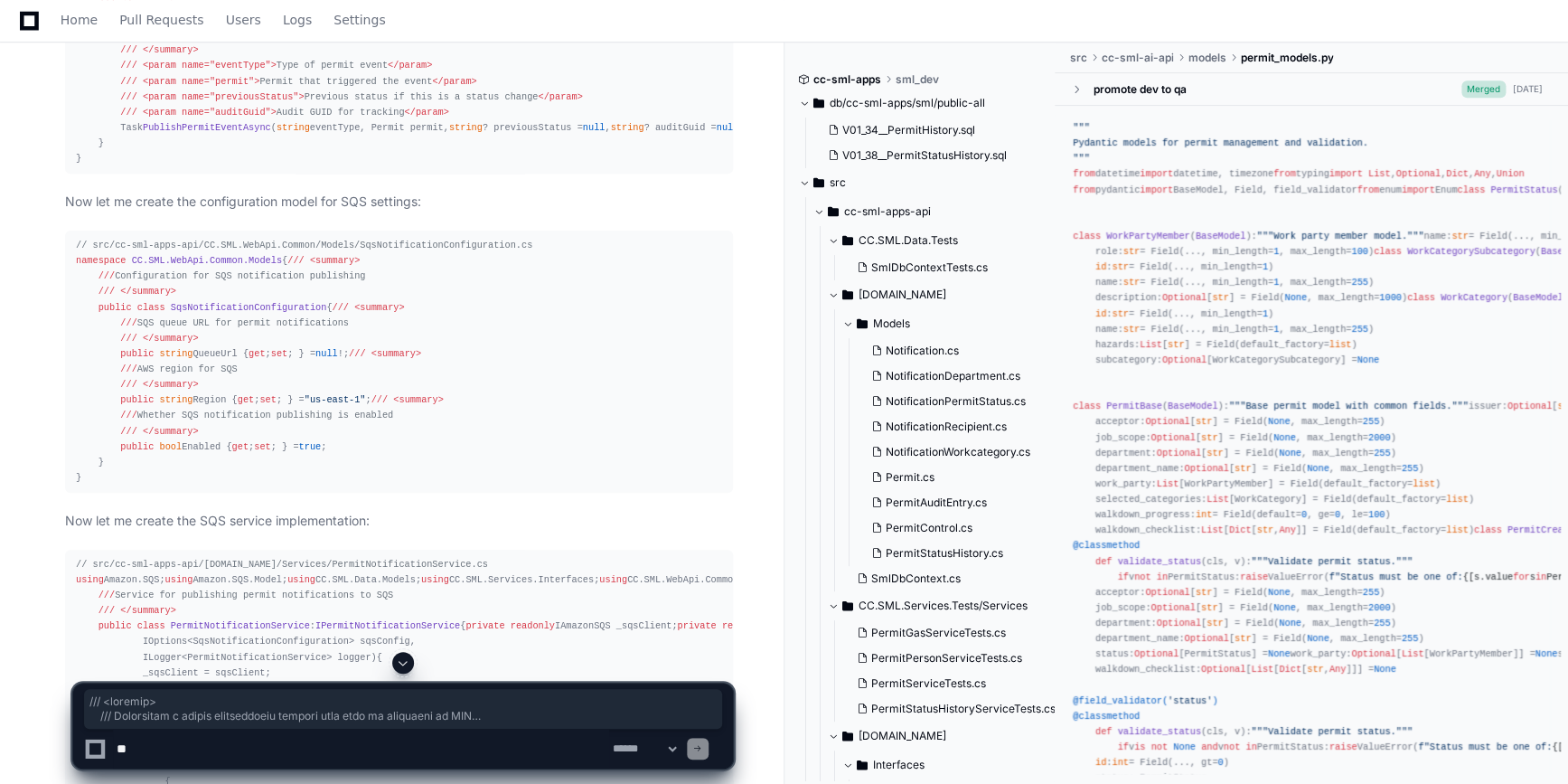
scroll to position [3819, 0]
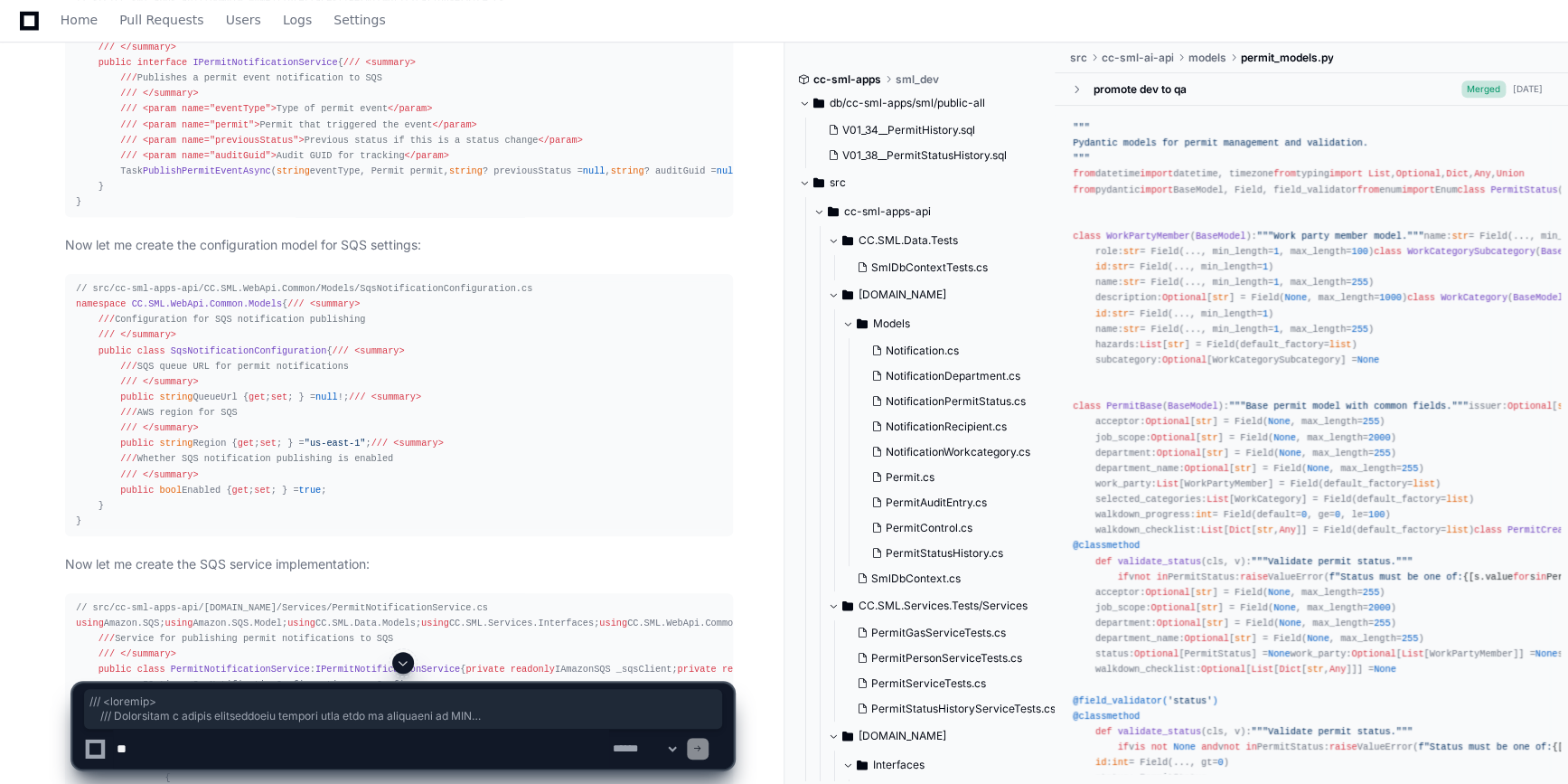
copy div "/// <summary> /// Represents a permit notification message that will be publish…"
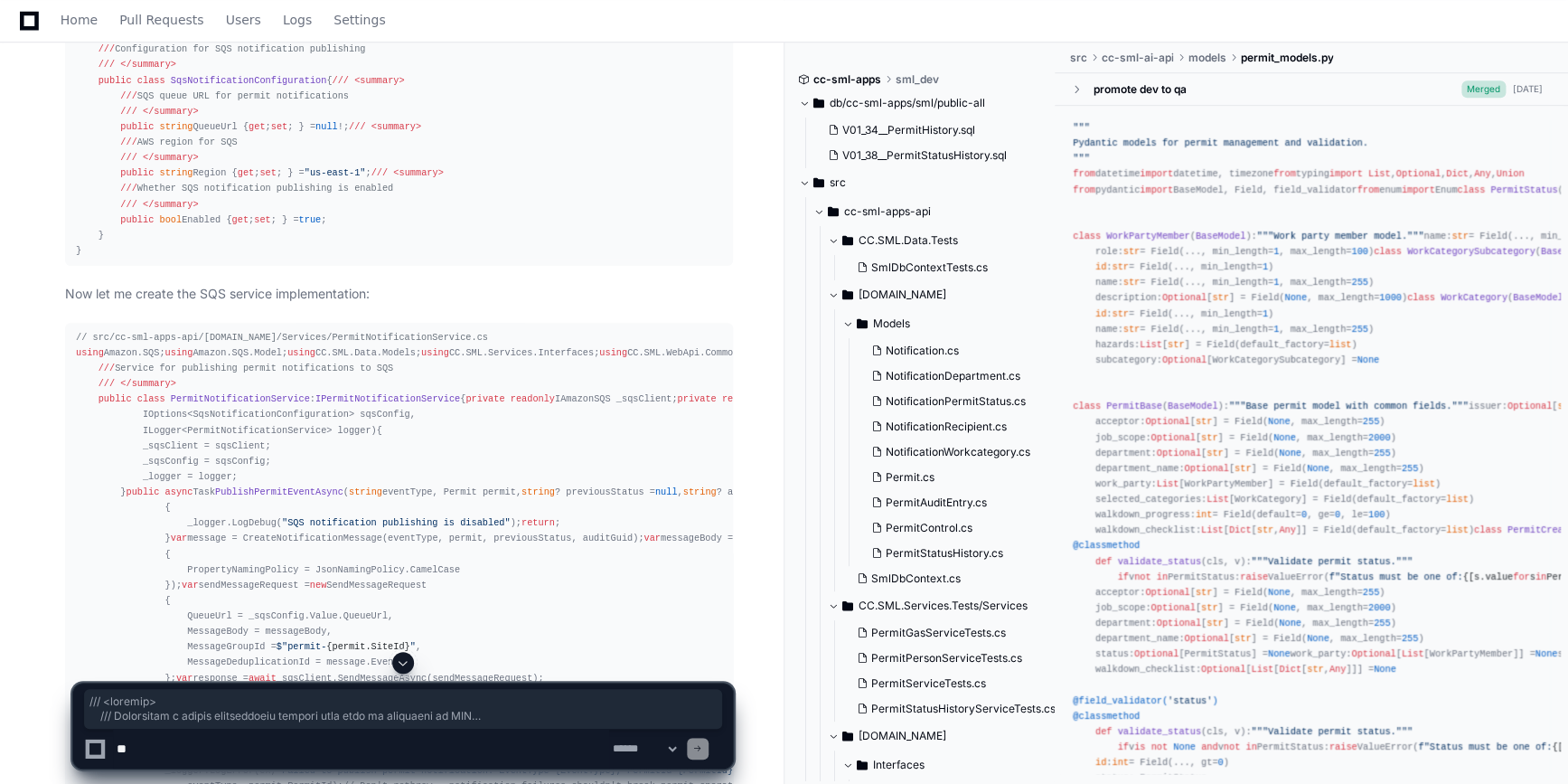
scroll to position [4231, 0]
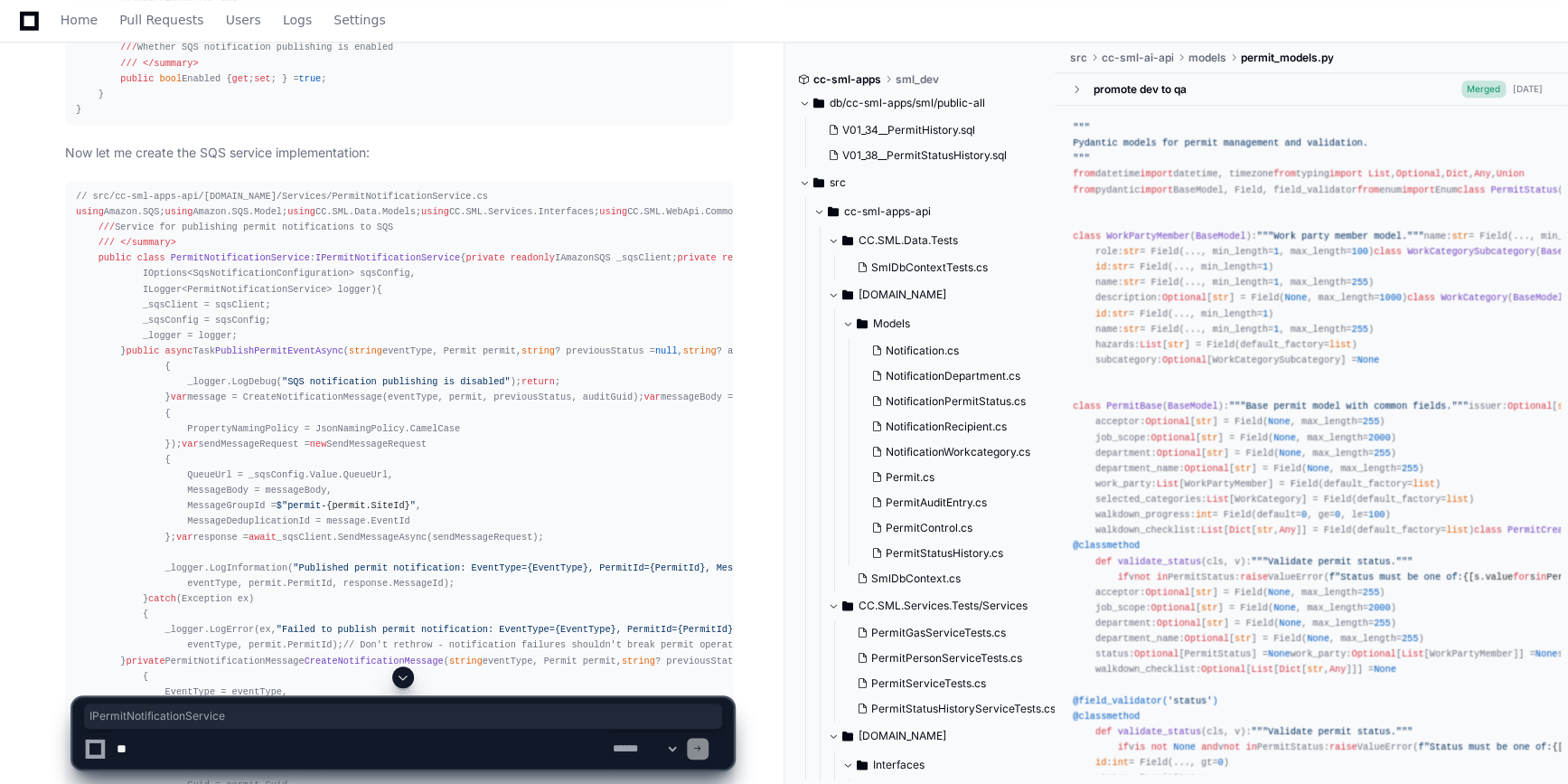
copy span "IPermitNotificationService"
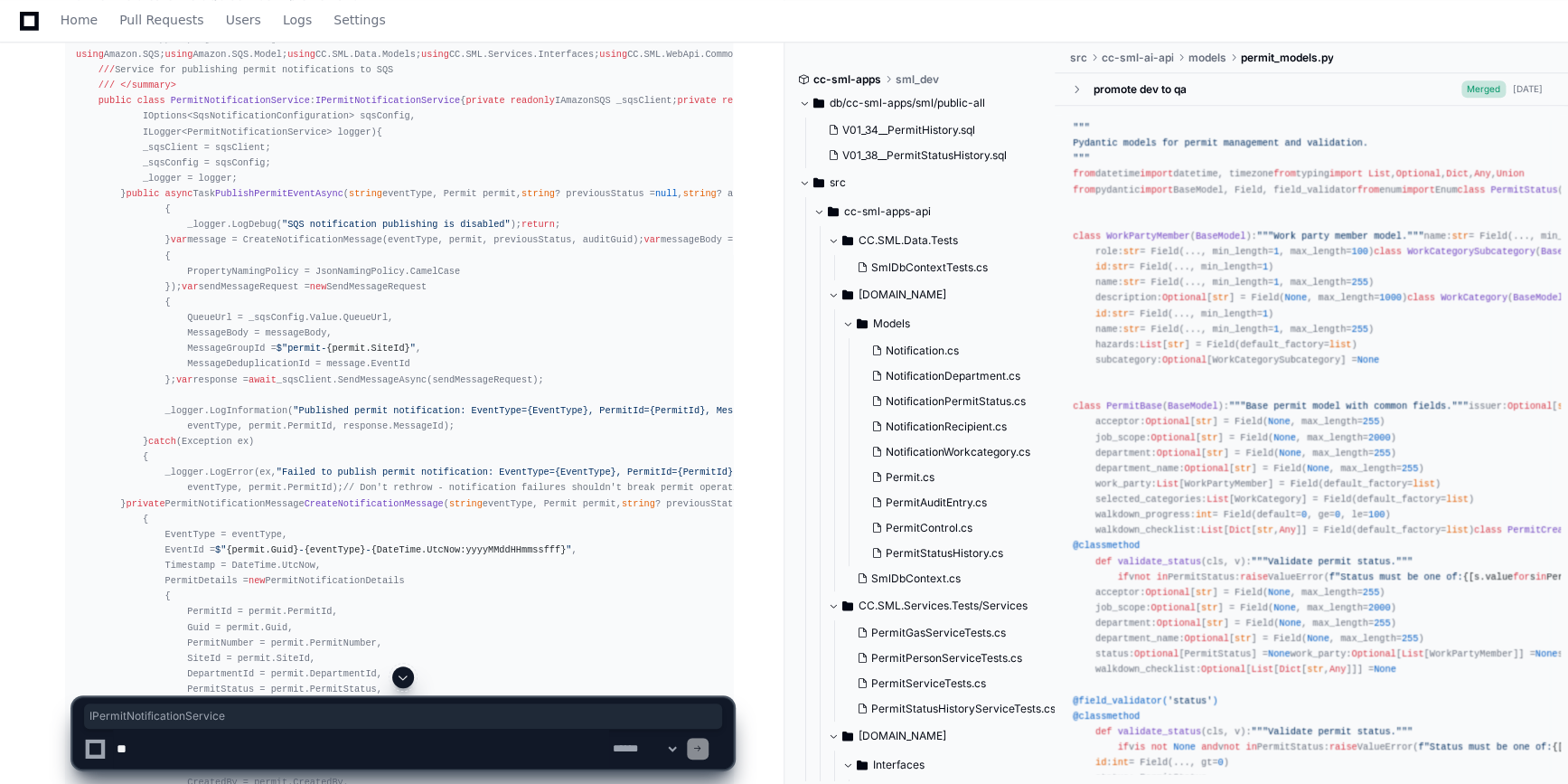
scroll to position [4394, 0]
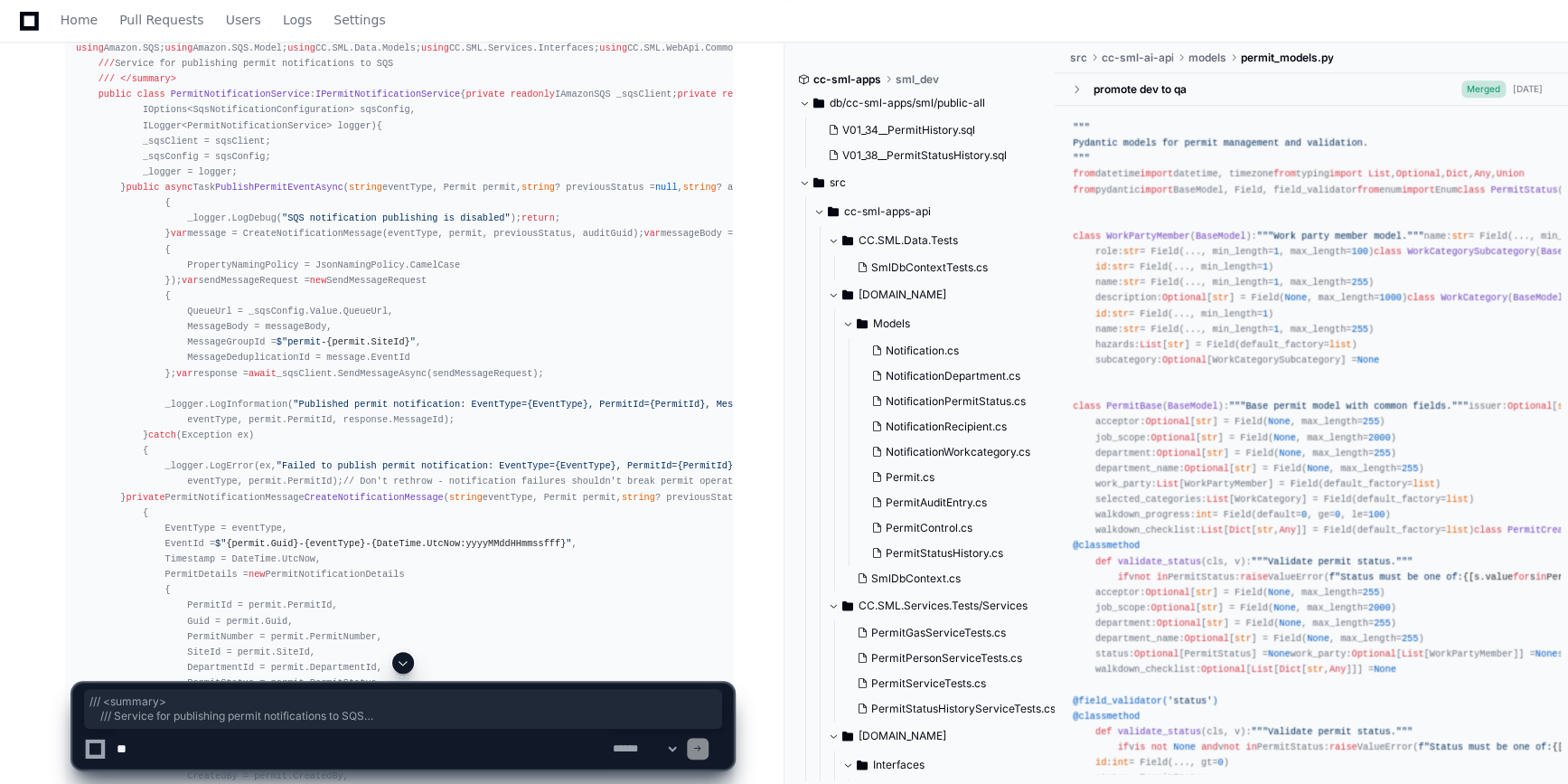
drag, startPoint x: 107, startPoint y: 337, endPoint x: 118, endPoint y: 380, distance: 44.4
copy div "/// <summary> /// Service for publishing permit notifications to SQS /// </summ…"
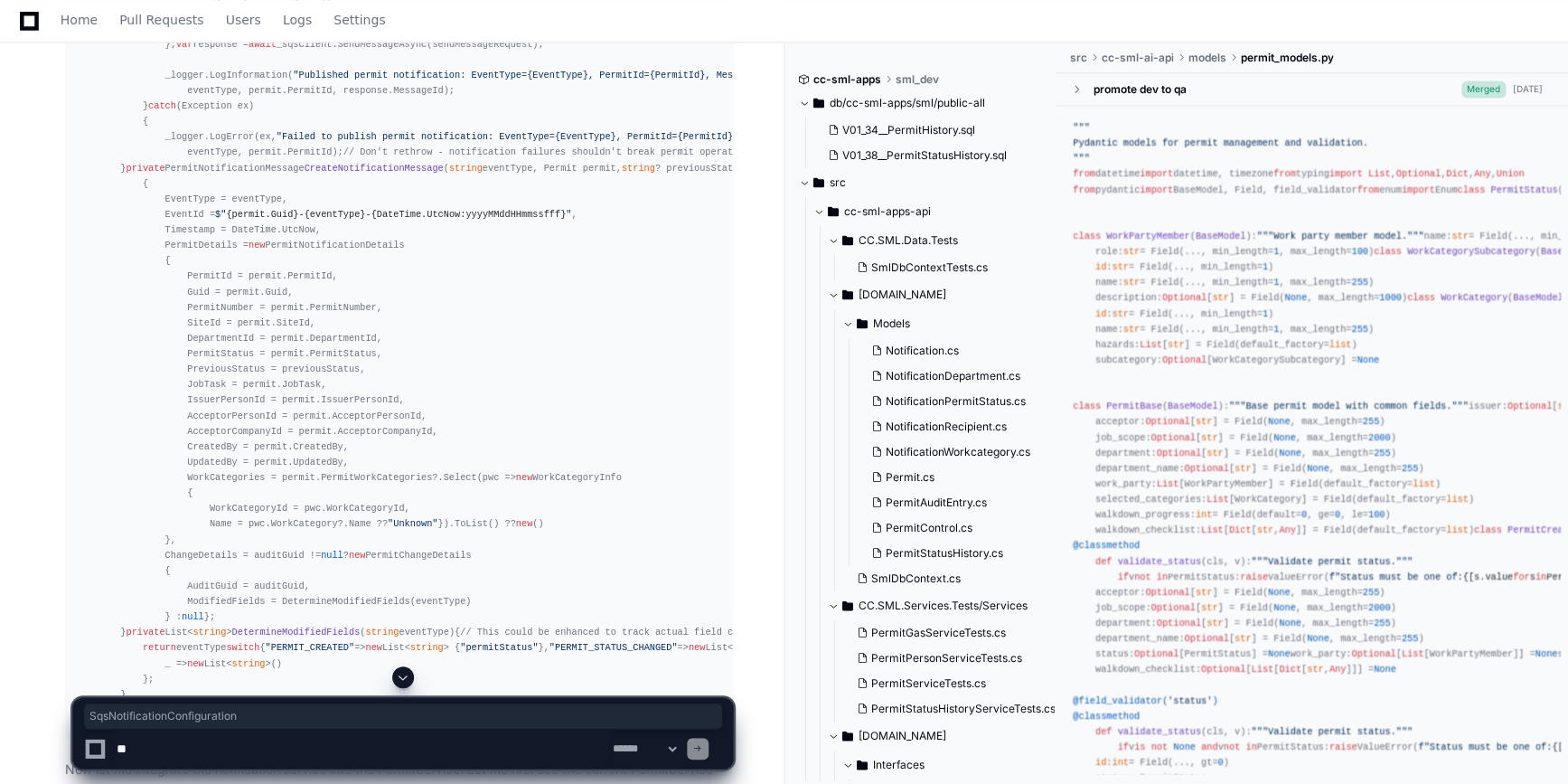
copy span "SqsNotificationConfiguration"
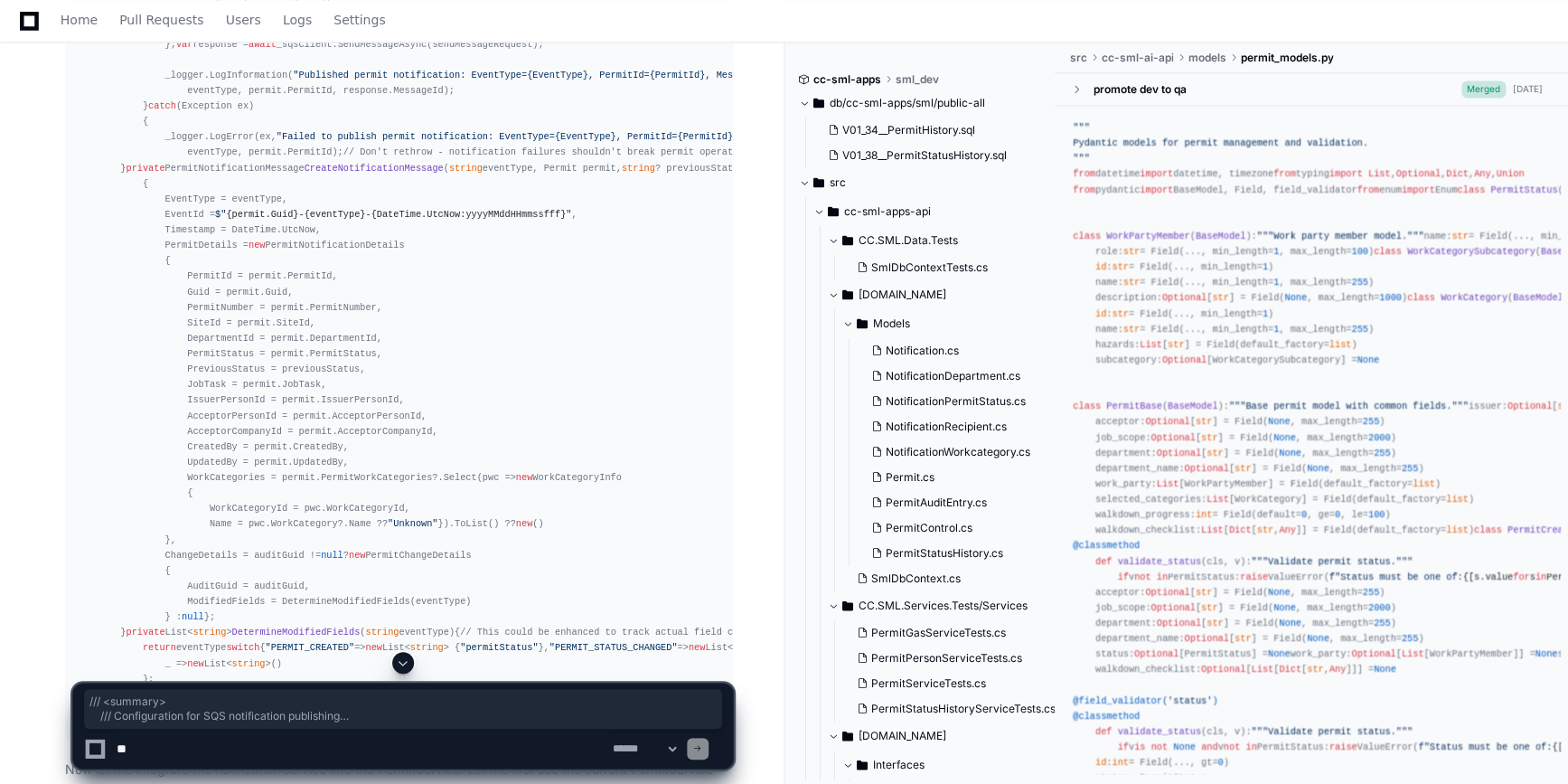
drag, startPoint x: 94, startPoint y: 204, endPoint x: 138, endPoint y: 502, distance: 301.2
copy div "/// <summary> /// Configuration for SQS notification publishing /// </summary> …"
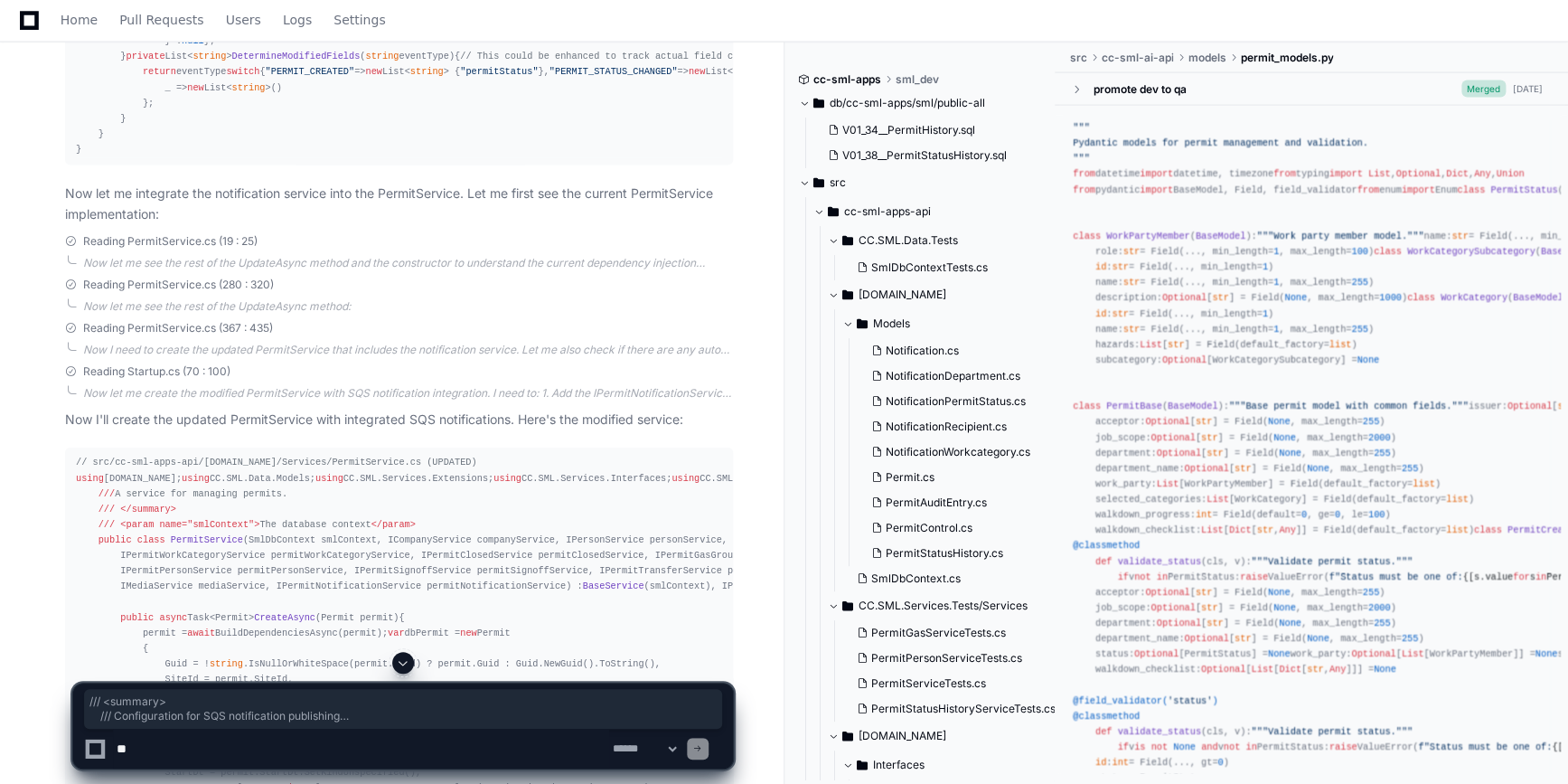
scroll to position [5135, 0]
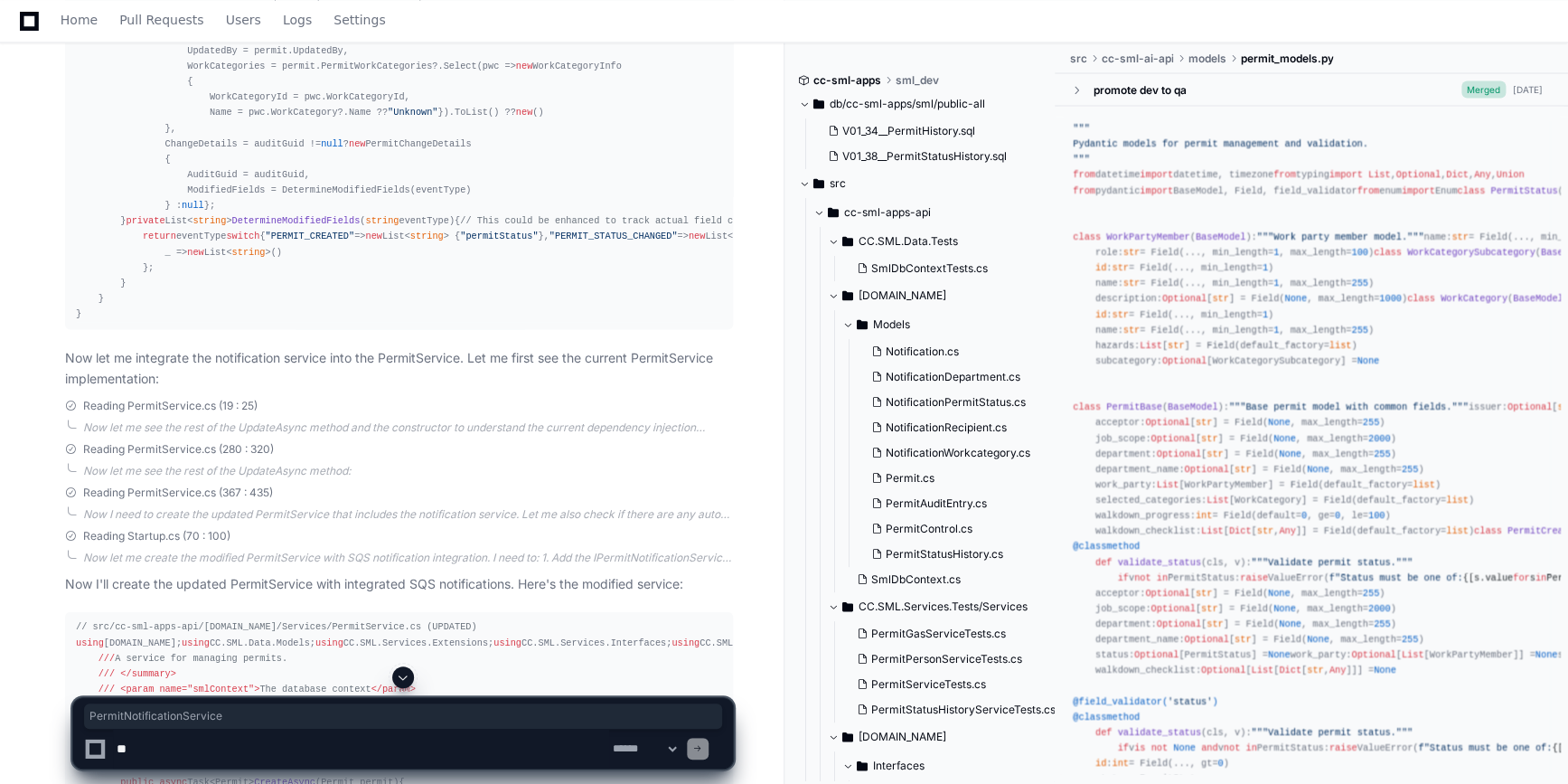
copy span "PermitNotificationService"
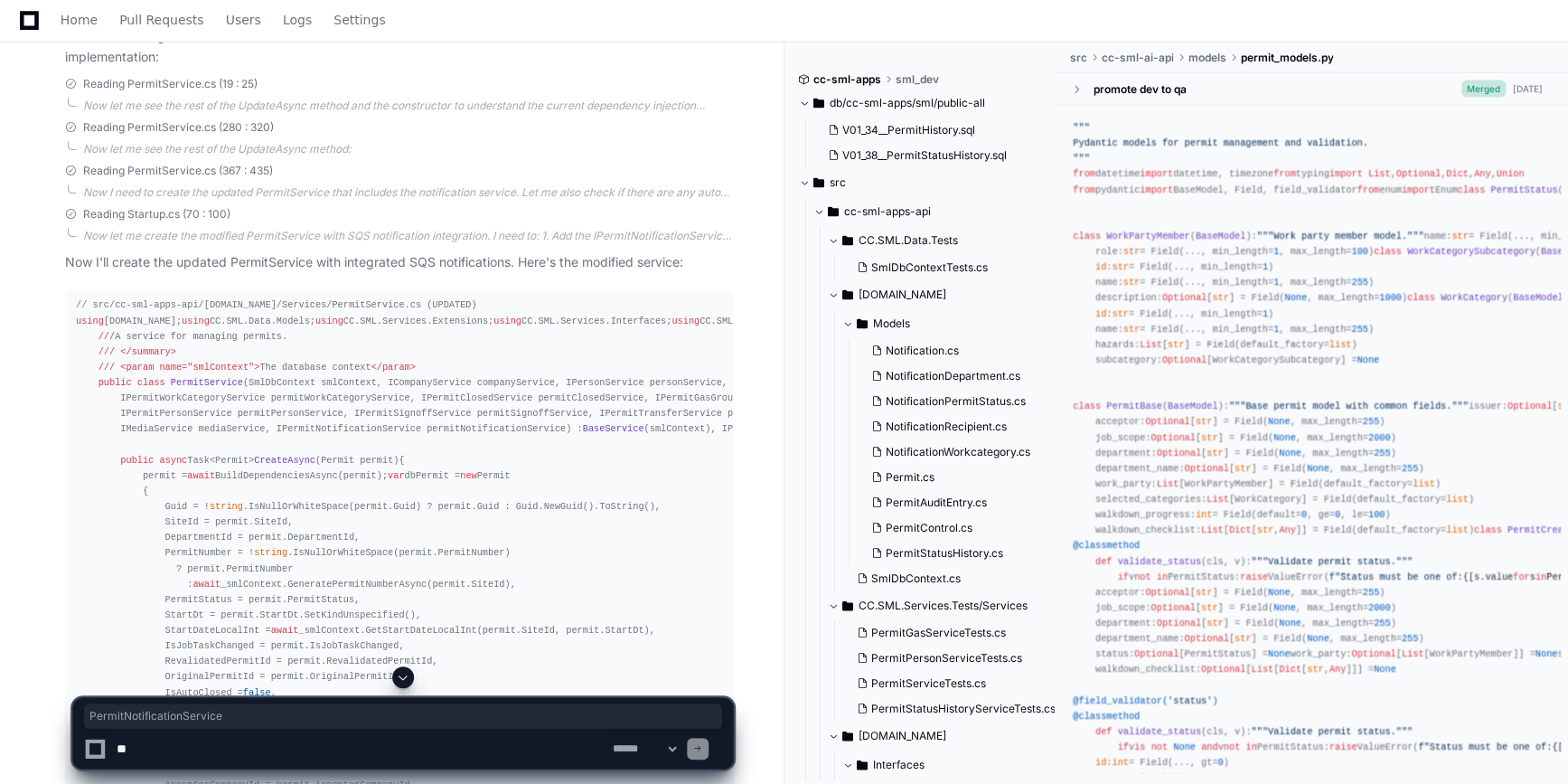
scroll to position [5463, 0]
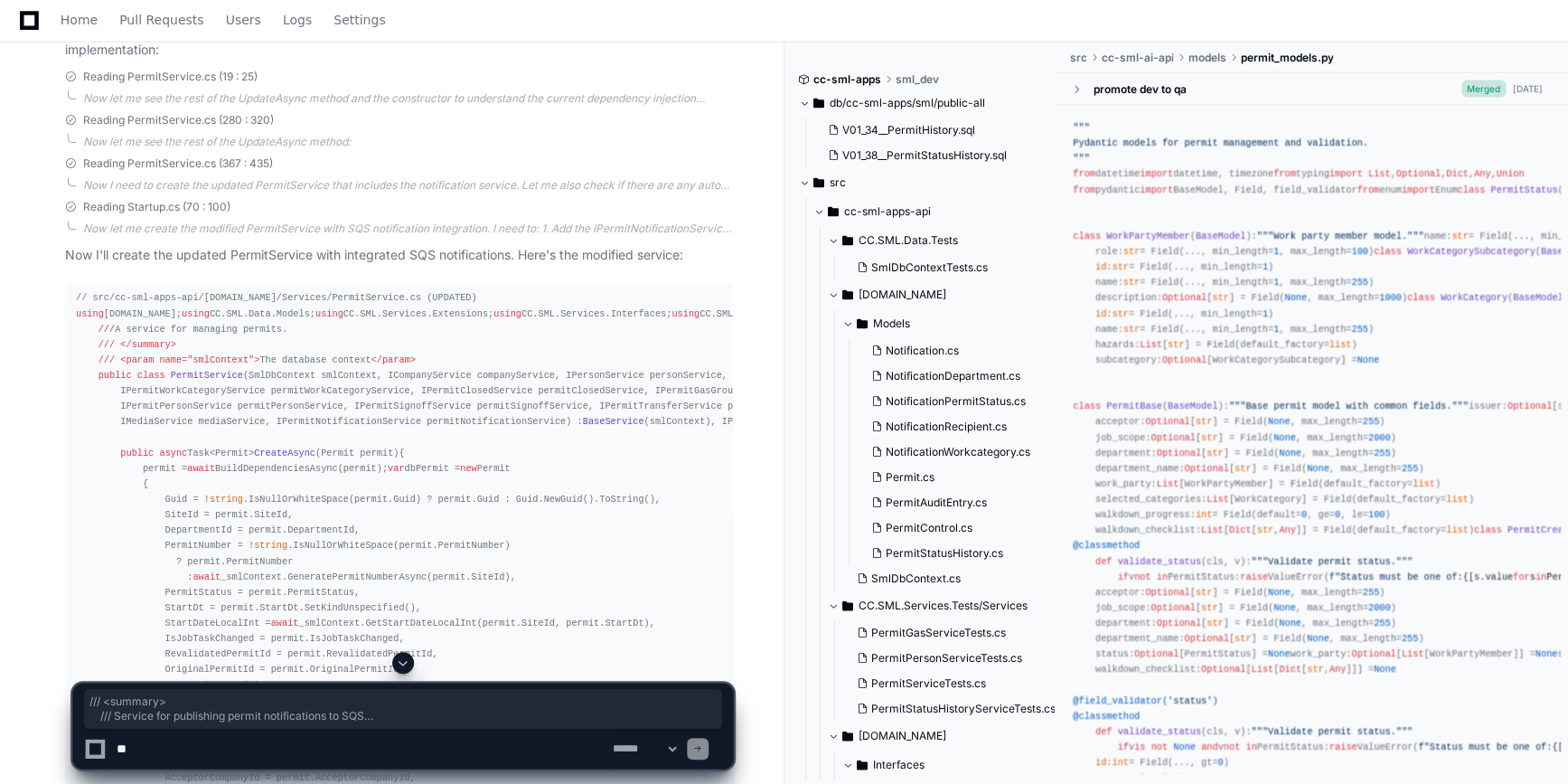
drag, startPoint x: 93, startPoint y: 87, endPoint x: 203, endPoint y: 477, distance: 405.2
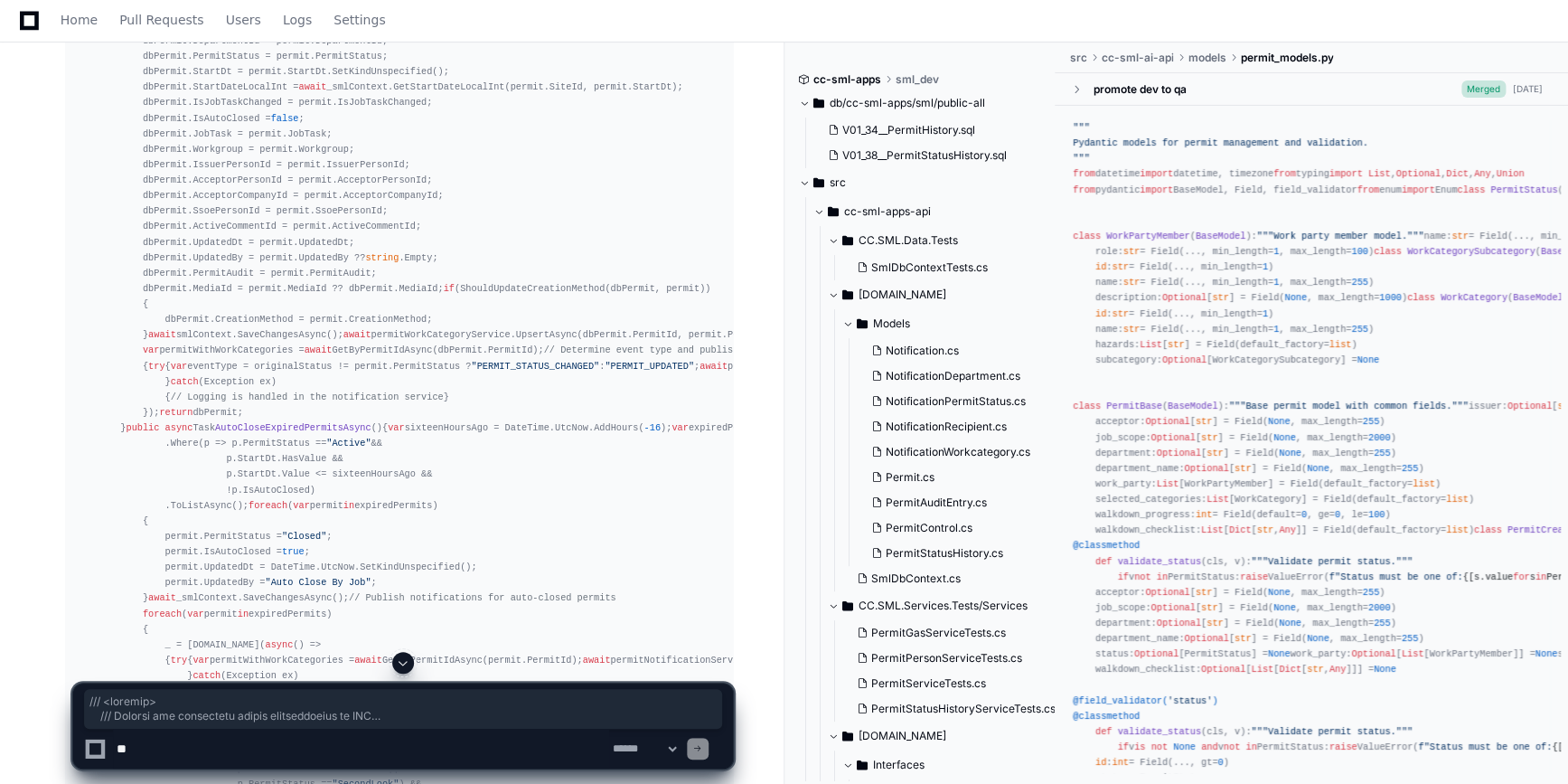
scroll to position [6772, 0]
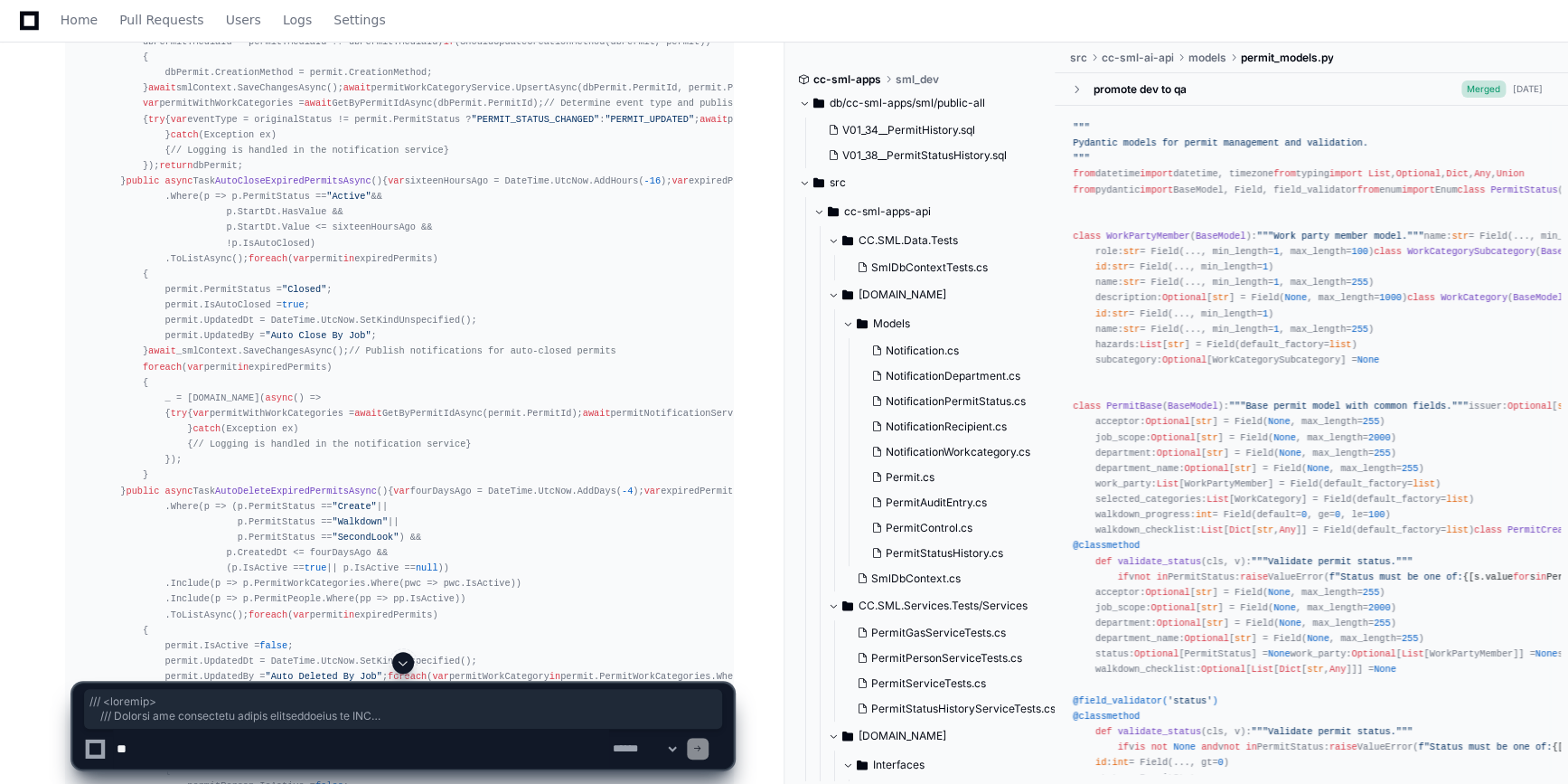
copy div "/// <summary> /// Service for publishing permit notifications to SQS /// </summ…"
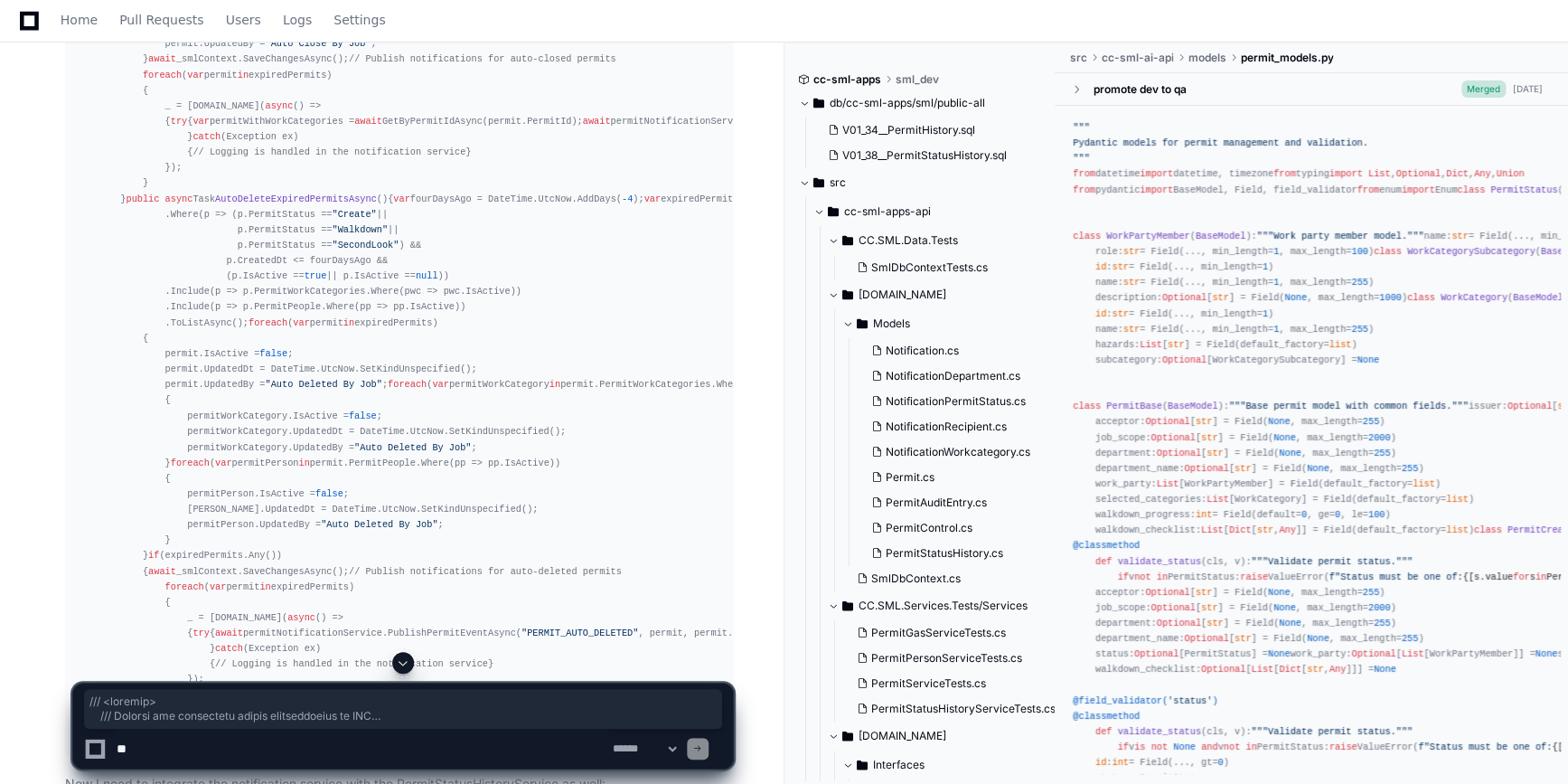
scroll to position [7019, 0]
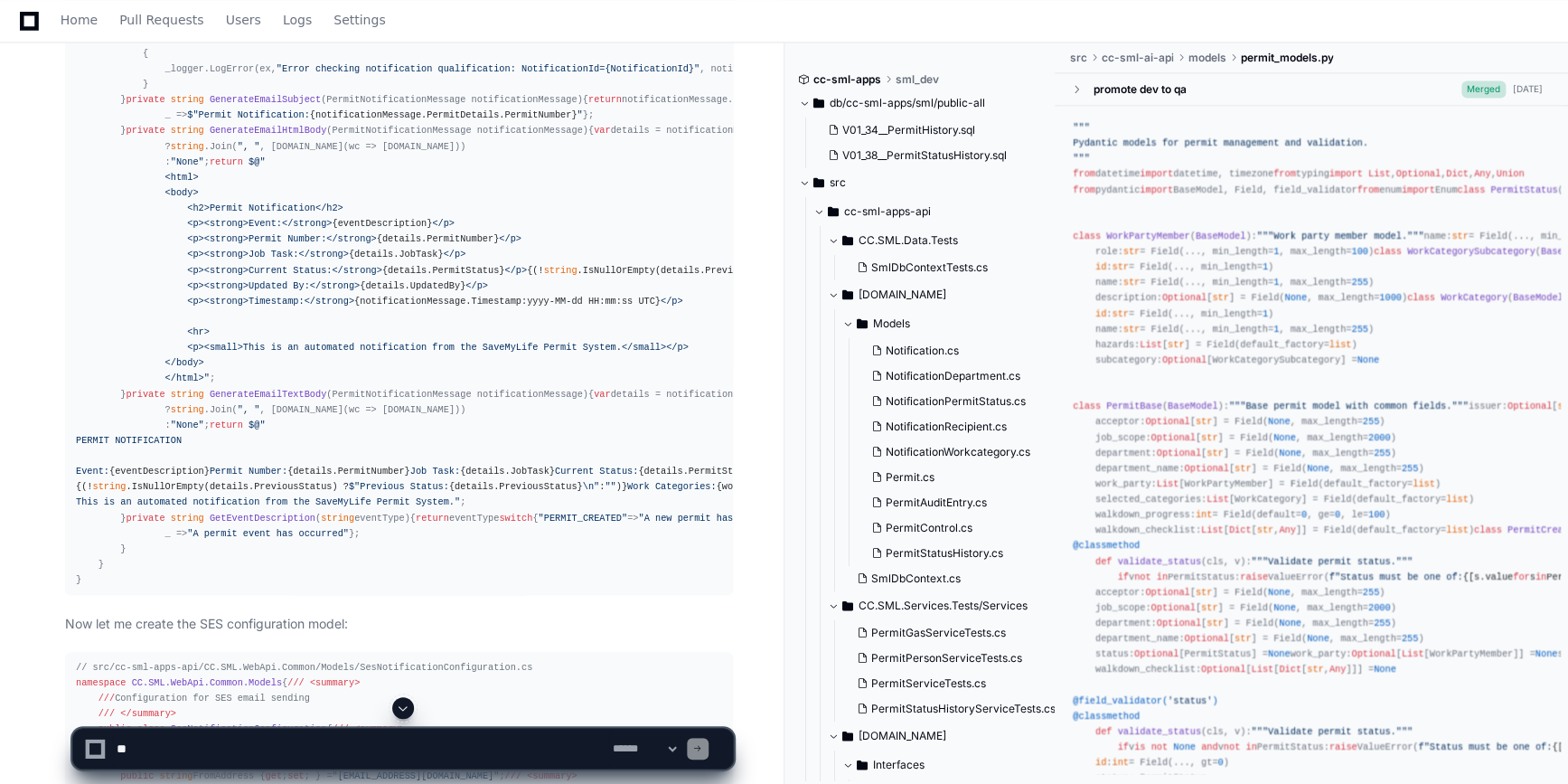
scroll to position [11868, 0]
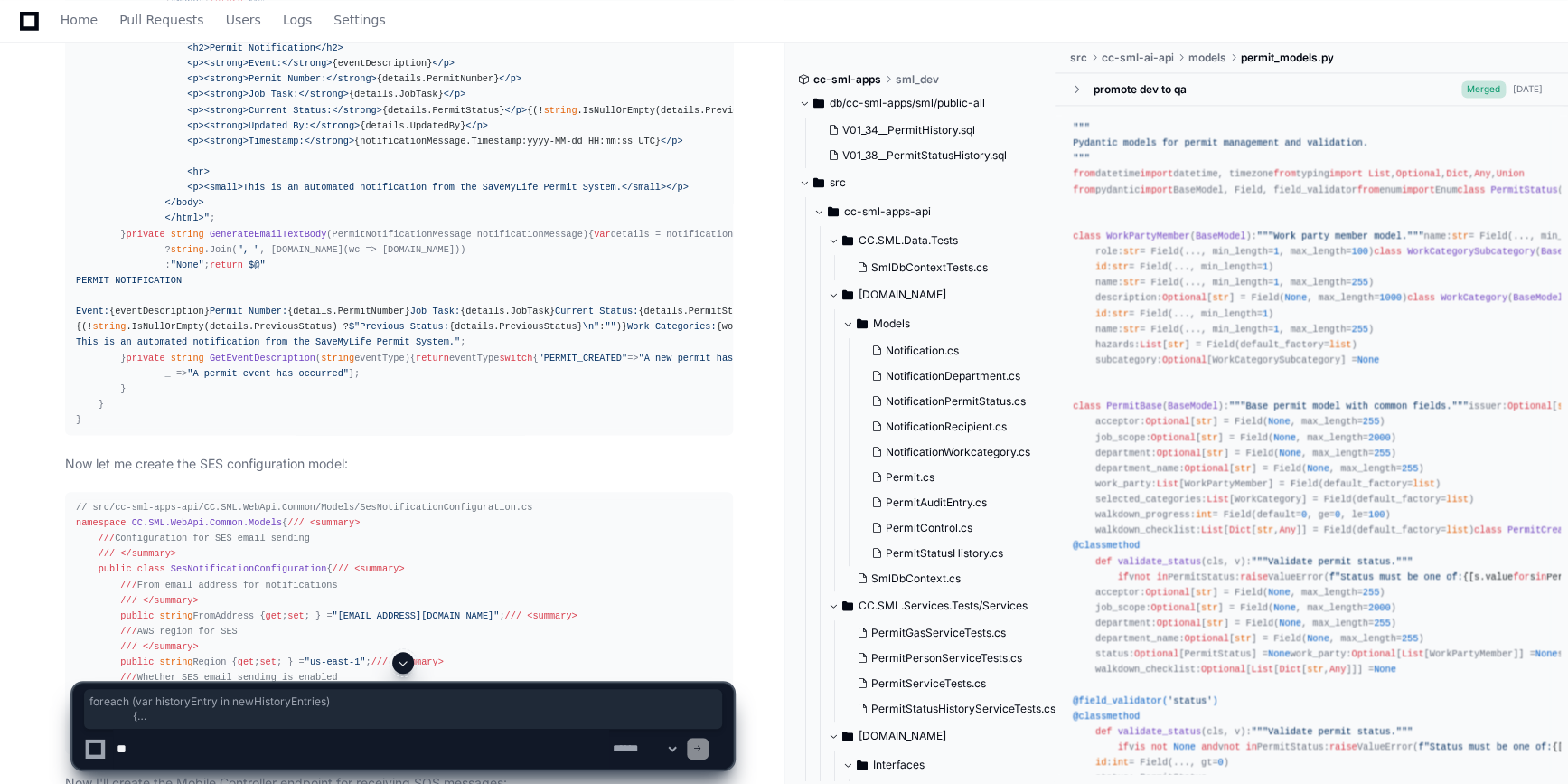
drag, startPoint x: 148, startPoint y: 326, endPoint x: 218, endPoint y: 575, distance: 258.7
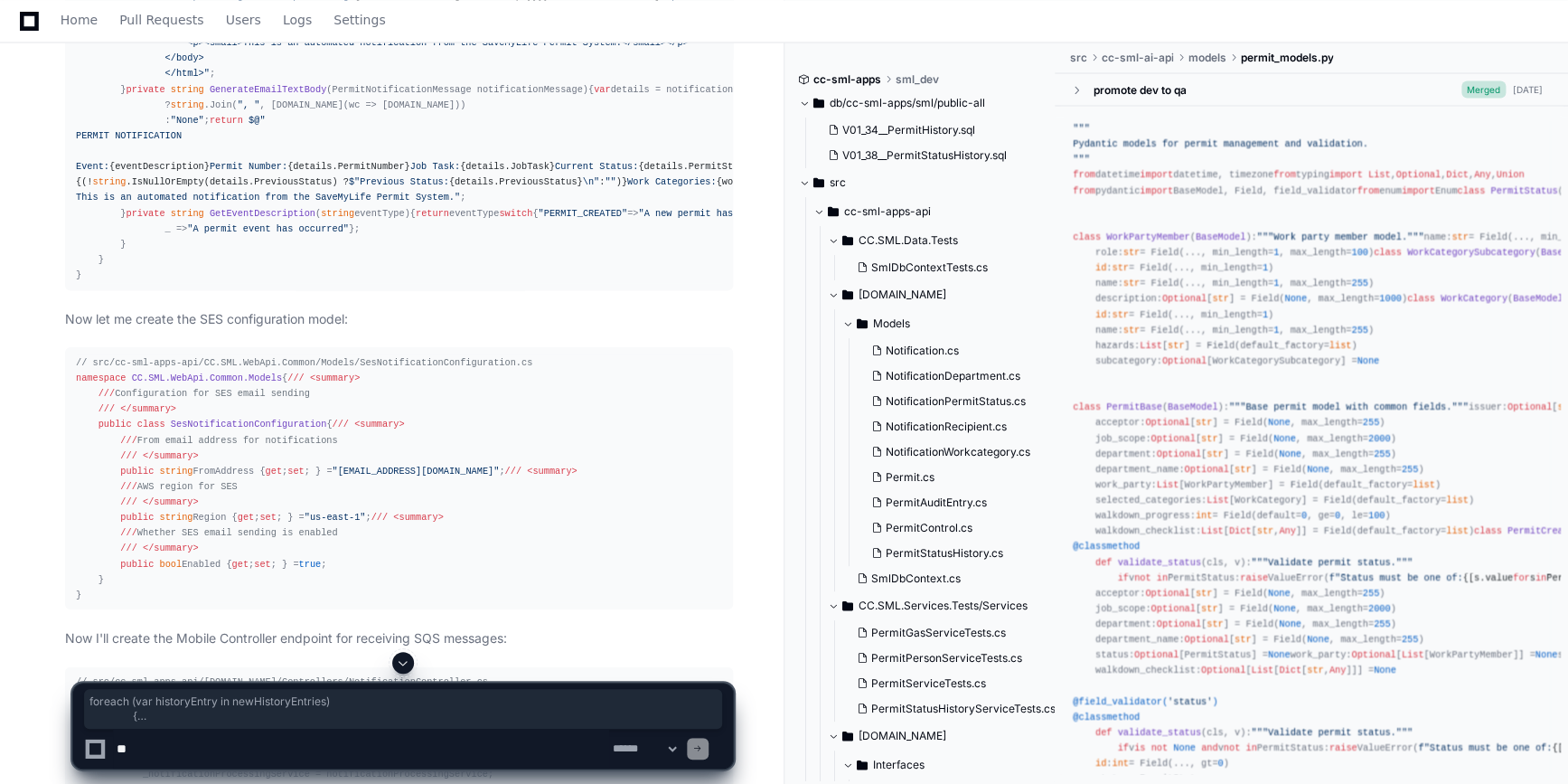
scroll to position [12116, 0]
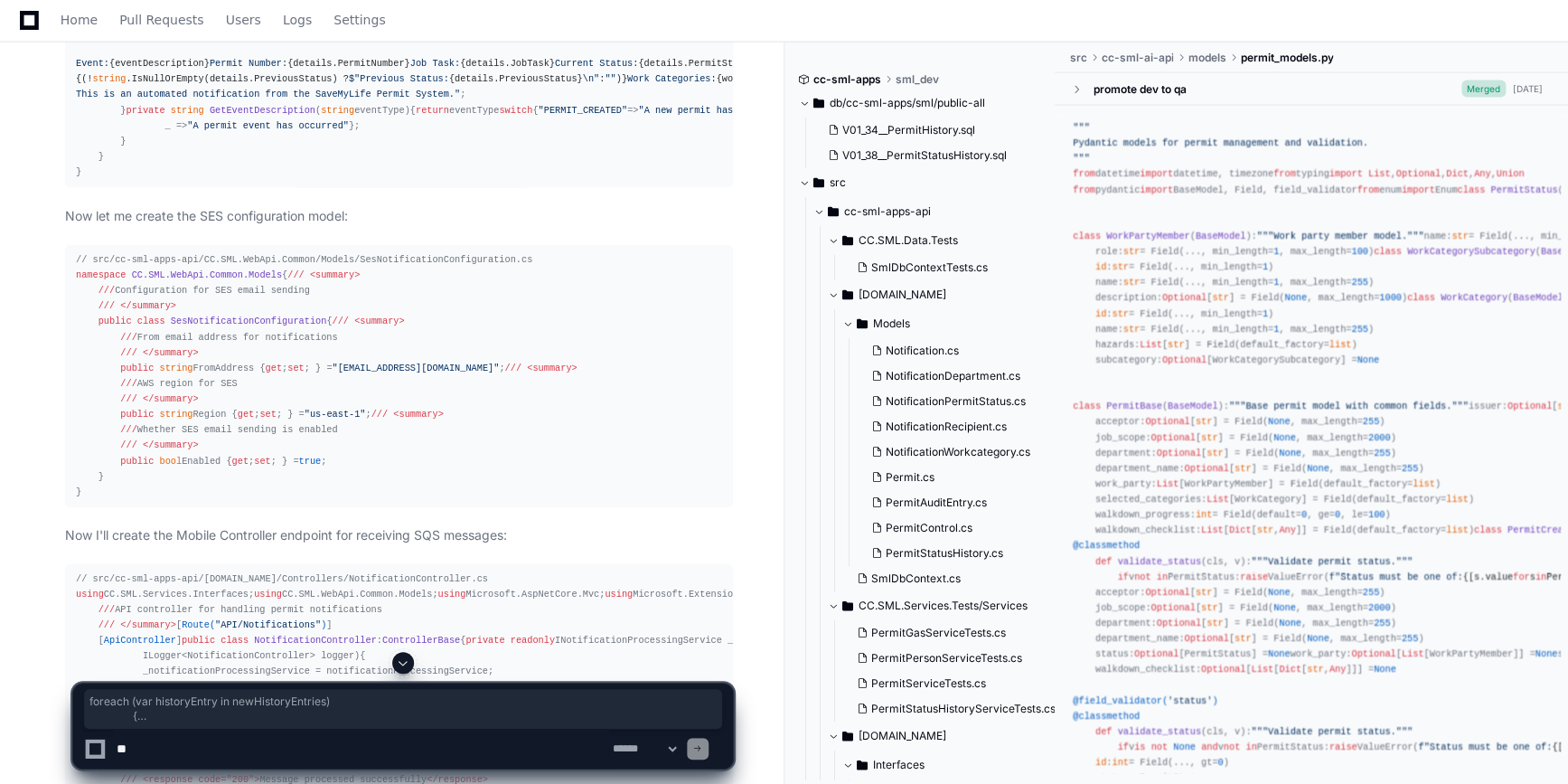
copy div "foreach ( var historyEntry in newHistoryEntries) { _ = Task.Run( async () => { …"
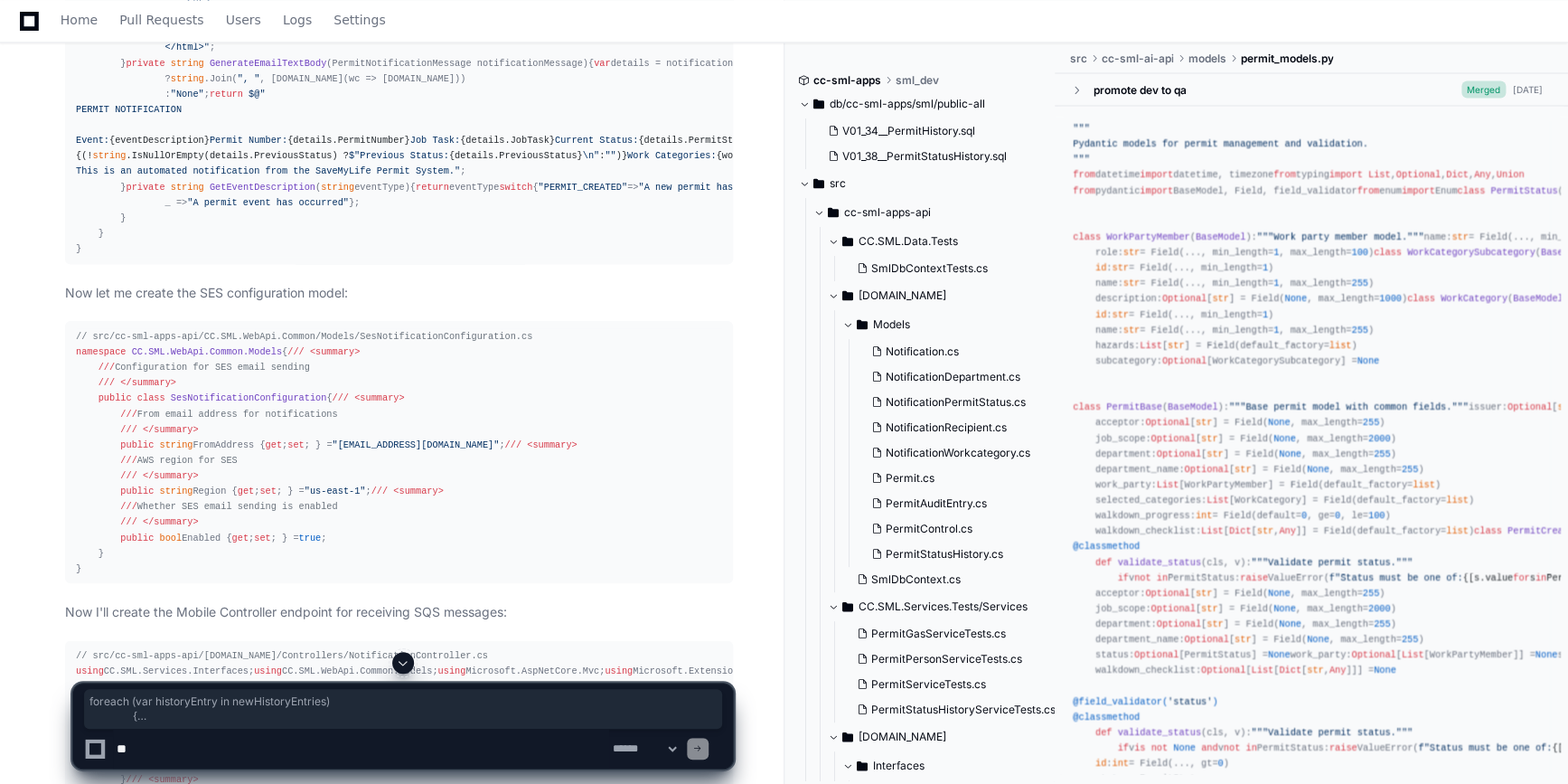
scroll to position [12033, 0]
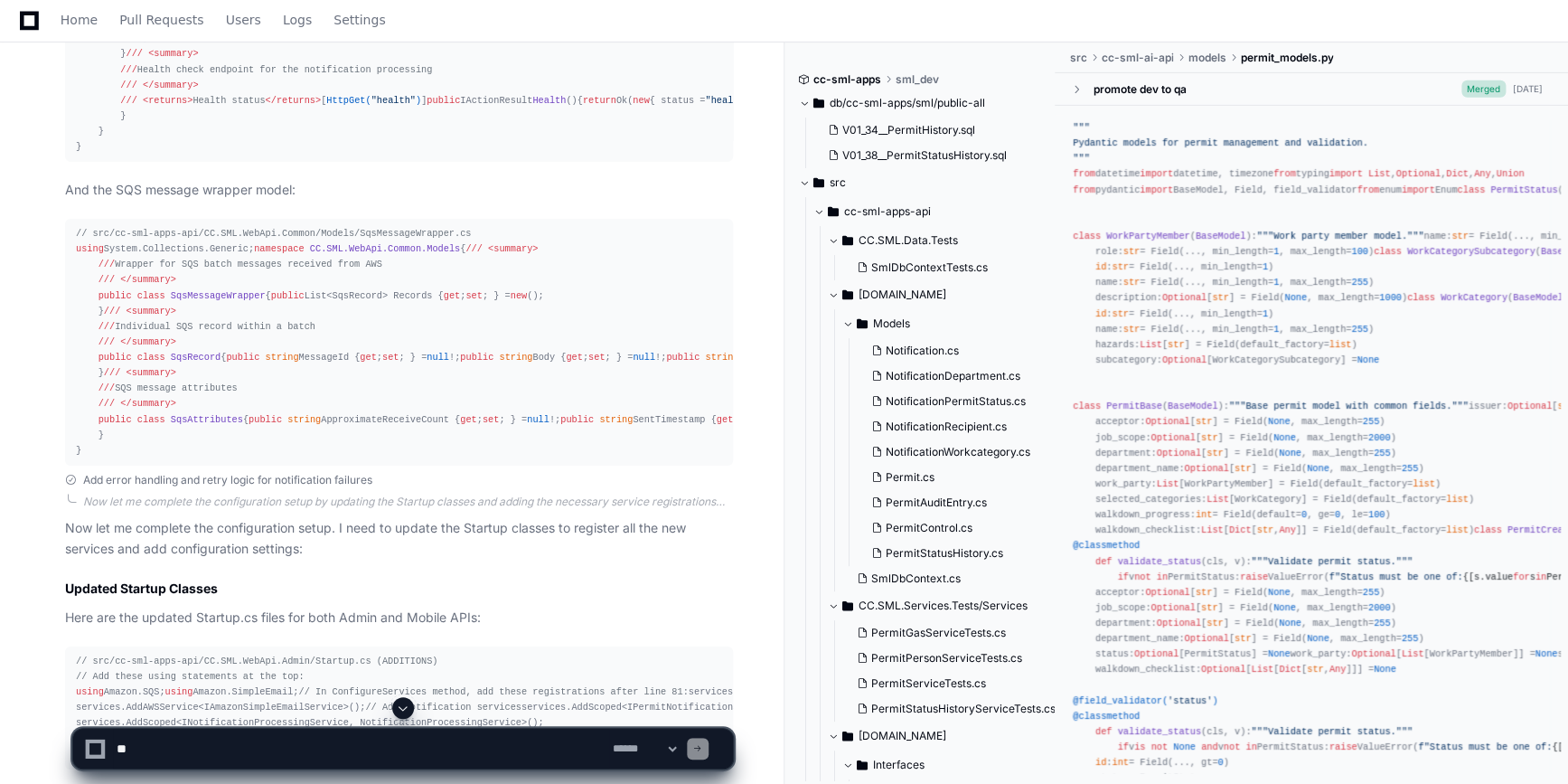
scroll to position [13558, 0]
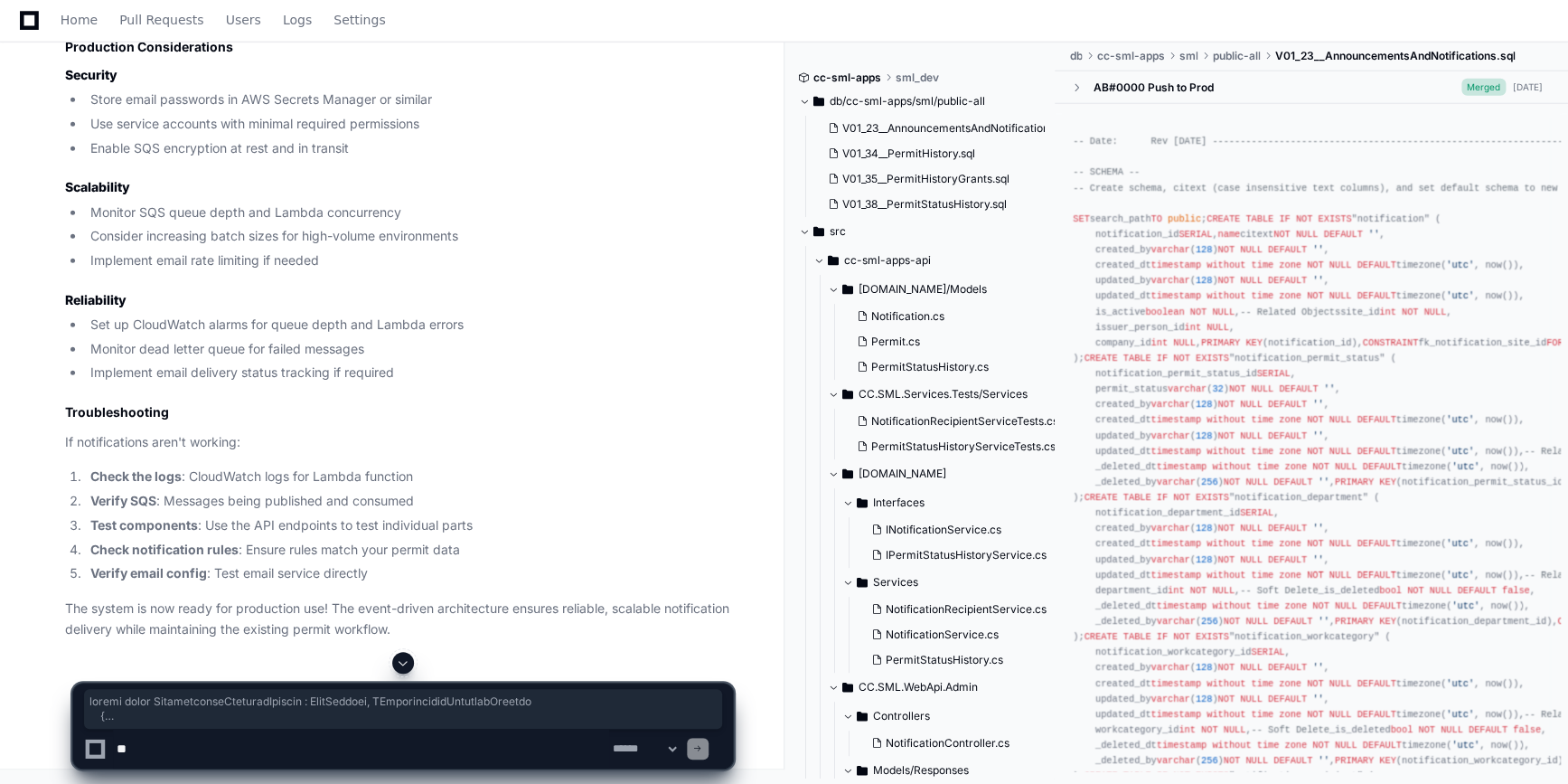
scroll to position [84199, 0]
